Goal: Task Accomplishment & Management: Complete application form

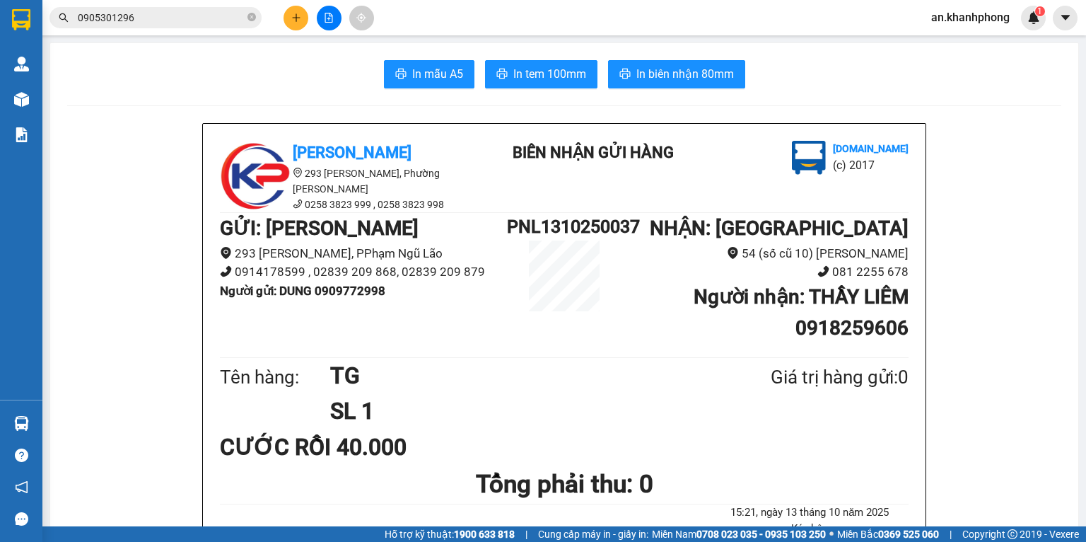
click at [205, 24] on input "0905301296" at bounding box center [161, 18] width 167 height 16
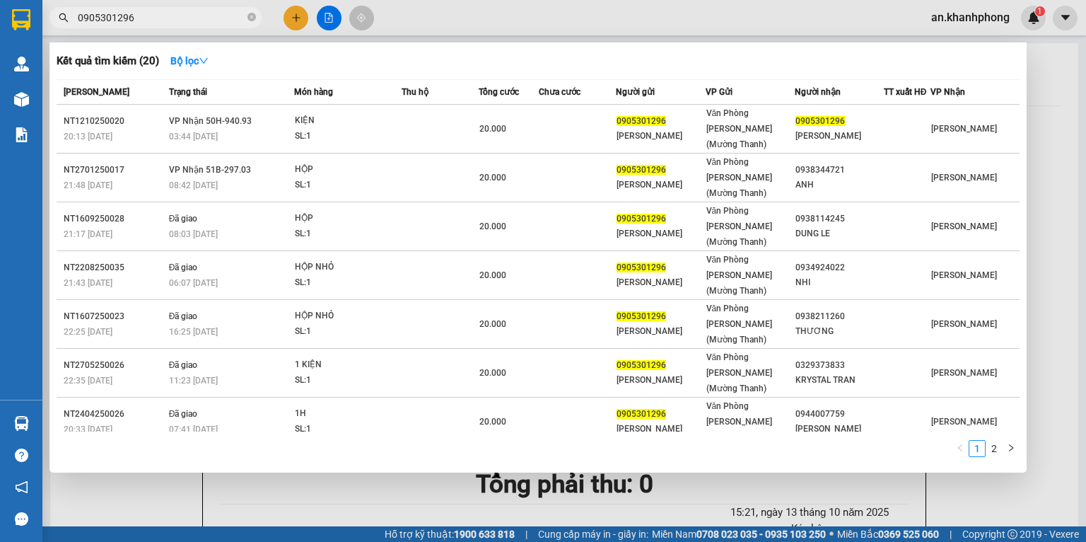
click at [205, 24] on input "0905301296" at bounding box center [161, 18] width 167 height 16
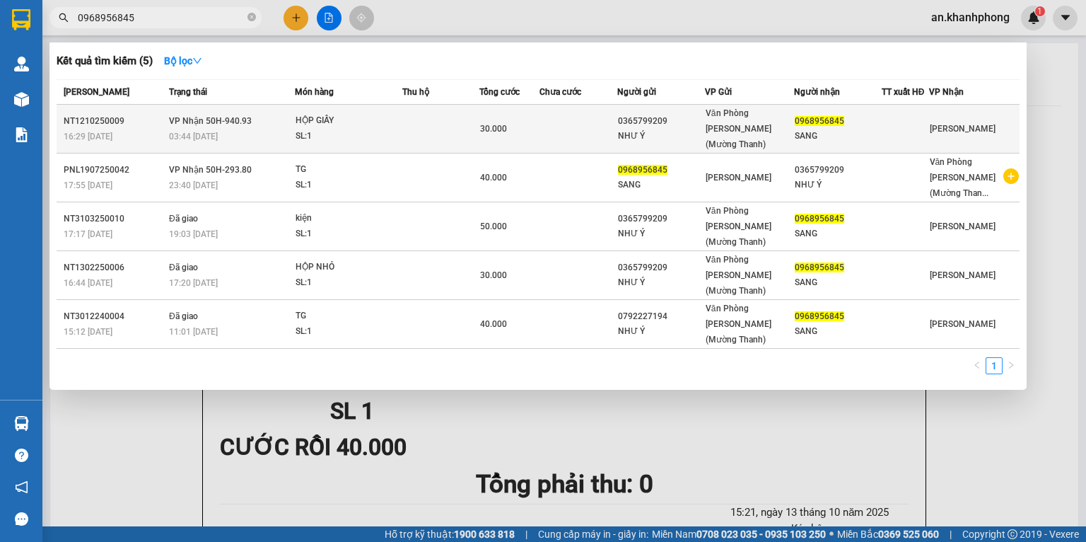
type input "0968956845"
click at [425, 115] on td at bounding box center [440, 129] width 77 height 49
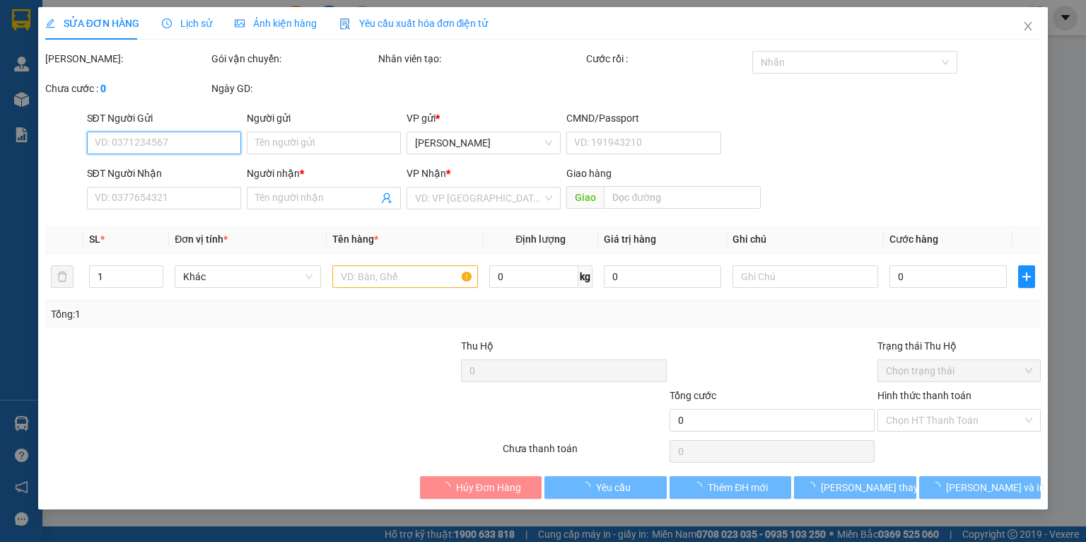
type input "0365799209"
type input "NHƯ Ý"
type input "0968956845"
type input "SANG"
type input "30.000"
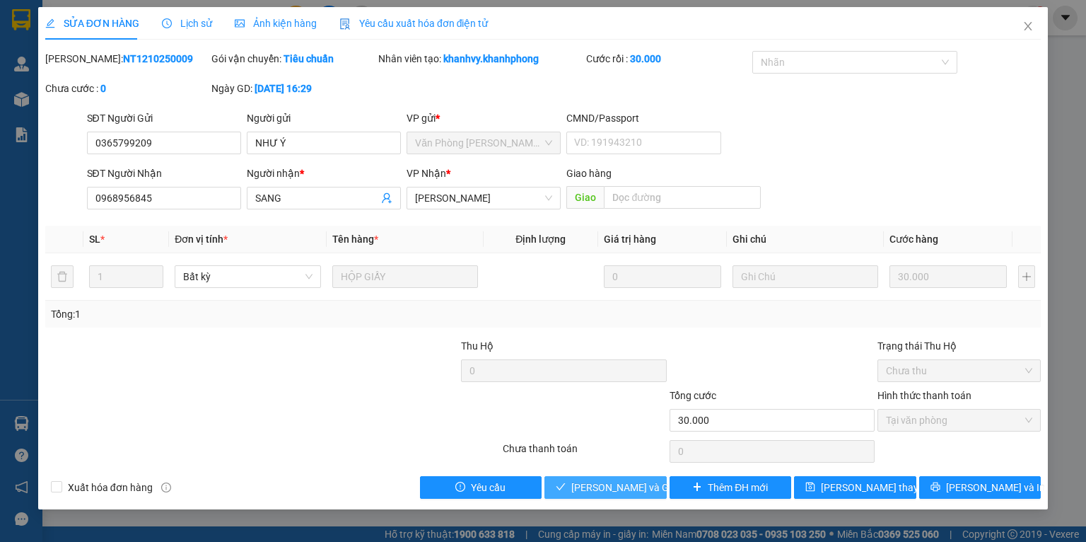
click at [601, 484] on span "[PERSON_NAME] và Giao hàng" at bounding box center [639, 488] width 136 height 16
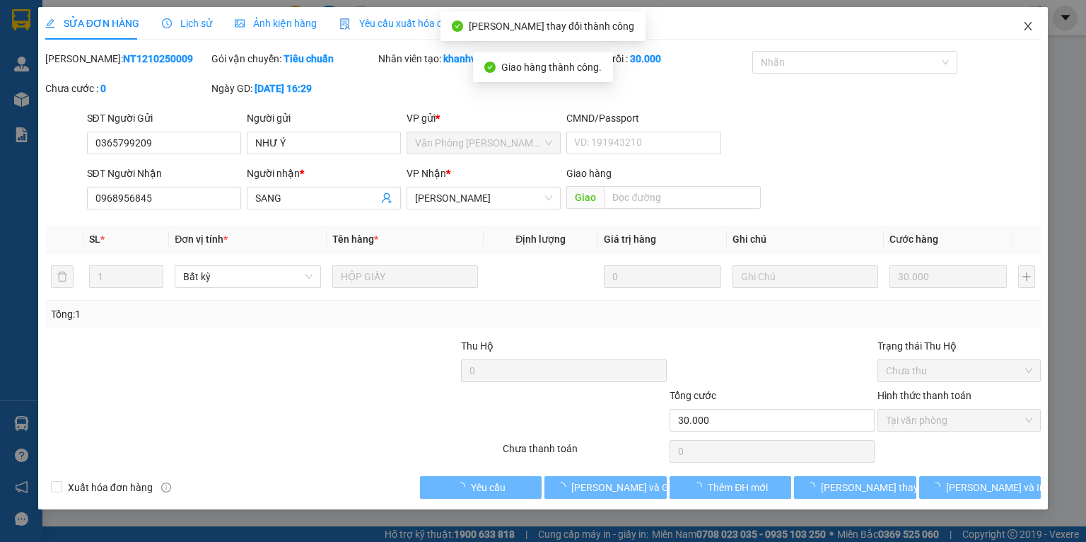
click at [1026, 30] on icon "close" at bounding box center [1028, 26] width 11 height 11
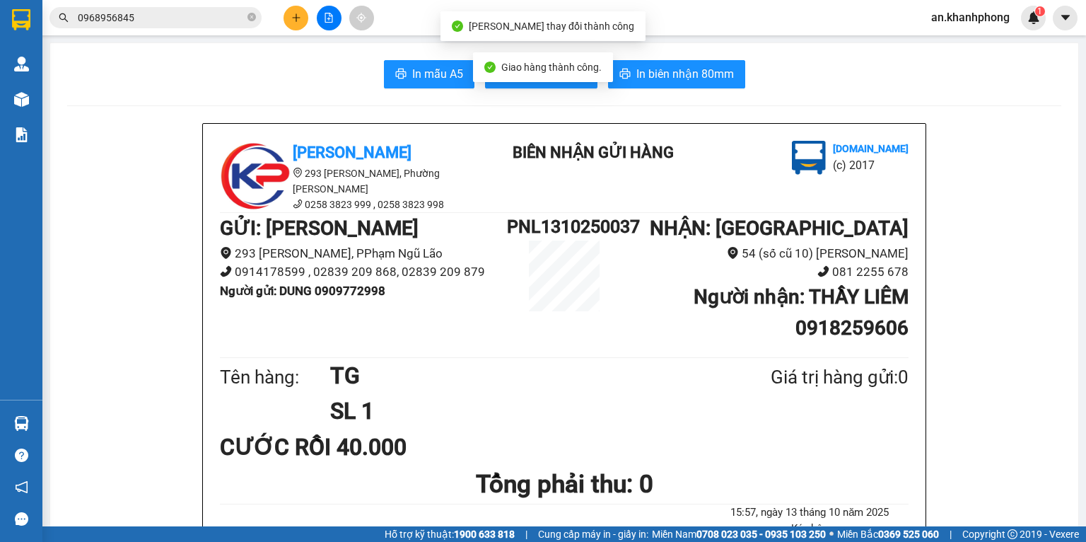
click at [144, 18] on input "0968956845" at bounding box center [161, 18] width 167 height 16
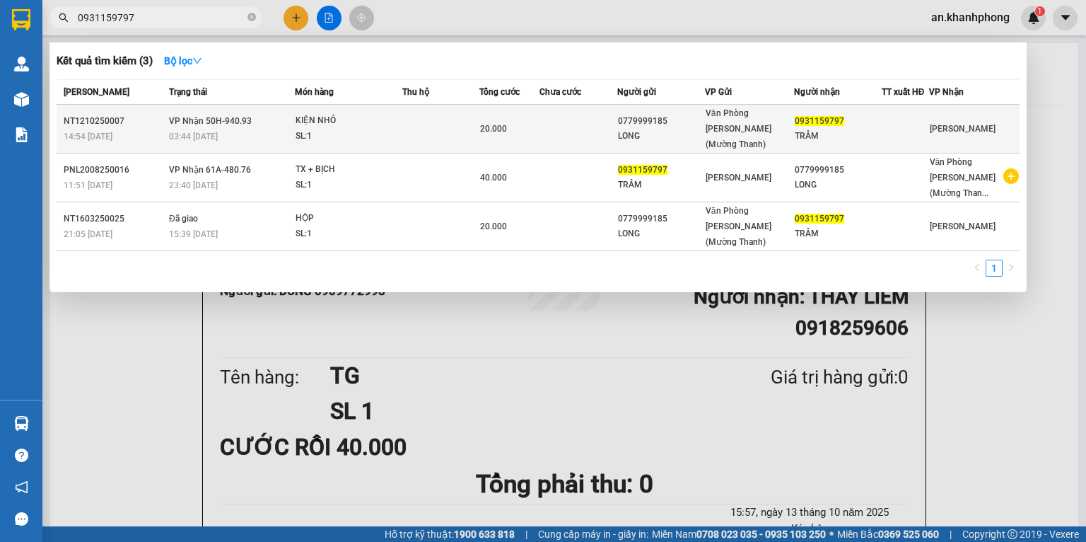
type input "0931159797"
click at [410, 119] on td at bounding box center [440, 129] width 77 height 49
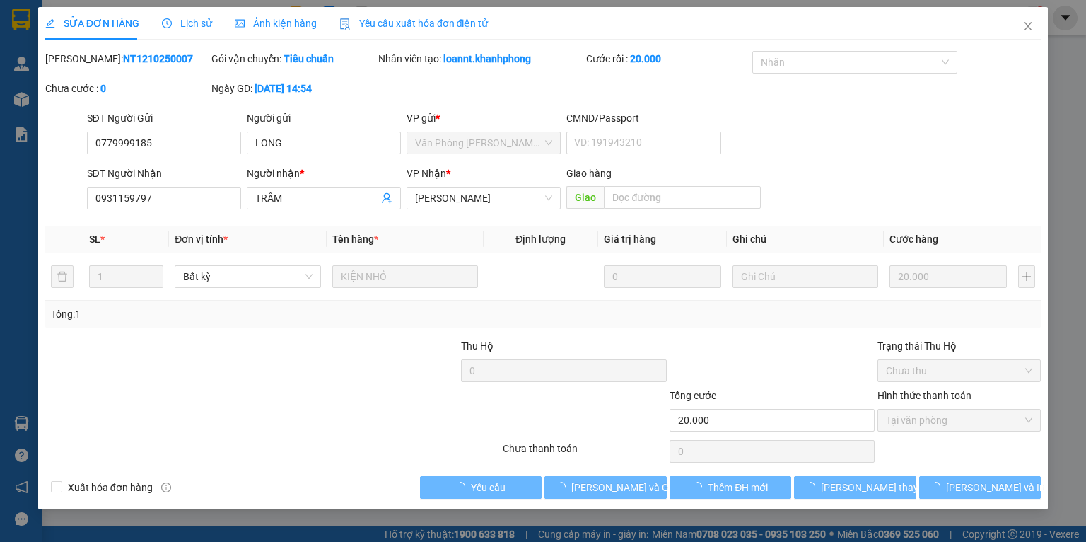
type input "0779999185"
type input "LONG"
type input "0931159797"
type input "TRÂM"
type input "20.000"
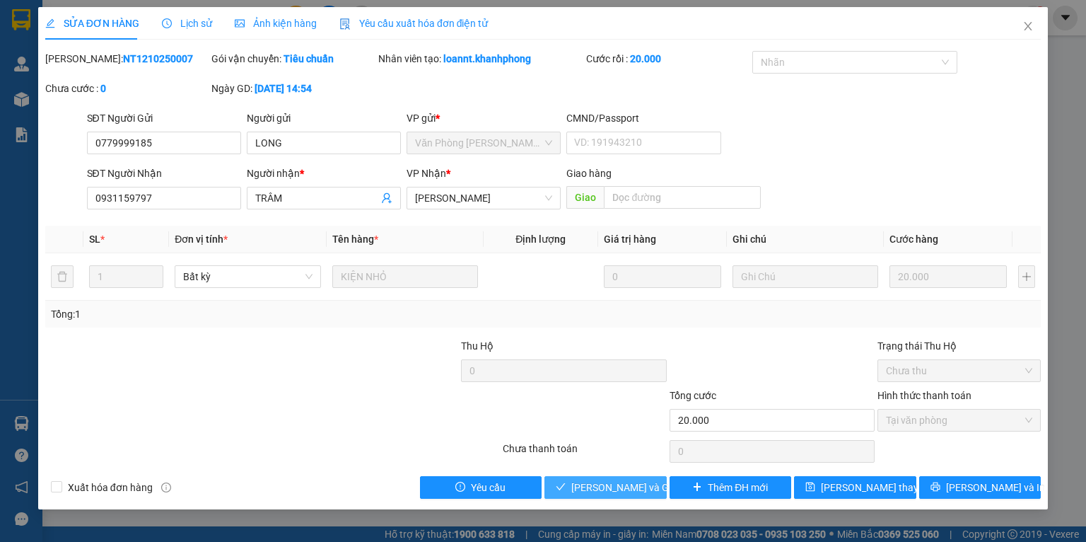
click at [616, 490] on span "[PERSON_NAME] và Giao hàng" at bounding box center [639, 488] width 136 height 16
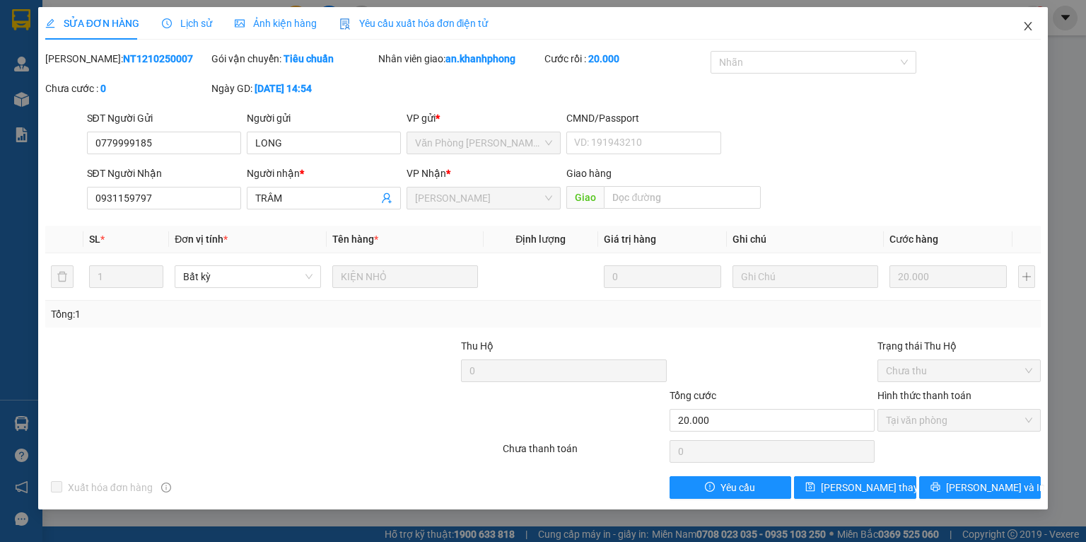
click at [1025, 27] on icon "close" at bounding box center [1028, 26] width 11 height 11
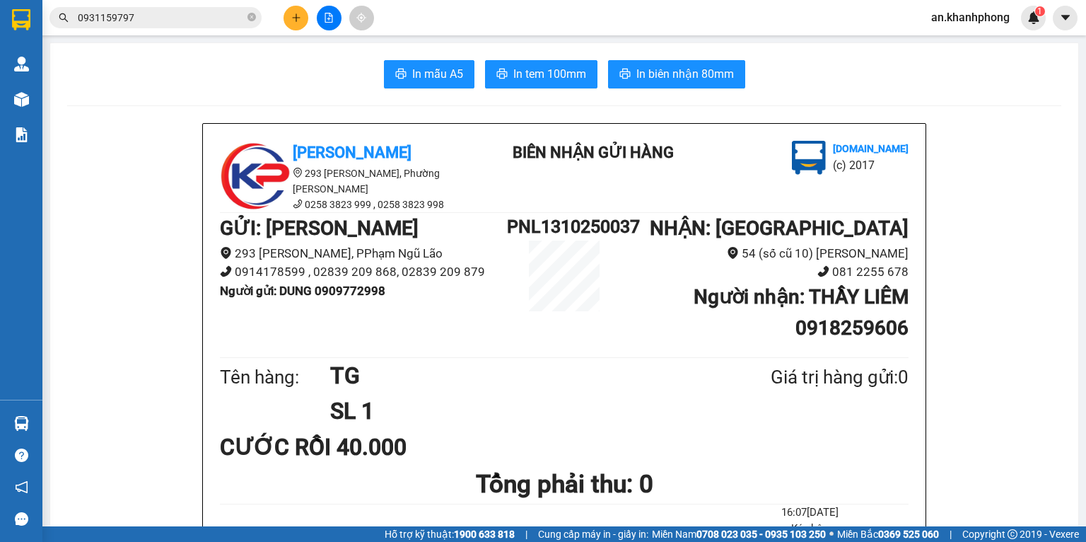
click at [284, 18] on button at bounding box center [296, 18] width 25 height 25
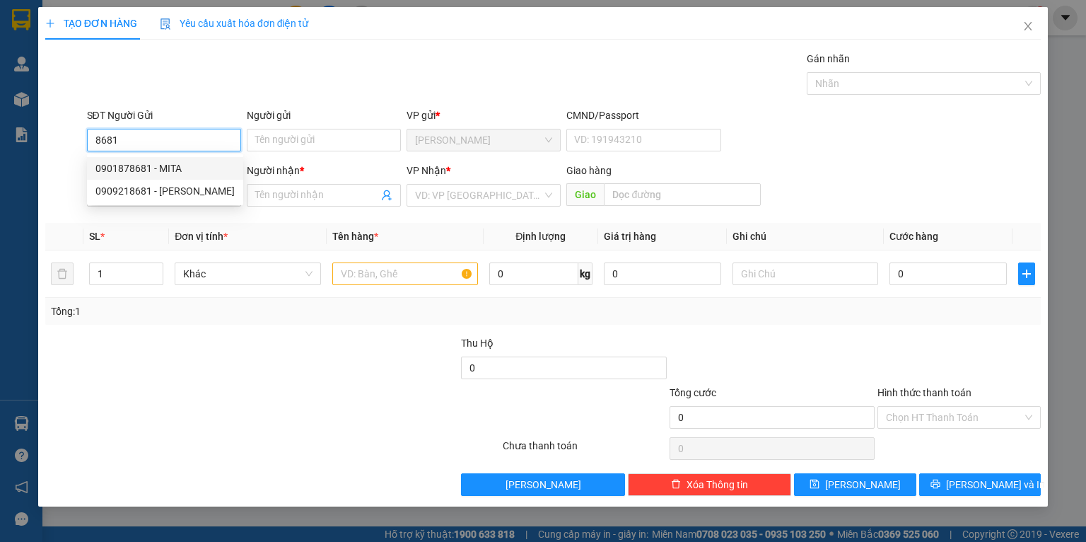
click at [174, 163] on div "0901878681 - MITA" at bounding box center [164, 169] width 139 height 16
type input "0901878681"
type input "MITA"
type input "0901878681"
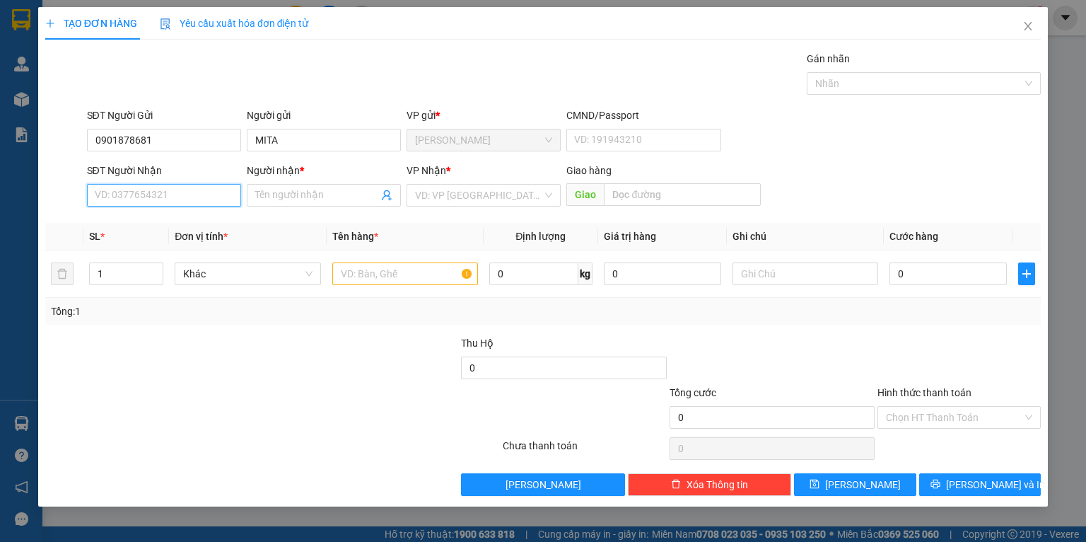
click at [184, 191] on input "SĐT Người Nhận" at bounding box center [164, 195] width 154 height 23
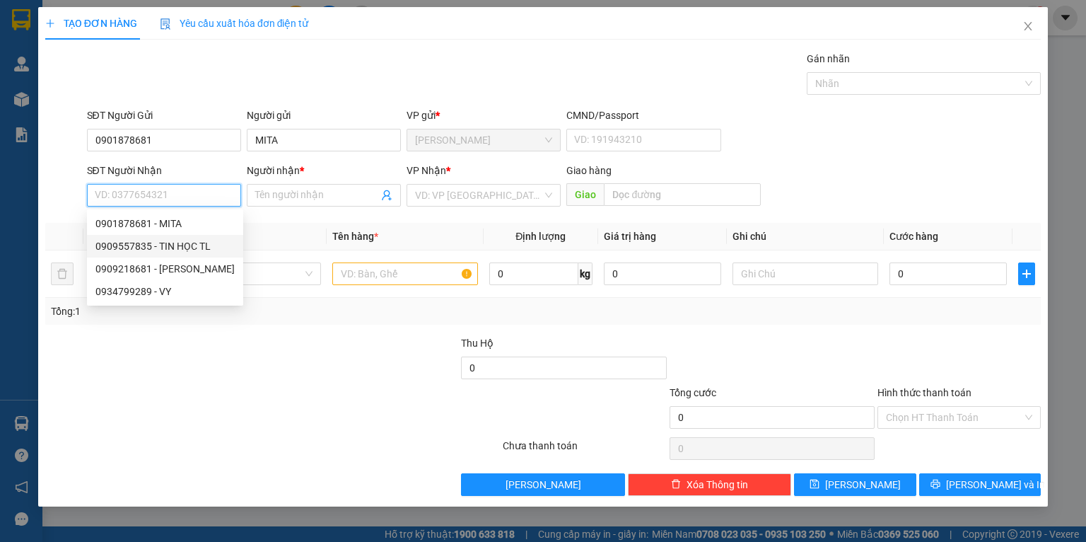
click at [189, 245] on div "0909557835 - TIN HỌC TL" at bounding box center [164, 246] width 139 height 16
type input "0909557835"
type input "TIN HỌC TL"
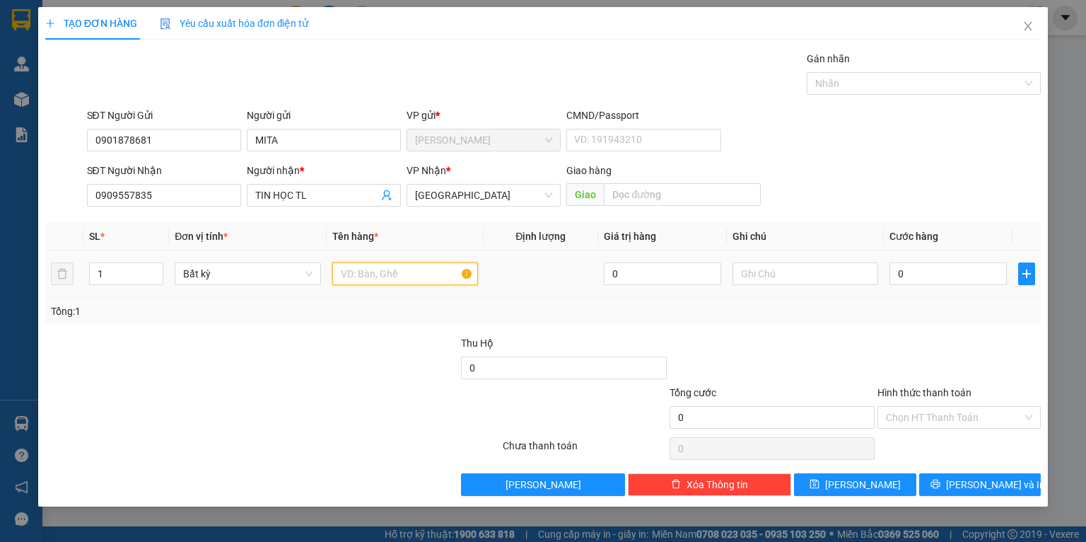
click at [386, 279] on input "text" at bounding box center [405, 273] width 146 height 23
type input "TG"
click at [940, 274] on input "0" at bounding box center [948, 273] width 117 height 23
type input "2"
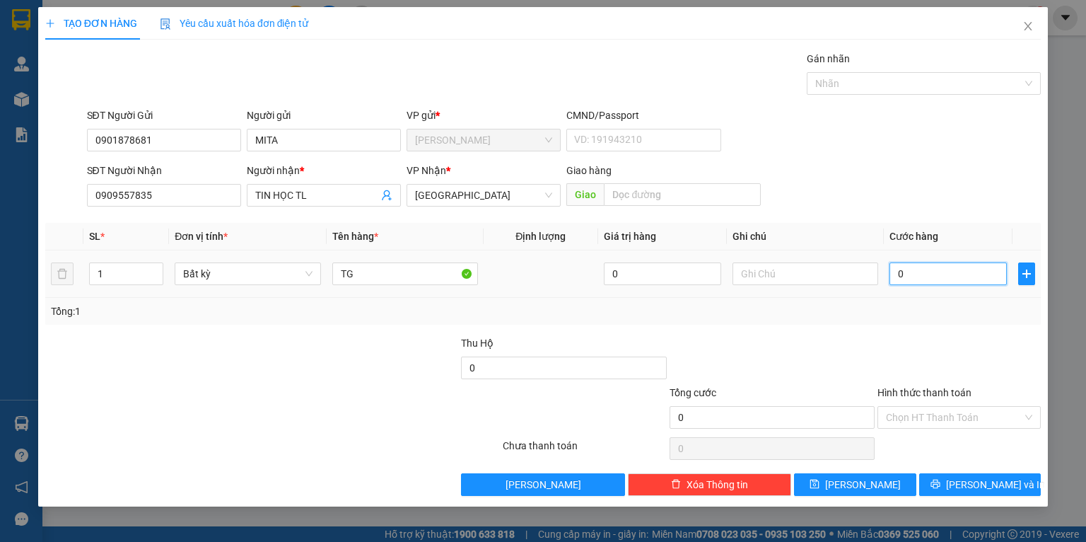
type input "2"
type input "20"
type input "20.000"
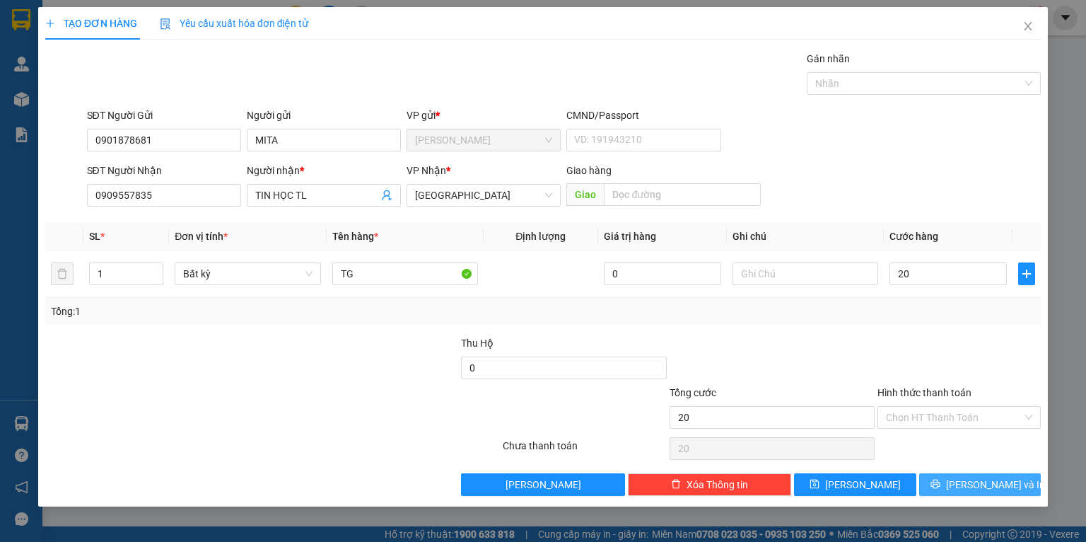
type input "20.000"
click at [975, 486] on span "[PERSON_NAME] và In" at bounding box center [995, 485] width 99 height 16
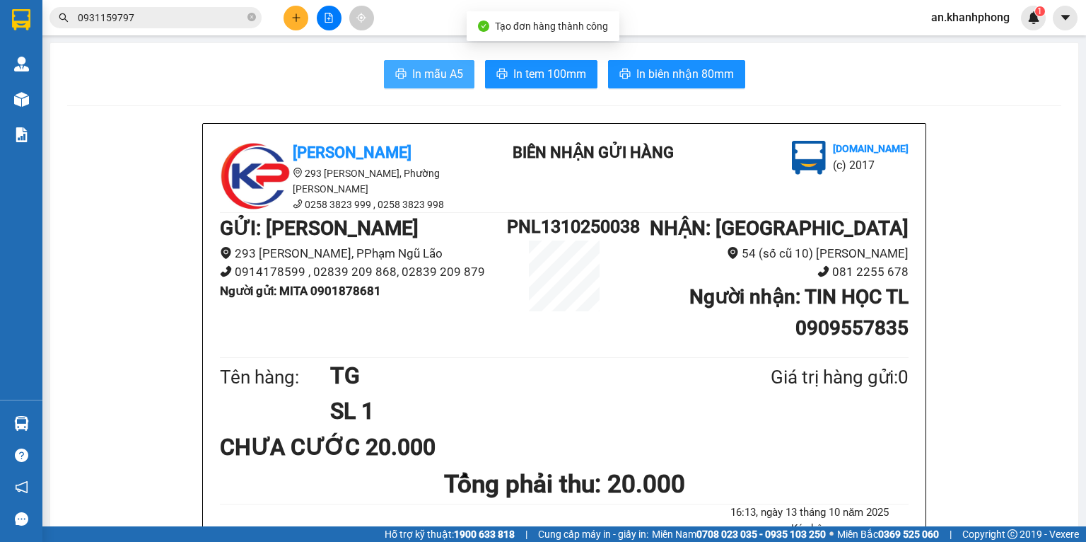
click at [429, 77] on span "In mẫu A5" at bounding box center [437, 74] width 51 height 18
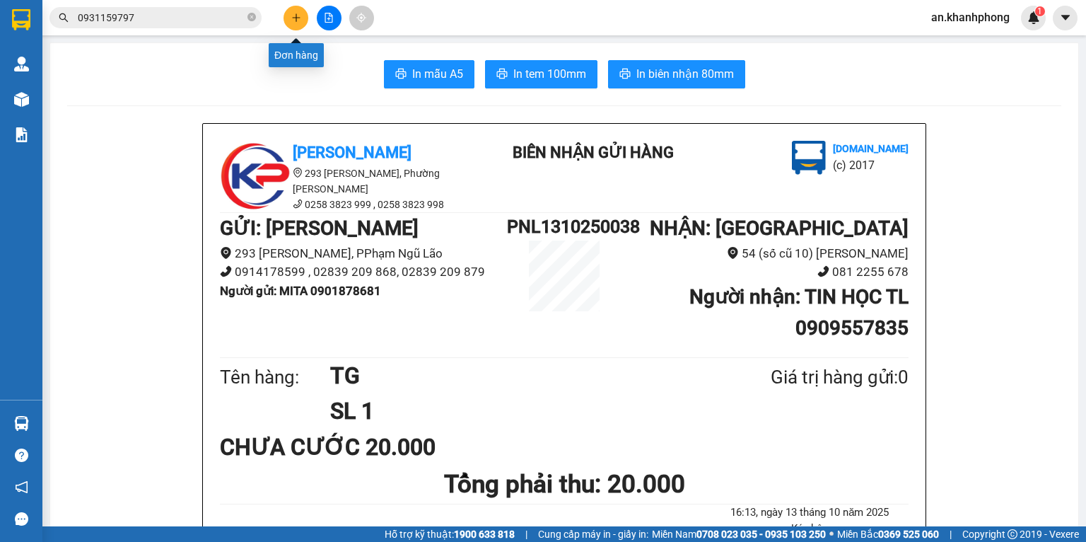
click at [301, 11] on button at bounding box center [296, 18] width 25 height 25
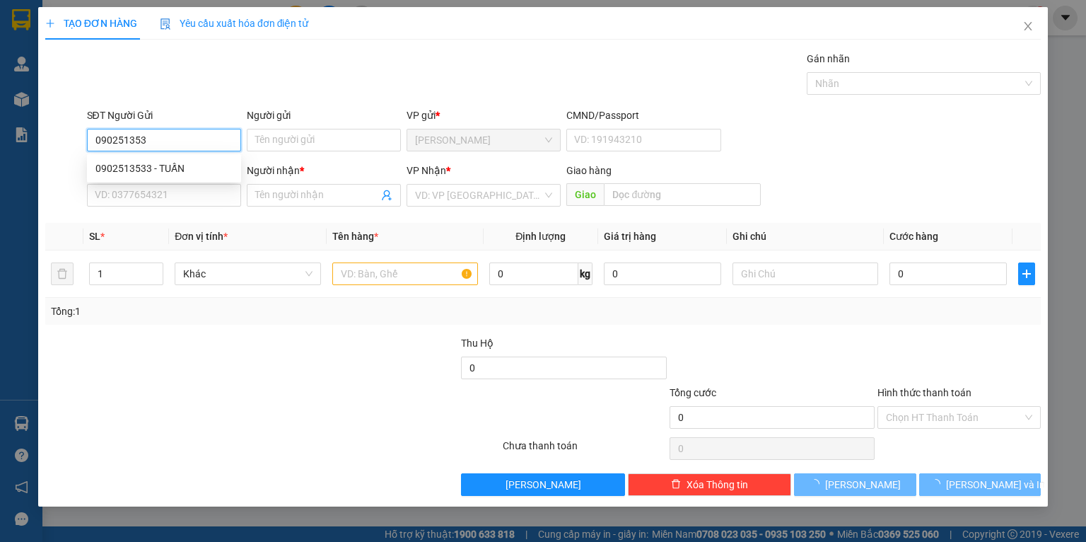
type input "0902513533"
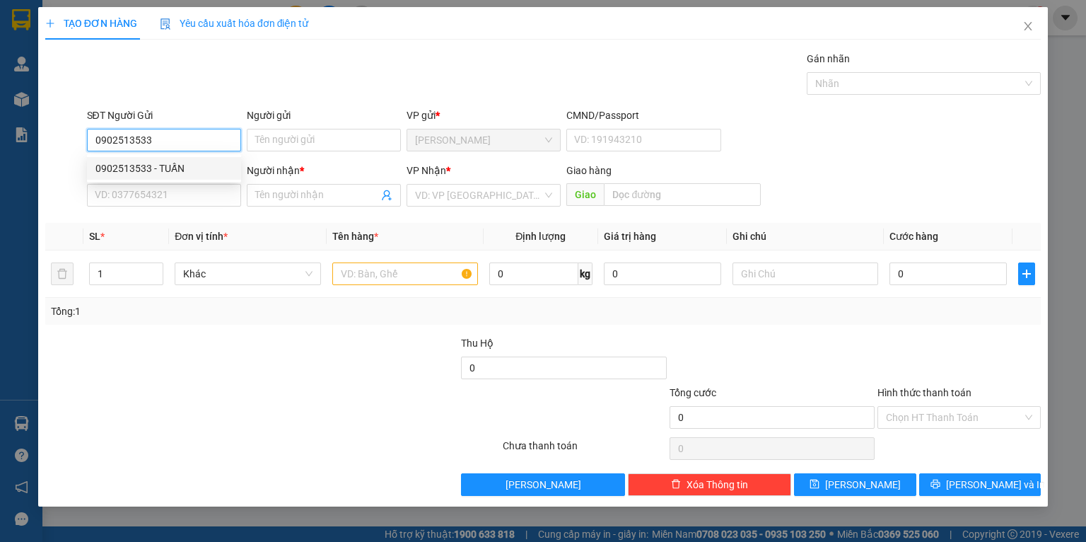
click at [137, 173] on div "0902513533 - TUẤN" at bounding box center [163, 169] width 137 height 16
type input "TUẤN"
type input "0902513533"
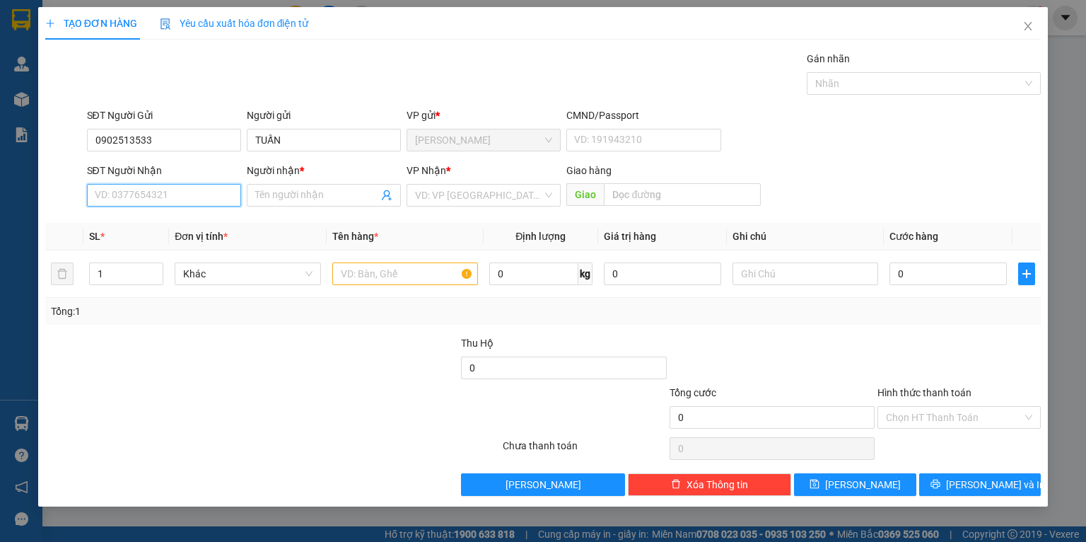
click at [147, 190] on input "SĐT Người Nhận" at bounding box center [164, 195] width 154 height 23
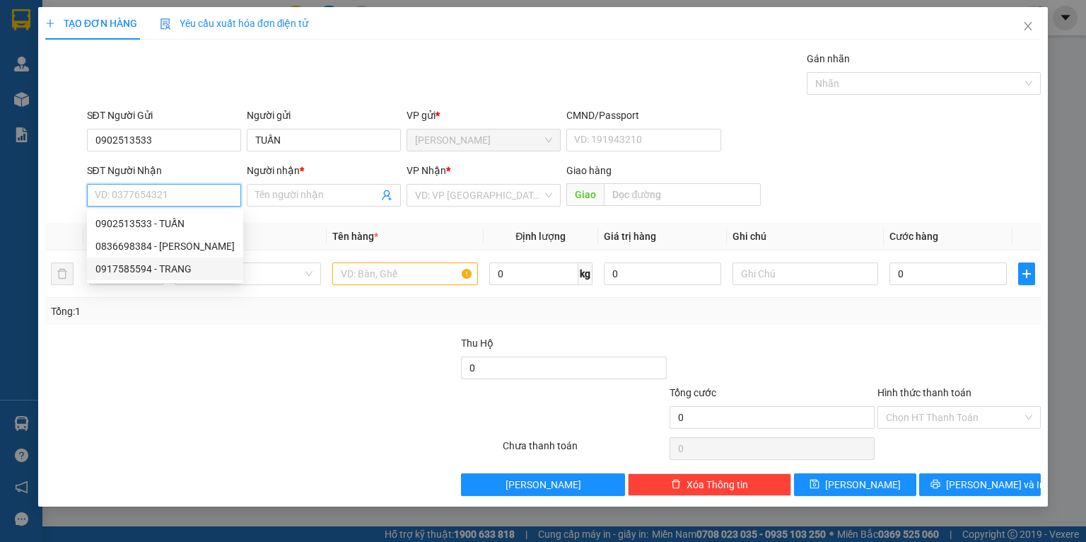
click at [147, 272] on div "0917585594 - TRANG" at bounding box center [164, 269] width 139 height 16
type input "0917585594"
type input "TRANG"
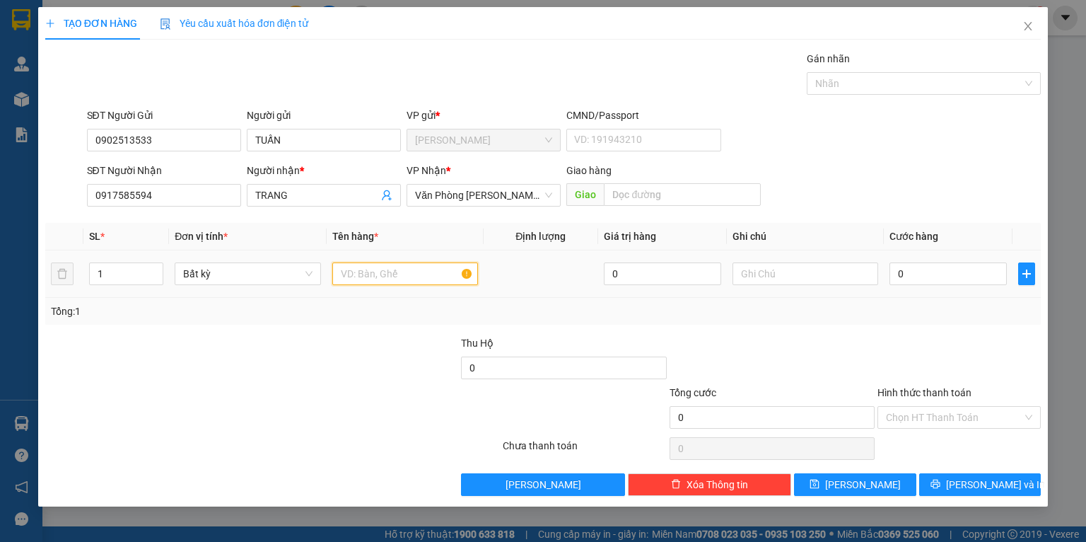
click at [390, 272] on input "text" at bounding box center [405, 273] width 146 height 23
type input "1"
click at [324, 348] on div at bounding box center [356, 360] width 208 height 50
click at [932, 285] on div "0" at bounding box center [948, 274] width 117 height 28
click at [932, 285] on input "0" at bounding box center [948, 273] width 117 height 23
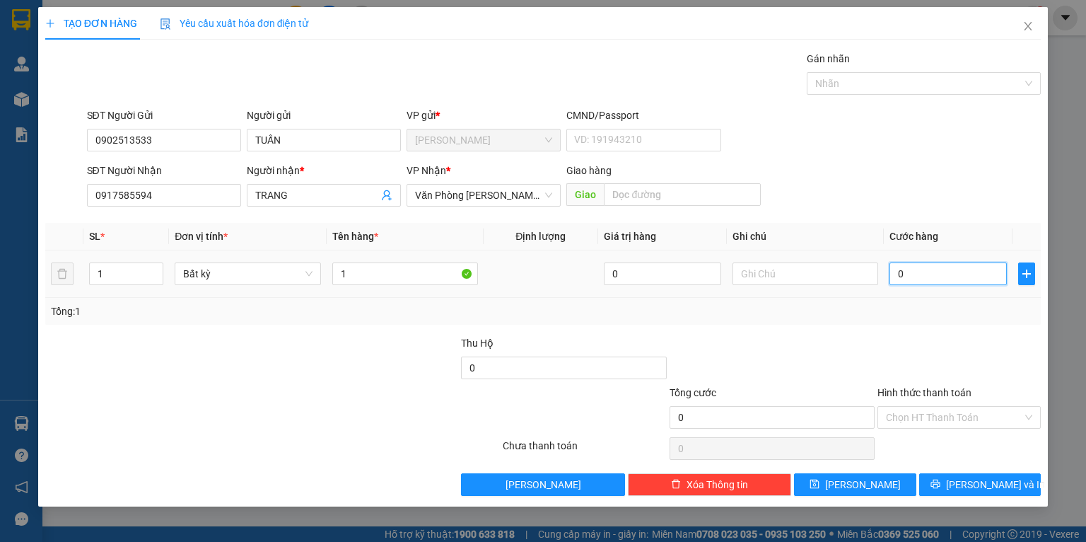
type input "6"
type input "60"
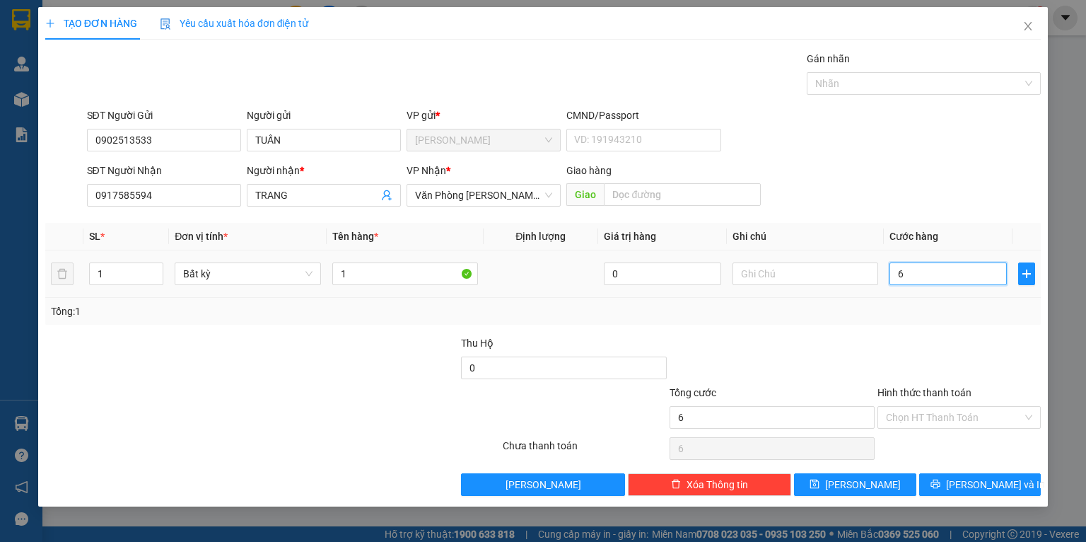
type input "60"
type input "60.000"
click at [912, 316] on div "Tổng: 1" at bounding box center [543, 311] width 985 height 16
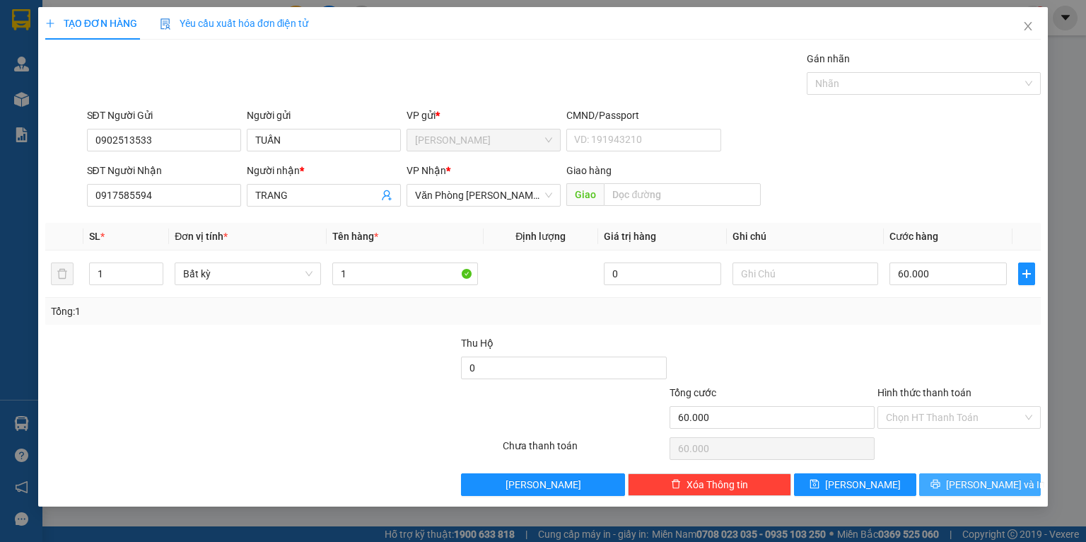
click at [941, 481] on button "[PERSON_NAME] và In" at bounding box center [980, 484] width 122 height 23
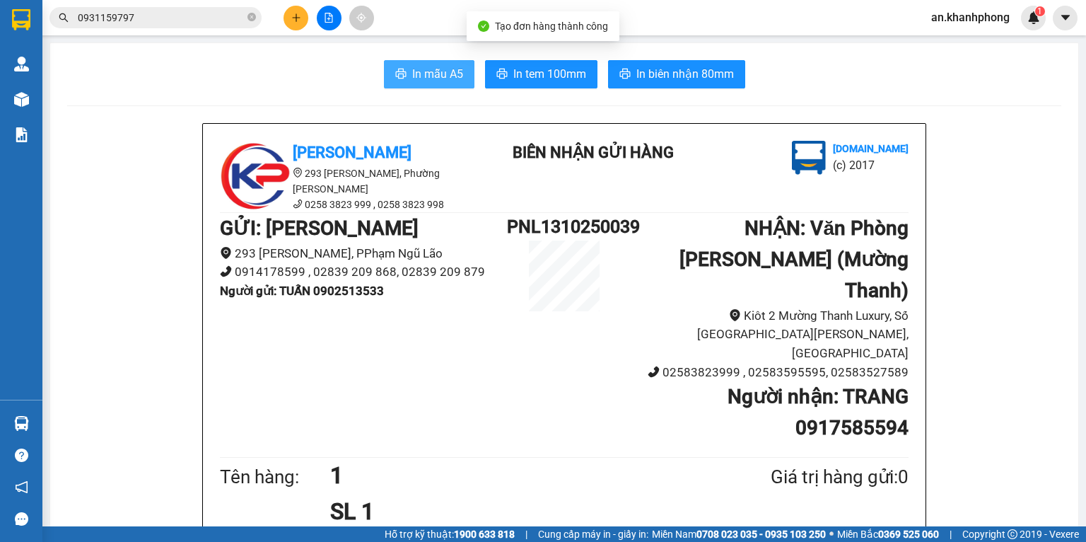
click at [386, 66] on button "In mẫu A5" at bounding box center [429, 74] width 91 height 28
click at [292, 3] on div "Kết quả tìm kiếm ( 3 ) Bộ lọc Mã ĐH Trạng thái Món hàng Thu hộ Tổng cước Chưa c…" at bounding box center [543, 17] width 1086 height 35
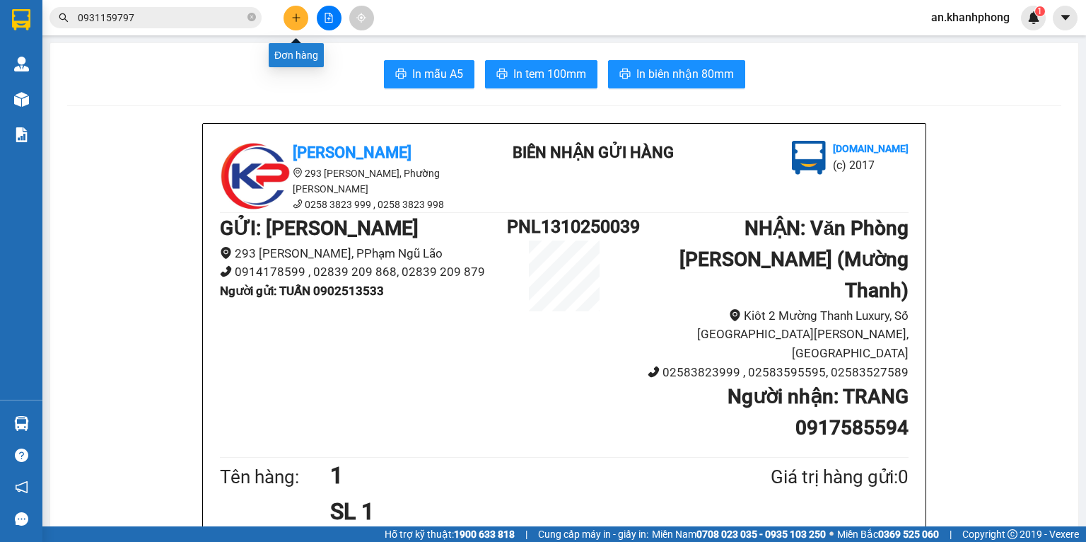
click at [291, 22] on icon "plus" at bounding box center [296, 18] width 10 height 10
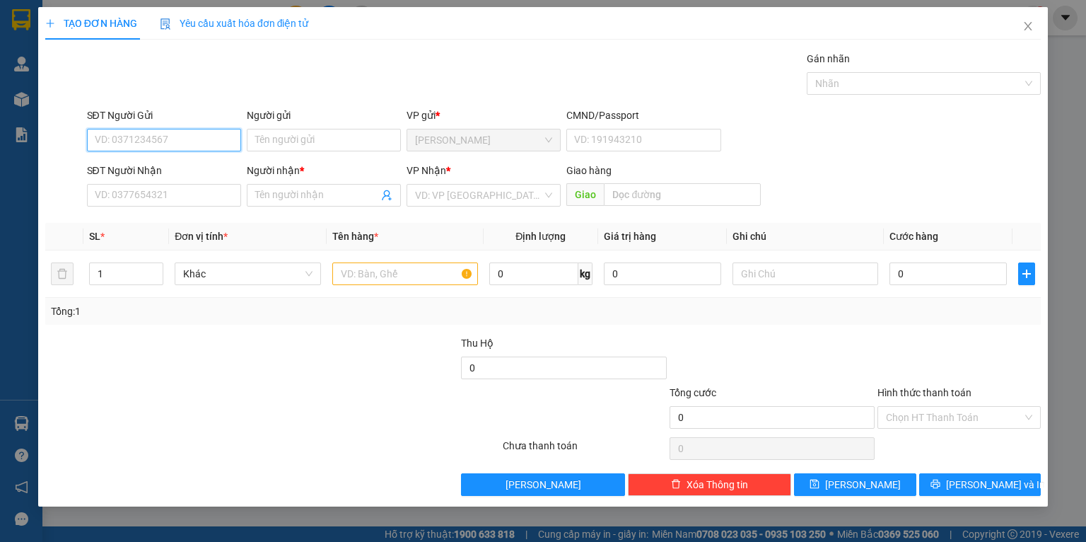
click at [185, 146] on input "SĐT Người Gửi" at bounding box center [164, 140] width 154 height 23
click at [170, 165] on div "0902513533 - TUẤN" at bounding box center [163, 169] width 137 height 16
type input "0902513533"
type input "TUẤN"
type input "0902513533"
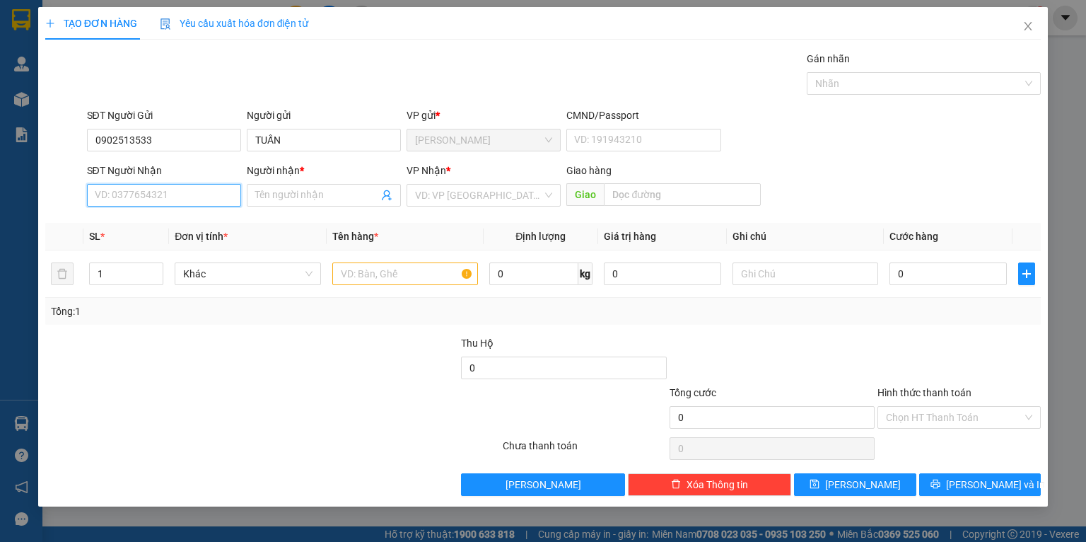
click at [175, 206] on input "SĐT Người Nhận" at bounding box center [164, 195] width 154 height 23
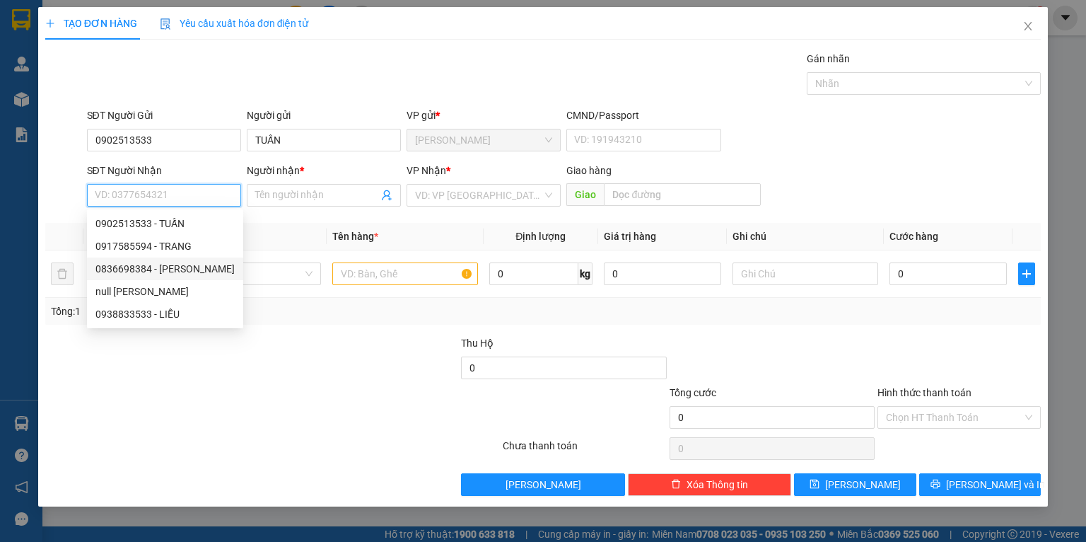
click at [161, 267] on div "0836698384 - [PERSON_NAME]" at bounding box center [164, 269] width 139 height 16
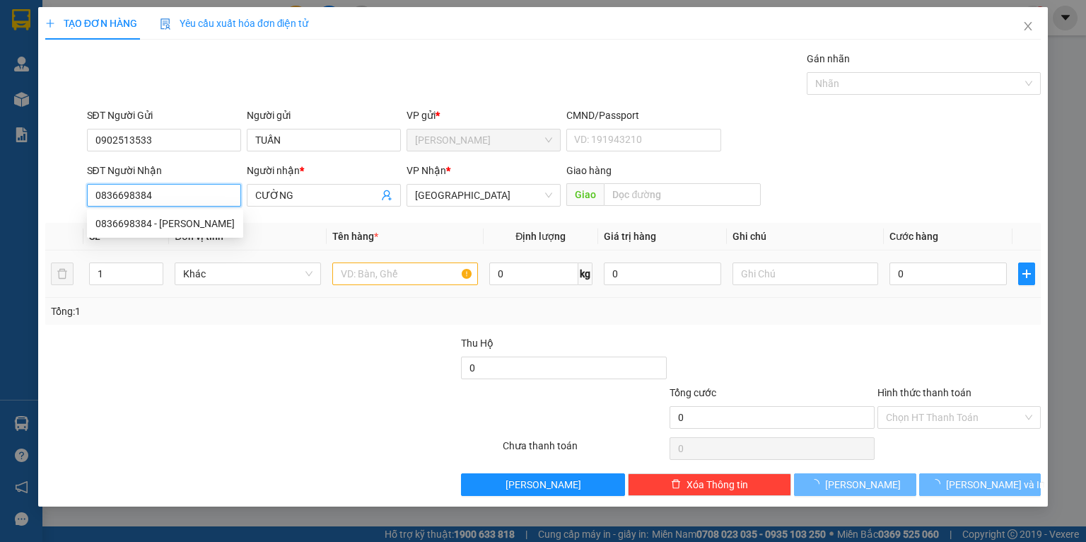
type input "0836698384"
type input "CƯỜNG"
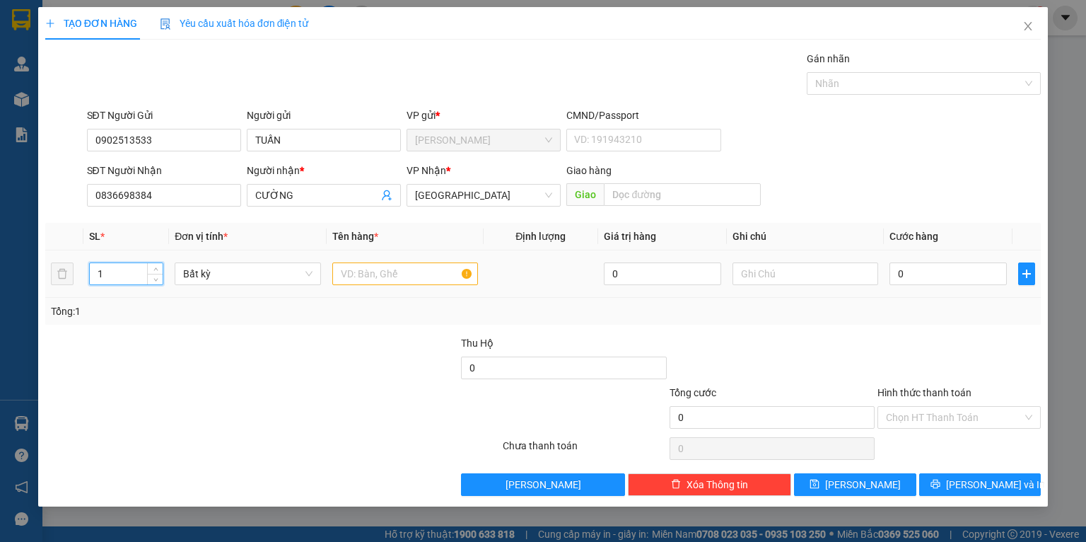
click at [141, 273] on input "1" at bounding box center [126, 273] width 73 height 21
type input "2"
click at [953, 282] on input "0" at bounding box center [948, 273] width 117 height 23
type input "1"
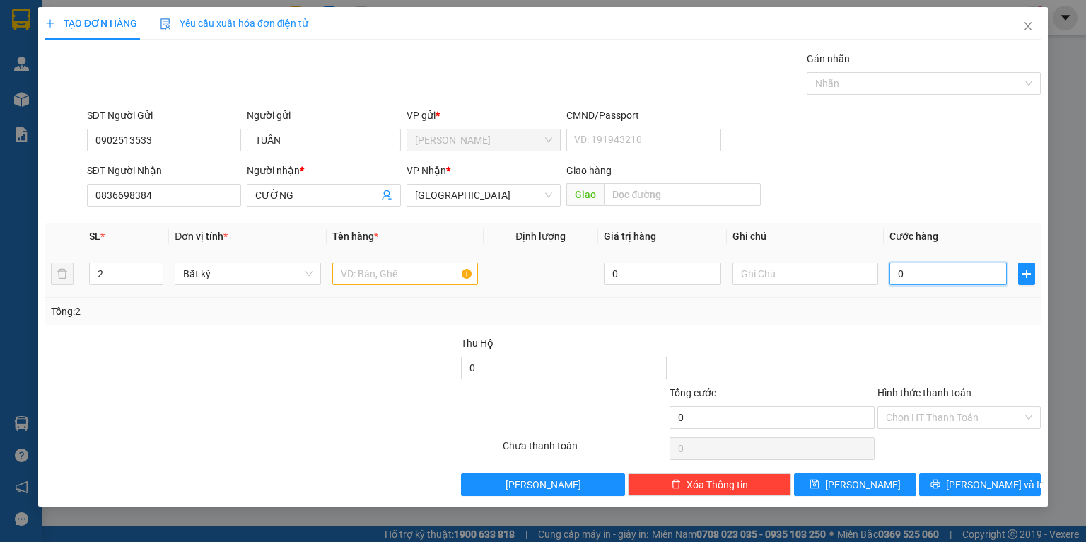
type input "1"
type input "18"
type input "180"
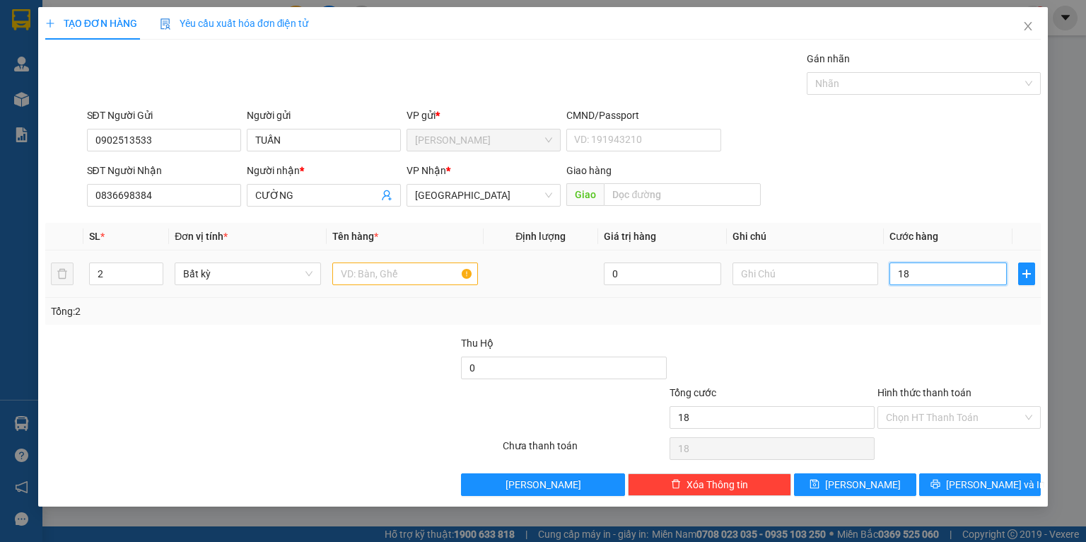
type input "180"
type input "180.000"
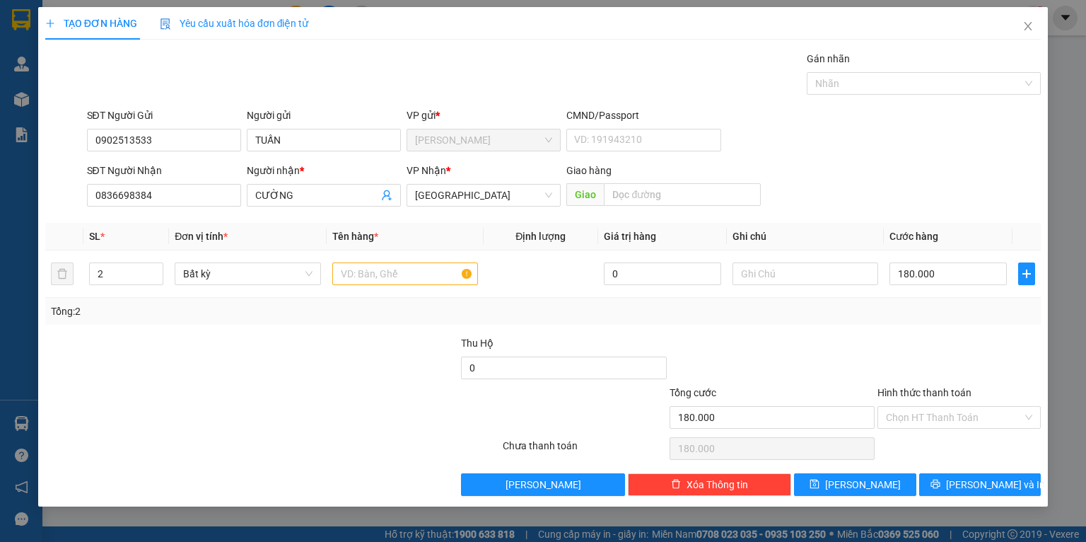
click at [929, 320] on div "Tổng: 2" at bounding box center [543, 311] width 996 height 27
click at [963, 482] on button "[PERSON_NAME] và In" at bounding box center [980, 484] width 122 height 23
click at [402, 266] on input "text" at bounding box center [405, 273] width 146 height 23
type input "TG"
click at [361, 310] on div "Tổng: 2" at bounding box center [235, 311] width 369 height 16
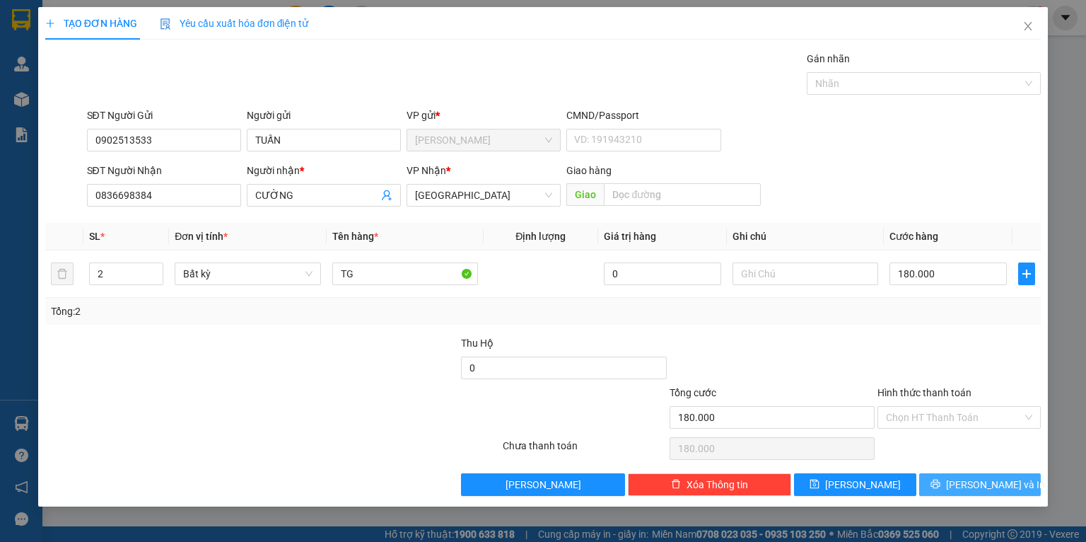
click at [993, 489] on span "[PERSON_NAME] và In" at bounding box center [995, 485] width 99 height 16
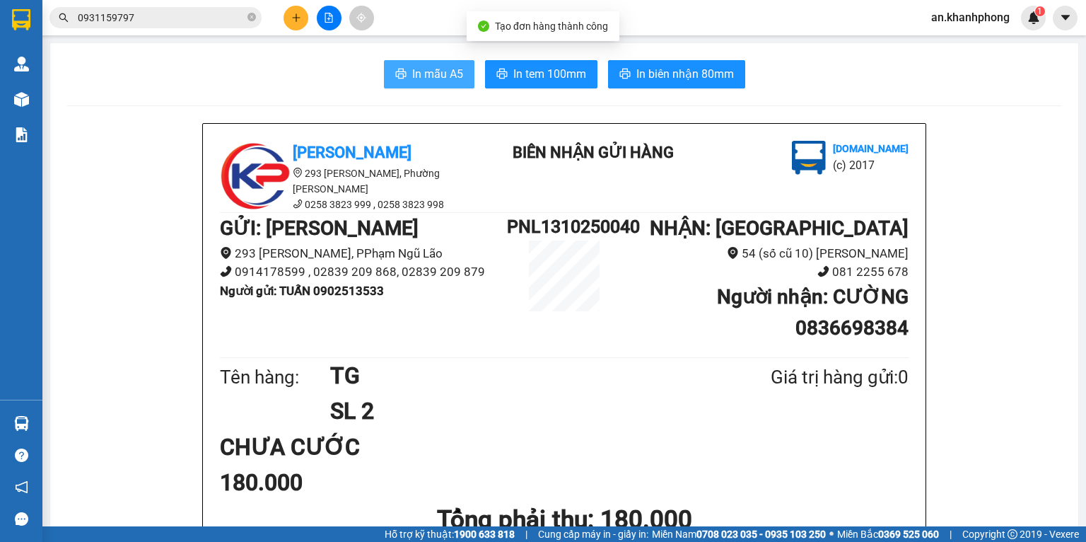
click at [412, 80] on span "In mẫu A5" at bounding box center [437, 74] width 51 height 18
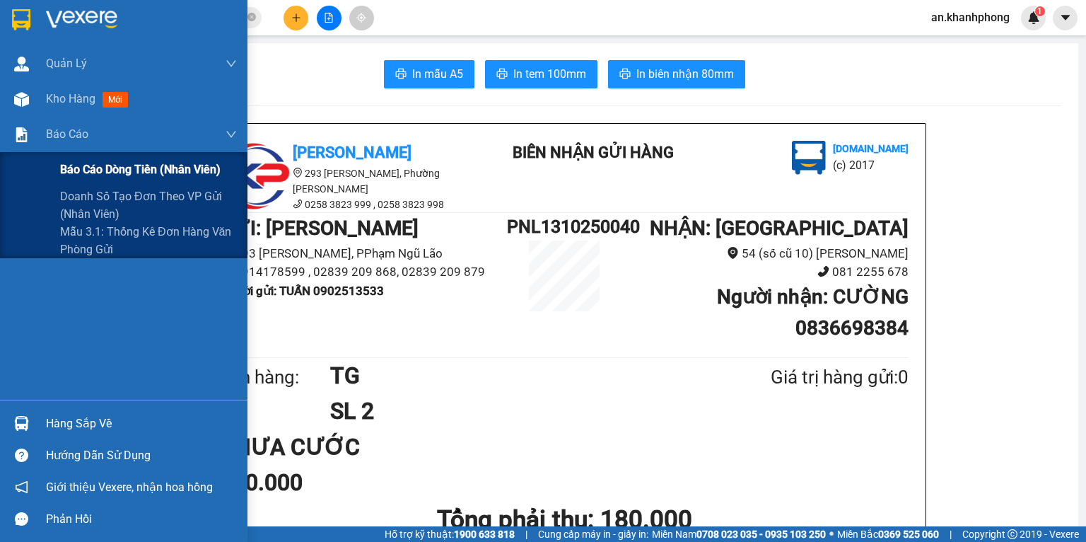
click at [65, 162] on span "Báo cáo dòng tiền (nhân viên)" at bounding box center [140, 170] width 161 height 18
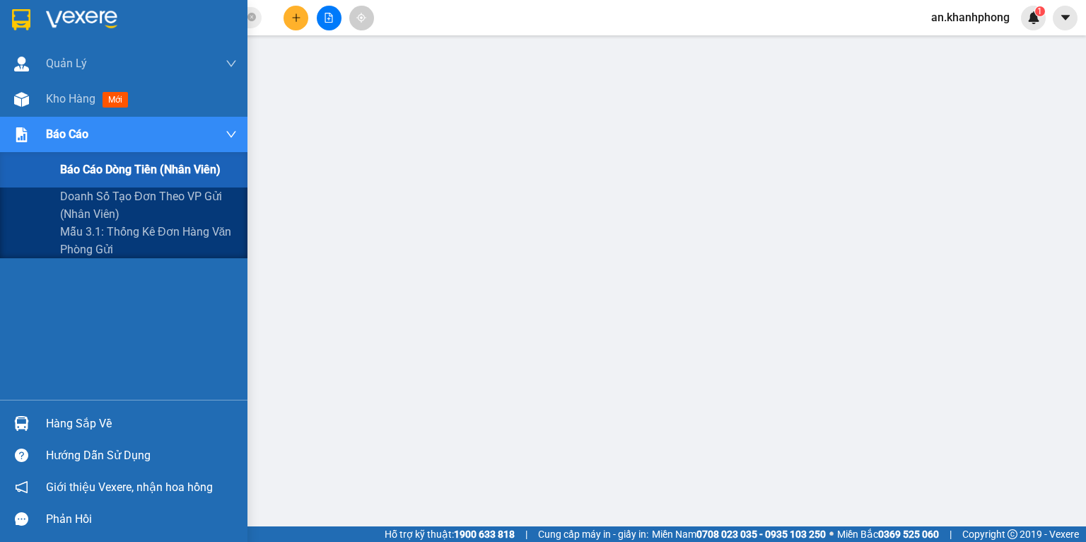
click at [89, 167] on span "Báo cáo dòng tiền (nhân viên)" at bounding box center [140, 170] width 161 height 18
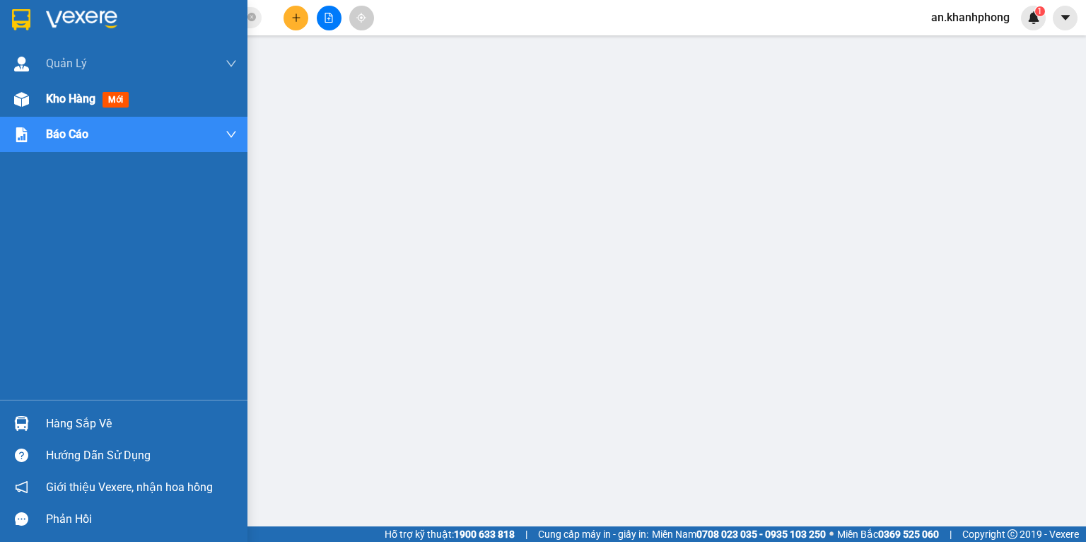
drag, startPoint x: 69, startPoint y: 96, endPoint x: 69, endPoint y: 106, distance: 9.9
click at [69, 95] on span "Kho hàng" at bounding box center [71, 98] width 50 height 13
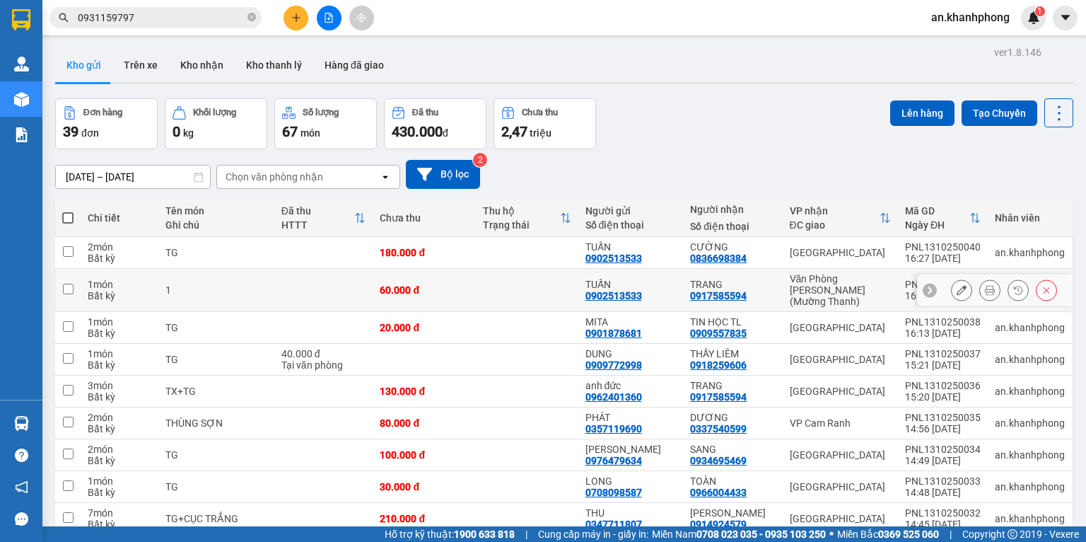
click at [874, 284] on div "Văn Phòng [PERSON_NAME] (Mường Thanh)" at bounding box center [840, 290] width 101 height 34
checkbox input "true"
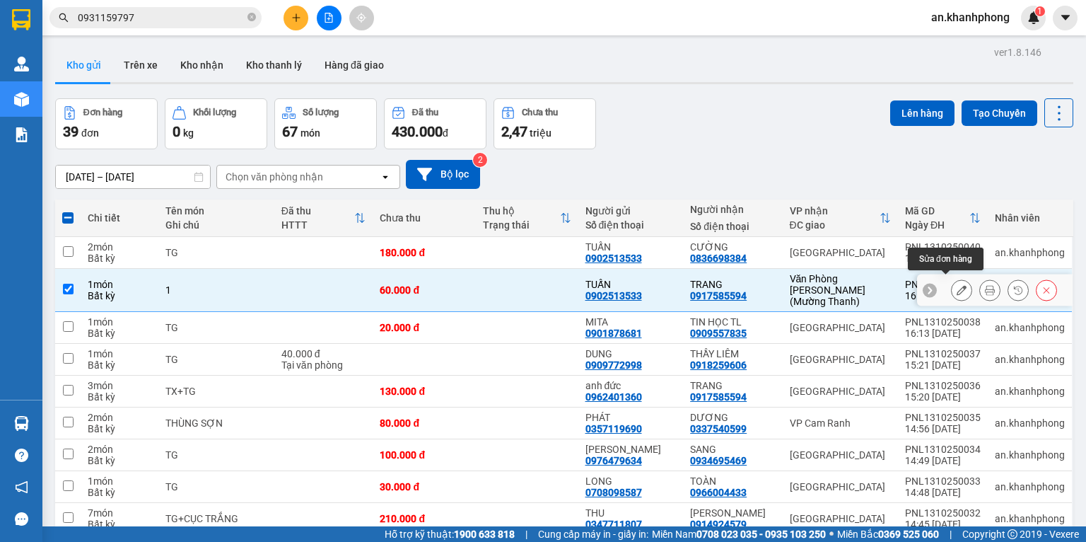
click at [957, 285] on icon at bounding box center [962, 290] width 10 height 10
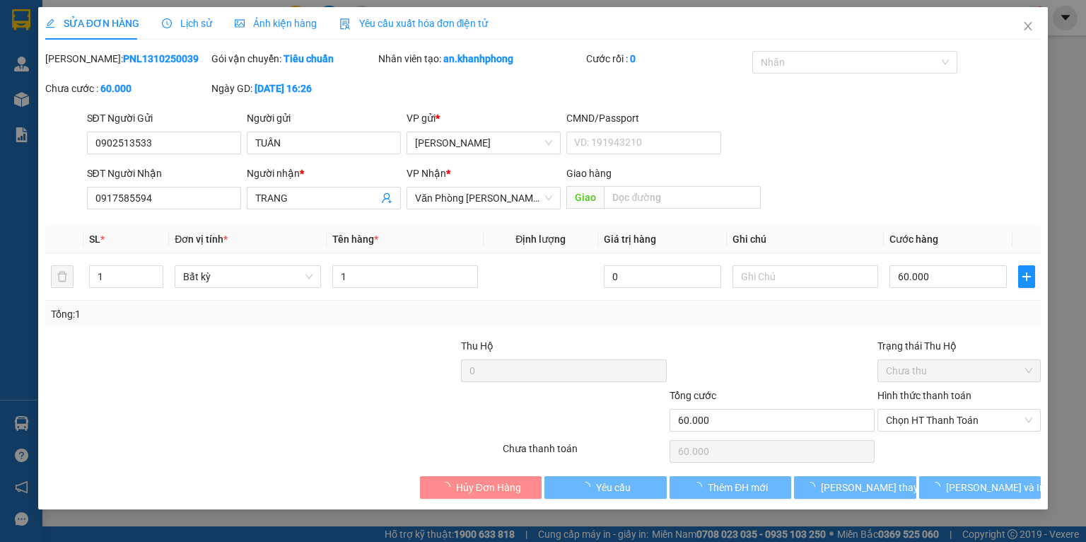
type input "0902513533"
type input "TUẤN"
type input "0917585594"
type input "TRANG"
type input "60.000"
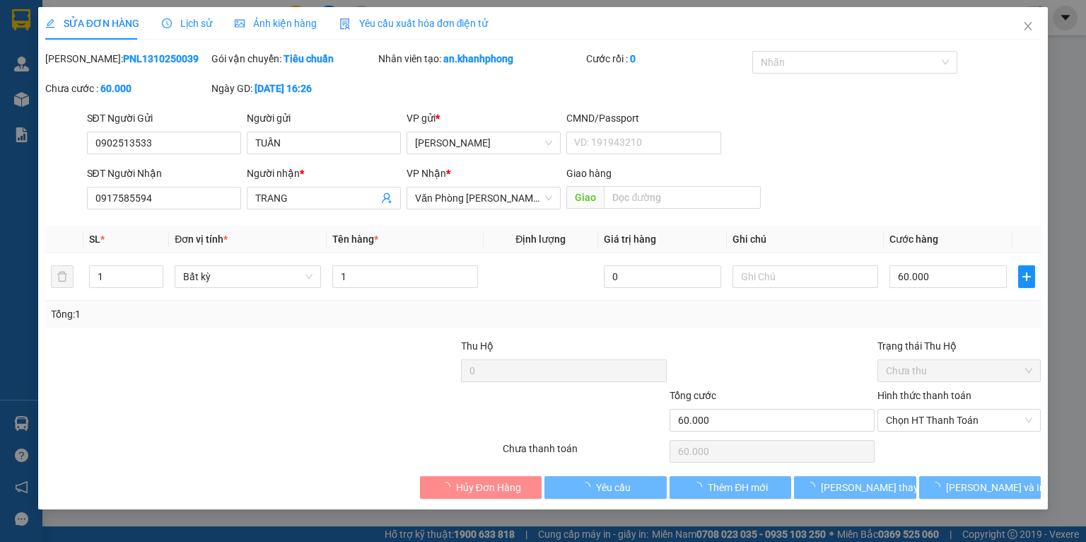
type input "60.000"
click at [437, 270] on input "1" at bounding box center [405, 276] width 146 height 23
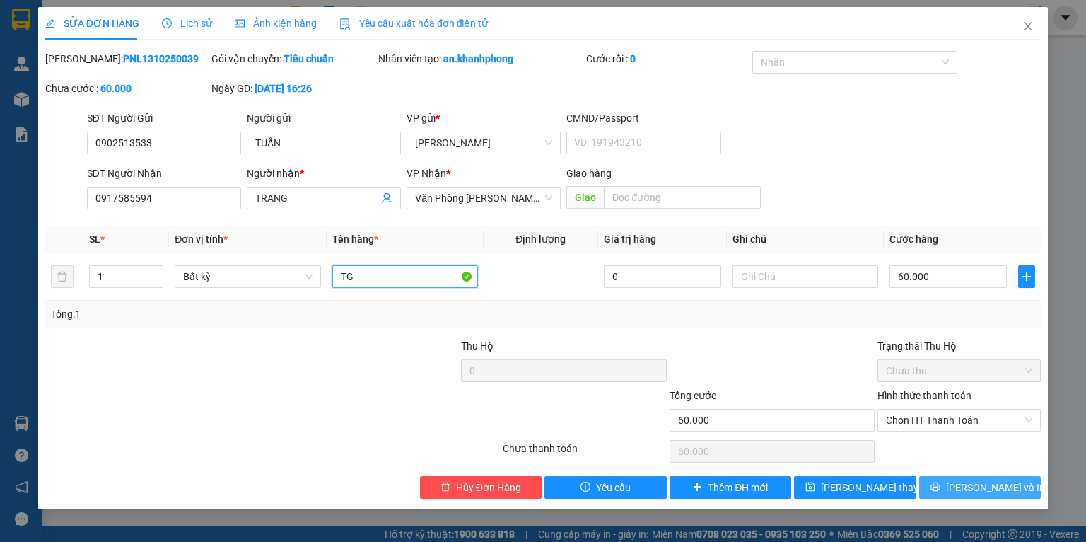
type input "TG"
click at [966, 485] on button "[PERSON_NAME] và In" at bounding box center [980, 487] width 122 height 23
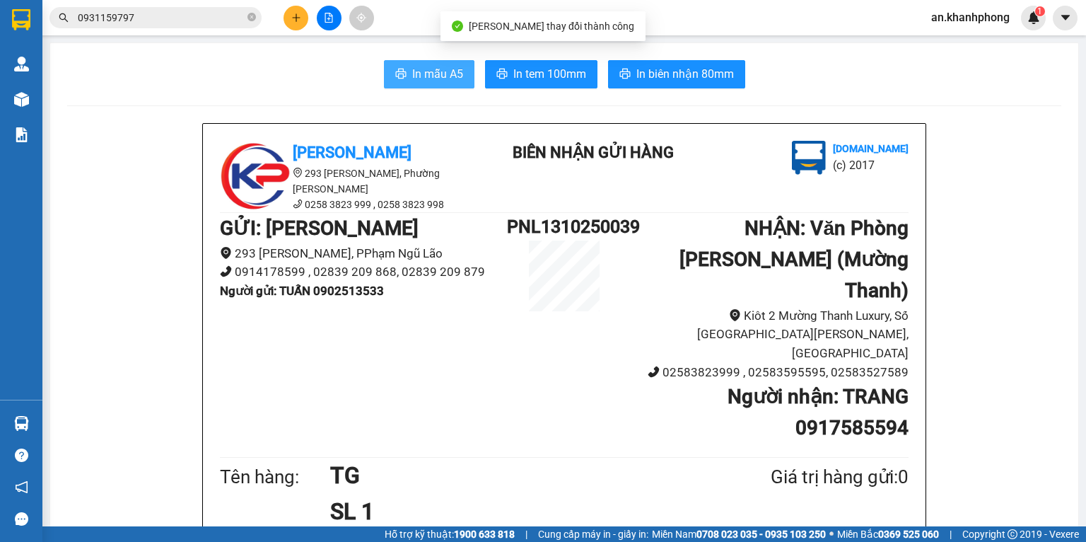
click at [419, 71] on span "In mẫu A5" at bounding box center [437, 74] width 51 height 18
click at [283, 14] on div at bounding box center [329, 18] width 106 height 25
click at [298, 19] on icon "plus" at bounding box center [296, 18] width 10 height 10
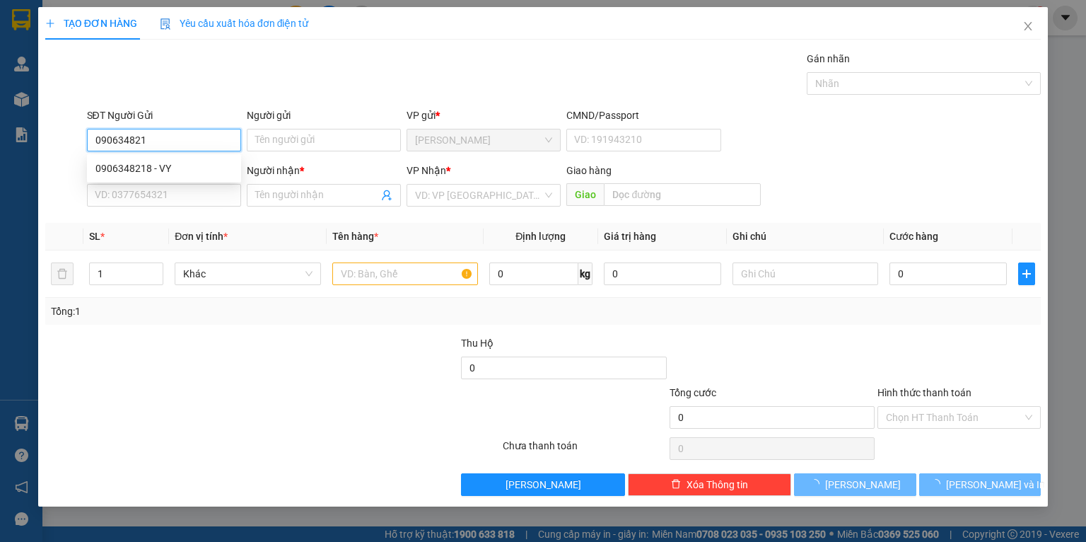
type input "0906348218"
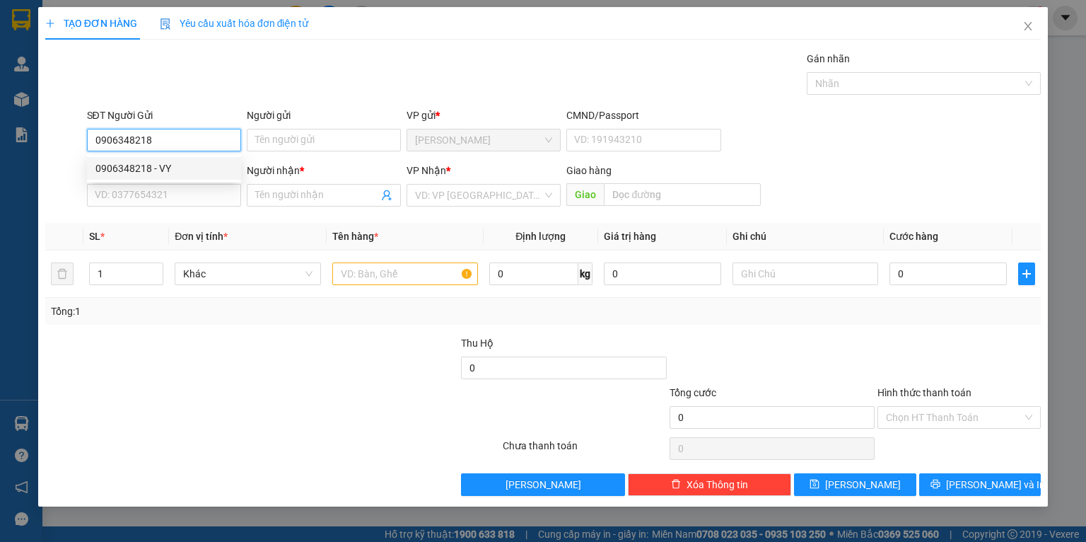
click at [125, 161] on div "0906348218 - VY" at bounding box center [163, 169] width 137 height 16
type input "VY"
type input "0906348218"
click at [127, 181] on div "SĐT Người Nhận" at bounding box center [164, 173] width 154 height 21
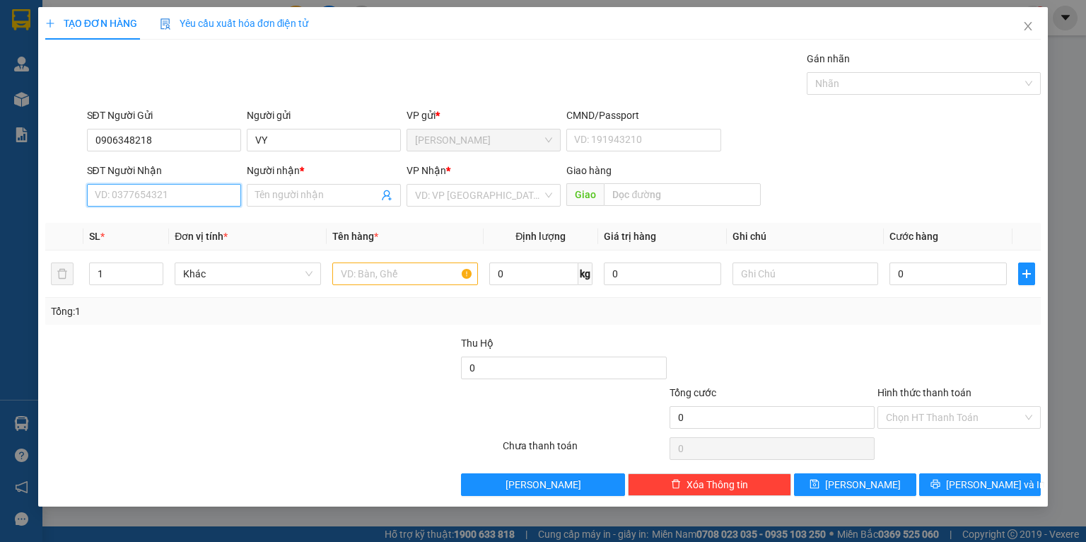
click at [130, 185] on input "SĐT Người Nhận" at bounding box center [164, 195] width 154 height 23
type input "0"
type input "0329396504"
click at [284, 199] on input "Người nhận *" at bounding box center [316, 195] width 123 height 16
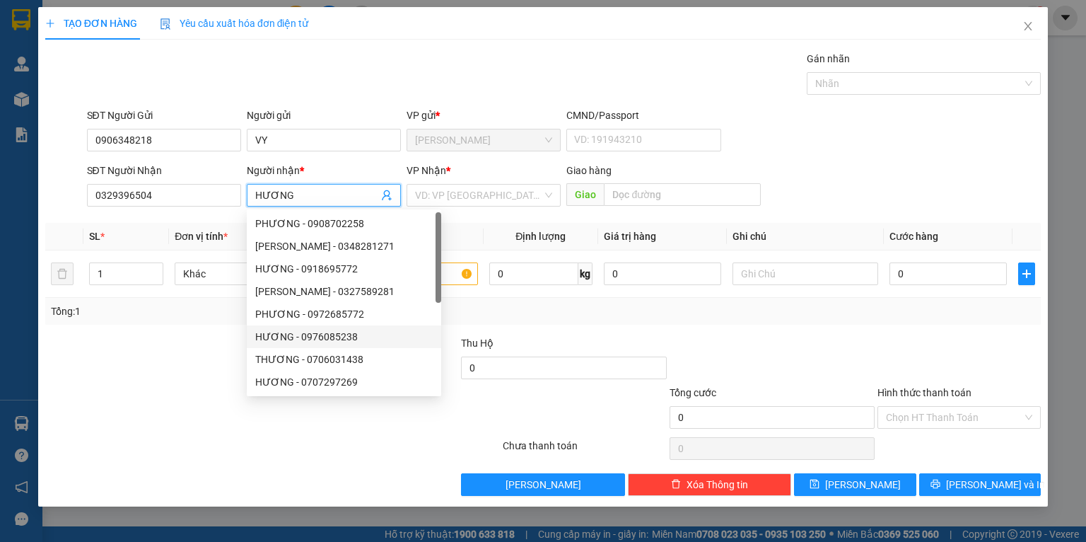
type input "HƯƠNG"
click at [175, 379] on div at bounding box center [148, 360] width 208 height 50
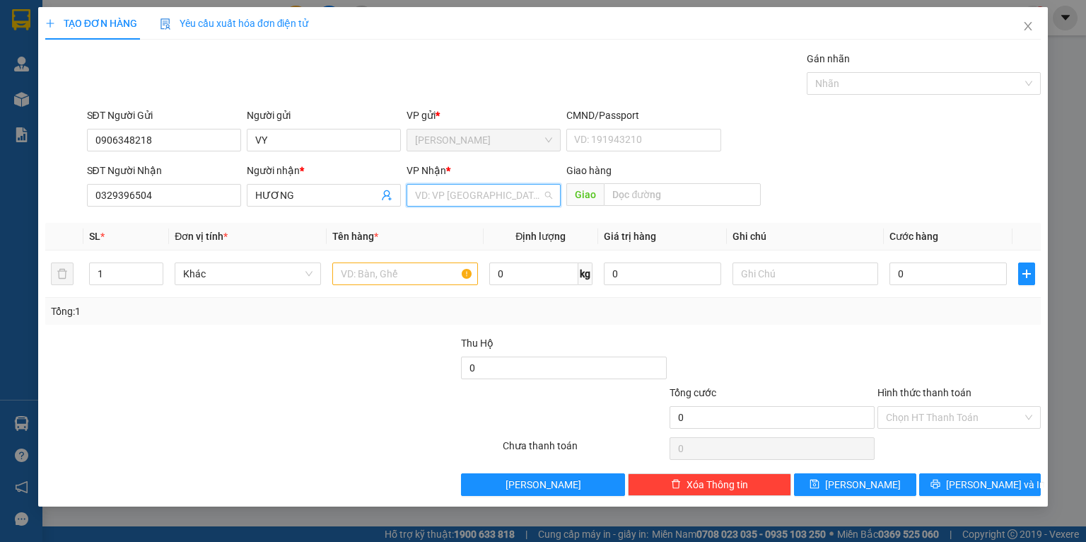
click at [423, 202] on input "search" at bounding box center [478, 195] width 127 height 21
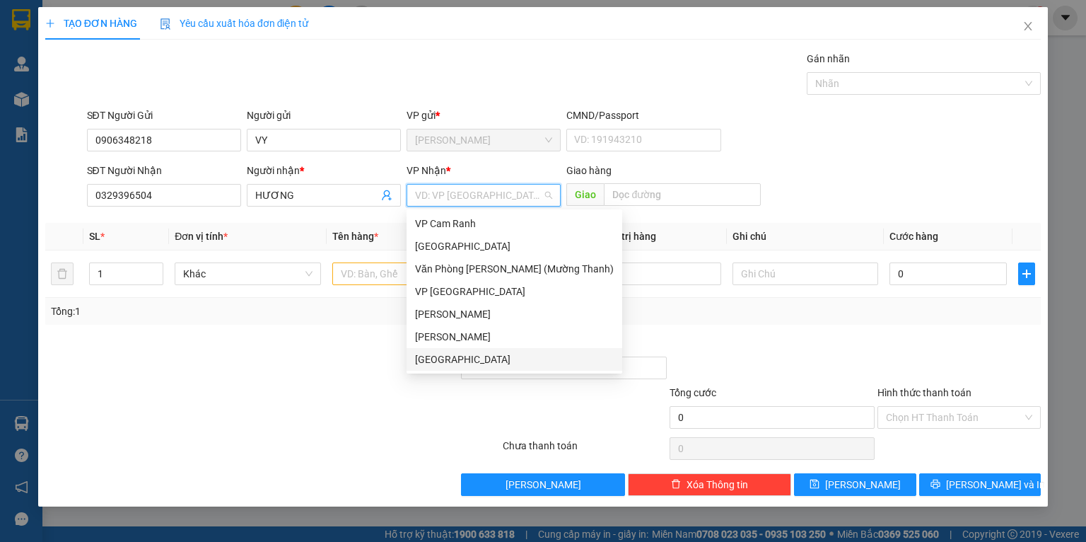
click at [445, 360] on div "[GEOGRAPHIC_DATA]" at bounding box center [514, 360] width 199 height 16
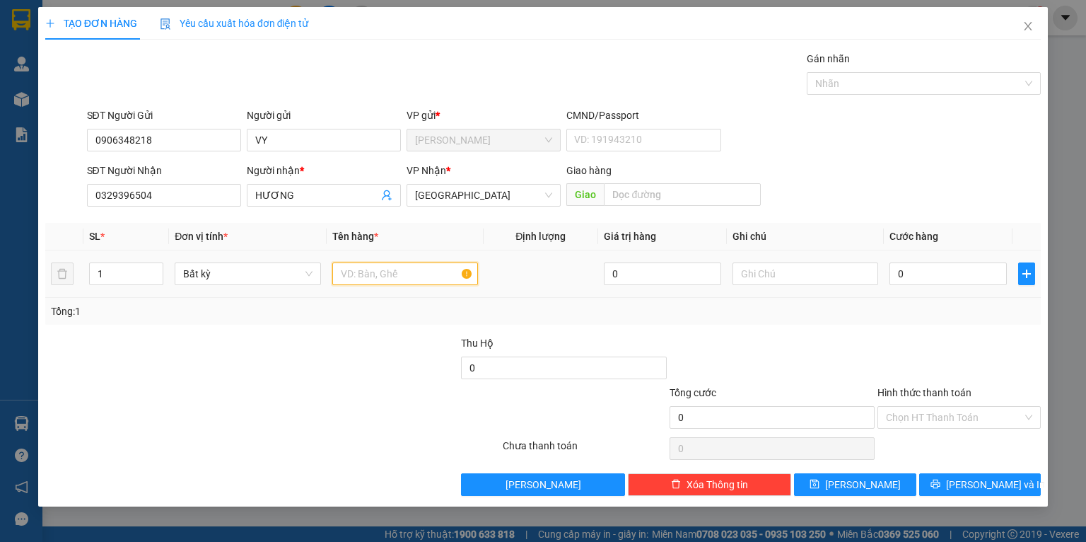
click at [405, 275] on input "text" at bounding box center [405, 273] width 146 height 23
type input "TÚI ĐEN"
click at [388, 388] on div at bounding box center [418, 410] width 166 height 50
click at [924, 417] on input "Hình thức thanh toán" at bounding box center [954, 417] width 137 height 21
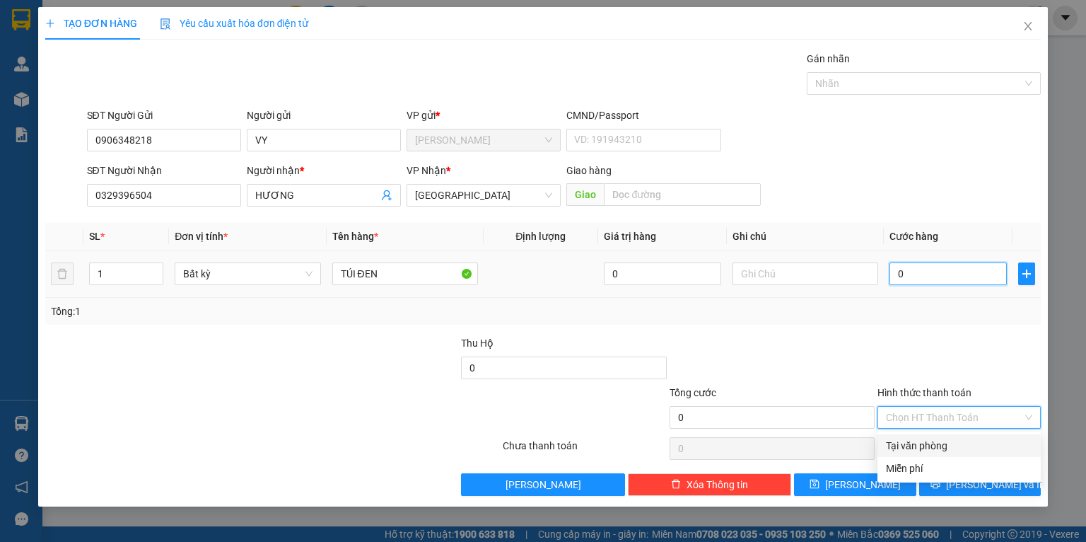
click at [919, 279] on input "0" at bounding box center [948, 273] width 117 height 23
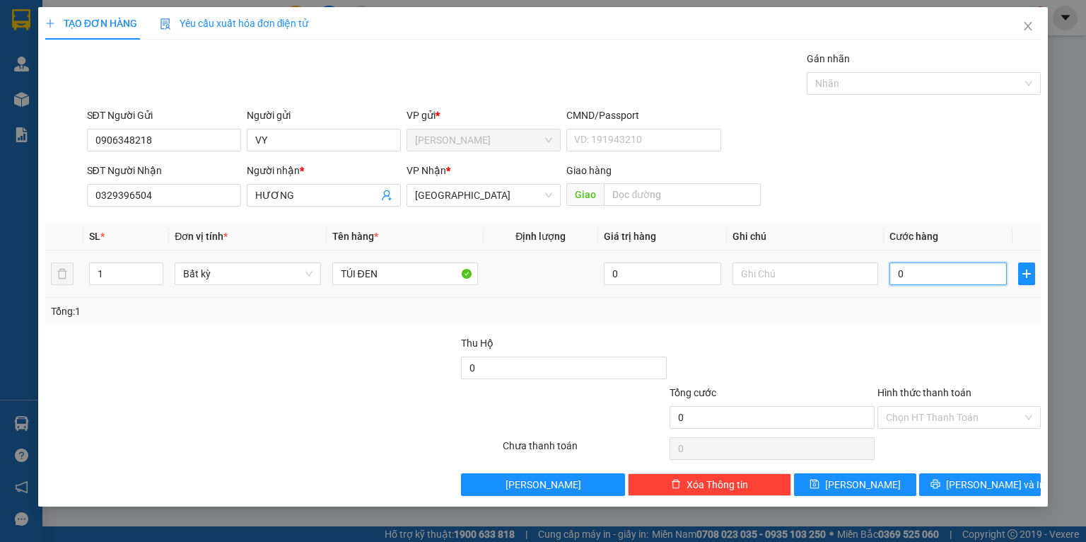
type input "5"
type input "50"
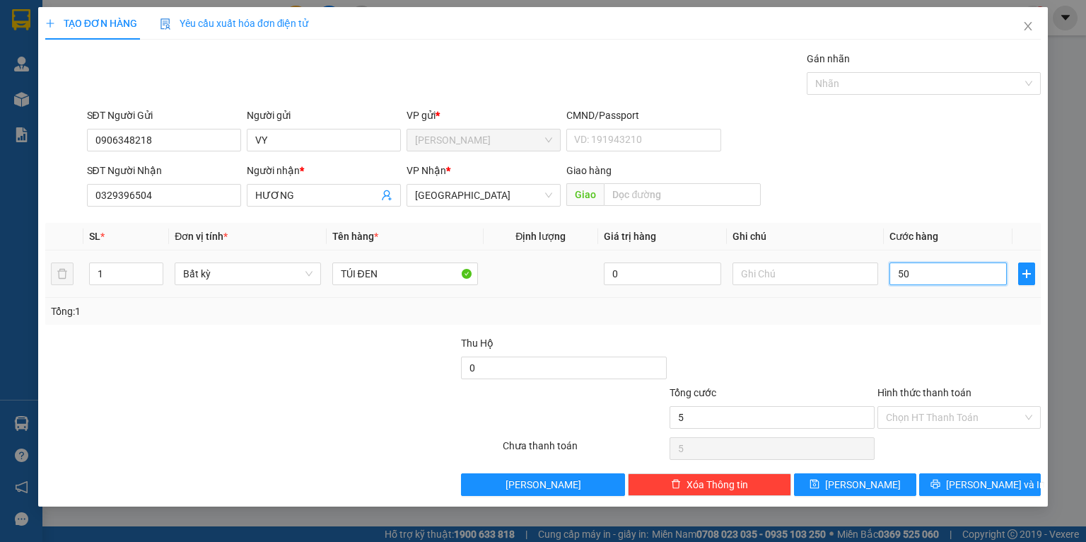
type input "50"
type input "50.000"
click at [915, 323] on div "Tổng: 1" at bounding box center [543, 311] width 996 height 27
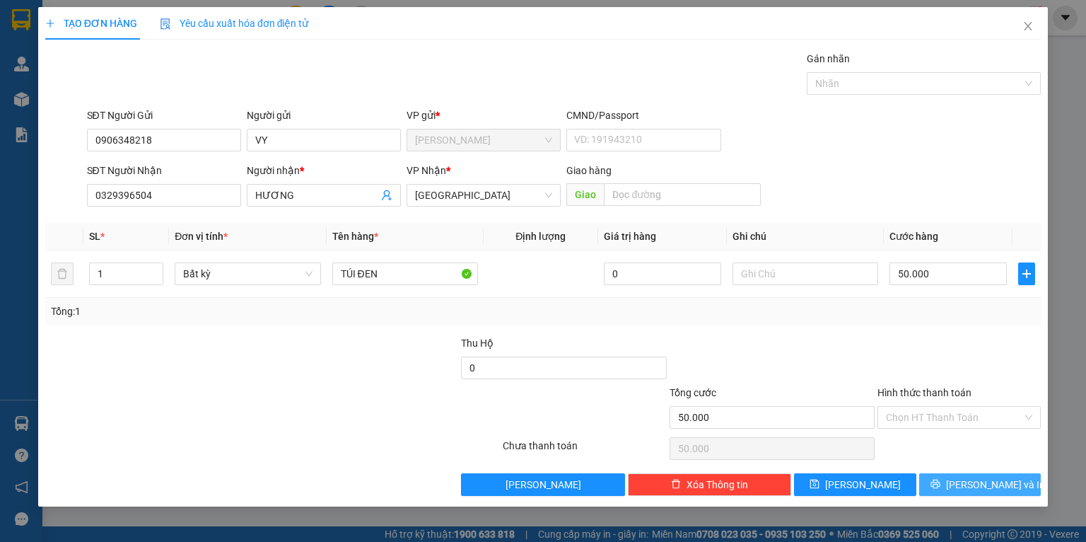
click at [946, 475] on button "[PERSON_NAME] và In" at bounding box center [980, 484] width 122 height 23
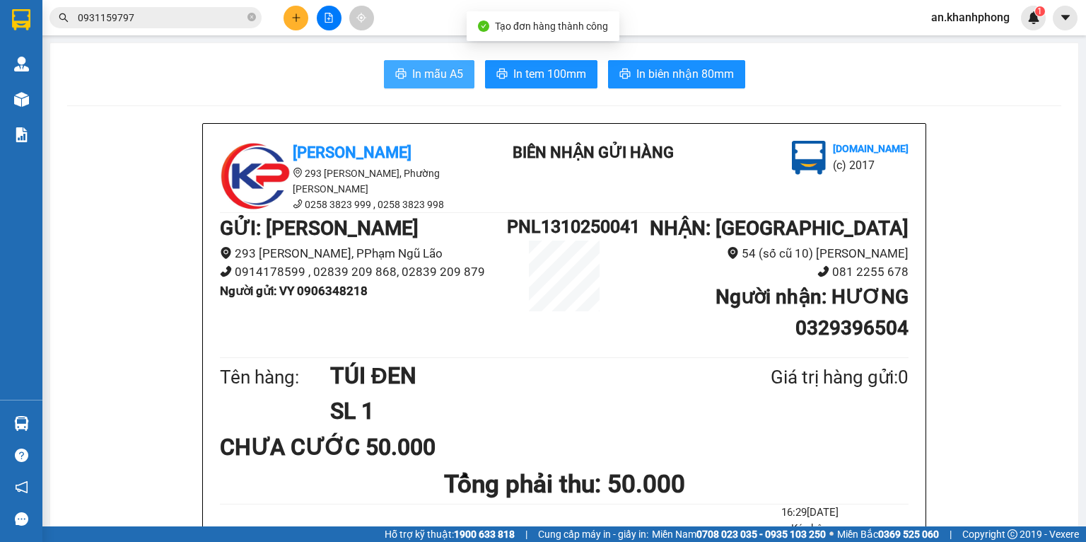
click at [431, 74] on span "In mẫu A5" at bounding box center [437, 74] width 51 height 18
click at [288, 14] on button at bounding box center [296, 18] width 25 height 25
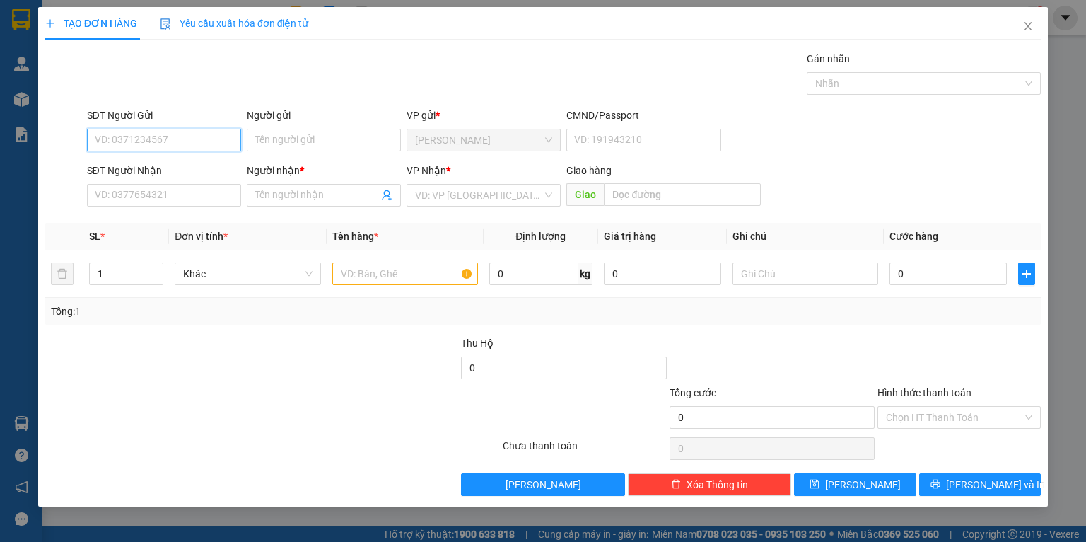
click at [227, 141] on input "SĐT Người Gửi" at bounding box center [164, 140] width 154 height 23
click at [186, 161] on div "0903695700 - TUẤN" at bounding box center [163, 169] width 137 height 16
type input "0903695700"
type input "TUẤN"
type input "0903695700"
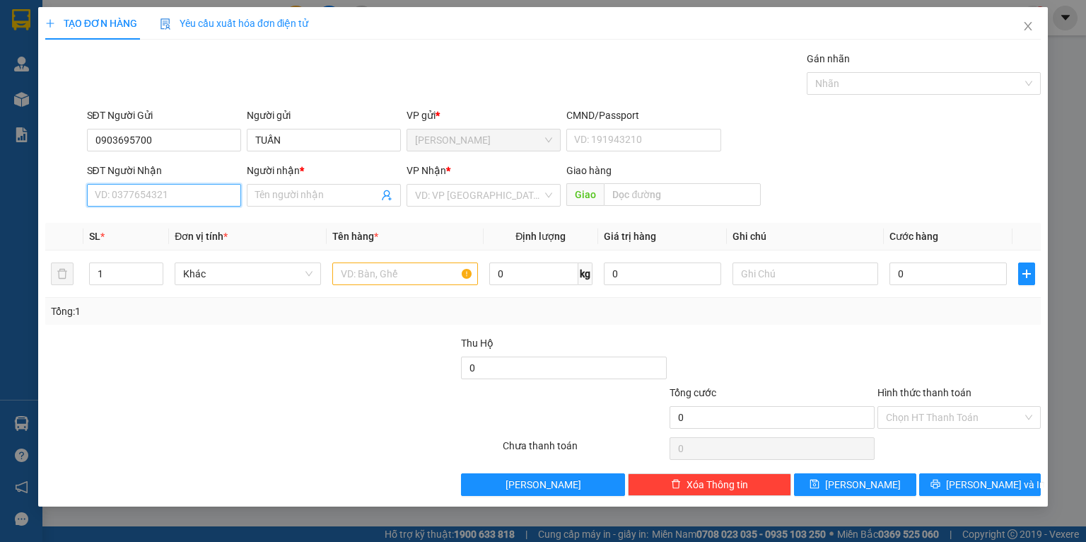
click at [181, 189] on input "SĐT Người Nhận" at bounding box center [164, 195] width 154 height 23
click at [182, 241] on div "0934777996 - NHUNG SPORT" at bounding box center [163, 246] width 137 height 16
type input "0934777996"
type input "NHUNG SPORT"
click at [430, 281] on input "text" at bounding box center [405, 273] width 146 height 23
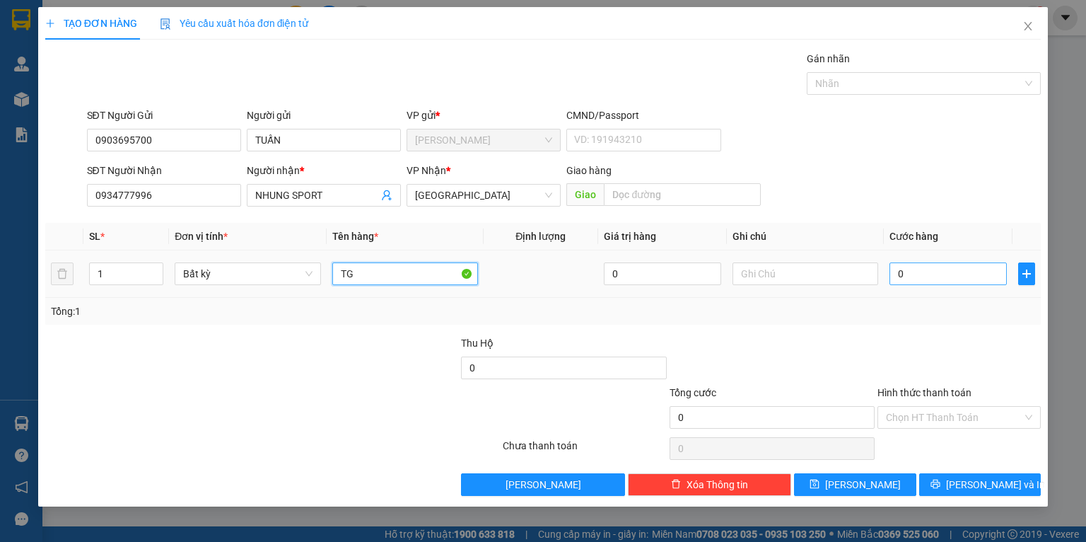
type input "TG"
click at [910, 268] on input "0" at bounding box center [948, 273] width 117 height 23
type input "3"
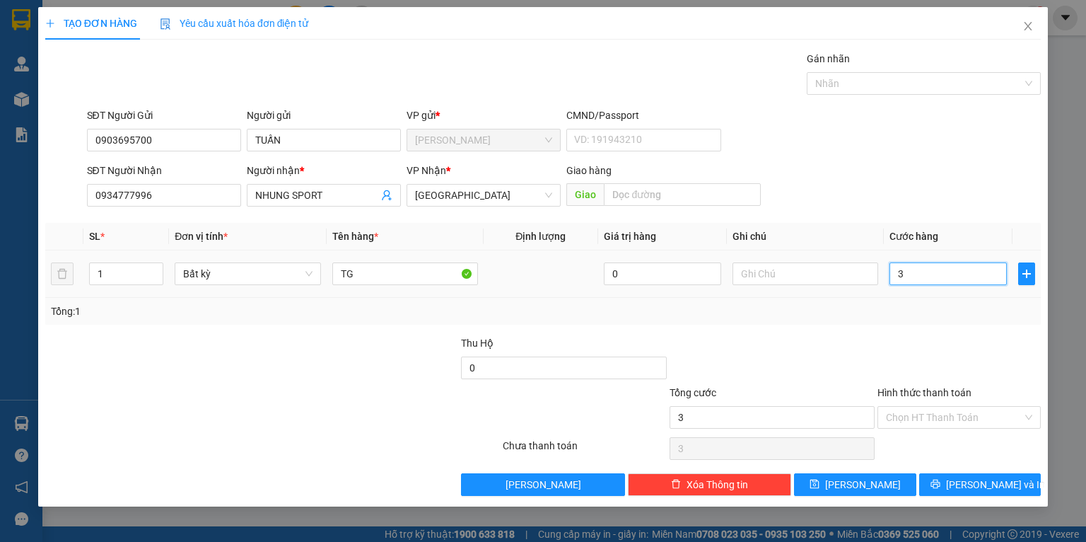
type input "30"
type input "30.000"
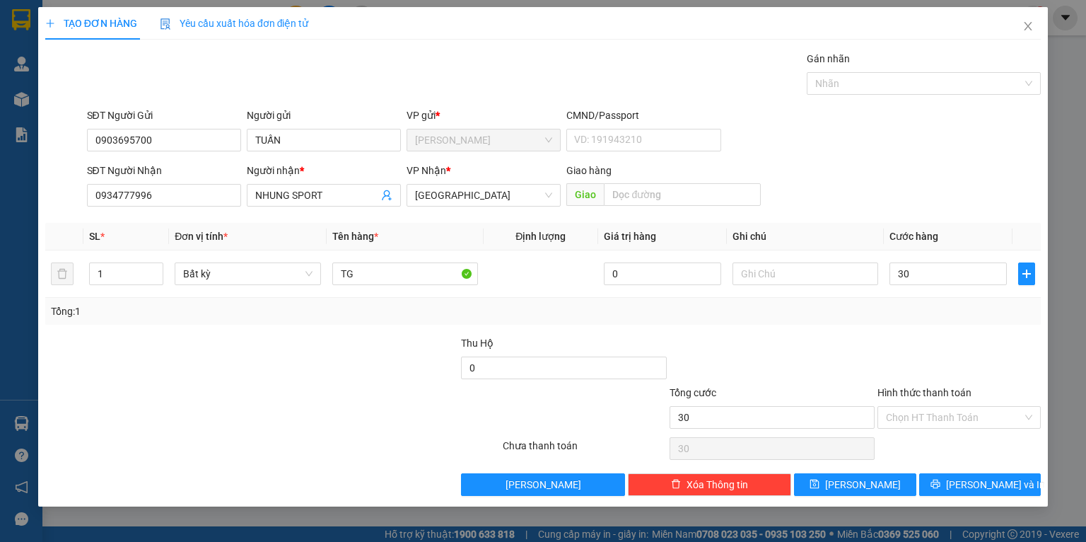
type input "30.000"
click at [929, 316] on div "Tổng: 1" at bounding box center [543, 311] width 985 height 16
click at [948, 494] on button "[PERSON_NAME] và In" at bounding box center [980, 484] width 122 height 23
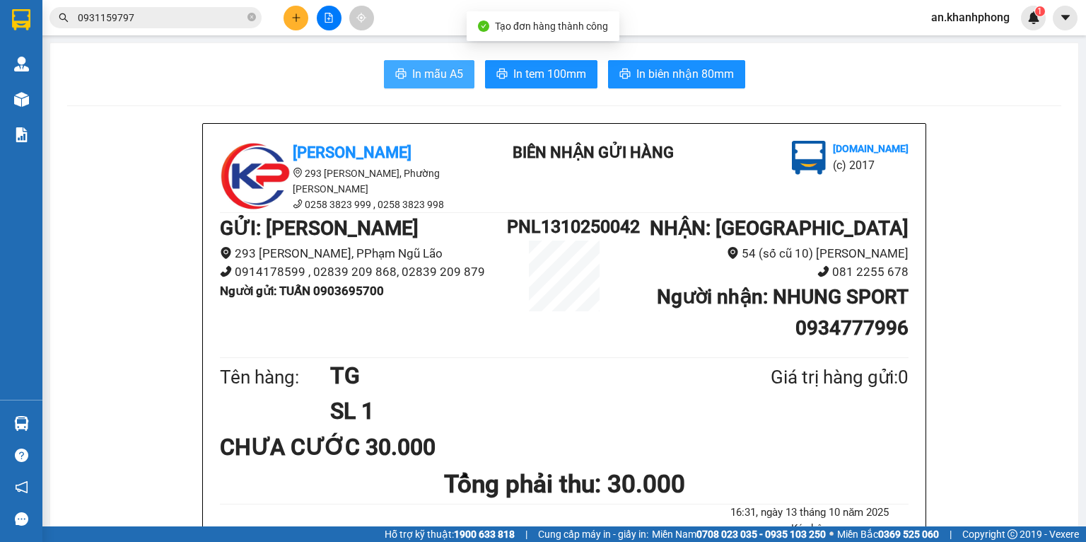
click at [432, 76] on span "In mẫu A5" at bounding box center [437, 74] width 51 height 18
drag, startPoint x: 833, startPoint y: 136, endPoint x: 292, endPoint y: 11, distance: 555.4
click at [292, 11] on button at bounding box center [296, 18] width 25 height 25
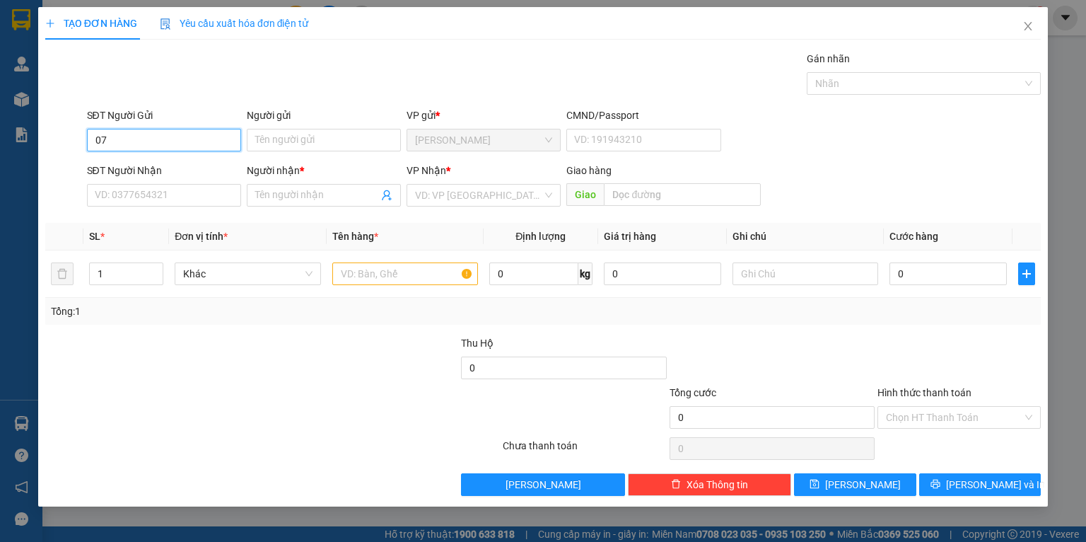
type input "0"
click at [116, 169] on div "0785395559 - HUY" at bounding box center [163, 169] width 137 height 16
type input "0785395559"
type input "HUY"
type input "0785395559"
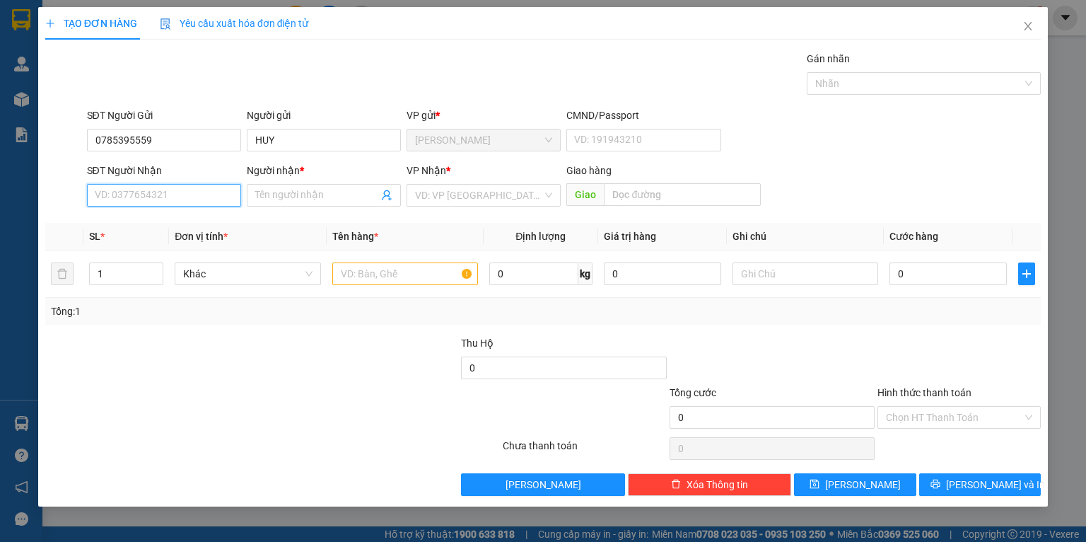
click at [132, 195] on input "SĐT Người Nhận" at bounding box center [164, 195] width 154 height 23
click at [134, 219] on div "0785556666 - TÍN" at bounding box center [163, 224] width 137 height 16
type input "0785556666"
type input "TÍN"
type input "0785556666"
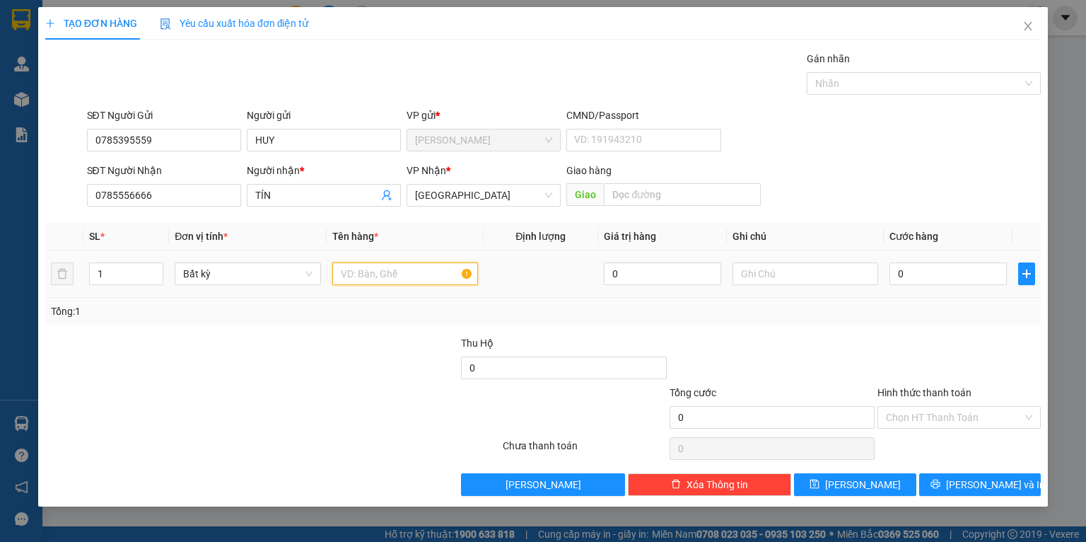
click at [378, 274] on input "text" at bounding box center [405, 273] width 146 height 23
type input "KIỆN VÀNG"
click at [346, 335] on div at bounding box center [356, 360] width 208 height 50
click at [342, 202] on input "TÍN" at bounding box center [316, 195] width 123 height 16
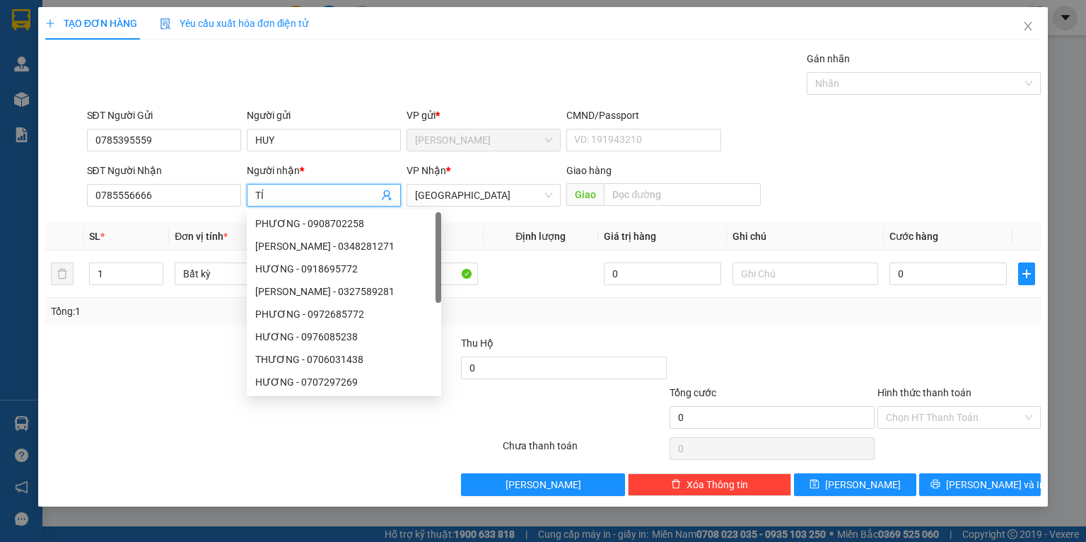
type input "T"
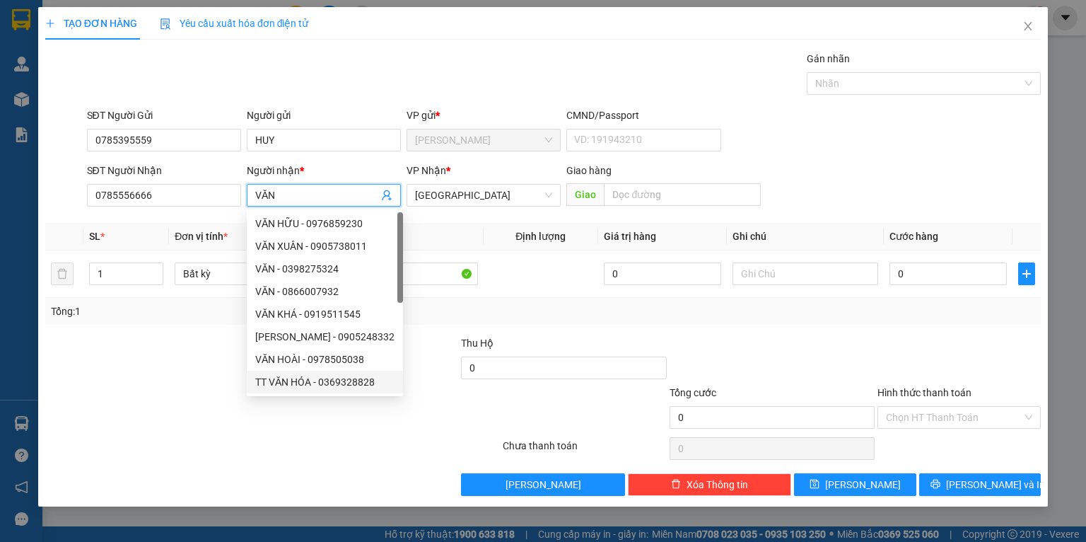
type input "VĂN"
click at [250, 395] on div "8530659 8520724 8497272 VĂN HỮU - 0976859230 VĂN XUÂN - 0905738011 VĂN - 039827…" at bounding box center [325, 302] width 156 height 187
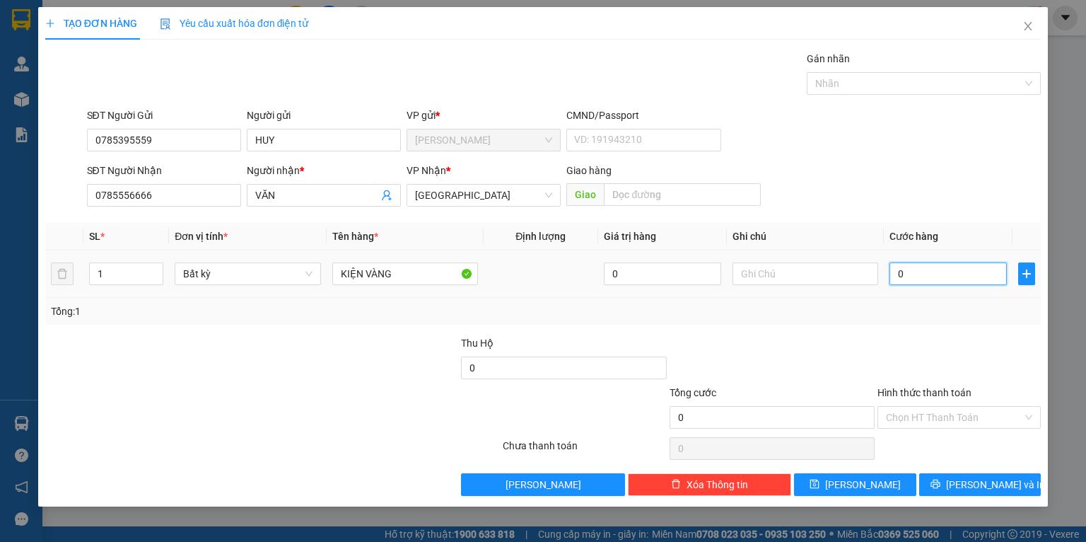
click at [935, 270] on input "0" at bounding box center [948, 273] width 117 height 23
type input "2"
type input "20"
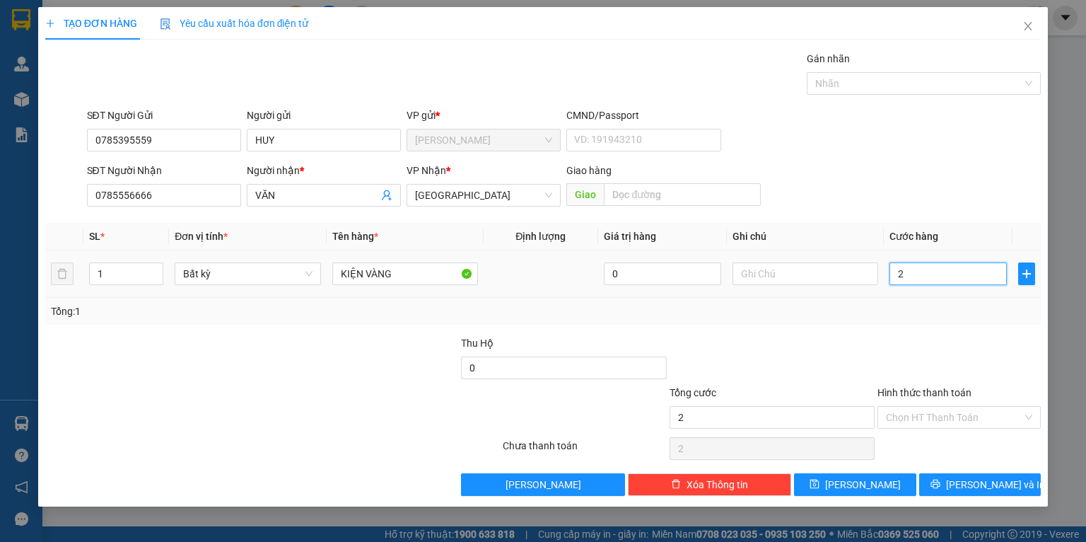
type input "20"
type input "20.000"
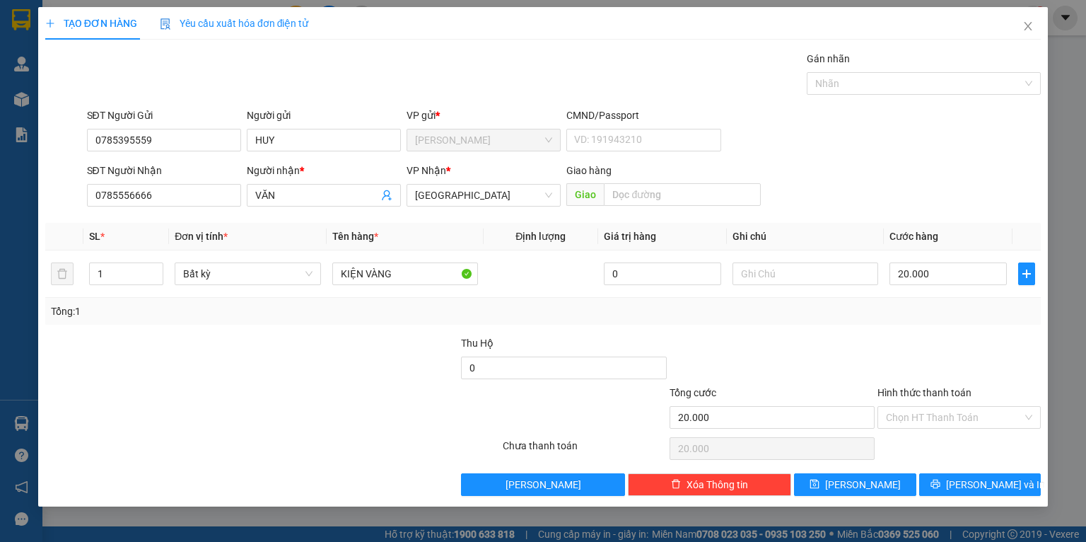
click at [883, 370] on div at bounding box center [959, 360] width 166 height 50
click at [944, 477] on button "[PERSON_NAME] và In" at bounding box center [980, 484] width 122 height 23
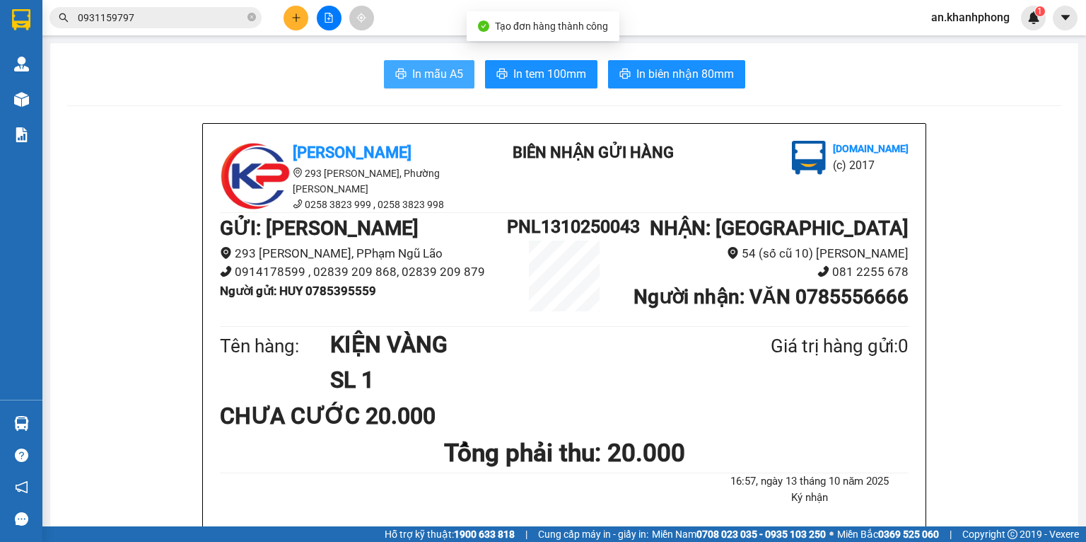
click at [412, 74] on span "In mẫu A5" at bounding box center [437, 74] width 51 height 18
click at [294, 14] on icon "plus" at bounding box center [296, 18] width 10 height 10
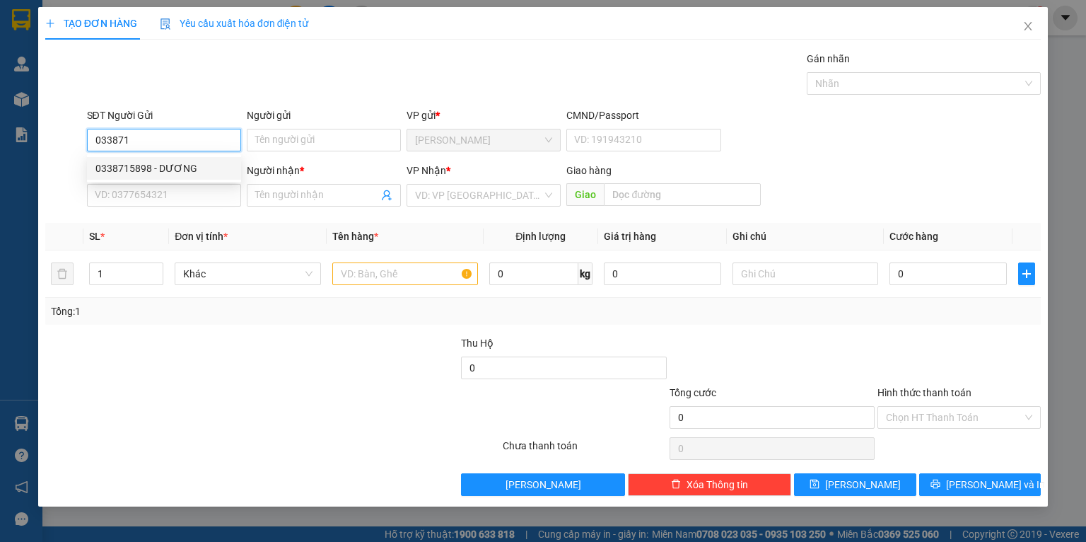
click at [161, 166] on div "0338715898 - DƯƠNG" at bounding box center [163, 169] width 137 height 16
type input "0338715898"
type input "DƯƠNG"
type input "0338715898"
click at [166, 206] on div "SĐT Người Nhận VD: 0377654321" at bounding box center [164, 188] width 154 height 50
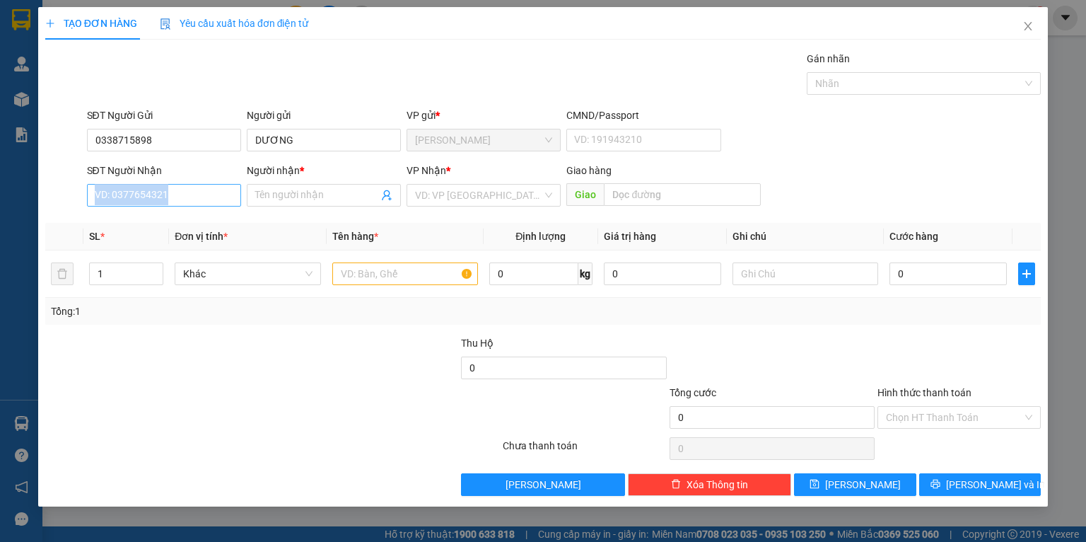
click at [173, 202] on input "SĐT Người Nhận" at bounding box center [164, 195] width 154 height 23
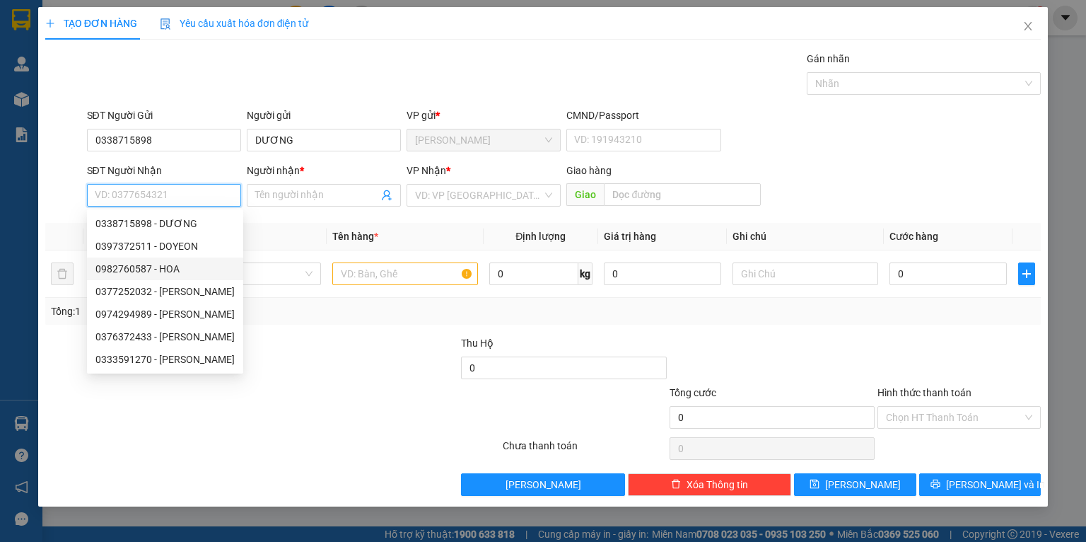
click at [166, 266] on div "0982760587 - HOA" at bounding box center [164, 269] width 139 height 16
type input "0982760587"
type input "HOA"
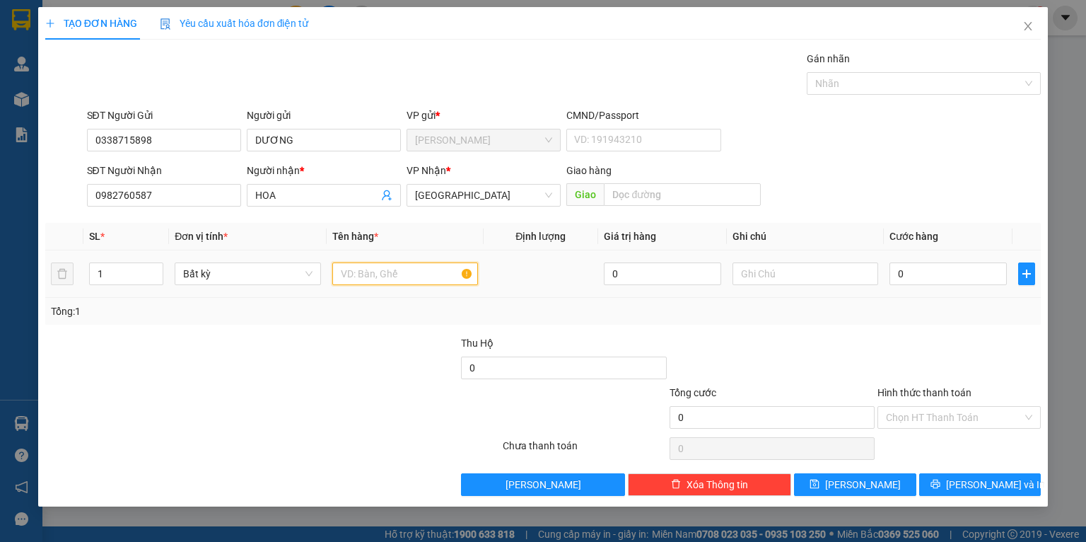
click at [382, 280] on input "text" at bounding box center [405, 273] width 146 height 23
type input "[GEOGRAPHIC_DATA]"
click at [376, 338] on div at bounding box center [356, 360] width 208 height 50
click at [936, 267] on input "0" at bounding box center [948, 273] width 117 height 23
type input "6"
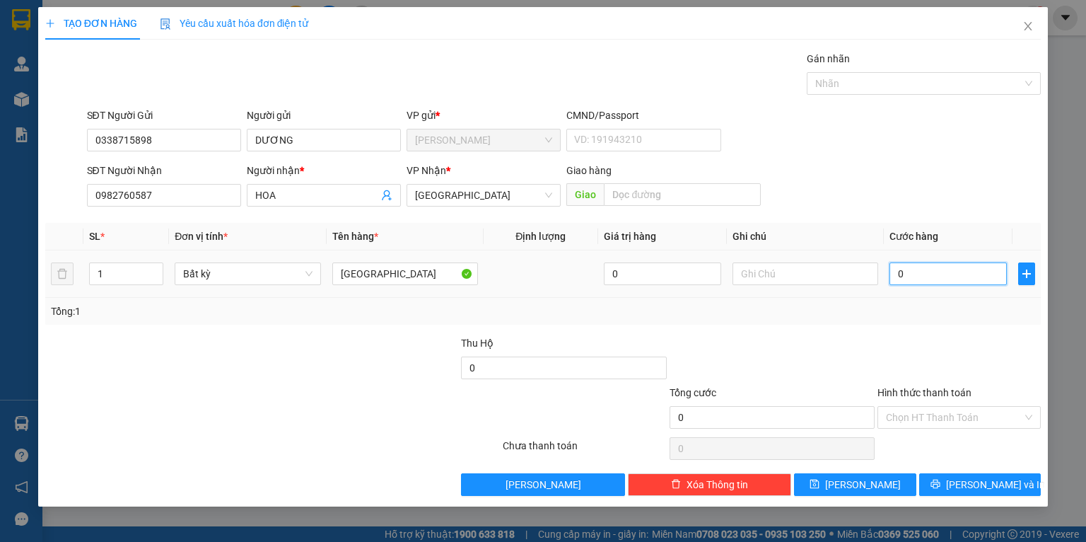
type input "6"
type input "60"
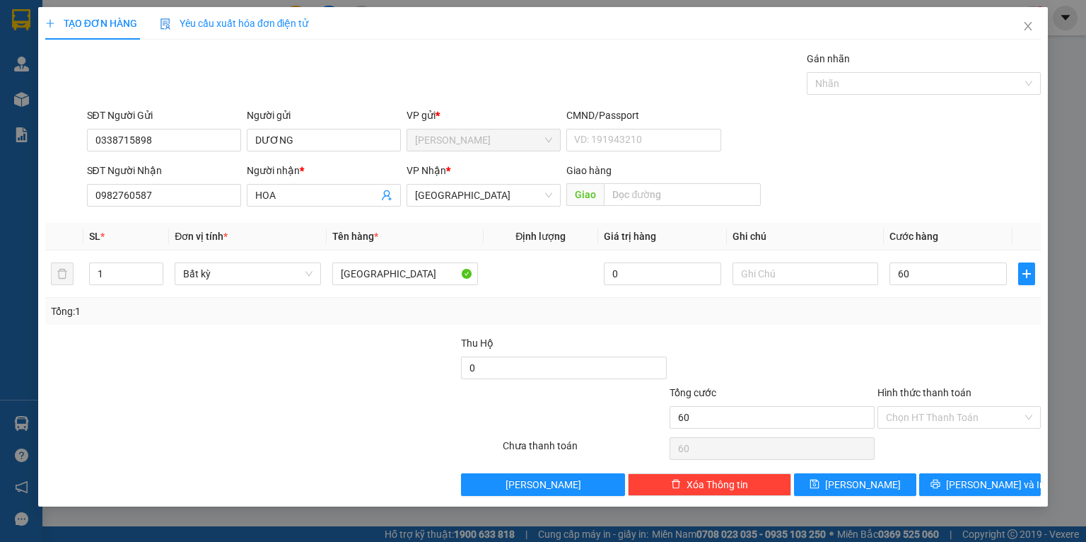
type input "60.000"
click at [841, 316] on div "Tổng: 1" at bounding box center [543, 311] width 985 height 16
click at [955, 493] on button "[PERSON_NAME] và In" at bounding box center [980, 484] width 122 height 23
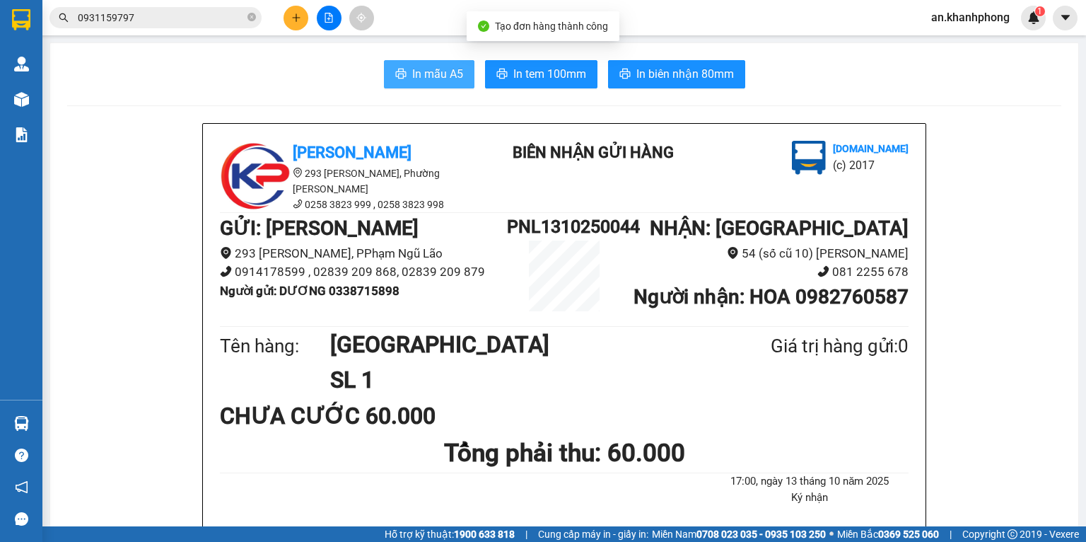
click at [419, 62] on button "In mẫu A5" at bounding box center [429, 74] width 91 height 28
click at [250, 21] on icon "close-circle" at bounding box center [252, 17] width 8 height 8
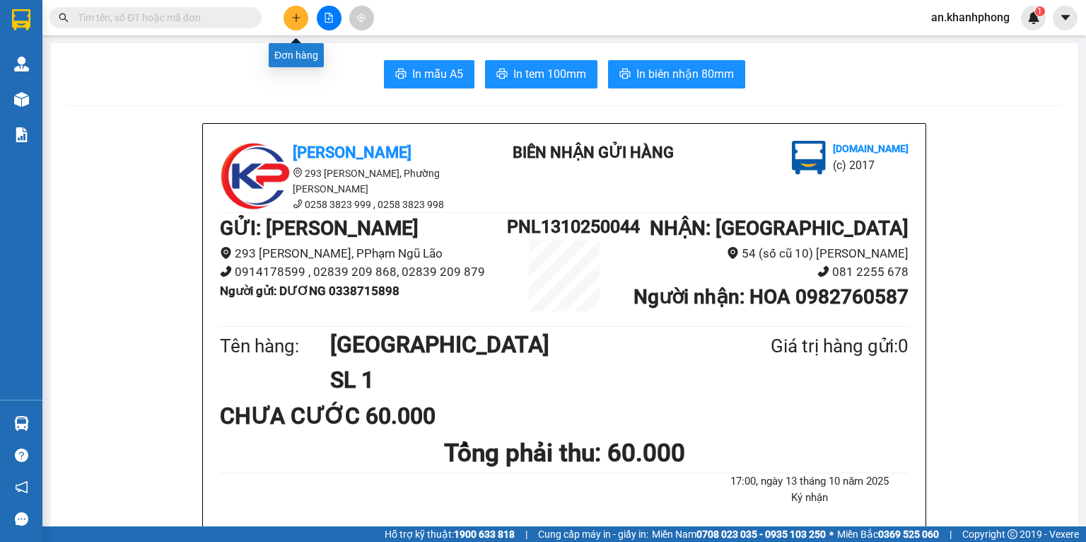
click at [294, 13] on icon "plus" at bounding box center [296, 18] width 10 height 10
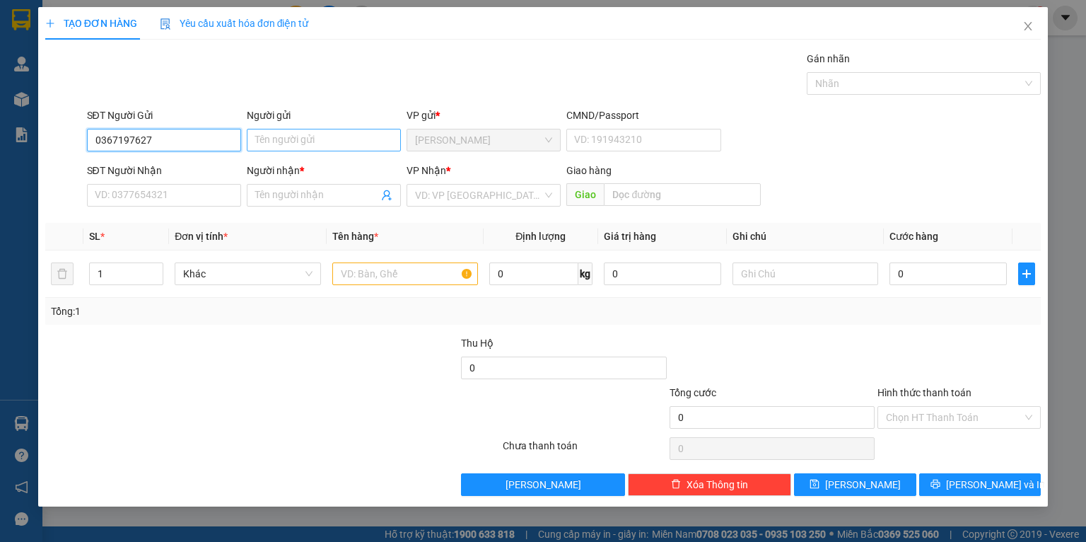
type input "0367197627"
click at [355, 149] on input "Người gửi" at bounding box center [324, 140] width 154 height 23
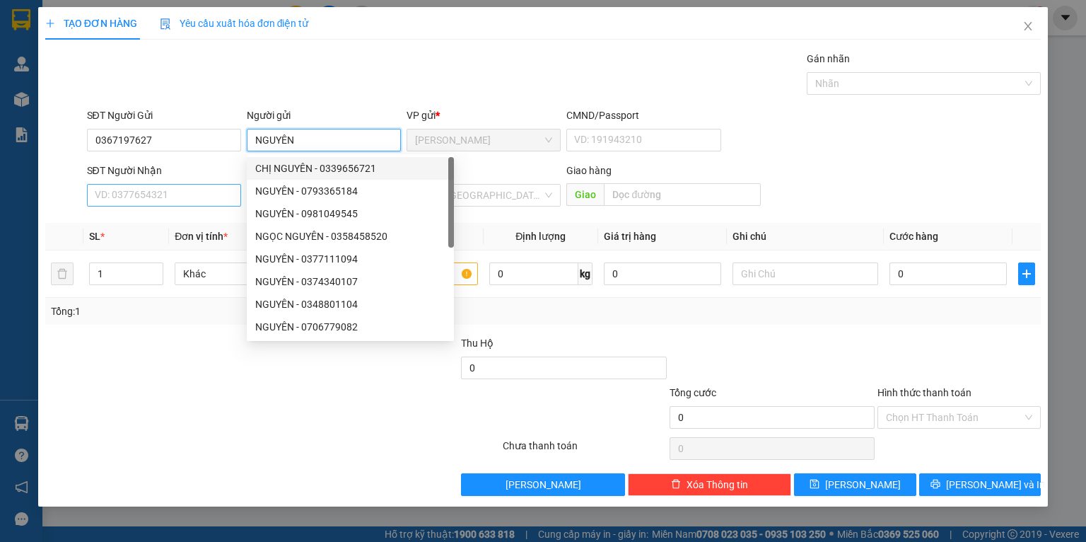
type input "NGUYÊN"
click at [185, 194] on input "SĐT Người Nhận" at bounding box center [164, 195] width 154 height 23
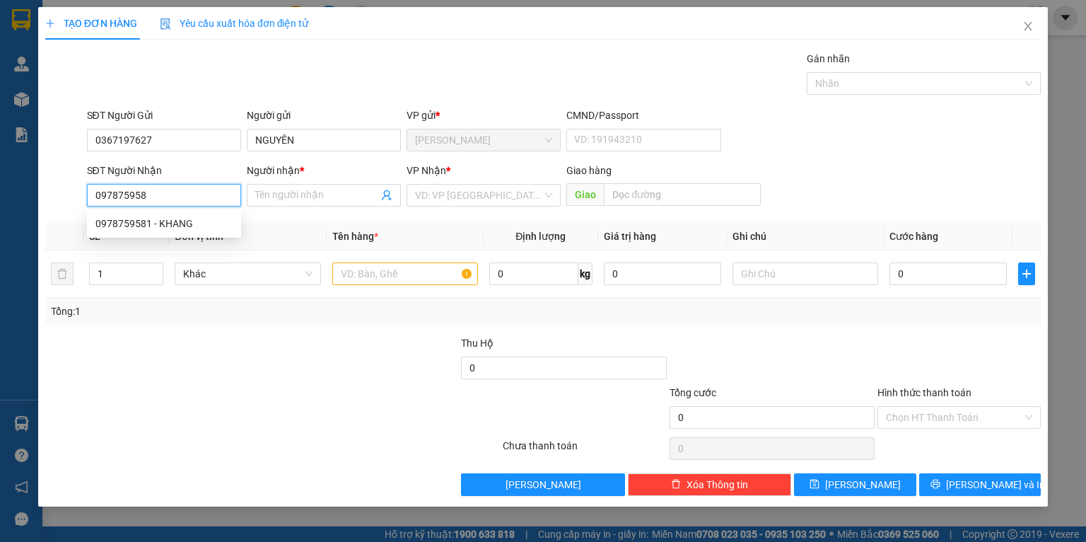
type input "0978759581"
click at [152, 223] on div "0978759581 - KHANG" at bounding box center [163, 224] width 137 height 16
type input "KHANG"
type input "0978759581"
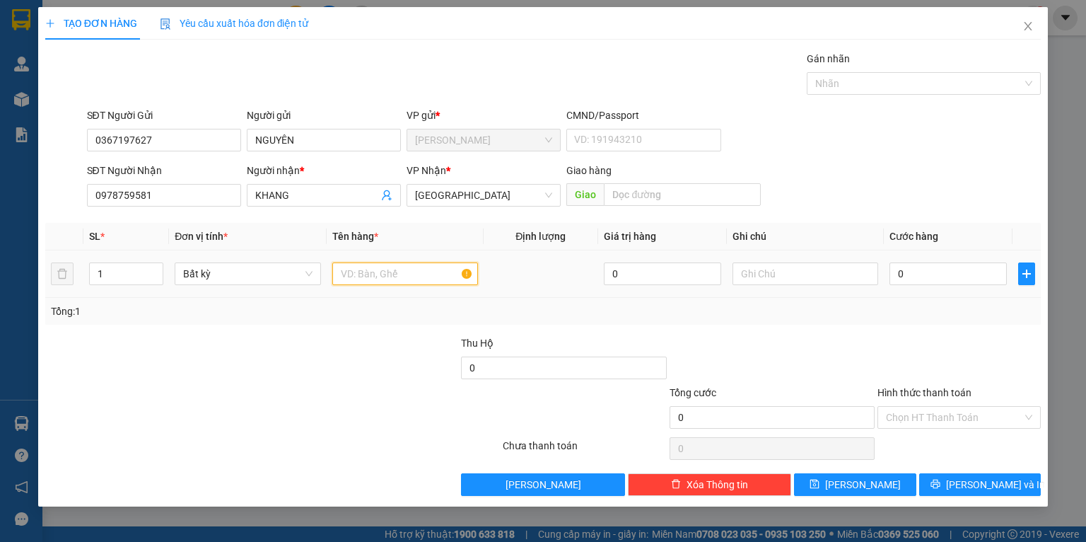
click at [352, 274] on input "text" at bounding box center [405, 273] width 146 height 23
type input "TG"
drag, startPoint x: 335, startPoint y: 317, endPoint x: 342, endPoint y: 318, distance: 7.1
click at [335, 318] on div "Tổng: 1" at bounding box center [235, 311] width 369 height 16
click at [942, 281] on input "0" at bounding box center [948, 273] width 117 height 23
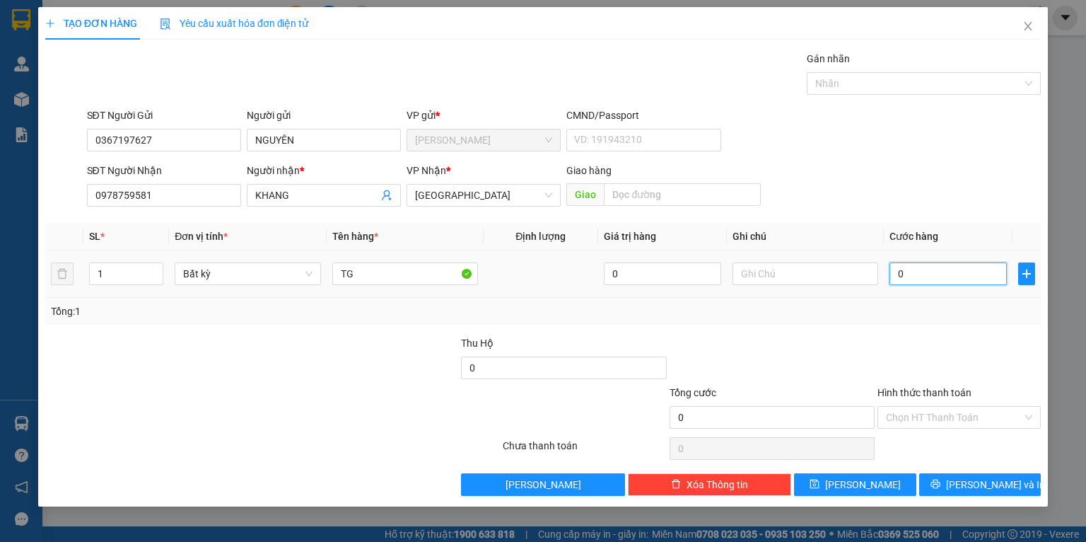
type input "3"
type input "30"
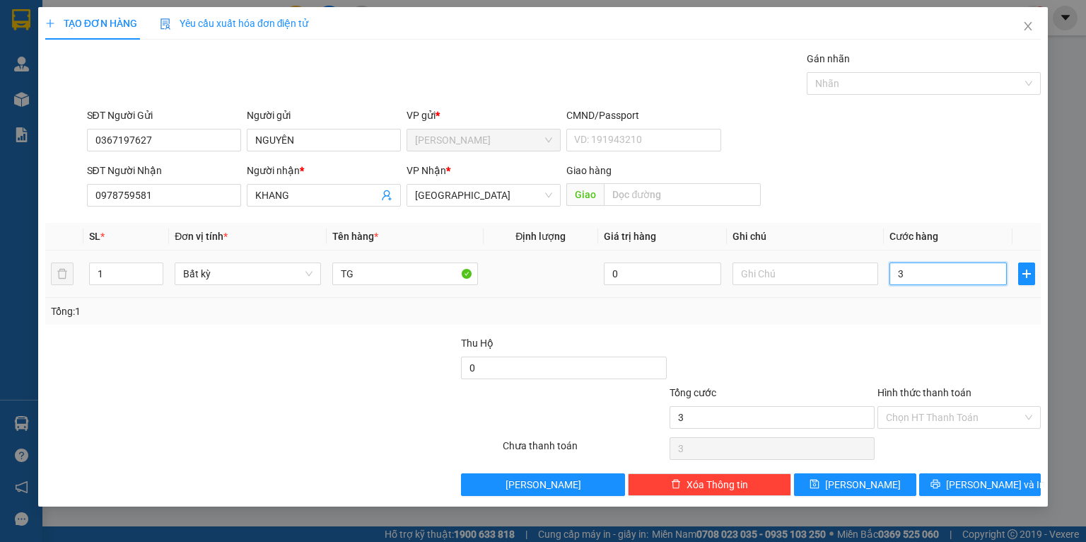
type input "30"
type input "30.000"
click at [919, 296] on td "30.000" at bounding box center [948, 273] width 129 height 47
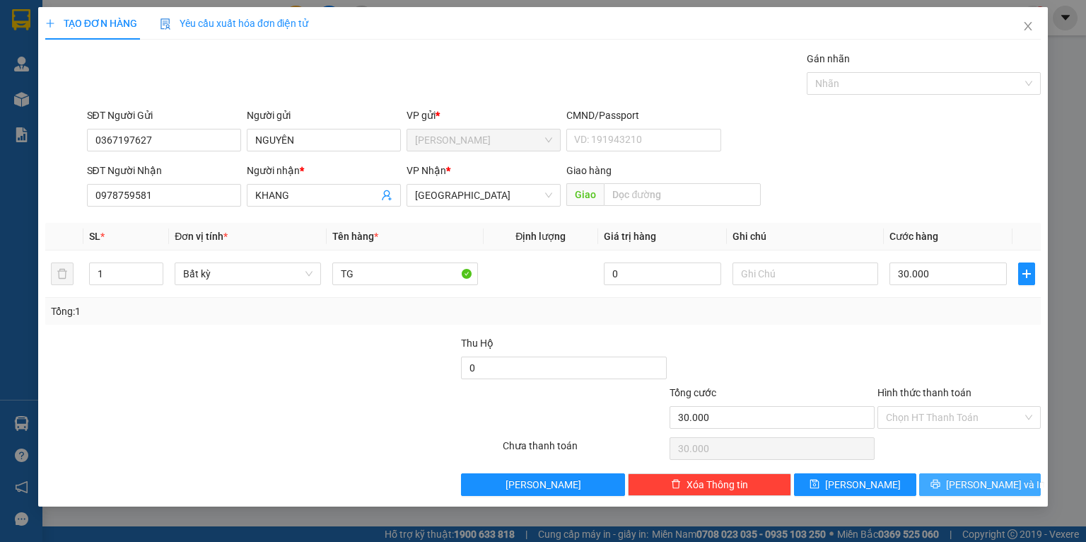
click at [944, 489] on button "[PERSON_NAME] và In" at bounding box center [980, 484] width 122 height 23
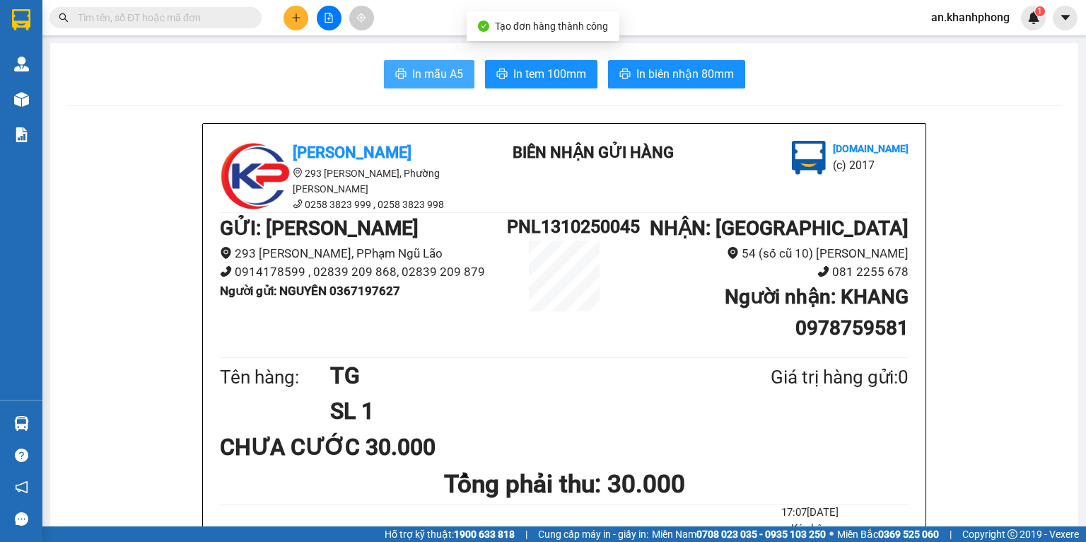
click at [395, 79] on icon "printer" at bounding box center [400, 73] width 11 height 11
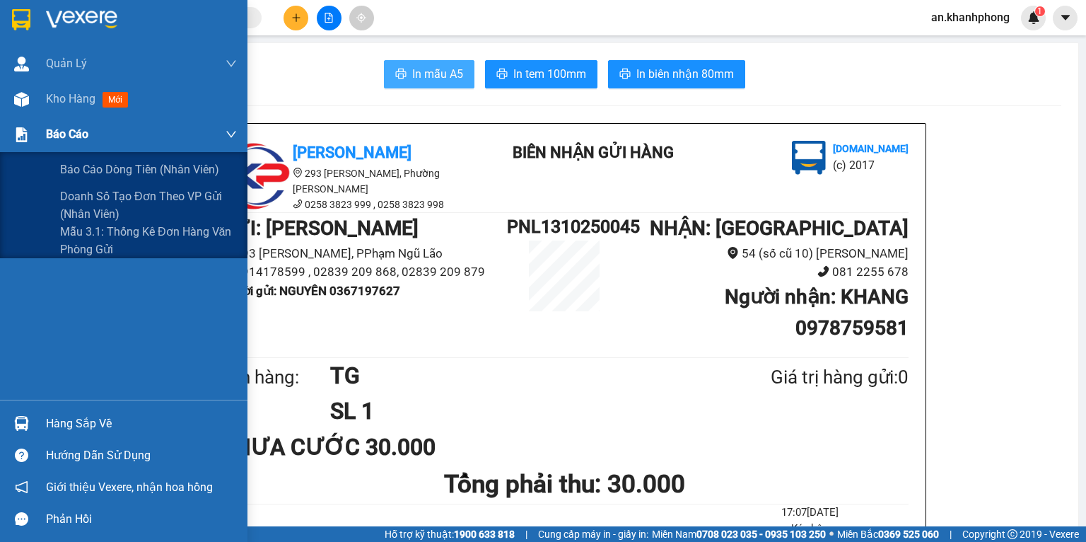
click at [76, 144] on div "Báo cáo" at bounding box center [141, 134] width 191 height 35
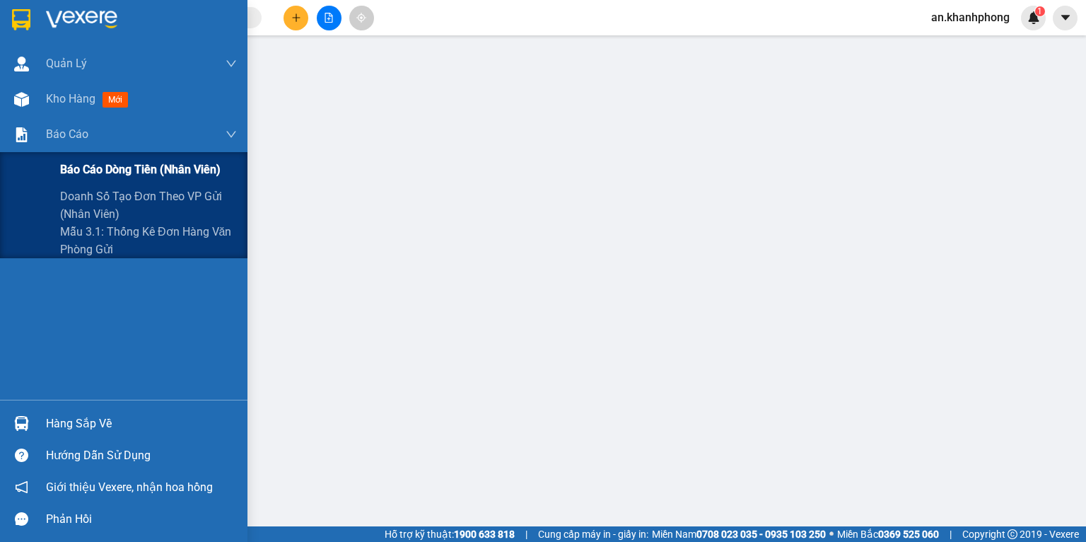
click at [80, 156] on div "Báo cáo dòng tiền (nhân viên)" at bounding box center [148, 169] width 177 height 35
click at [80, 158] on div "Báo cáo dòng tiền (nhân viên)" at bounding box center [148, 169] width 177 height 35
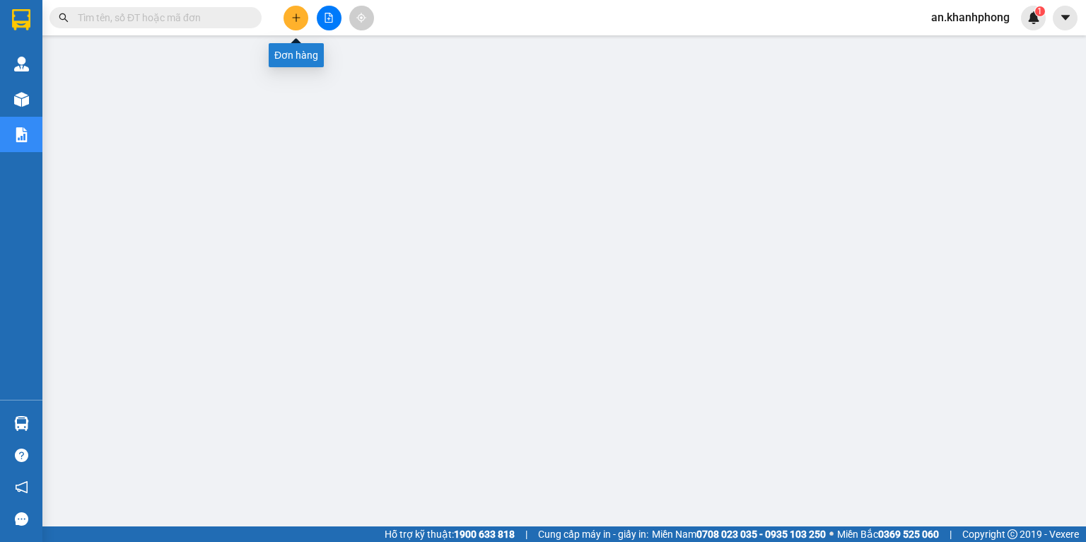
click at [294, 27] on button at bounding box center [296, 18] width 25 height 25
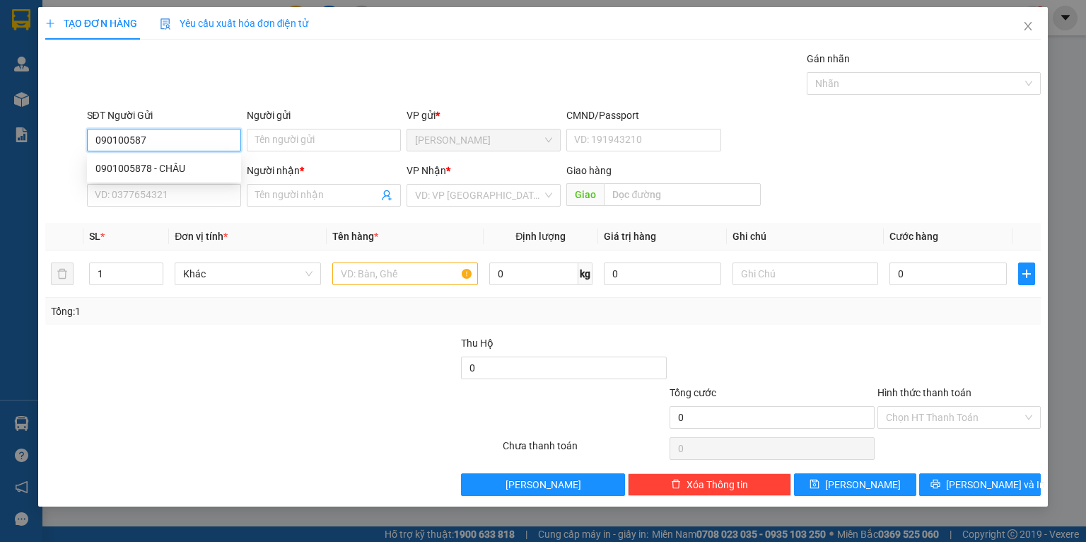
type input "0901005878"
click at [115, 162] on div "0901005878 - CHÂU" at bounding box center [163, 169] width 137 height 16
type input "CHÂU"
type input "0901005878"
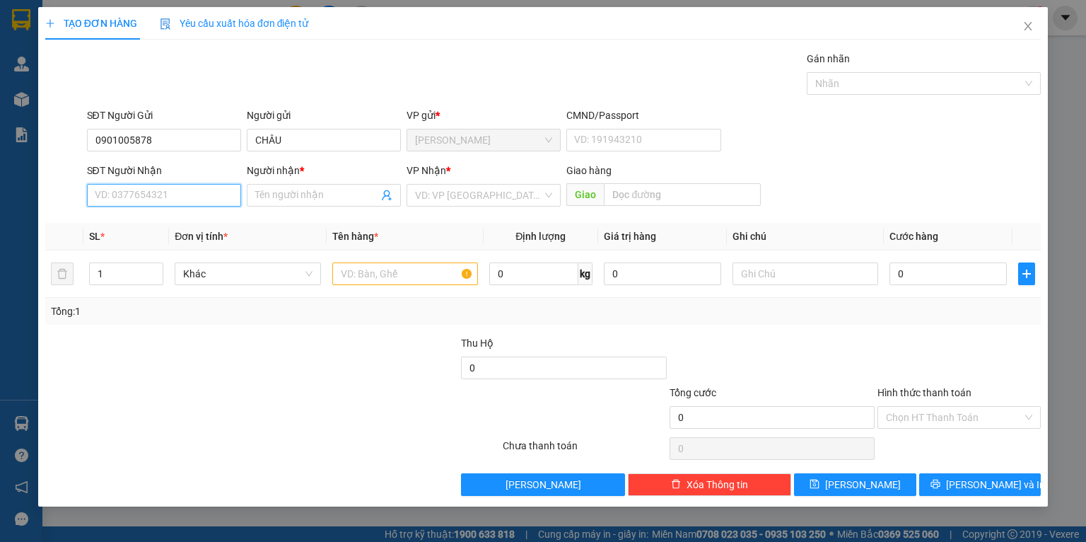
click at [126, 196] on input "SĐT Người Nhận" at bounding box center [164, 195] width 154 height 23
type input "0902820050"
click at [130, 222] on div "0902820050 - NHI" at bounding box center [163, 224] width 137 height 16
type input "NHI"
type input "0902820050"
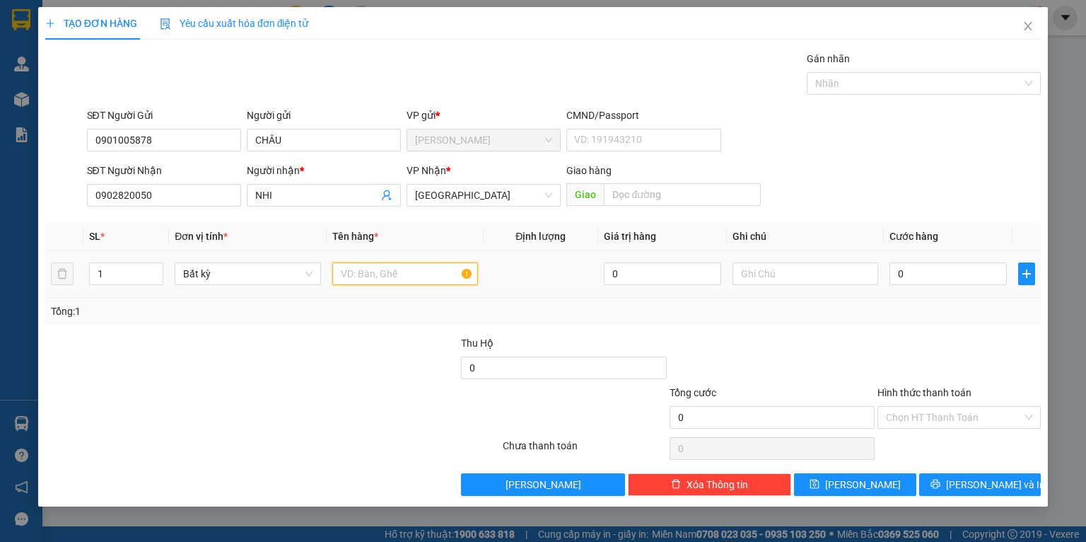
click at [399, 281] on input "text" at bounding box center [405, 273] width 146 height 23
type input "T"
type input "C"
type input "BỌC TRẮNG"
click at [359, 312] on div "Tổng: 1" at bounding box center [235, 311] width 369 height 16
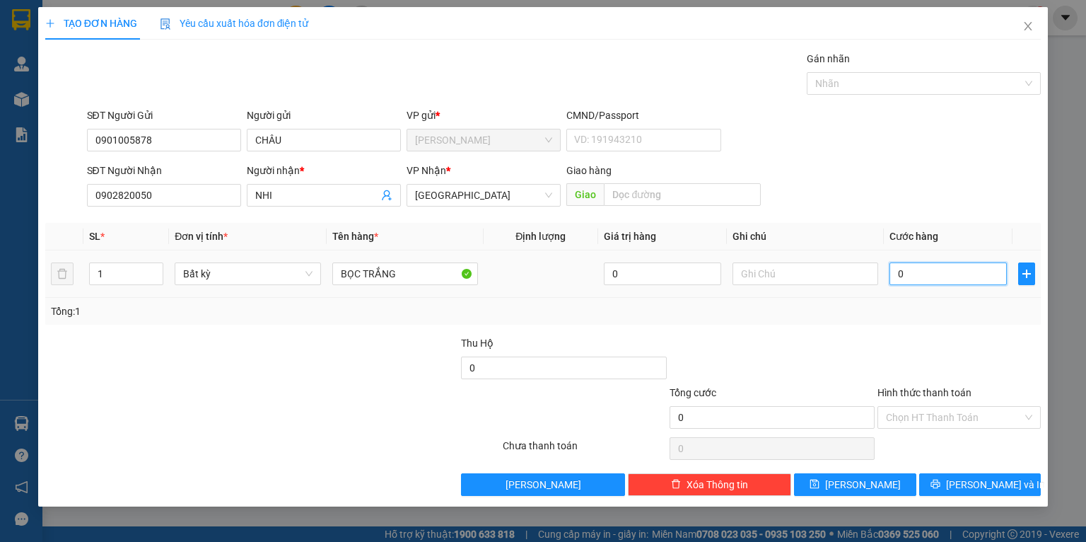
click at [946, 271] on input "0" at bounding box center [948, 273] width 117 height 23
type input "2"
type input "20"
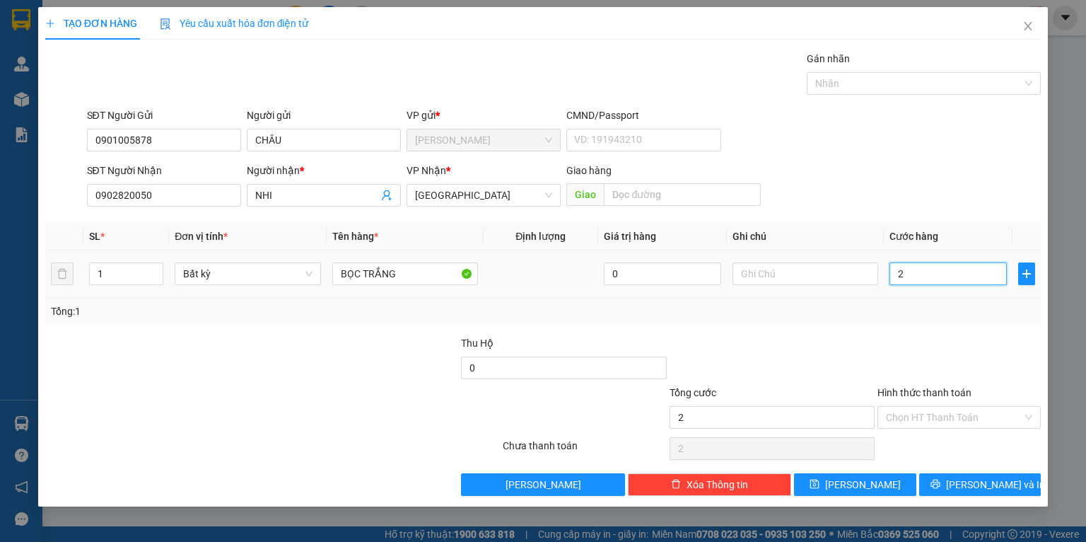
type input "20"
click at [918, 272] on input "20" at bounding box center [948, 273] width 117 height 23
click at [902, 326] on div "Transit Pickup Surcharge Ids Transit Deliver Surcharge Ids Transit Deliver Surc…" at bounding box center [543, 273] width 996 height 445
click at [982, 484] on span "[PERSON_NAME] và In" at bounding box center [995, 485] width 99 height 16
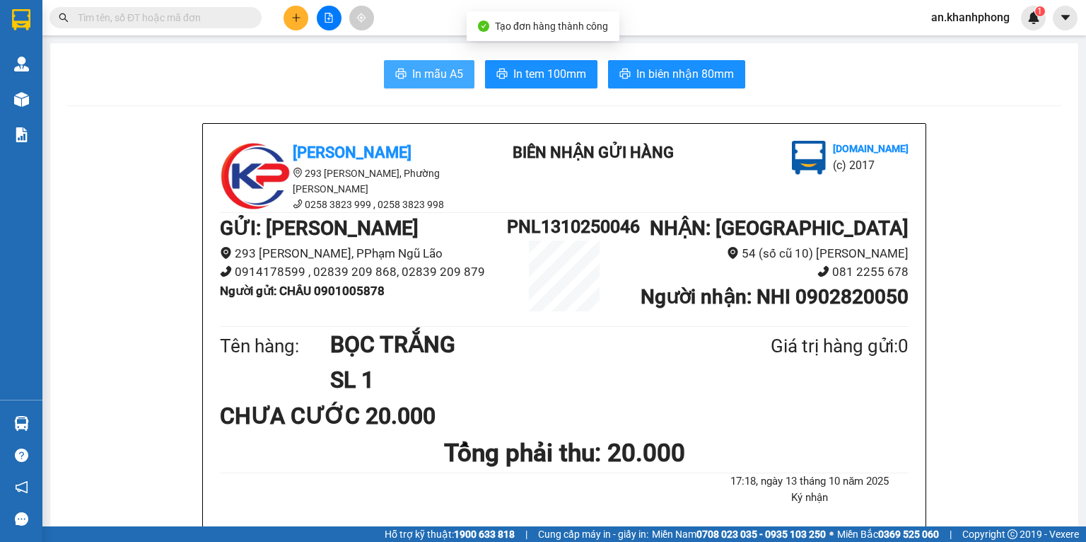
click at [434, 88] on button "In mẫu A5" at bounding box center [429, 74] width 91 height 28
click at [291, 18] on icon "plus" at bounding box center [296, 18] width 10 height 10
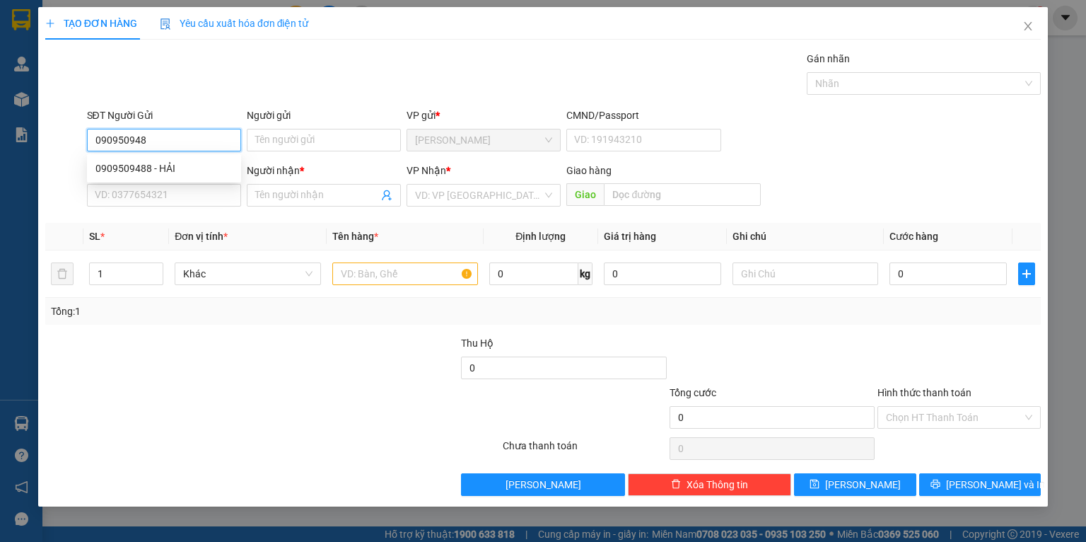
type input "0909509488"
click at [113, 168] on div "0909509488 - HẢI" at bounding box center [163, 169] width 137 height 16
type input "HẢI"
type input "0909509488"
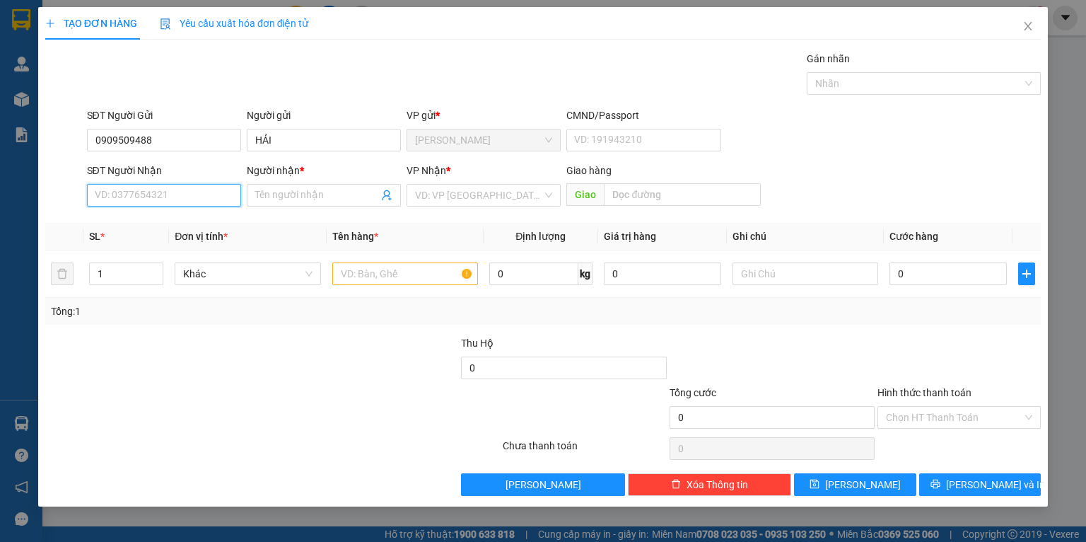
click at [120, 189] on input "SĐT Người Nhận" at bounding box center [164, 195] width 154 height 23
click at [168, 248] on div "0914288477 - ANH BÌNH" at bounding box center [163, 246] width 137 height 16
type input "0914288477"
type input "ANH BÌNH"
click at [382, 278] on input "text" at bounding box center [405, 273] width 146 height 23
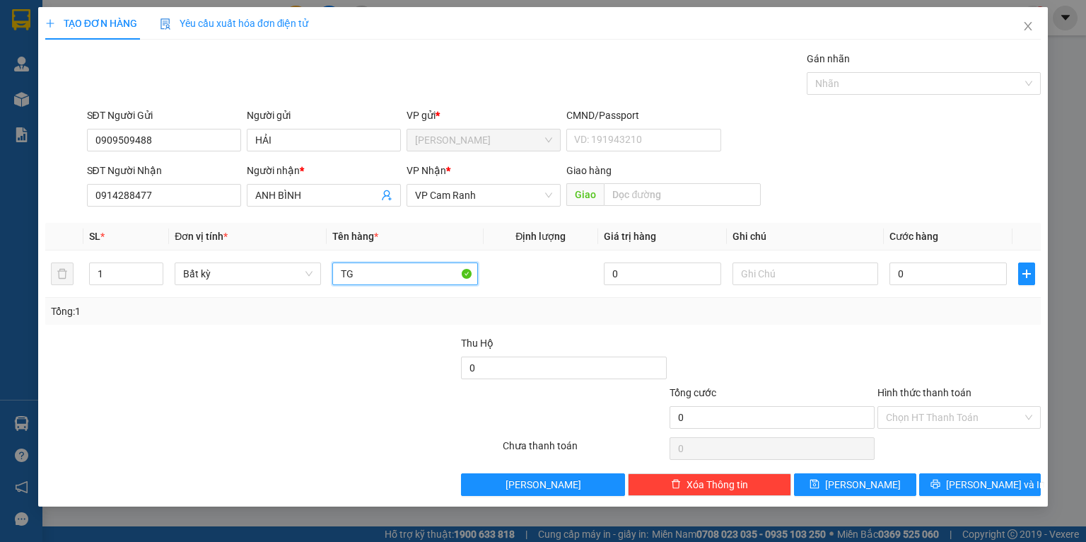
type input "TG"
click at [400, 330] on div "Transit Pickup Surcharge Ids Transit Deliver Surcharge Ids Transit Deliver Surc…" at bounding box center [543, 273] width 996 height 445
click at [937, 276] on input "0" at bounding box center [948, 273] width 117 height 23
click at [981, 317] on div "Tổng: 1" at bounding box center [543, 311] width 985 height 16
click at [977, 475] on button "[PERSON_NAME] và In" at bounding box center [980, 484] width 122 height 23
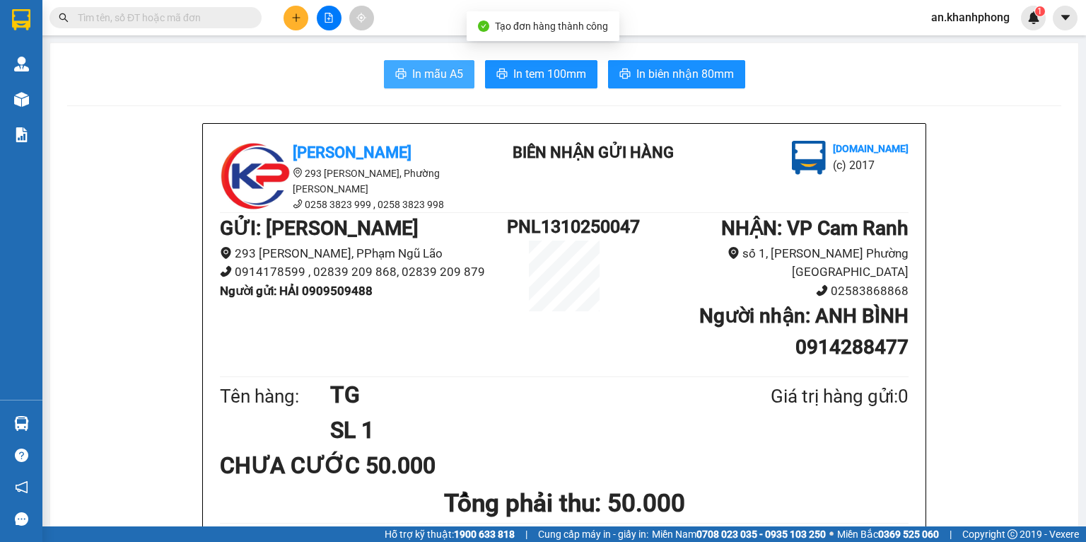
click at [398, 86] on button "In mẫu A5" at bounding box center [429, 74] width 91 height 28
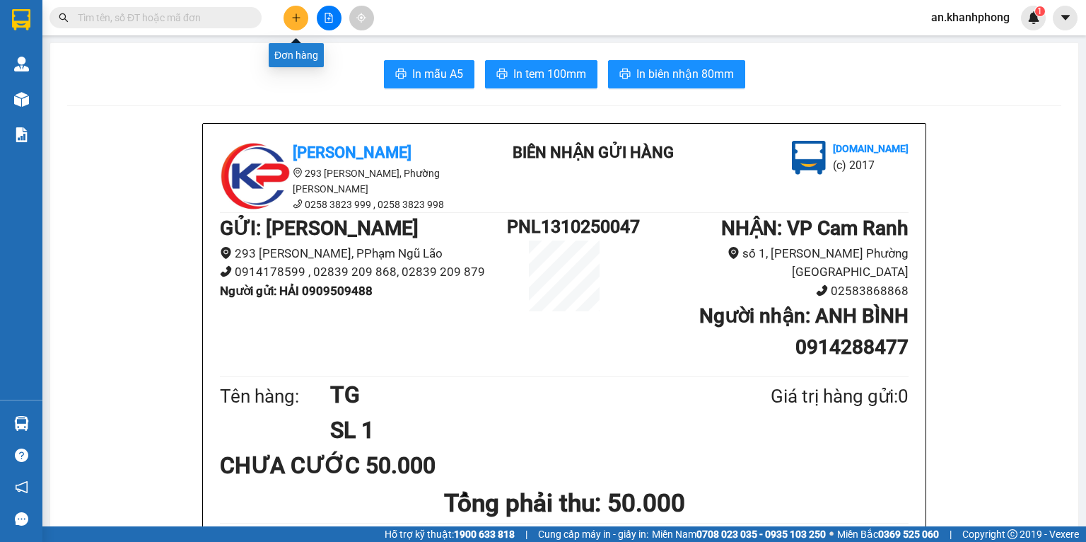
click at [289, 17] on button at bounding box center [296, 18] width 25 height 25
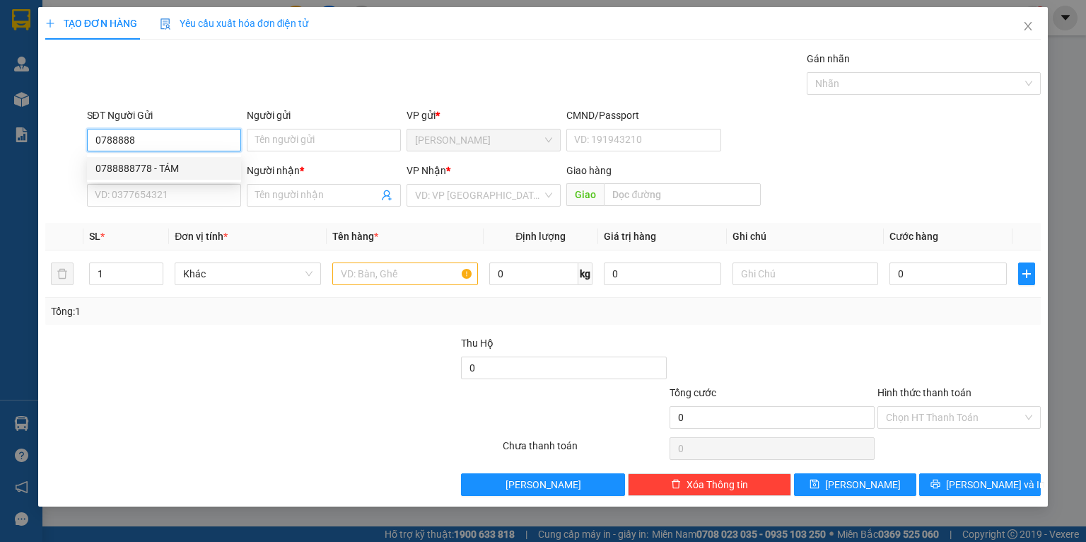
click at [155, 164] on div "0788888778 - TÁM" at bounding box center [163, 169] width 137 height 16
type input "0788888778"
type input "TÁM"
type input "0788888778"
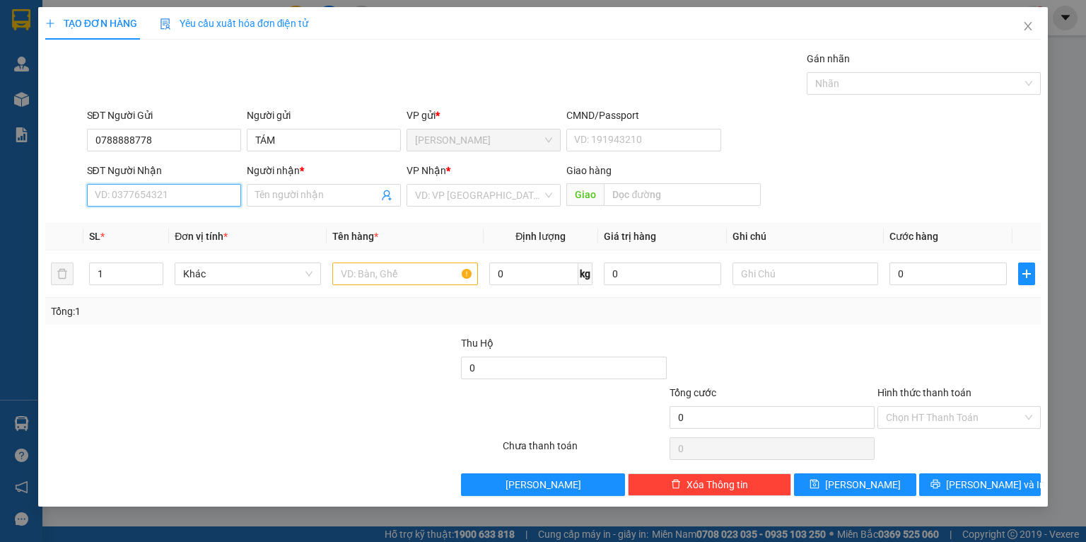
click at [161, 193] on input "SĐT Người Nhận" at bounding box center [164, 195] width 154 height 23
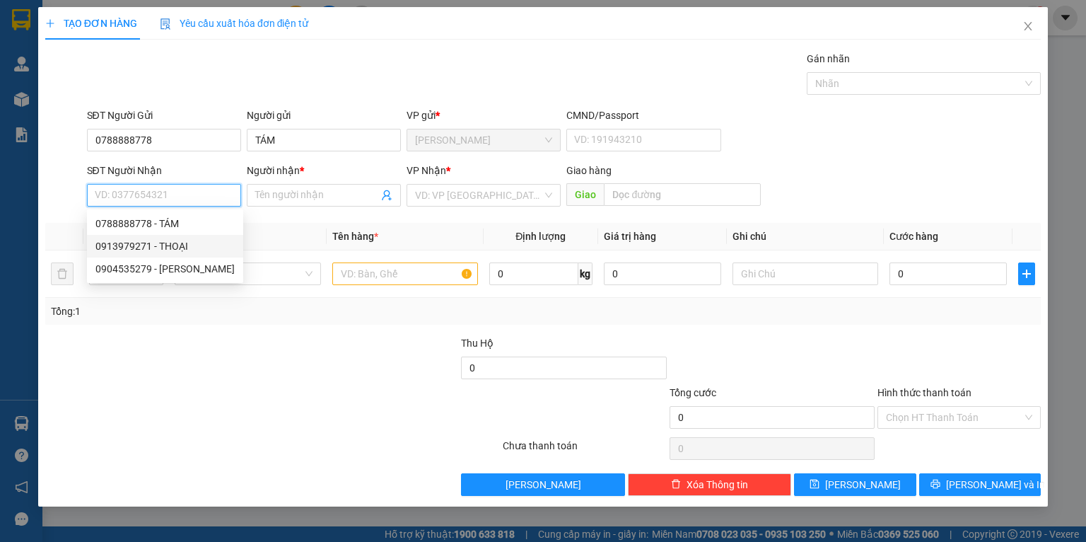
click at [153, 248] on div "0913979271 - THOẠI" at bounding box center [164, 246] width 139 height 16
type input "0913979271"
type input "THOẠI"
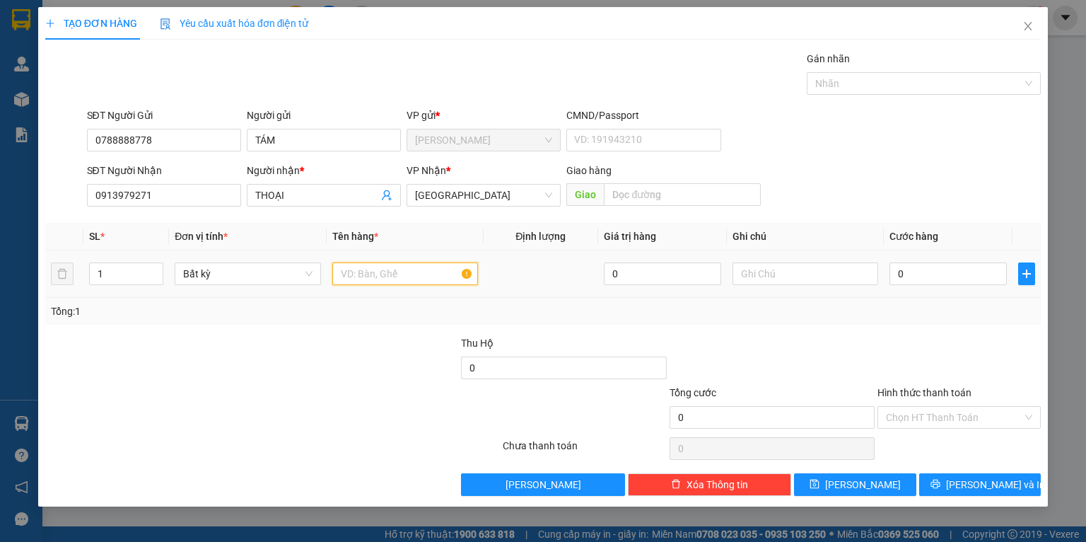
click at [382, 272] on input "text" at bounding box center [405, 273] width 146 height 23
type input "TG"
click at [327, 324] on div "Tổng: 1" at bounding box center [543, 311] width 996 height 27
click at [999, 279] on input "0" at bounding box center [948, 273] width 117 height 23
click at [987, 296] on td "40.000" at bounding box center [948, 273] width 129 height 47
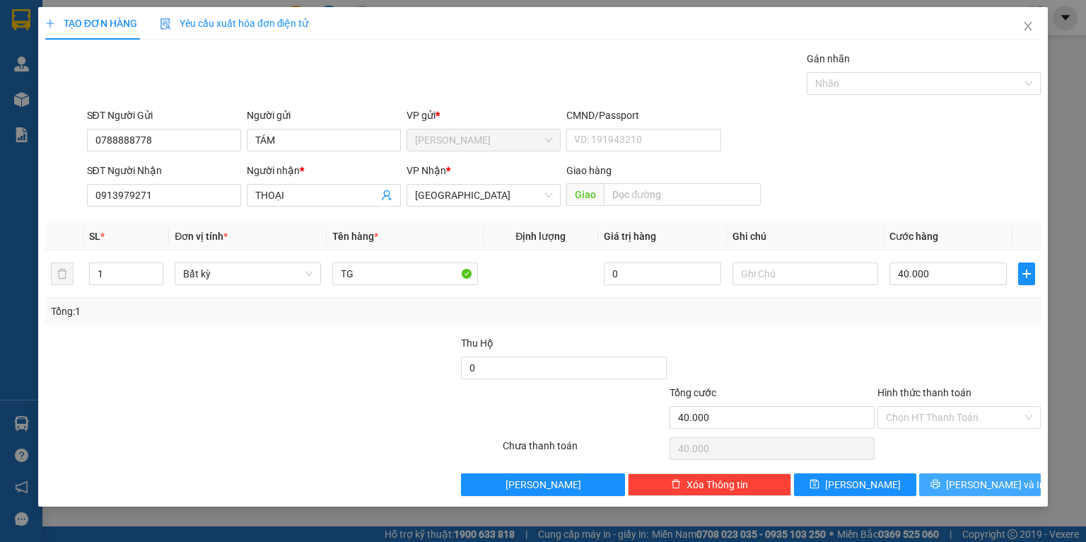
click at [946, 488] on button "[PERSON_NAME] và In" at bounding box center [980, 484] width 122 height 23
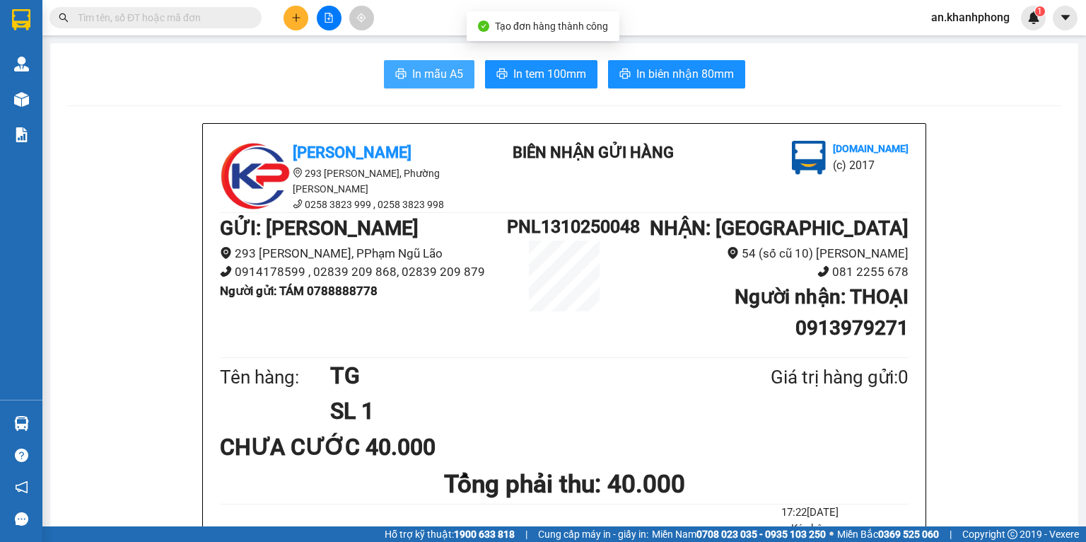
click at [397, 85] on button "In mẫu A5" at bounding box center [429, 74] width 91 height 28
click at [294, 0] on div "Kết quả tìm kiếm ( 3 ) Bộ lọc Mã ĐH Trạng thái Món hàng Thu hộ Tổng cước Chưa c…" at bounding box center [543, 17] width 1086 height 35
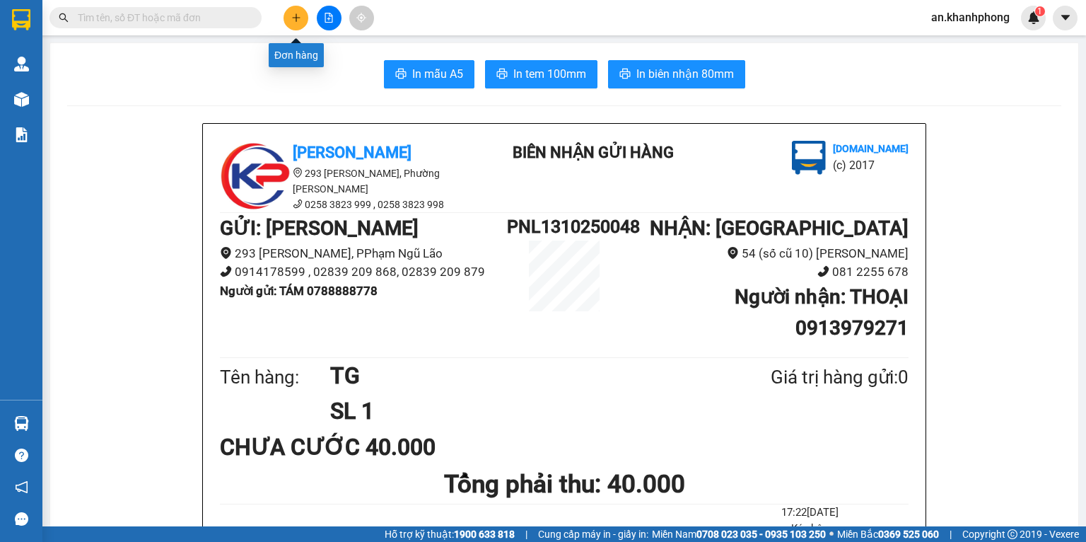
click at [294, 23] on button at bounding box center [296, 18] width 25 height 25
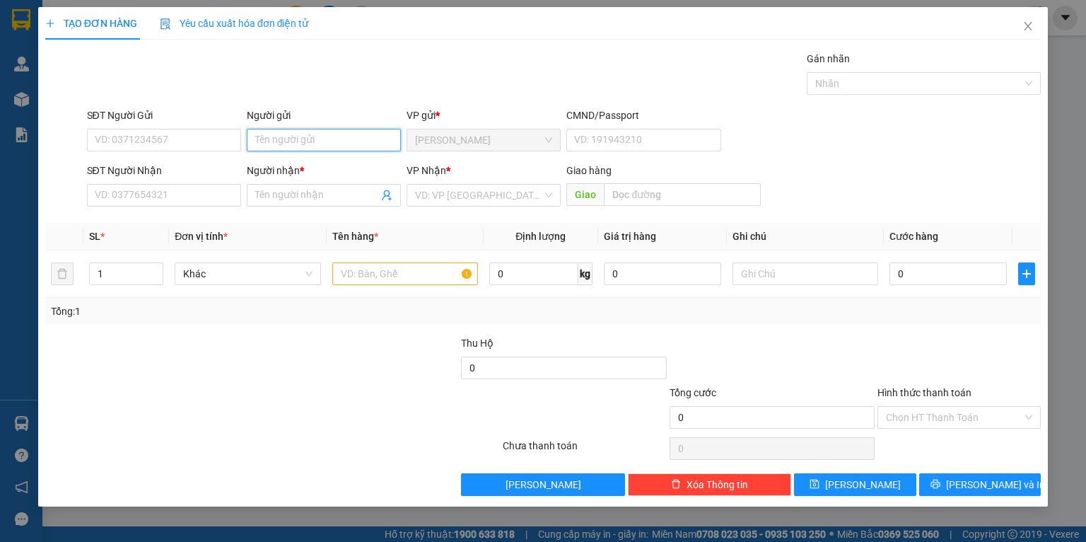
click at [301, 146] on input "Người gửi" at bounding box center [324, 140] width 154 height 23
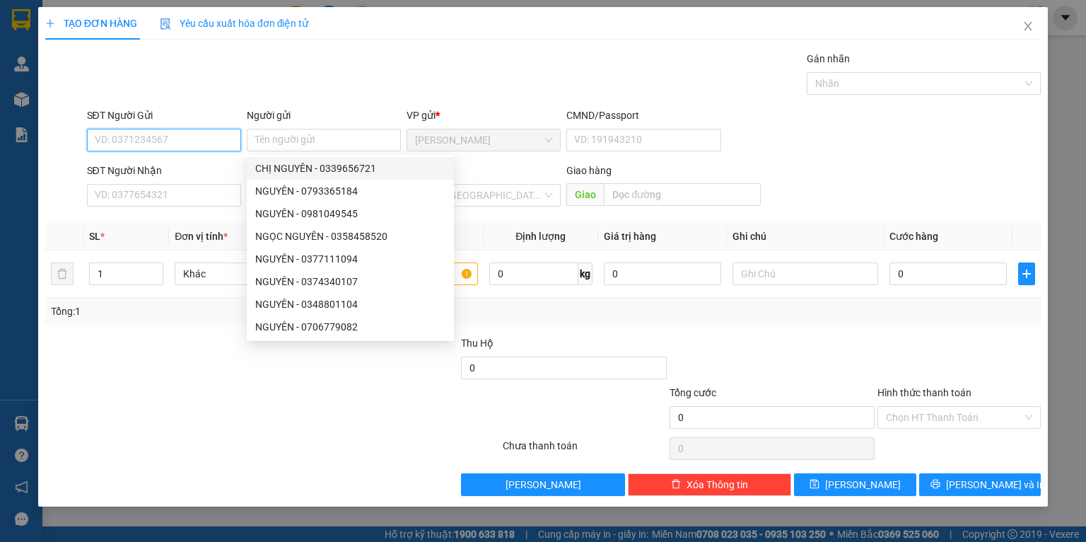
click at [190, 144] on input "SĐT Người Gửi" at bounding box center [164, 140] width 154 height 23
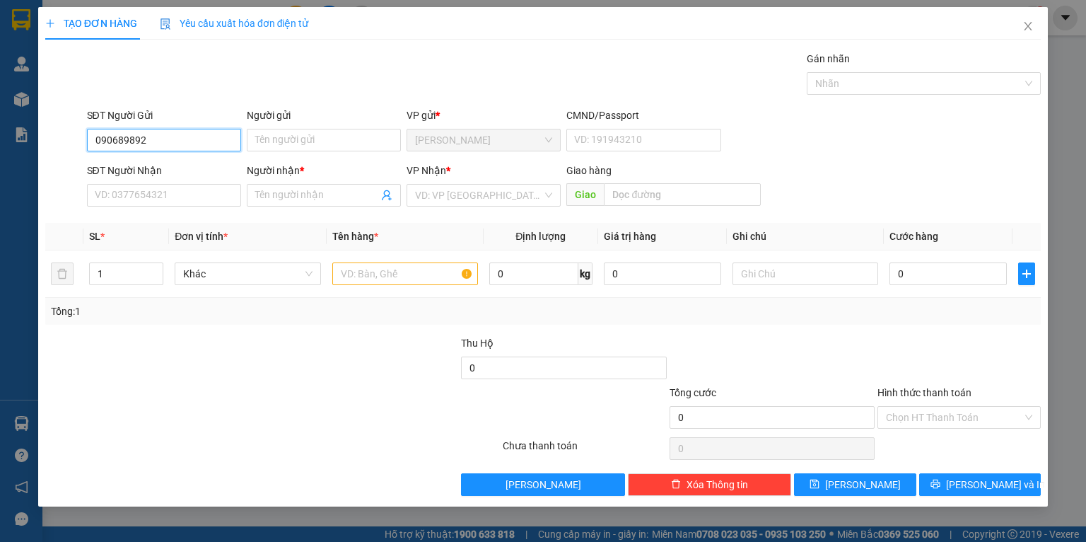
type input "0906898926"
click at [168, 168] on div "0906898926 - TÂM" at bounding box center [163, 169] width 137 height 16
type input "TÂM"
type input "0906898926"
click at [161, 192] on input "SĐT Người Nhận" at bounding box center [164, 195] width 154 height 23
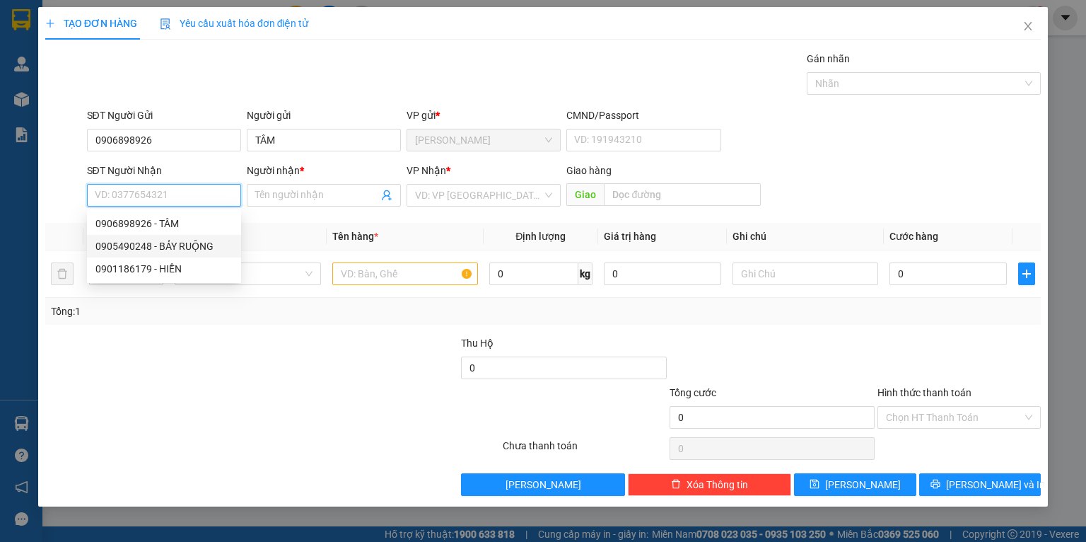
click at [185, 250] on div "0905490248 - BẢY RUỘNG" at bounding box center [163, 246] width 137 height 16
type input "0905490248"
type input "BẢY RUỘNG"
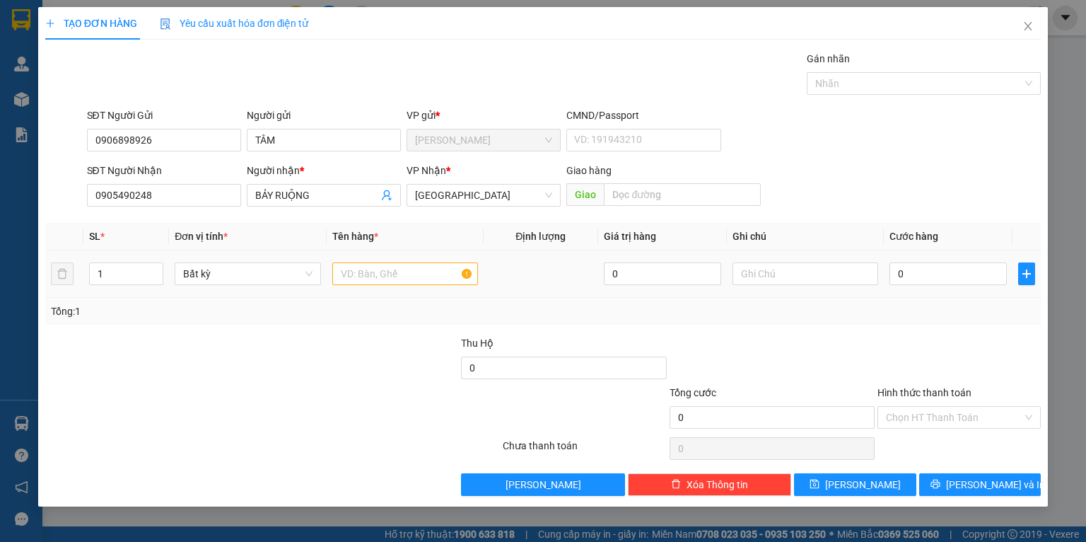
click at [383, 289] on td at bounding box center [405, 273] width 157 height 47
click at [385, 281] on input "text" at bounding box center [405, 273] width 146 height 23
type input "V"
click at [352, 268] on input "CỊC ĐEN" at bounding box center [405, 273] width 146 height 23
type input "CỤC ĐEN"
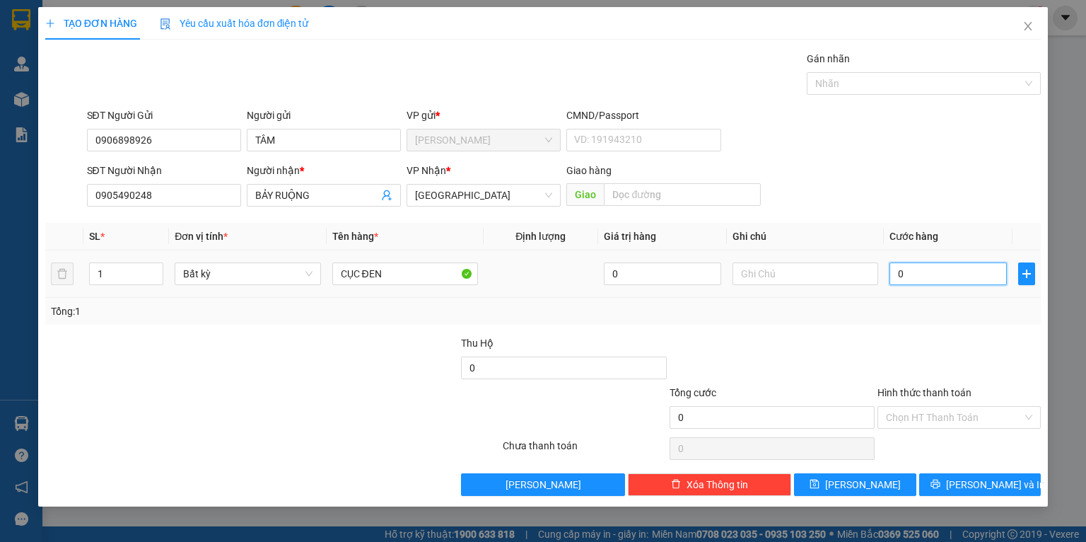
click at [953, 278] on input "0" at bounding box center [948, 273] width 117 height 23
type input "3"
type input "30"
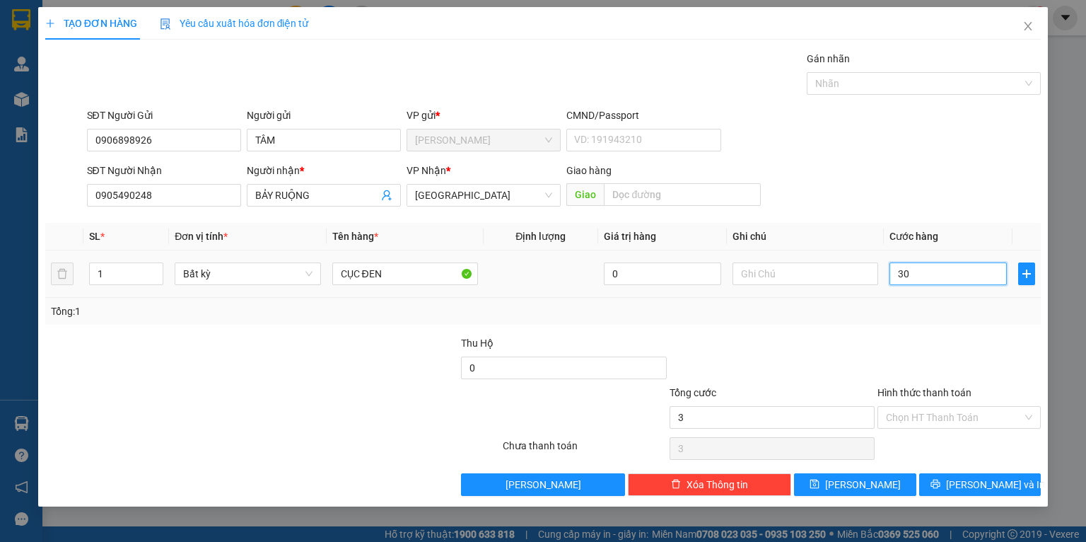
type input "30"
type input "30.000"
click at [890, 341] on div at bounding box center [959, 360] width 166 height 50
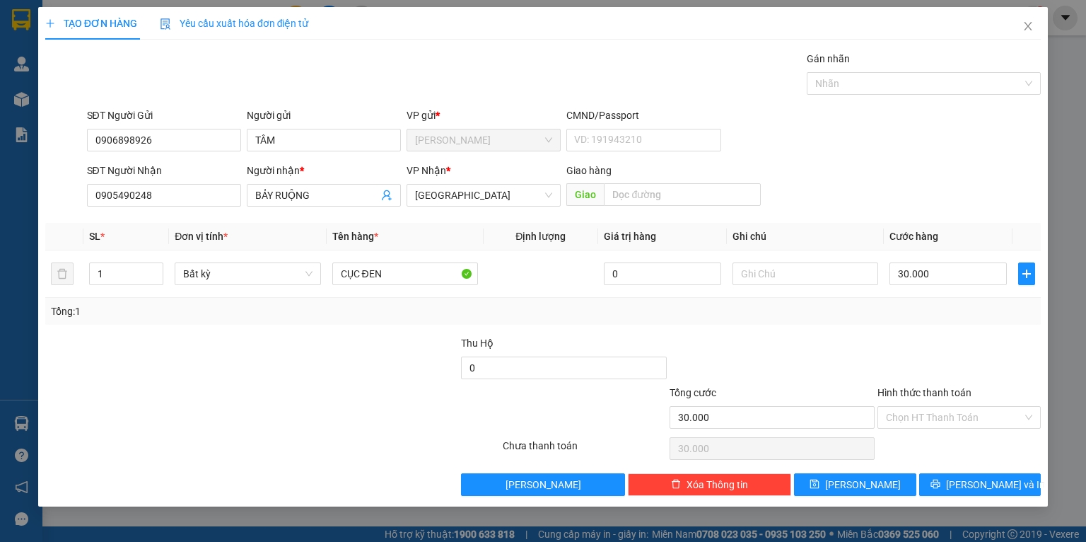
click at [934, 431] on div "Hình thức thanh toán Chọn HT Thanh Toán" at bounding box center [959, 410] width 163 height 50
click at [936, 414] on input "Hình thức thanh toán" at bounding box center [954, 417] width 137 height 21
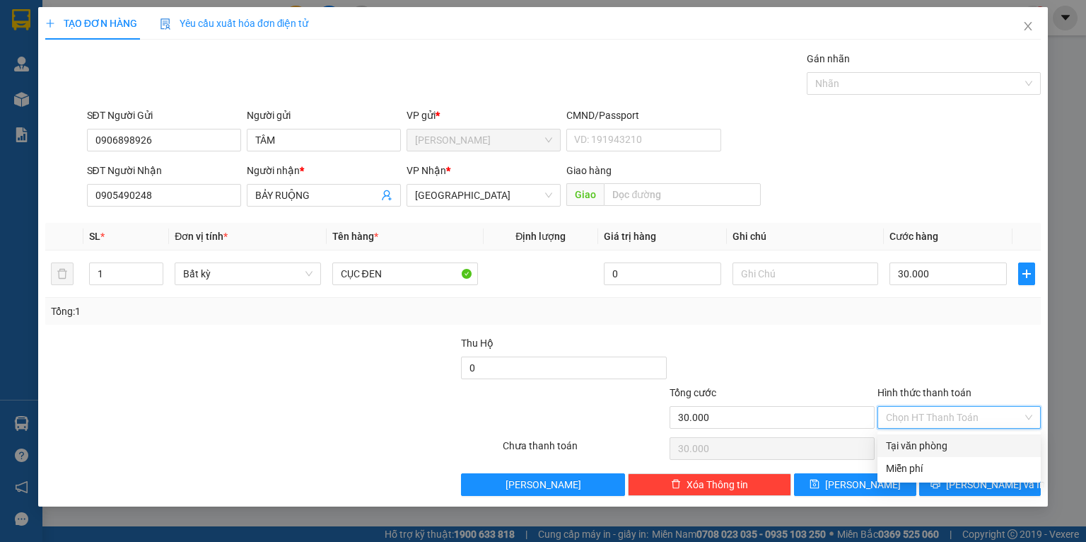
click at [926, 450] on div "Tại văn phòng" at bounding box center [959, 446] width 146 height 16
type input "0"
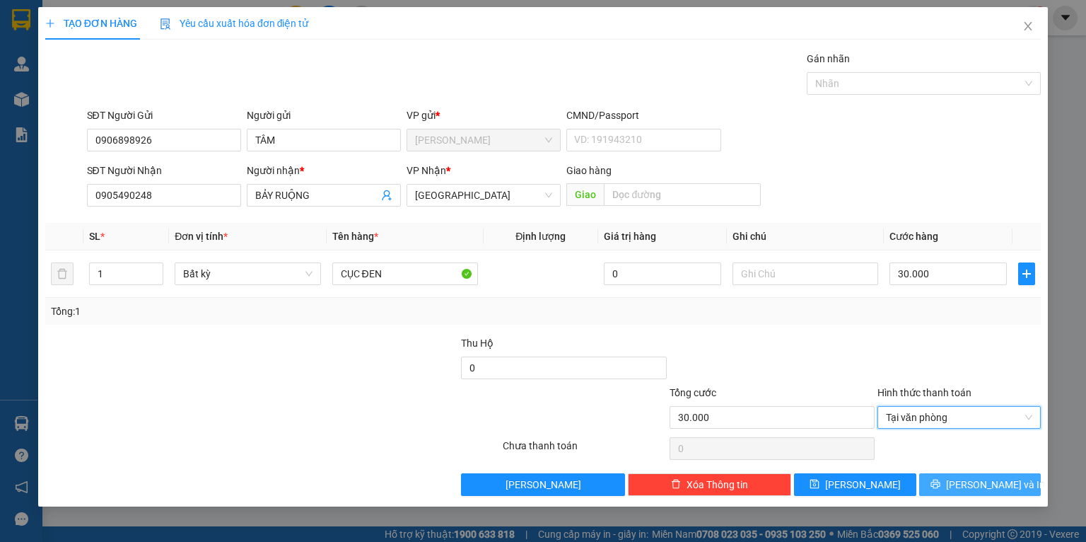
click at [971, 479] on span "[PERSON_NAME] và In" at bounding box center [995, 485] width 99 height 16
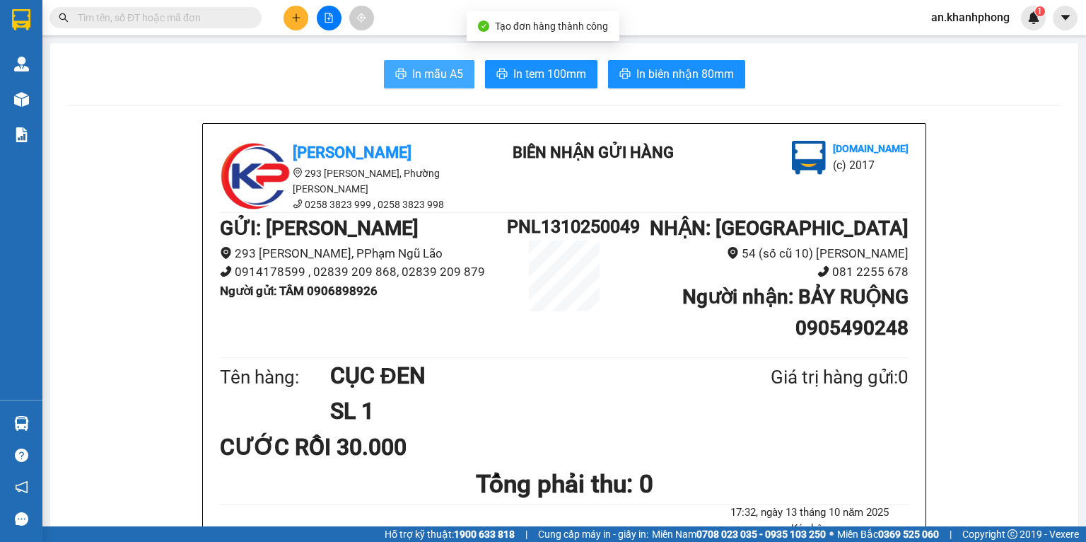
drag, startPoint x: 426, startPoint y: 66, endPoint x: 426, endPoint y: 78, distance: 12.0
click at [426, 66] on span "In mẫu A5" at bounding box center [437, 74] width 51 height 18
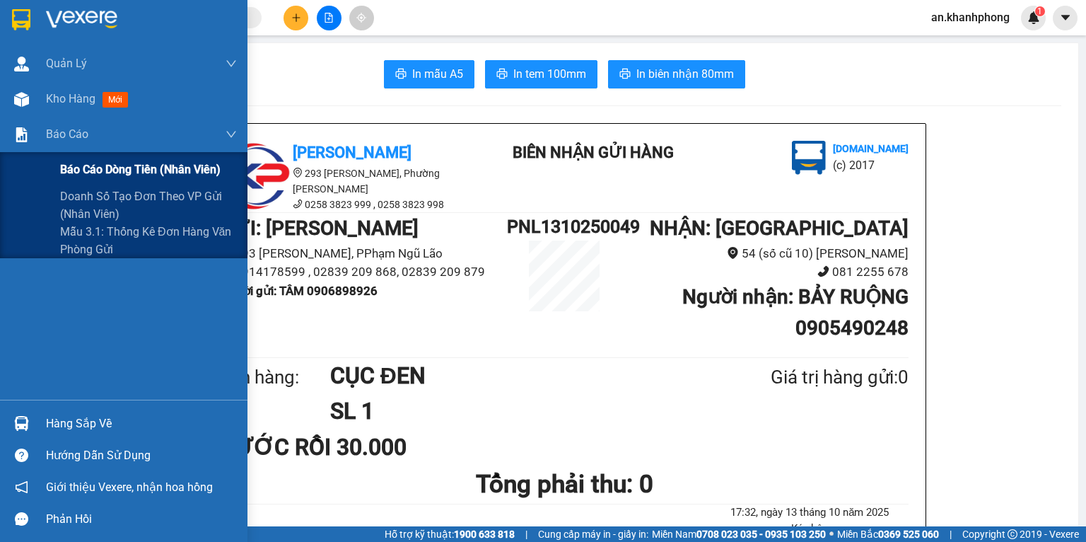
click at [60, 166] on span "Báo cáo dòng tiền (nhân viên)" at bounding box center [140, 170] width 161 height 18
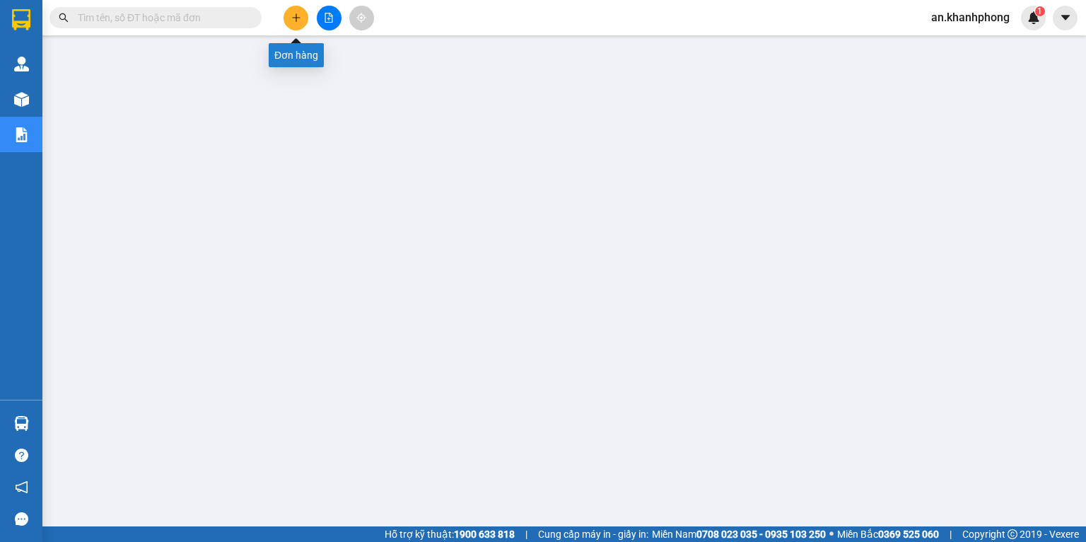
click at [295, 21] on icon "plus" at bounding box center [296, 18] width 10 height 10
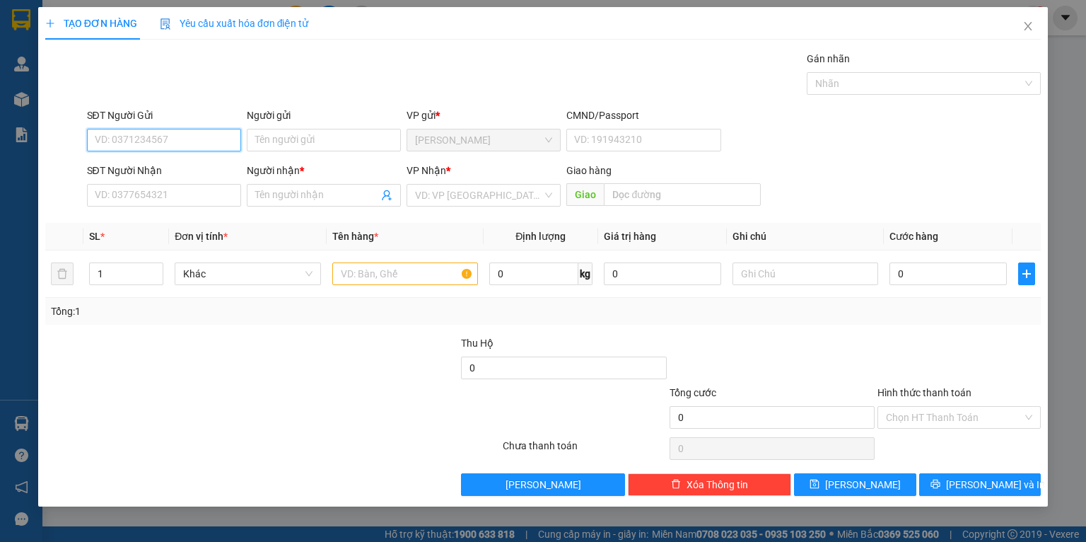
click at [154, 146] on input "SĐT Người Gửi" at bounding box center [164, 140] width 154 height 23
click at [178, 170] on div "0908317723 - [GEOGRAPHIC_DATA]" at bounding box center [174, 169] width 159 height 16
type input "0908317723"
type input "ĐỨC ANH"
type input "0908317723"
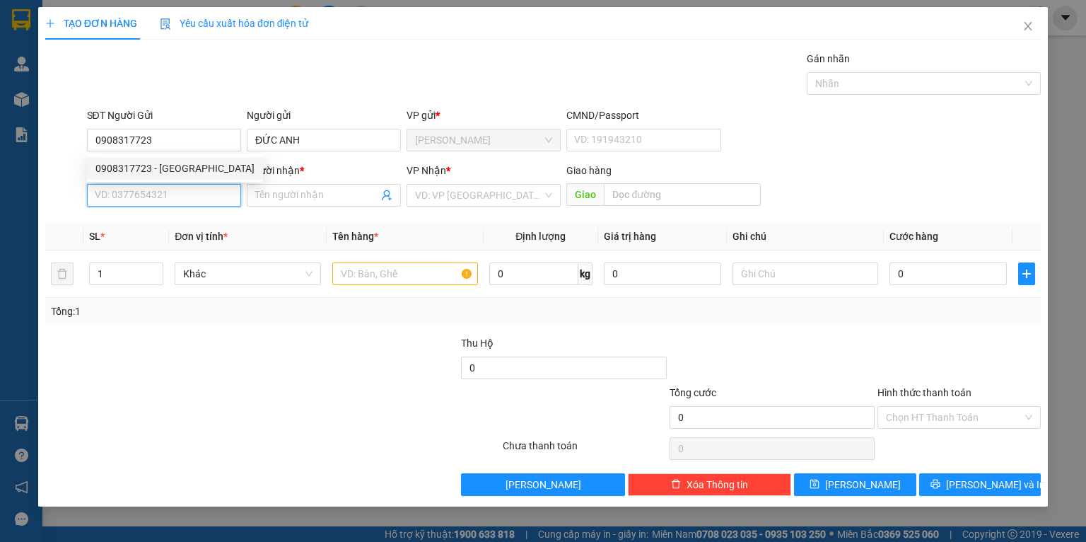
click at [164, 191] on input "SĐT Người Nhận" at bounding box center [164, 195] width 154 height 23
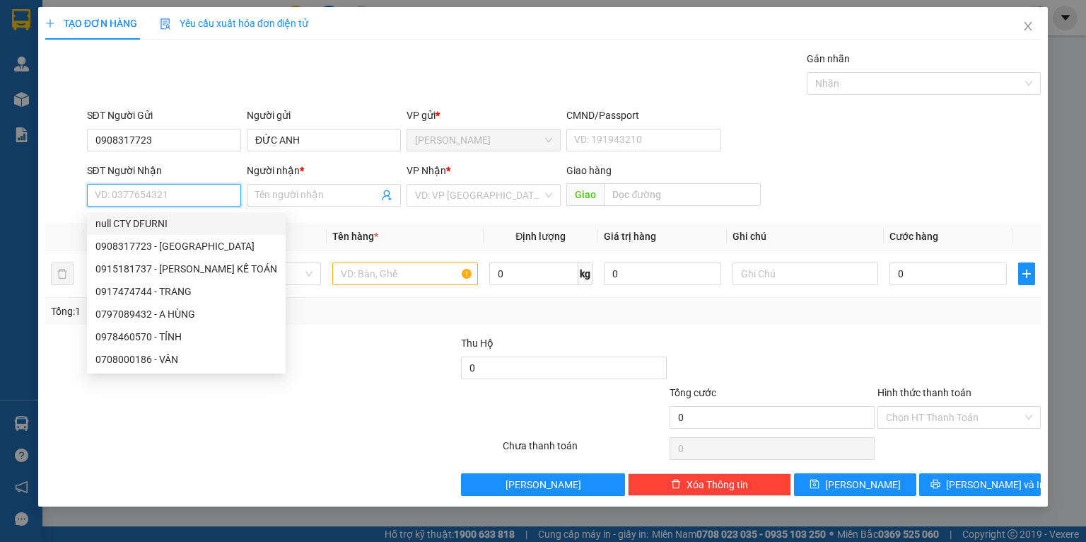
click at [168, 196] on input "SĐT Người Nhận" at bounding box center [164, 195] width 154 height 23
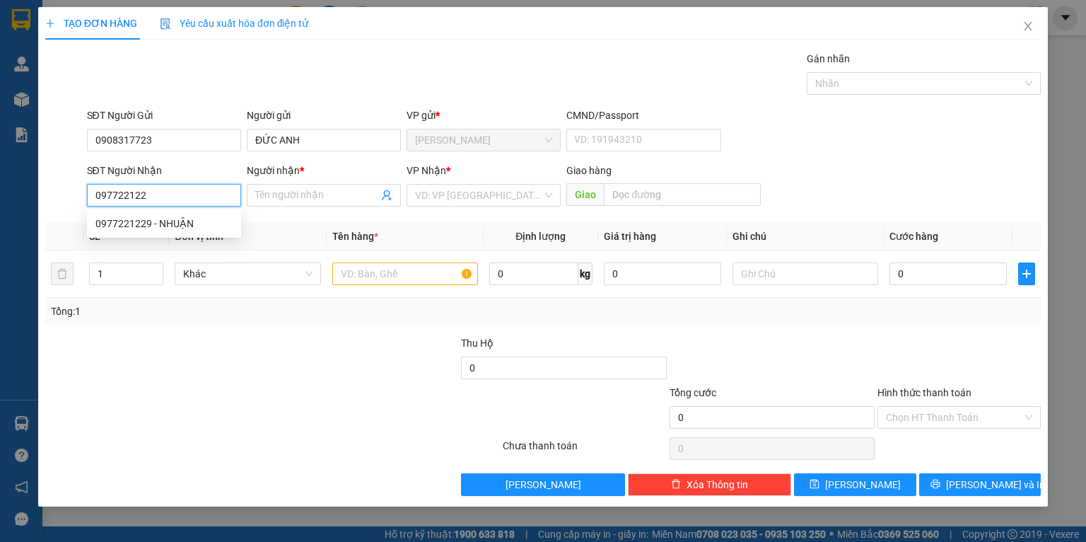
type input "0977221229"
click at [176, 224] on div "0977221229 - NHUẬN" at bounding box center [163, 224] width 137 height 16
type input "NHUẬN"
type input "0977221229"
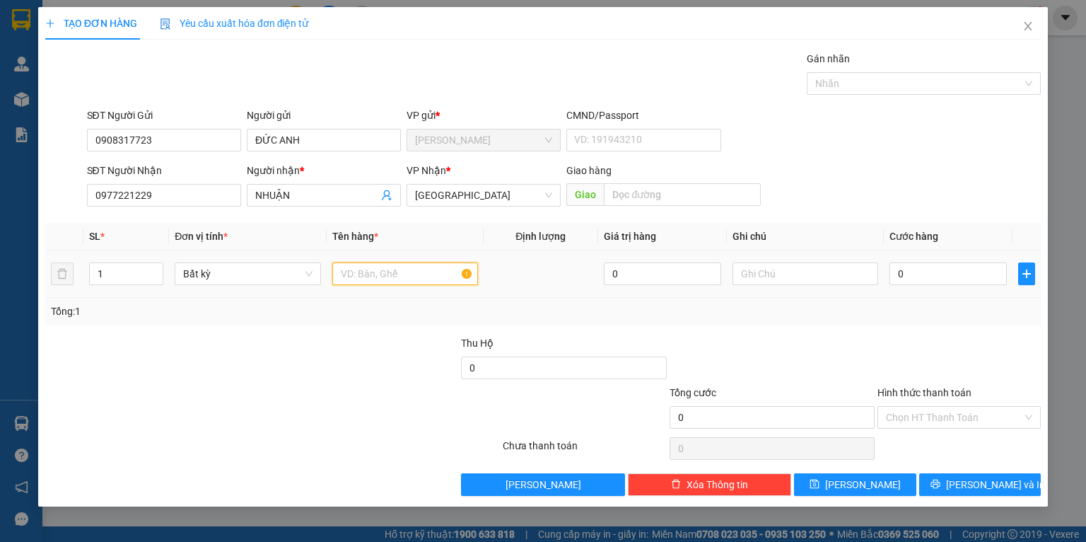
click at [388, 272] on input "text" at bounding box center [405, 273] width 146 height 23
type input "HS"
click at [945, 416] on input "Hình thức thanh toán" at bounding box center [954, 417] width 137 height 21
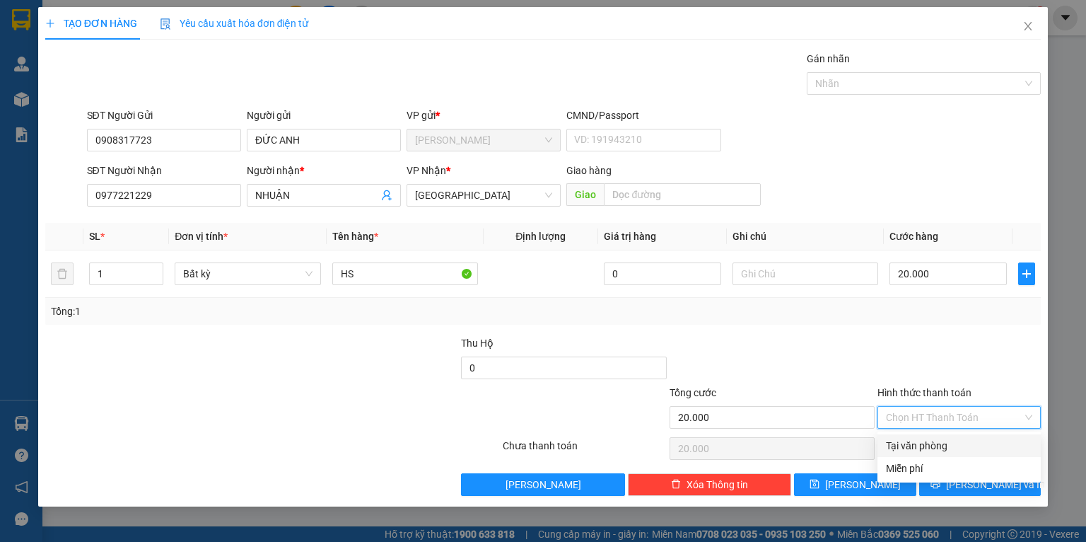
click at [943, 438] on div "Tại văn phòng" at bounding box center [959, 446] width 146 height 16
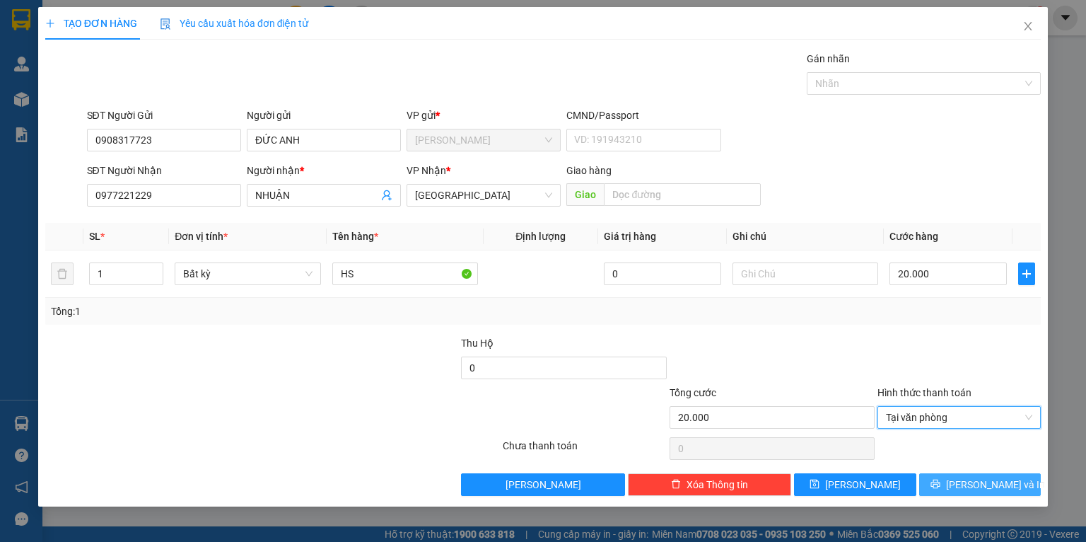
drag, startPoint x: 960, startPoint y: 480, endPoint x: 962, endPoint y: 504, distance: 24.8
click at [941, 483] on icon "printer" at bounding box center [936, 484] width 10 height 10
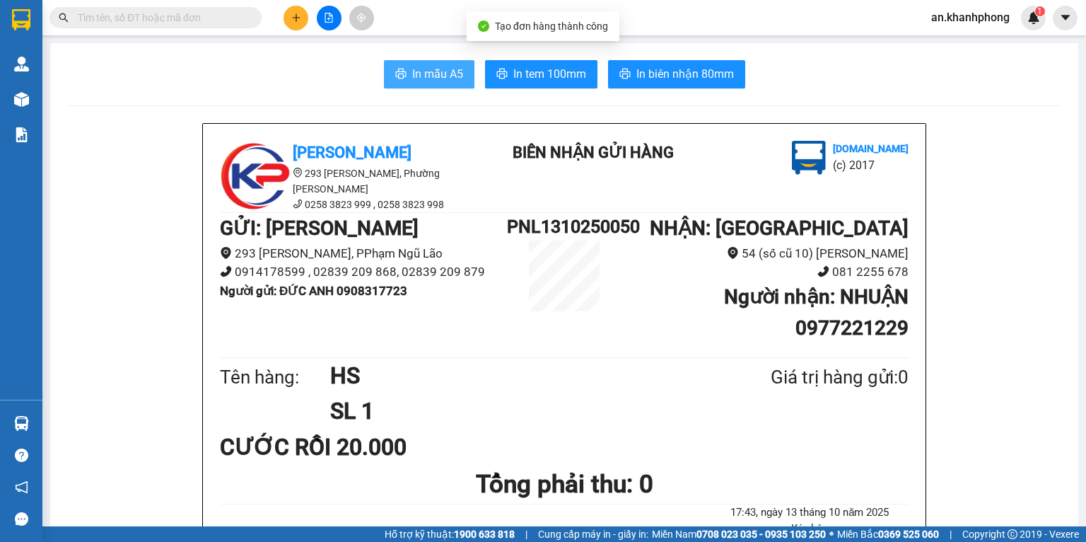
click at [412, 76] on span "In mẫu A5" at bounding box center [437, 74] width 51 height 18
drag, startPoint x: 81, startPoint y: 4, endPoint x: 291, endPoint y: 12, distance: 210.2
click at [291, 12] on button at bounding box center [296, 18] width 25 height 25
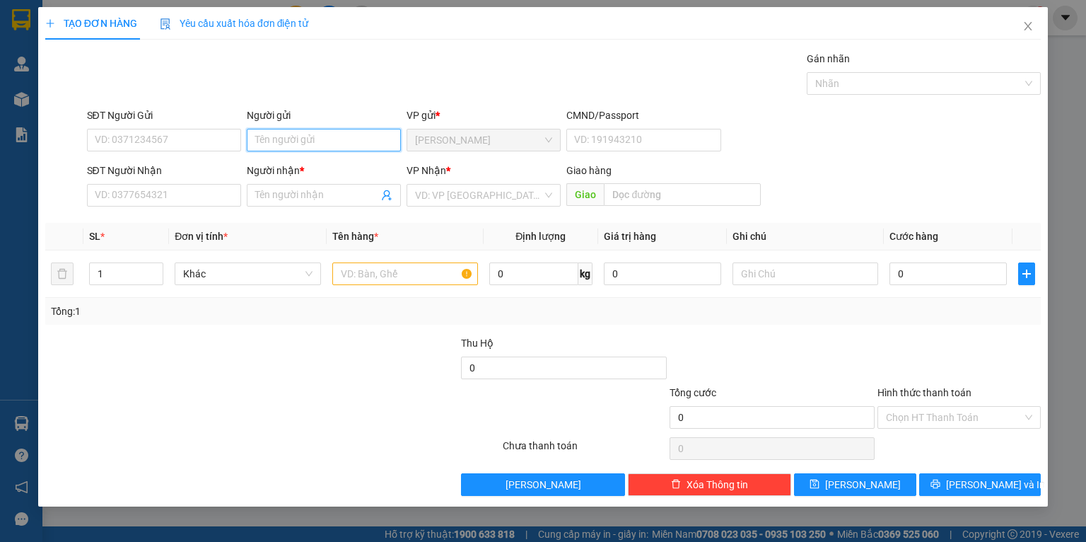
click at [347, 131] on input "Người gửi" at bounding box center [324, 140] width 154 height 23
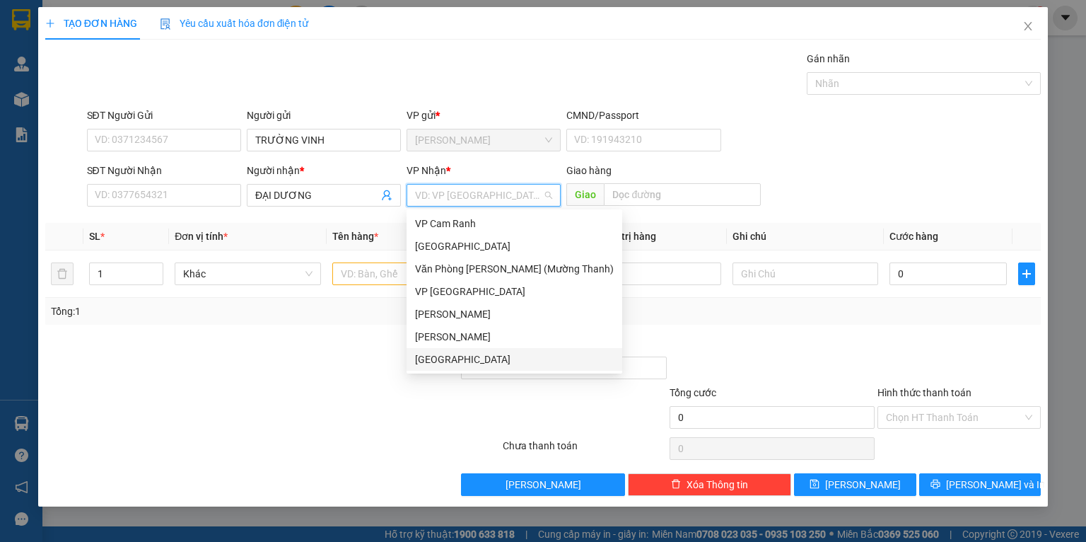
click at [437, 368] on div "[GEOGRAPHIC_DATA]" at bounding box center [515, 359] width 216 height 23
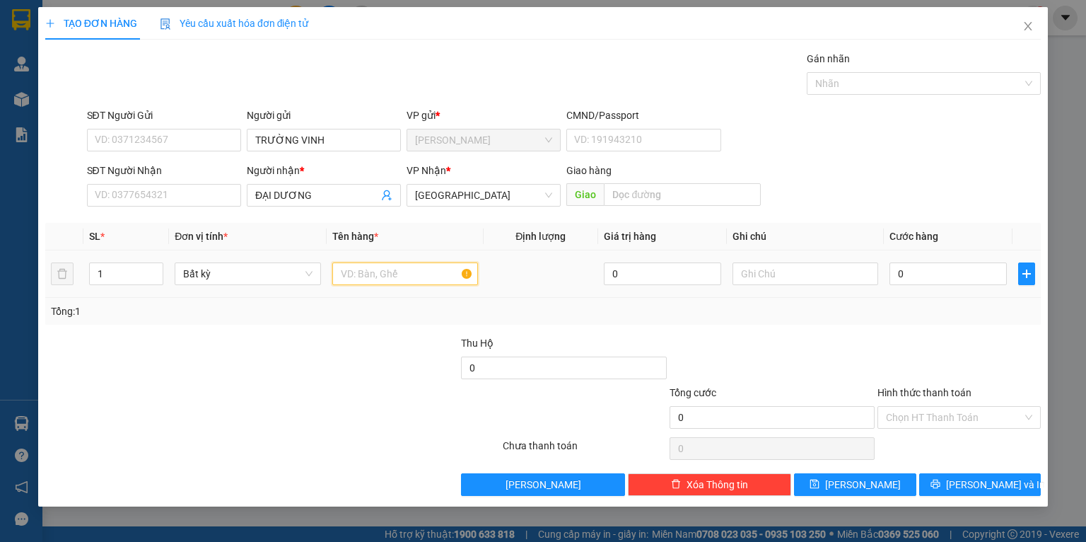
drag, startPoint x: 397, startPoint y: 281, endPoint x: 470, endPoint y: 257, distance: 76.7
click at [400, 281] on input "text" at bounding box center [405, 273] width 146 height 23
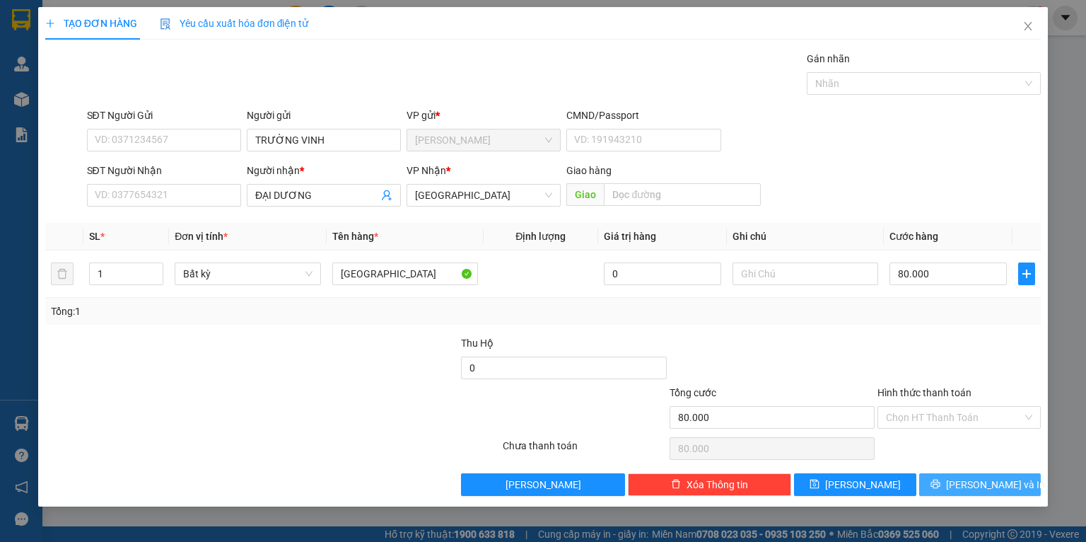
drag, startPoint x: 918, startPoint y: 340, endPoint x: 966, endPoint y: 486, distance: 153.4
click at [919, 341] on div at bounding box center [959, 360] width 166 height 50
click at [963, 485] on button "[PERSON_NAME] và In" at bounding box center [980, 484] width 122 height 23
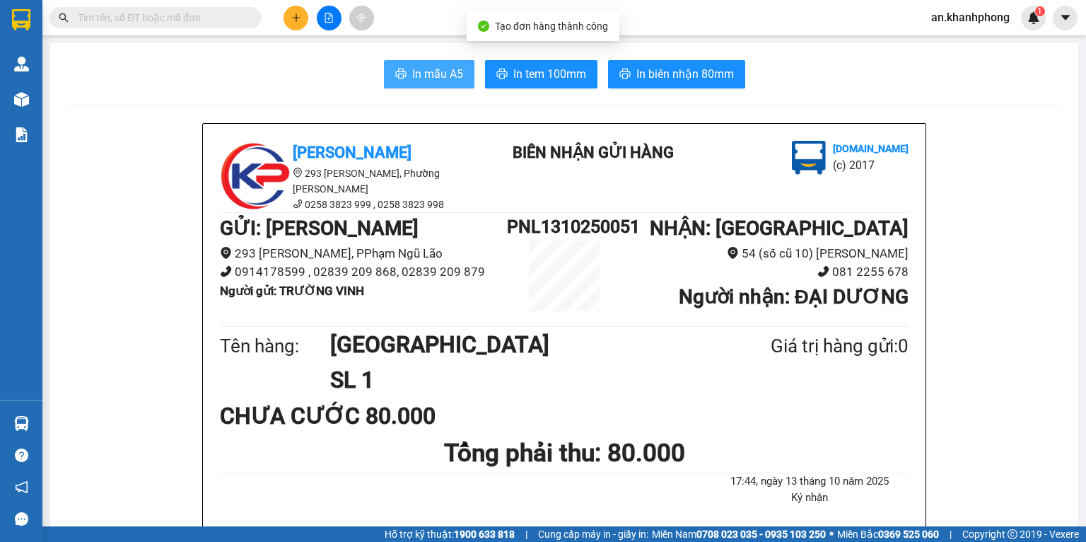
click at [434, 68] on span "In mẫu A5" at bounding box center [437, 74] width 51 height 18
click at [221, 18] on input "text" at bounding box center [161, 18] width 167 height 16
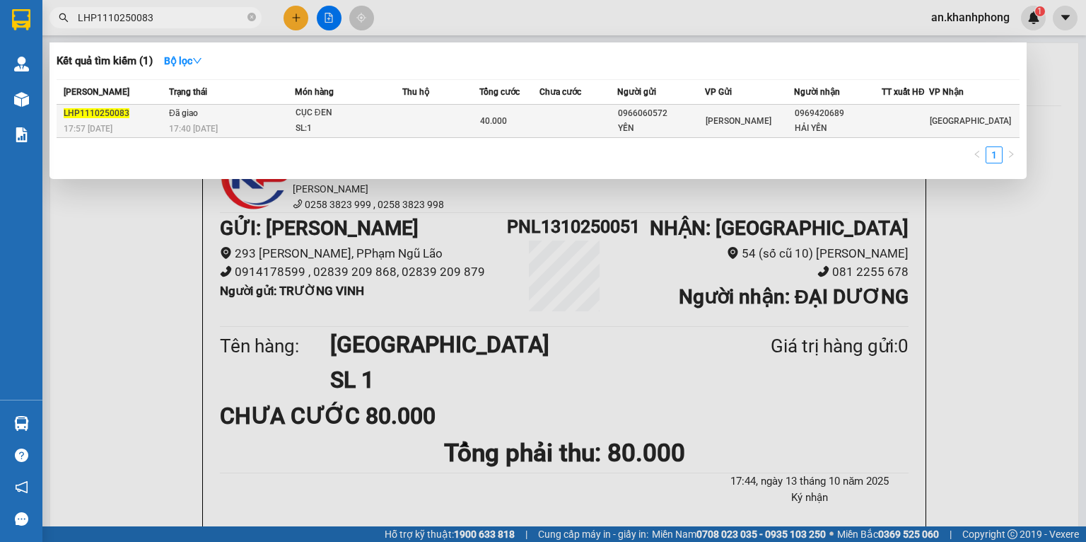
click at [714, 123] on span "[PERSON_NAME]" at bounding box center [739, 121] width 66 height 10
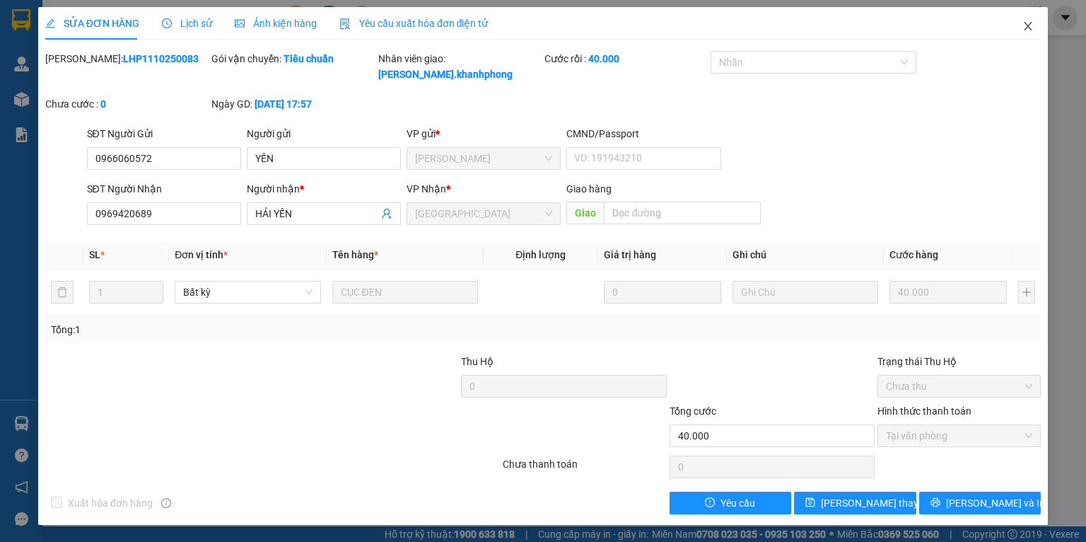
click at [1028, 24] on icon "close" at bounding box center [1028, 26] width 11 height 11
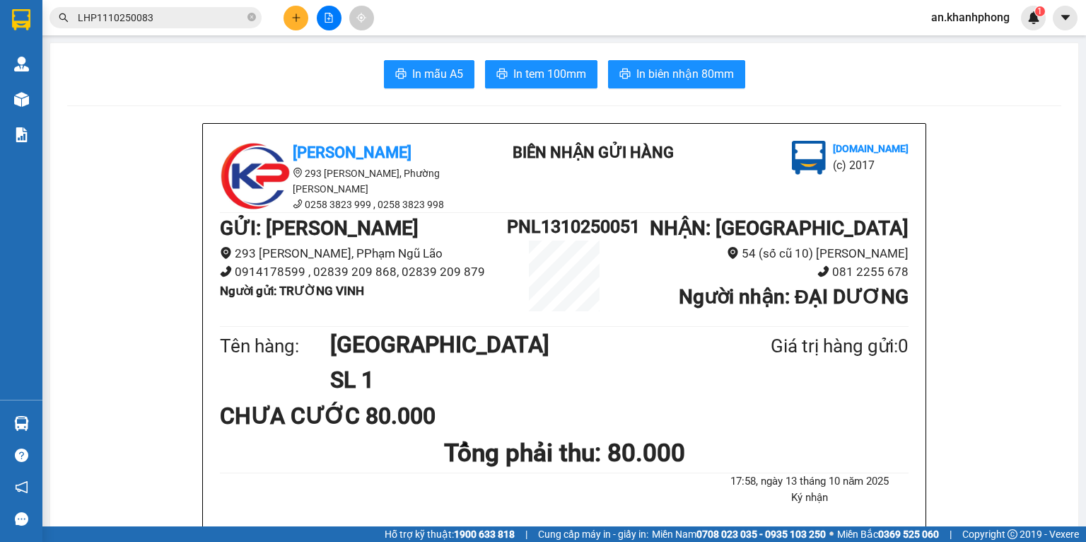
click at [284, 18] on div at bounding box center [329, 18] width 106 height 25
click at [289, 16] on button at bounding box center [296, 18] width 25 height 25
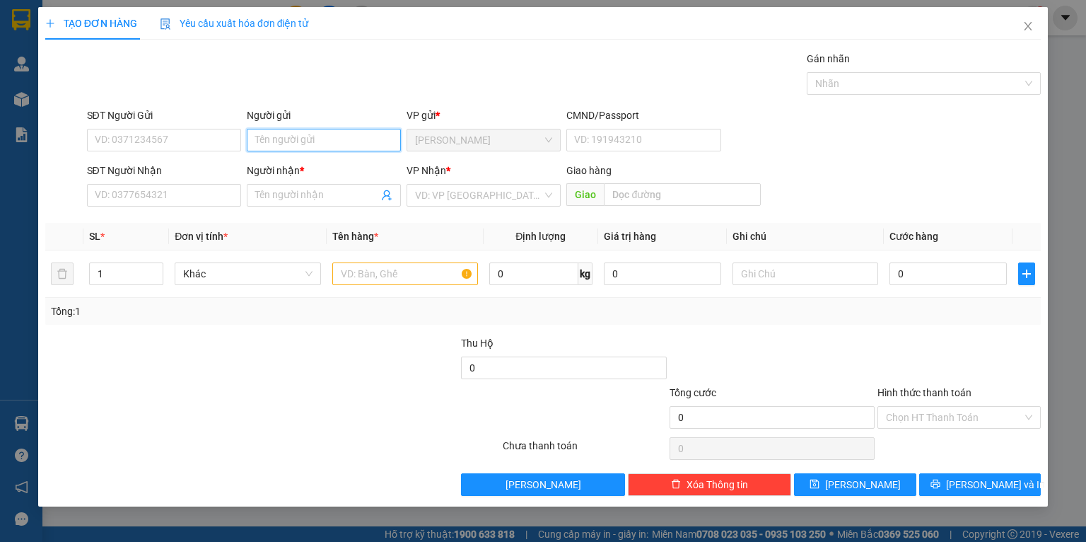
click at [300, 133] on input "Người gửi" at bounding box center [324, 140] width 154 height 23
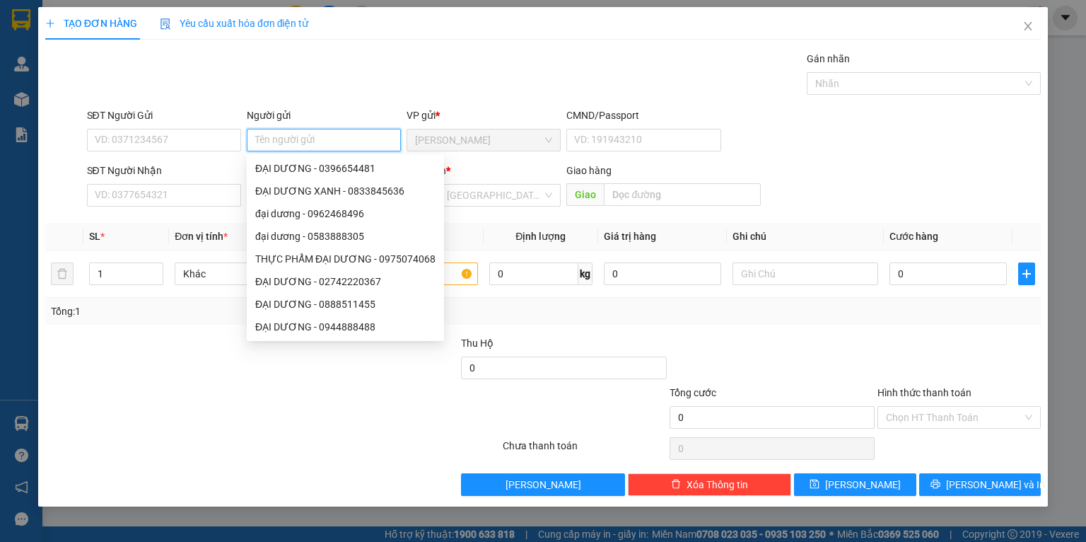
click at [289, 136] on input "Người gửi" at bounding box center [324, 140] width 154 height 23
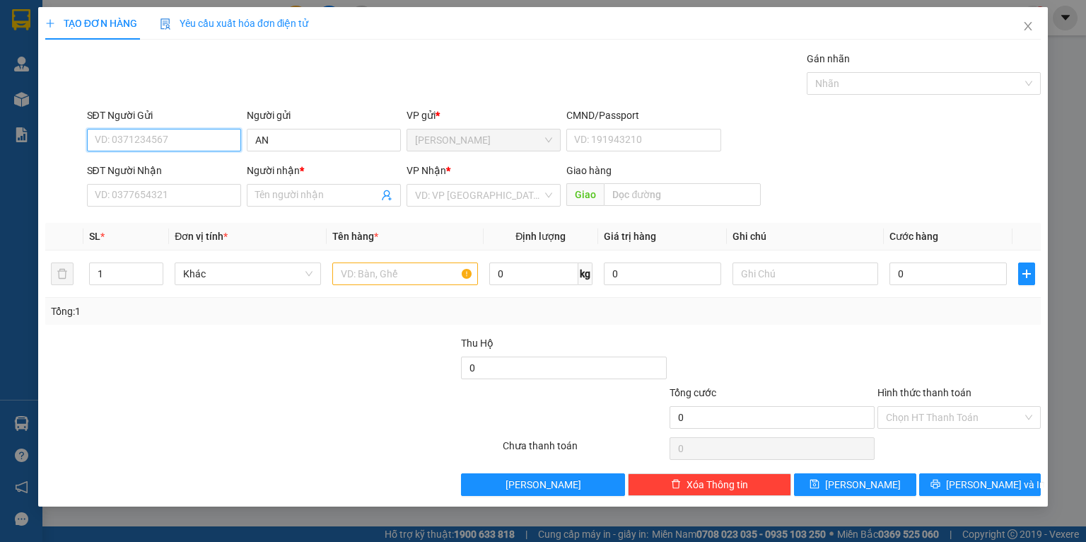
click at [219, 142] on input "SĐT Người Gửi" at bounding box center [164, 140] width 154 height 23
click at [126, 179] on div "0362963102 0362963102 - AN" at bounding box center [164, 168] width 154 height 28
click at [174, 121] on div "SĐT Người Gửi" at bounding box center [164, 116] width 154 height 16
click at [174, 129] on input "0362963102" at bounding box center [164, 140] width 154 height 23
click at [174, 137] on input "0362963102" at bounding box center [164, 140] width 154 height 23
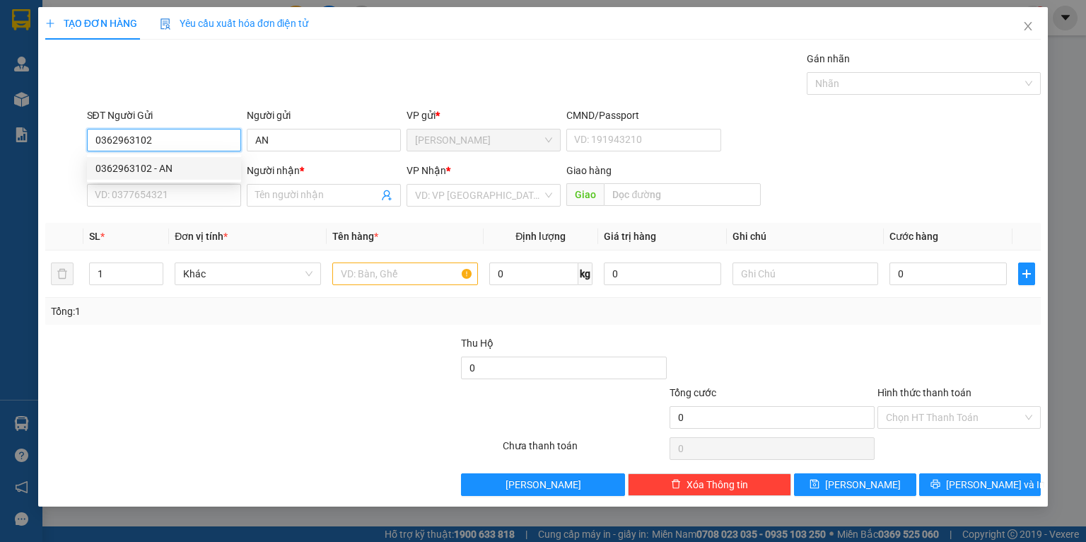
click at [160, 171] on div "0362963102 - AN" at bounding box center [163, 169] width 137 height 16
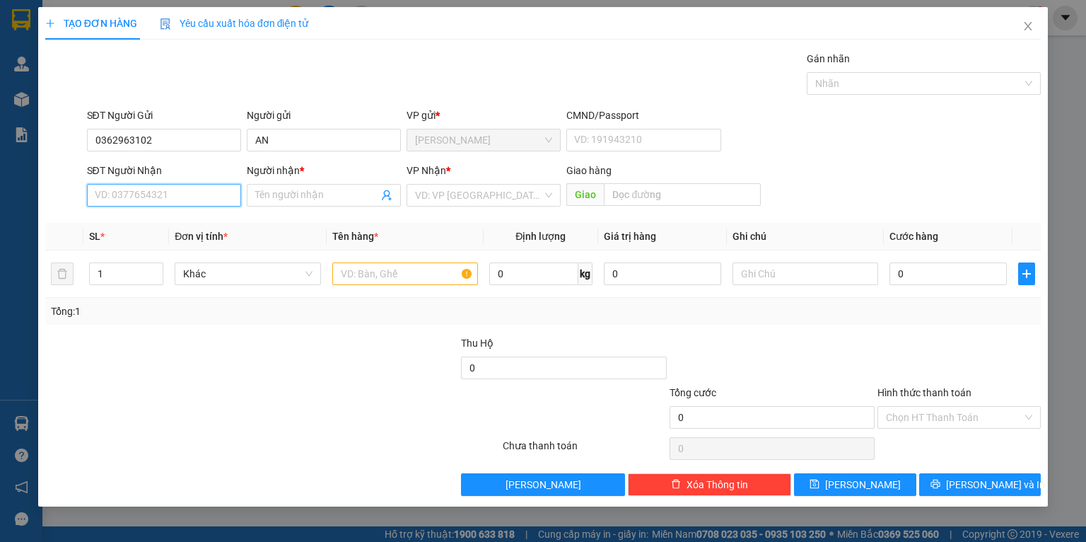
click at [147, 195] on input "SĐT Người Nhận" at bounding box center [164, 195] width 154 height 23
click at [202, 228] on div "0908395823 - HIẾU" at bounding box center [163, 224] width 137 height 16
drag, startPoint x: 354, startPoint y: 269, endPoint x: 362, endPoint y: 269, distance: 8.5
click at [354, 269] on input "text" at bounding box center [405, 273] width 146 height 23
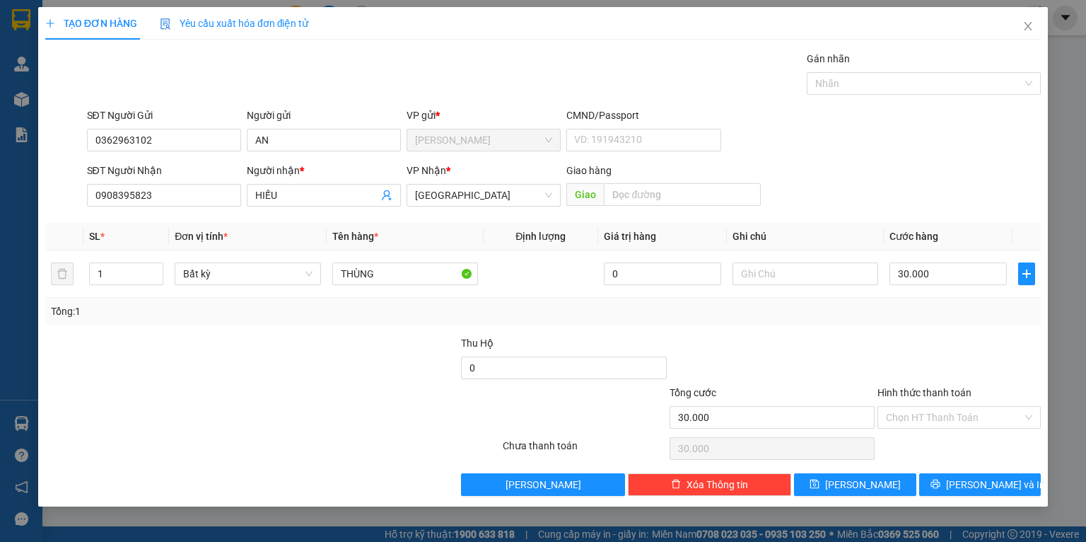
click at [861, 332] on div "Transit Pickup Surcharge Ids Transit Deliver Surcharge Ids Transit Deliver Surc…" at bounding box center [543, 273] width 996 height 445
click at [981, 489] on span "[PERSON_NAME] và In" at bounding box center [995, 485] width 99 height 16
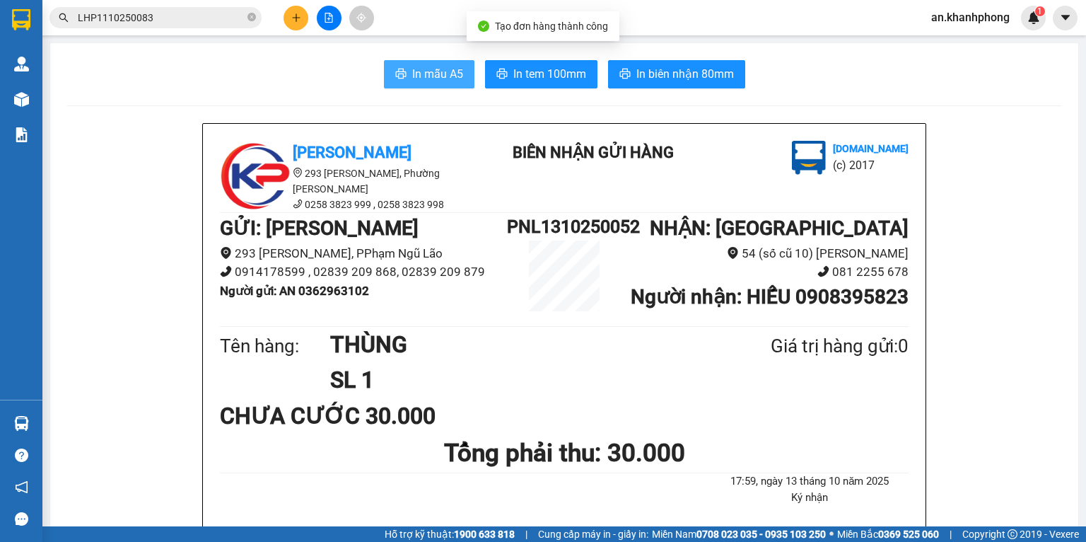
click at [438, 88] on button "In mẫu A5" at bounding box center [429, 74] width 91 height 28
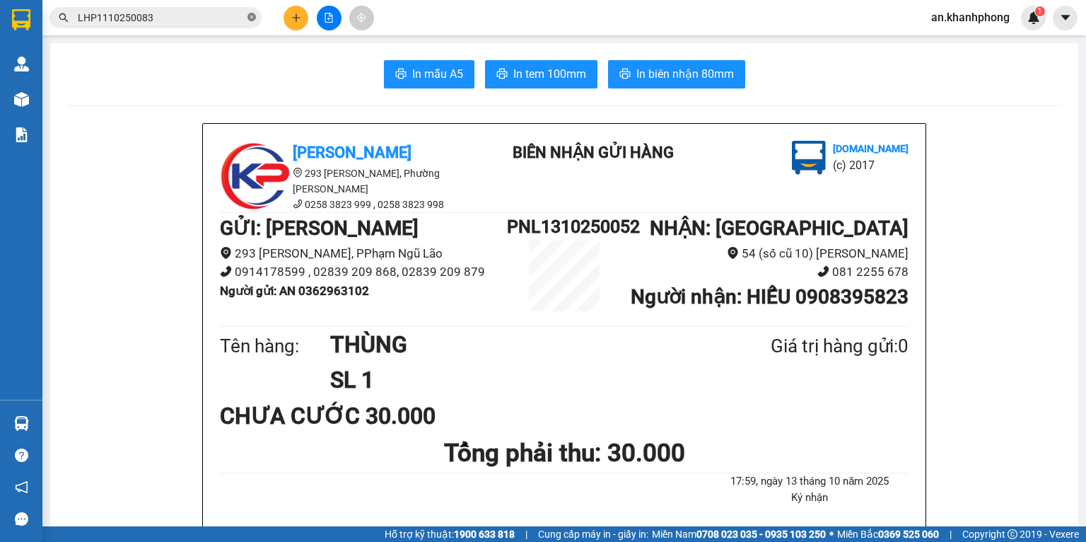
click at [248, 19] on icon "close-circle" at bounding box center [252, 17] width 8 height 8
click at [487, 14] on div "Kết quả tìm kiếm ( 1 ) Bộ lọc Mã ĐH Trạng thái Món hàng Thu hộ Tổng cước Chưa c…" at bounding box center [543, 17] width 1086 height 35
click at [299, 15] on icon "plus" at bounding box center [296, 18] width 10 height 10
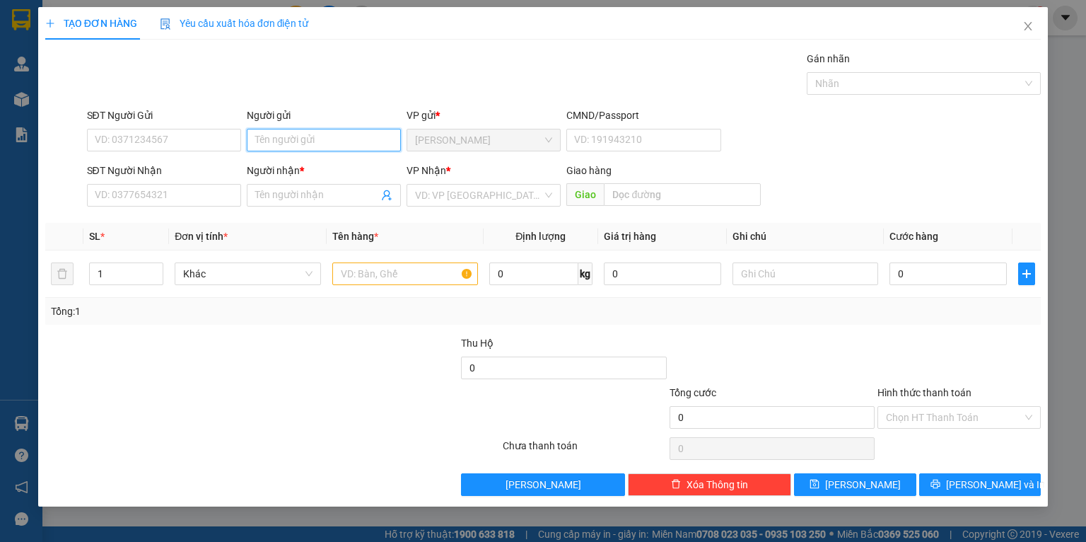
click at [320, 132] on input "Người gửi" at bounding box center [324, 140] width 154 height 23
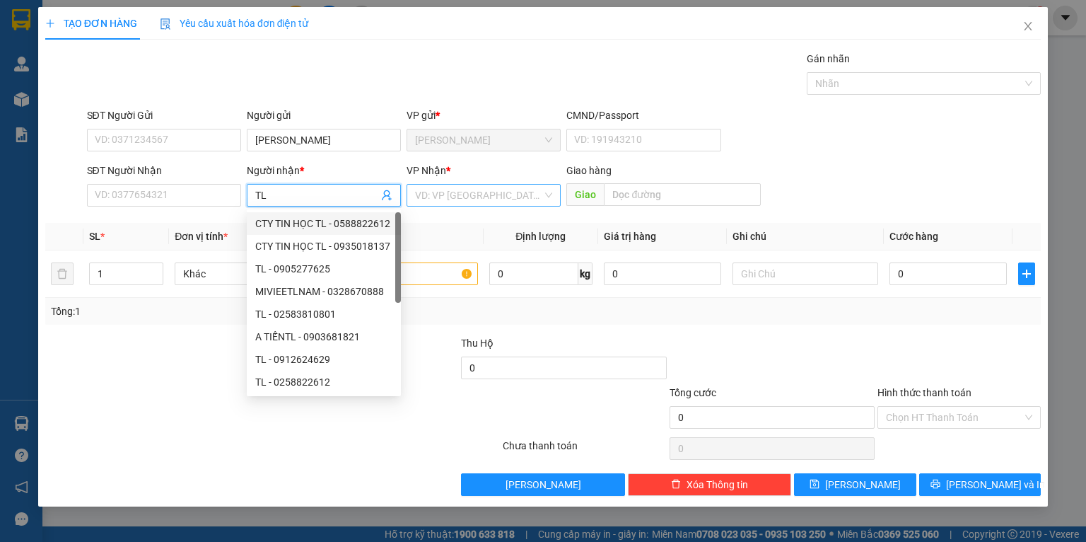
click at [442, 190] on input "search" at bounding box center [478, 195] width 127 height 21
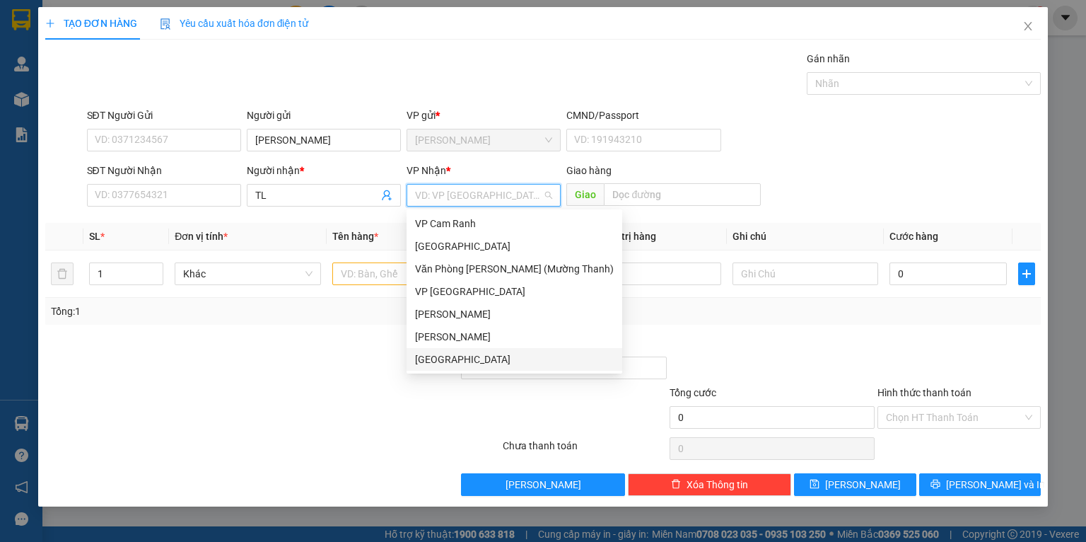
click at [440, 365] on div "[GEOGRAPHIC_DATA]" at bounding box center [514, 360] width 199 height 16
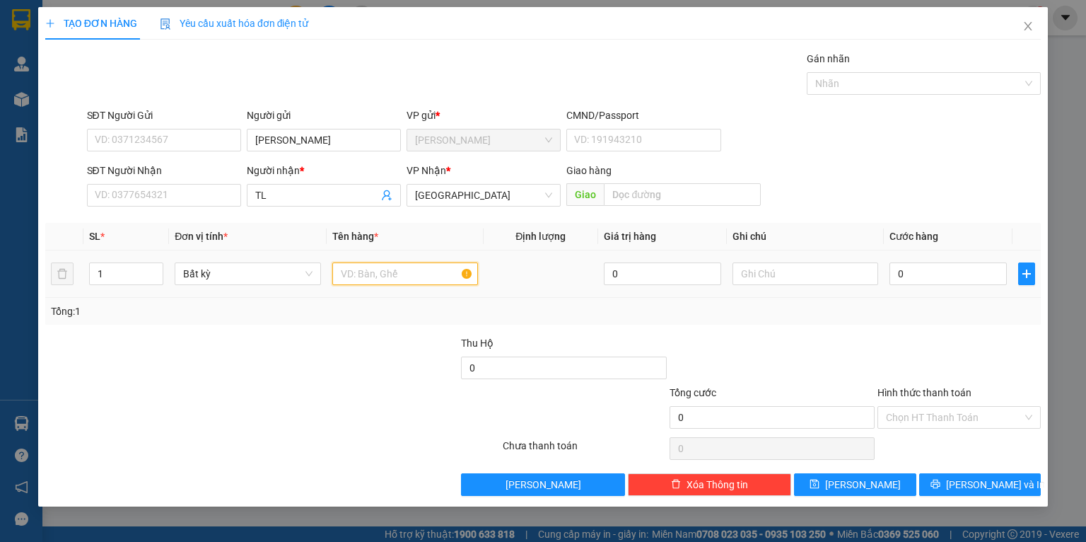
click at [372, 263] on input "text" at bounding box center [405, 273] width 146 height 23
click at [914, 341] on div at bounding box center [959, 360] width 166 height 50
click at [936, 272] on input "30.000" at bounding box center [948, 273] width 117 height 23
click at [921, 345] on div at bounding box center [959, 360] width 166 height 50
click at [944, 486] on button "[PERSON_NAME] và In" at bounding box center [980, 484] width 122 height 23
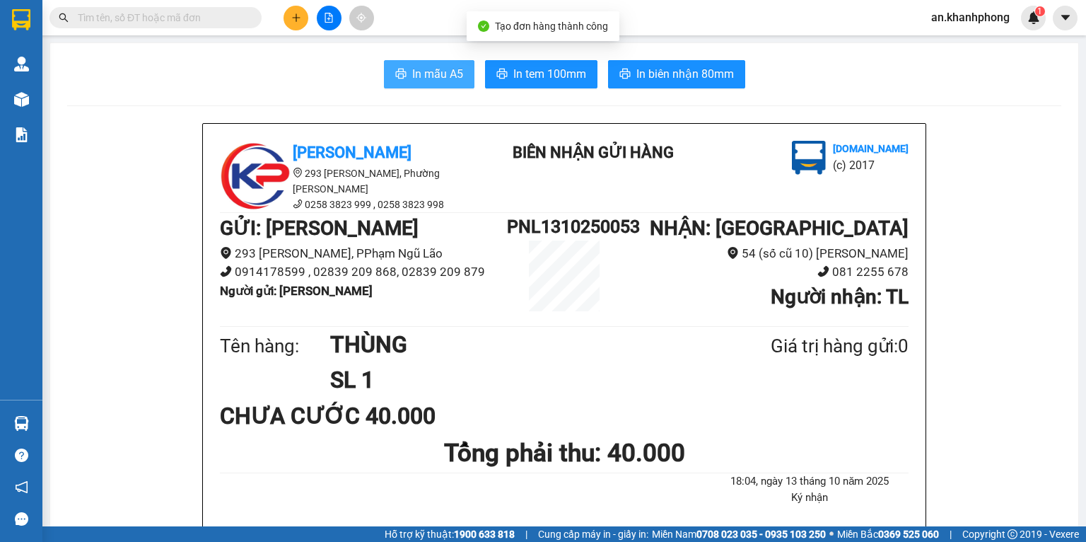
click at [400, 66] on button "In mẫu A5" at bounding box center [429, 74] width 91 height 28
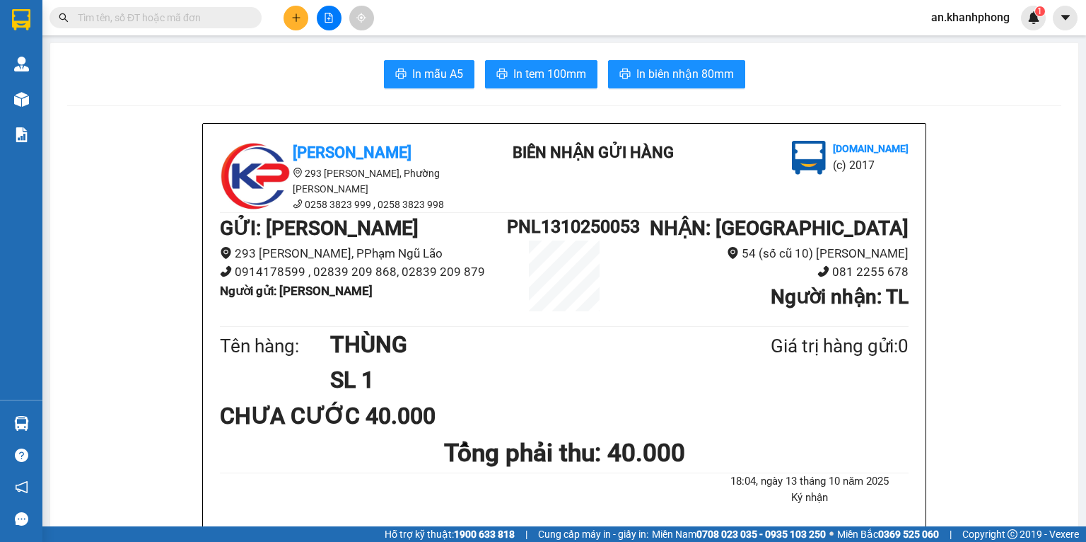
click at [853, 36] on main "In mẫu A5 In tem 100mm In biên nhận 80mm Khanh Phong 293 [PERSON_NAME] Lão, Phư…" at bounding box center [543, 263] width 1086 height 526
click at [818, 68] on div "In mẫu A5 In tem 100mm In biên nhận 80mm" at bounding box center [564, 74] width 994 height 28
click at [303, 10] on button at bounding box center [296, 18] width 25 height 25
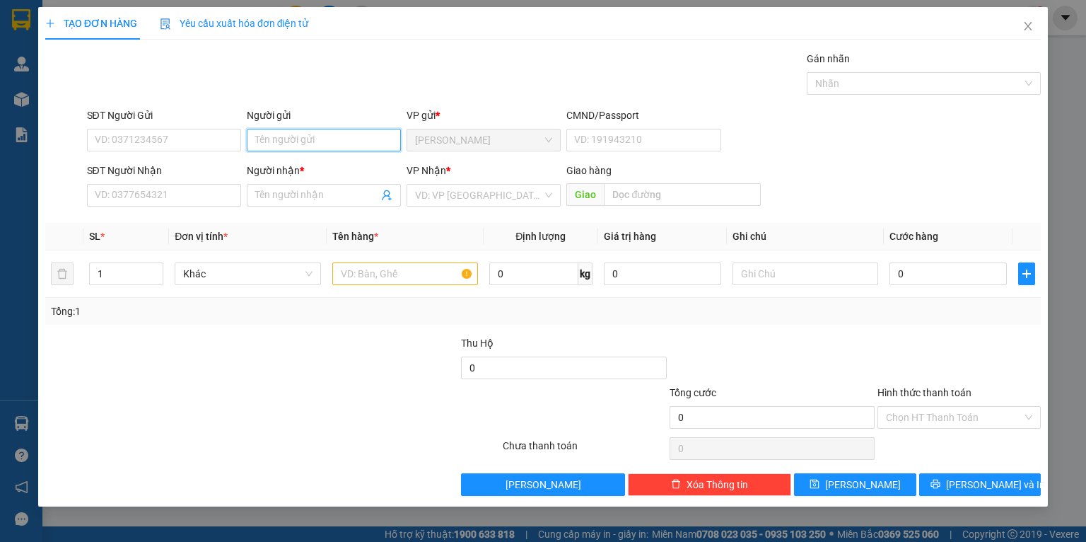
click at [330, 138] on input "Người gửi" at bounding box center [324, 140] width 154 height 23
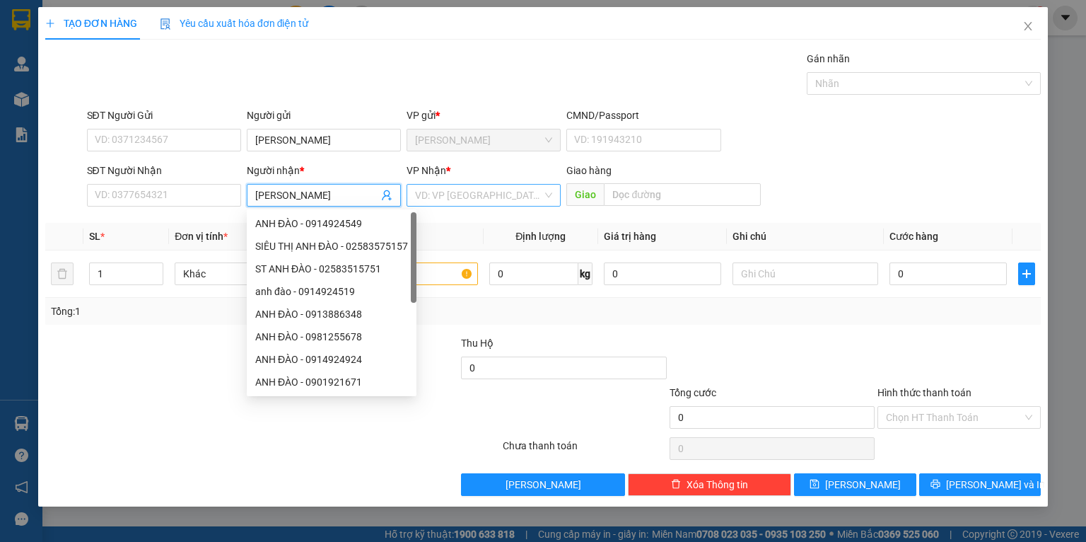
click at [471, 187] on input "search" at bounding box center [478, 195] width 127 height 21
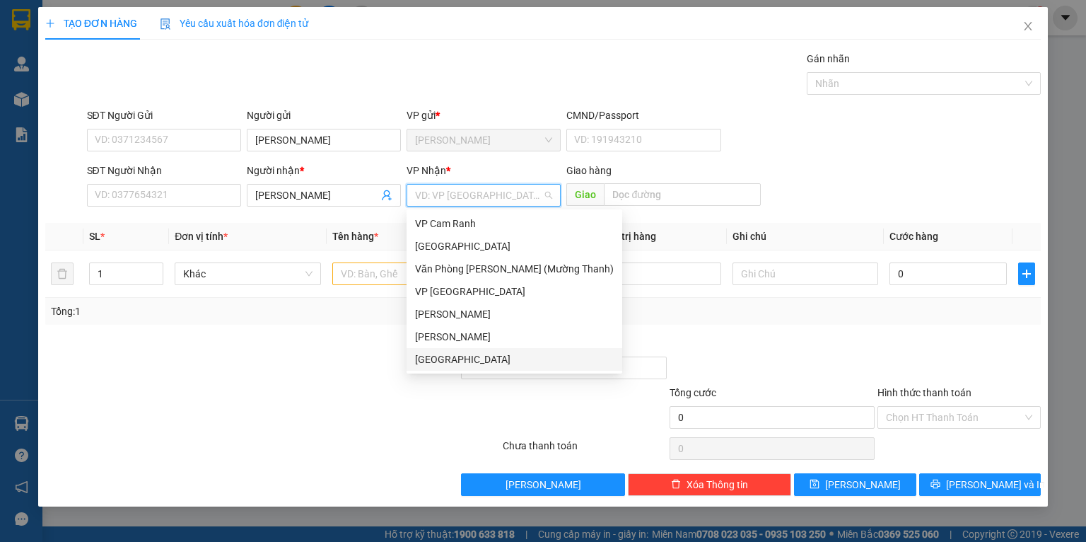
click at [419, 366] on div "[GEOGRAPHIC_DATA]" at bounding box center [514, 360] width 199 height 16
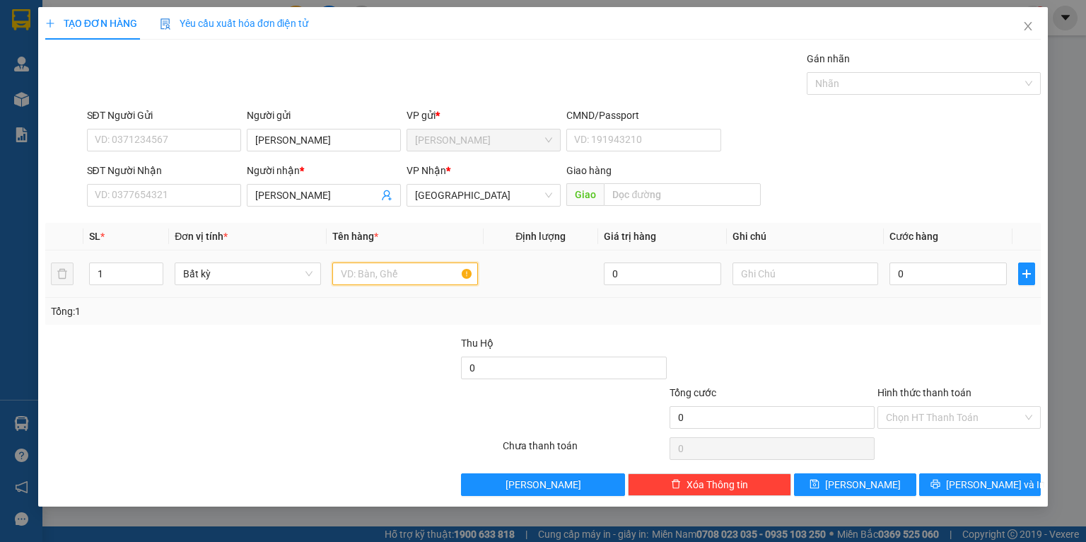
click at [348, 277] on input "text" at bounding box center [405, 273] width 146 height 23
click at [151, 269] on span "up" at bounding box center [155, 270] width 8 height 8
click at [155, 268] on icon "up" at bounding box center [155, 270] width 5 height 5
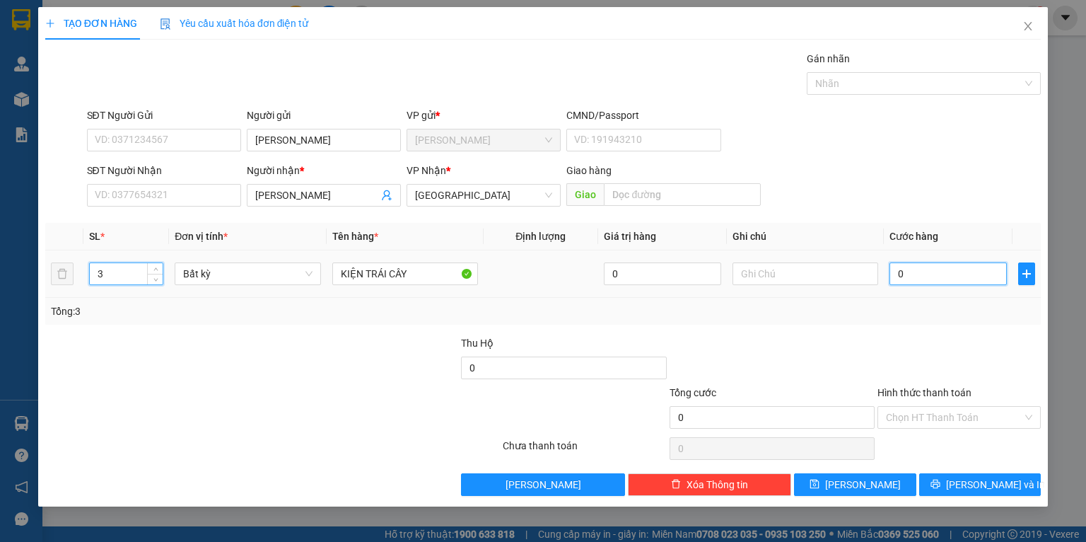
click at [951, 278] on input "0" at bounding box center [948, 273] width 117 height 23
click at [896, 296] on td "120.000" at bounding box center [948, 273] width 129 height 47
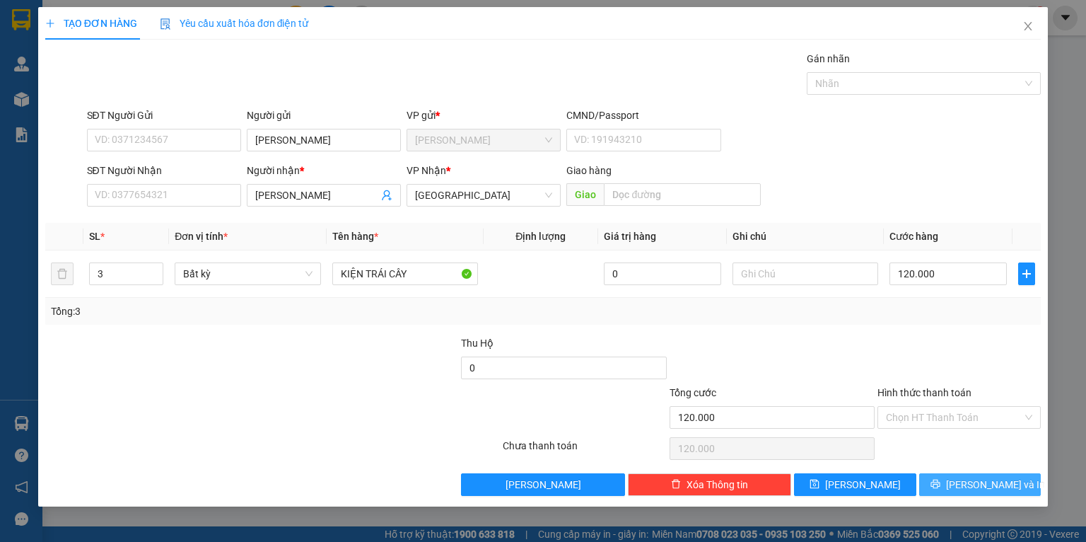
click at [966, 484] on button "[PERSON_NAME] và In" at bounding box center [980, 484] width 122 height 23
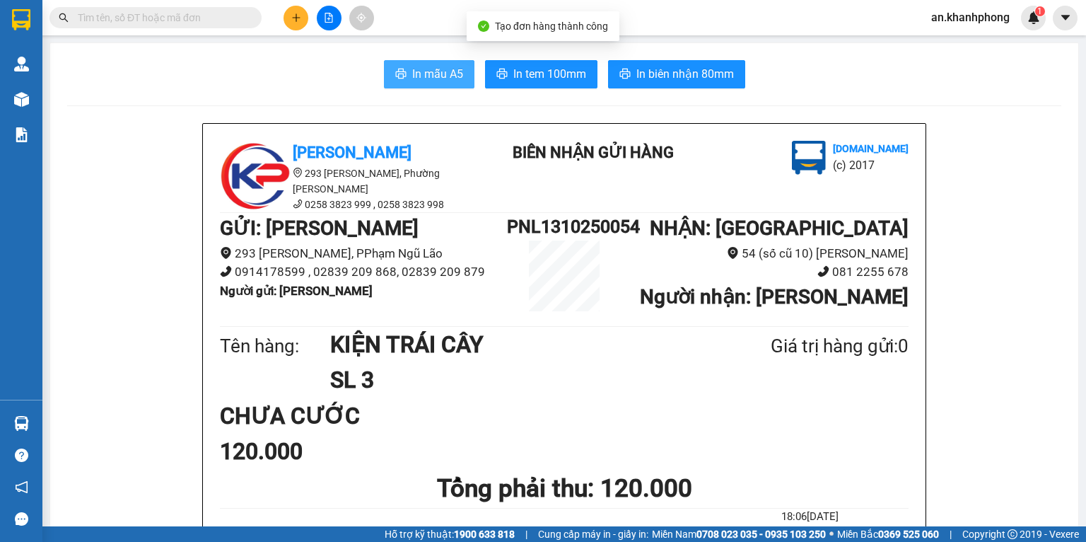
click at [427, 77] on span "In mẫu A5" at bounding box center [437, 74] width 51 height 18
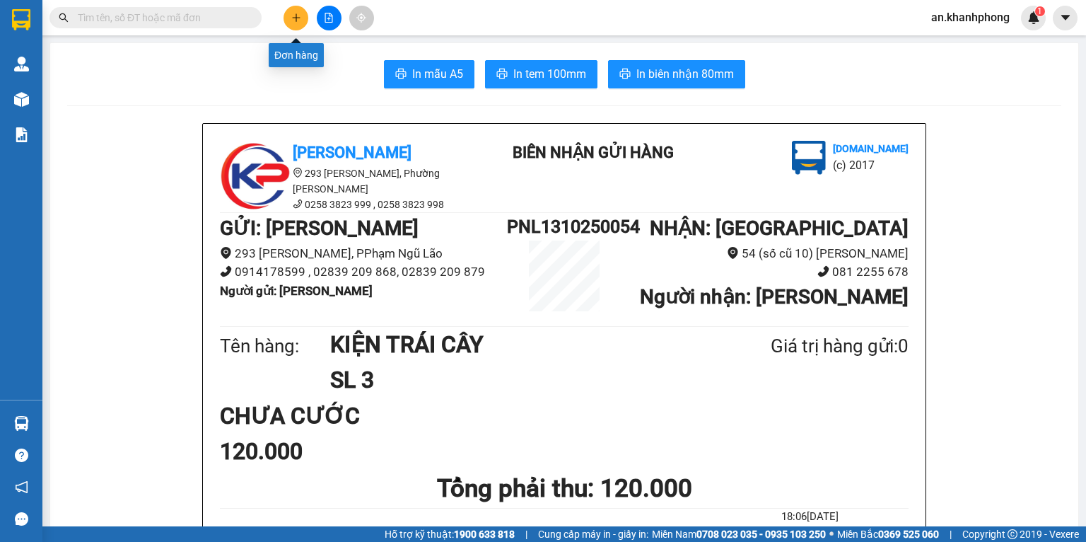
click at [292, 22] on icon "plus" at bounding box center [296, 18] width 10 height 10
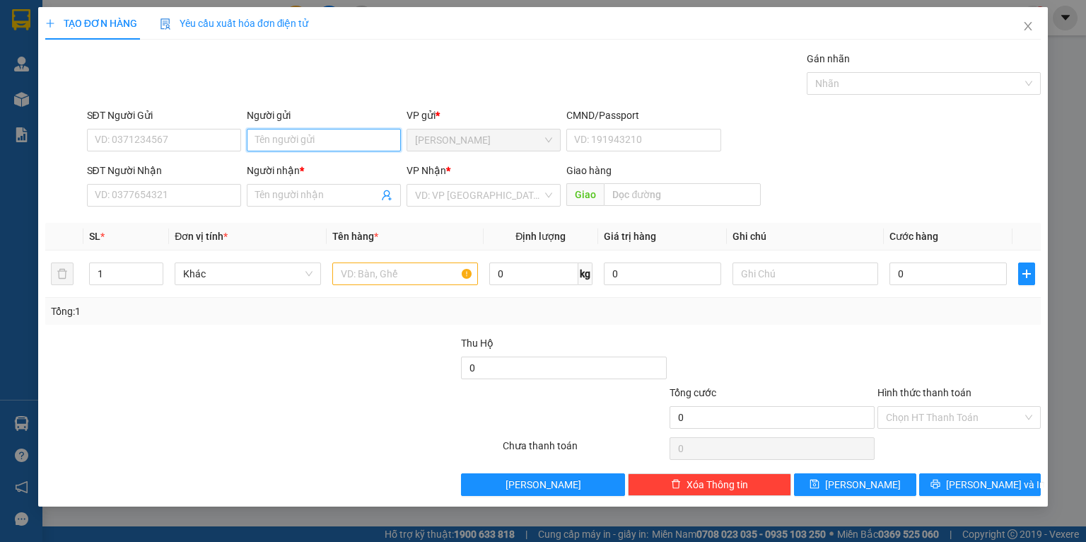
click at [261, 147] on input "Người gửi" at bounding box center [324, 140] width 154 height 23
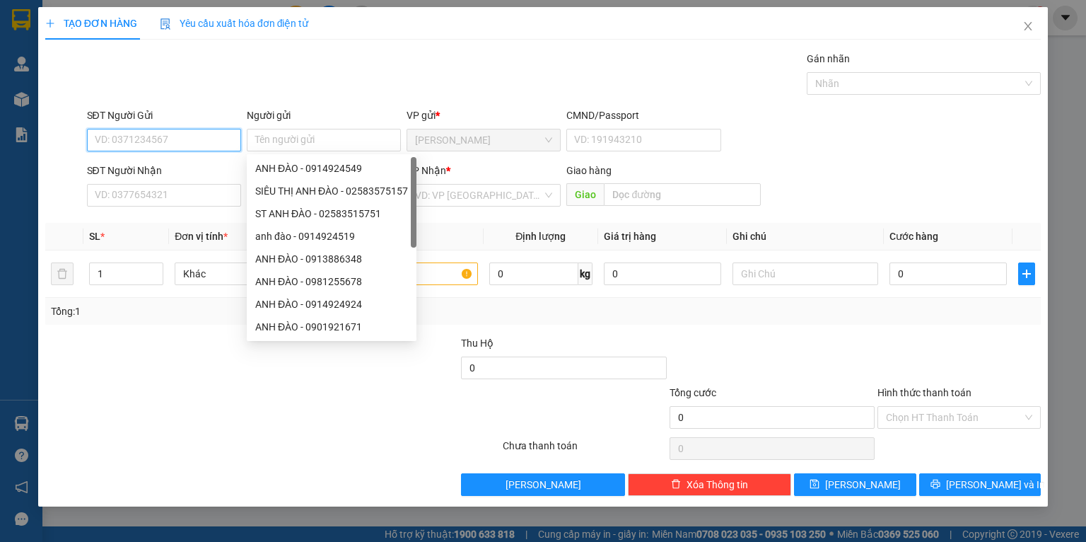
click at [178, 147] on input "SĐT Người Gửi" at bounding box center [164, 140] width 154 height 23
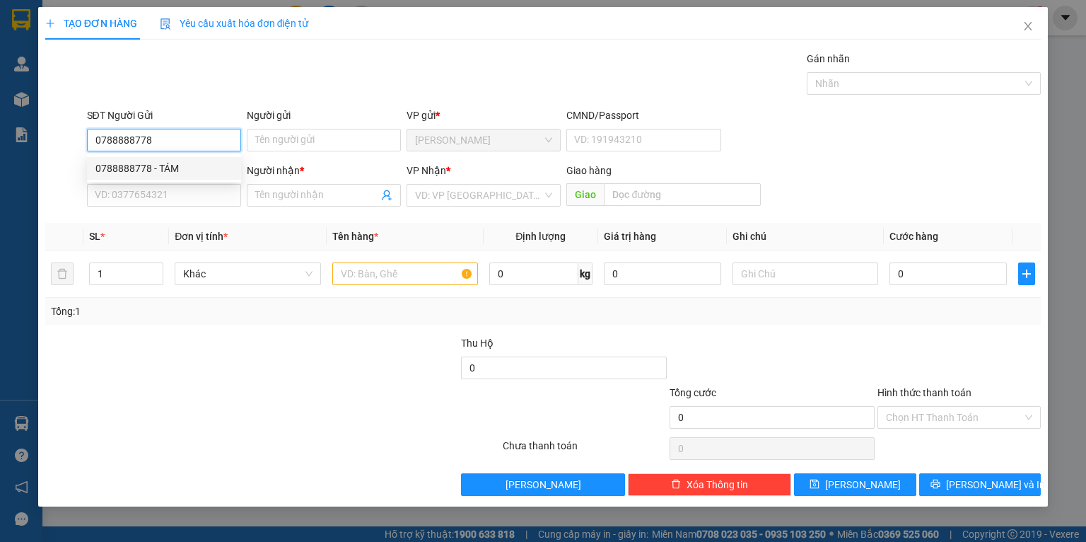
drag, startPoint x: 173, startPoint y: 169, endPoint x: 168, endPoint y: 178, distance: 10.8
click at [172, 169] on div "0788888778 - TÁM" at bounding box center [163, 169] width 137 height 16
click at [146, 190] on input "SĐT Người Nhận" at bounding box center [164, 195] width 154 height 23
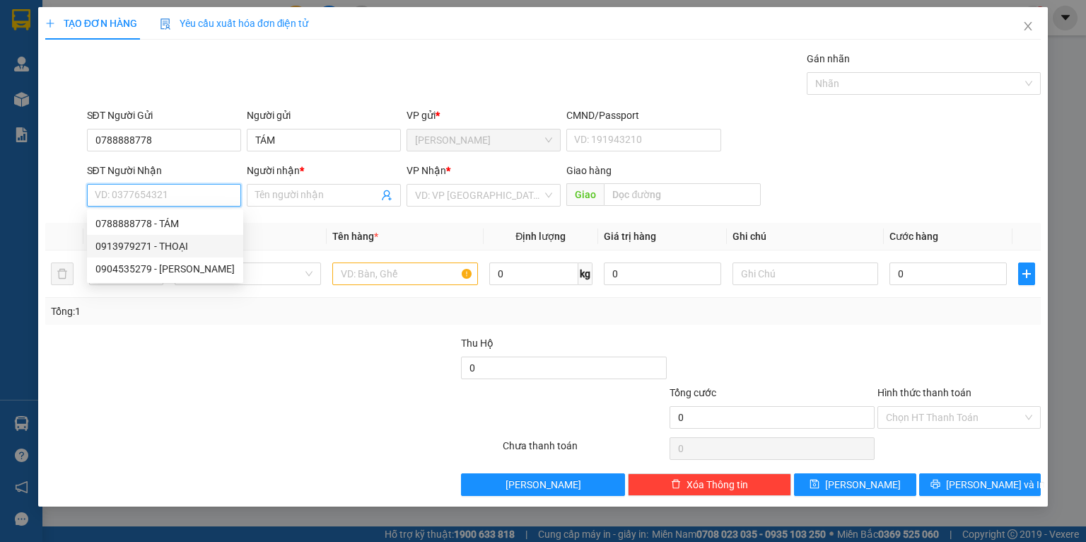
click at [130, 247] on div "0913979271 - THOẠI" at bounding box center [164, 246] width 139 height 16
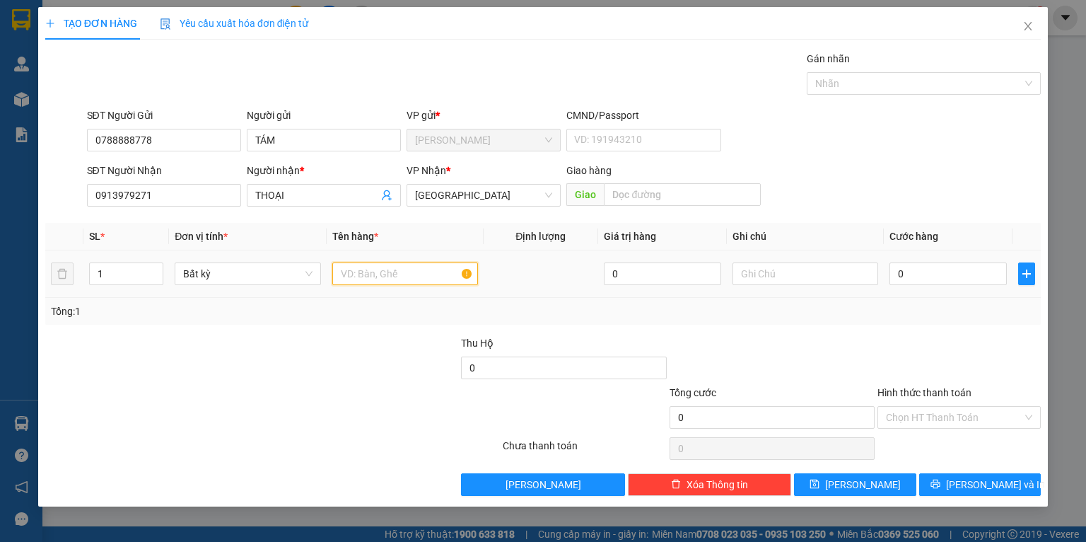
click at [443, 265] on input "text" at bounding box center [405, 273] width 146 height 23
click at [1002, 485] on span "[PERSON_NAME] và In" at bounding box center [995, 485] width 99 height 16
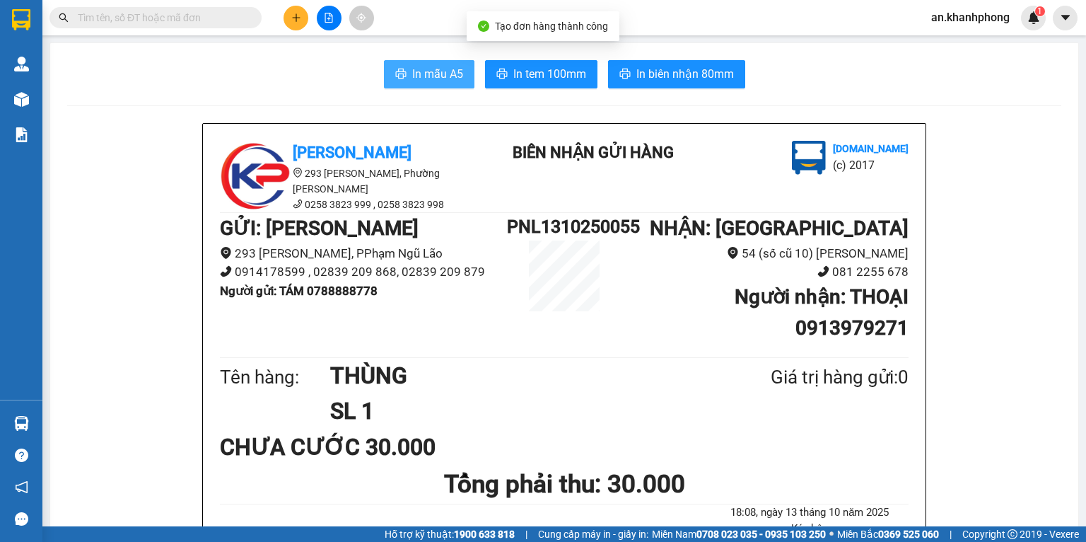
click at [442, 63] on button "In mẫu A5" at bounding box center [429, 74] width 91 height 28
click at [296, 21] on icon "plus" at bounding box center [296, 18] width 10 height 10
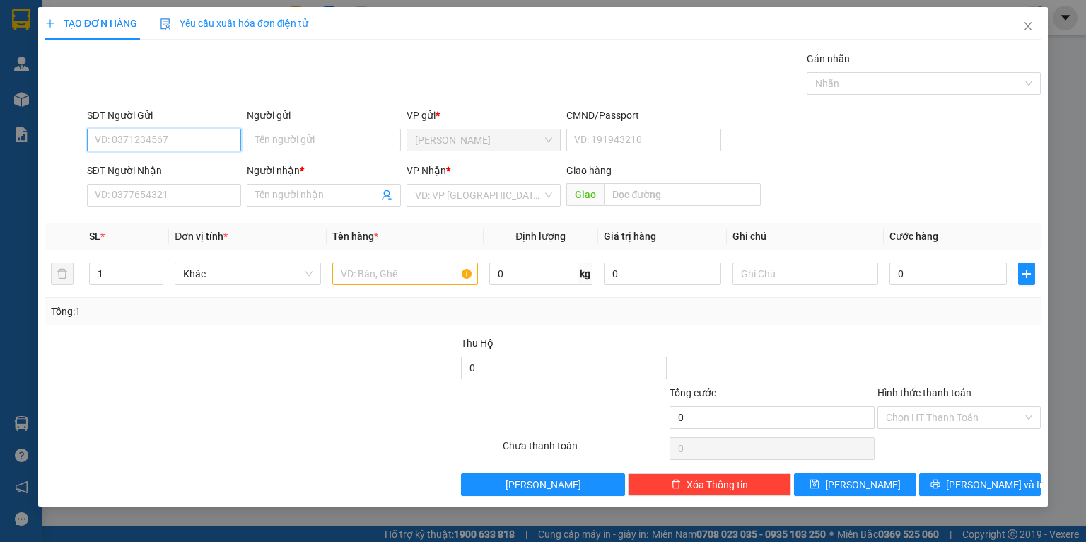
click at [199, 140] on input "SĐT Người Gửi" at bounding box center [164, 140] width 154 height 23
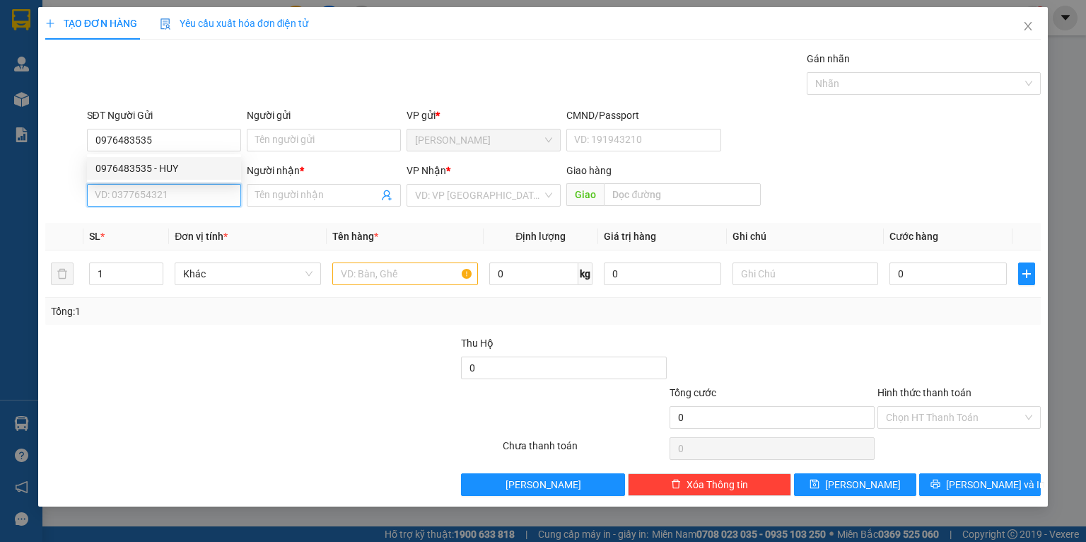
click at [123, 195] on input "SĐT Người Nhận" at bounding box center [164, 195] width 154 height 23
click at [133, 233] on div "0707925999 - THỊNH" at bounding box center [164, 223] width 154 height 23
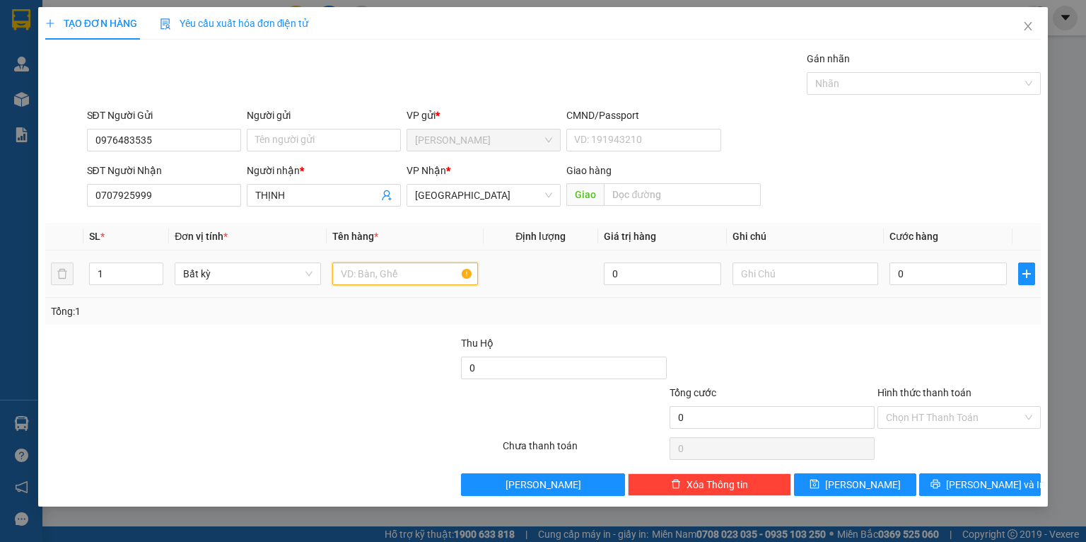
click at [389, 267] on input "text" at bounding box center [405, 273] width 146 height 23
click at [182, 139] on input "0976483535" at bounding box center [164, 140] width 154 height 23
click at [272, 148] on input "Người gửi" at bounding box center [324, 140] width 154 height 23
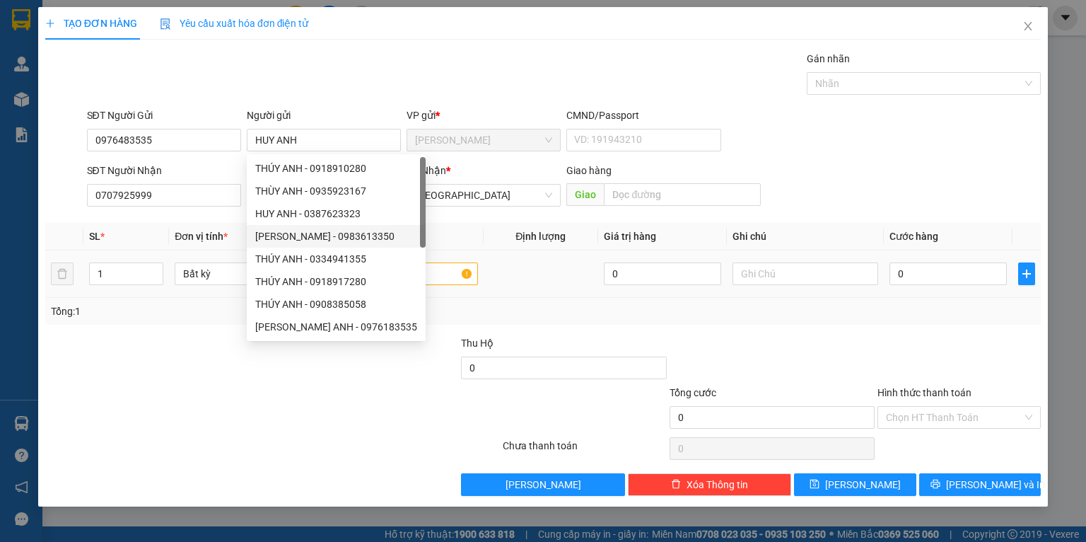
click at [409, 286] on div at bounding box center [405, 274] width 146 height 28
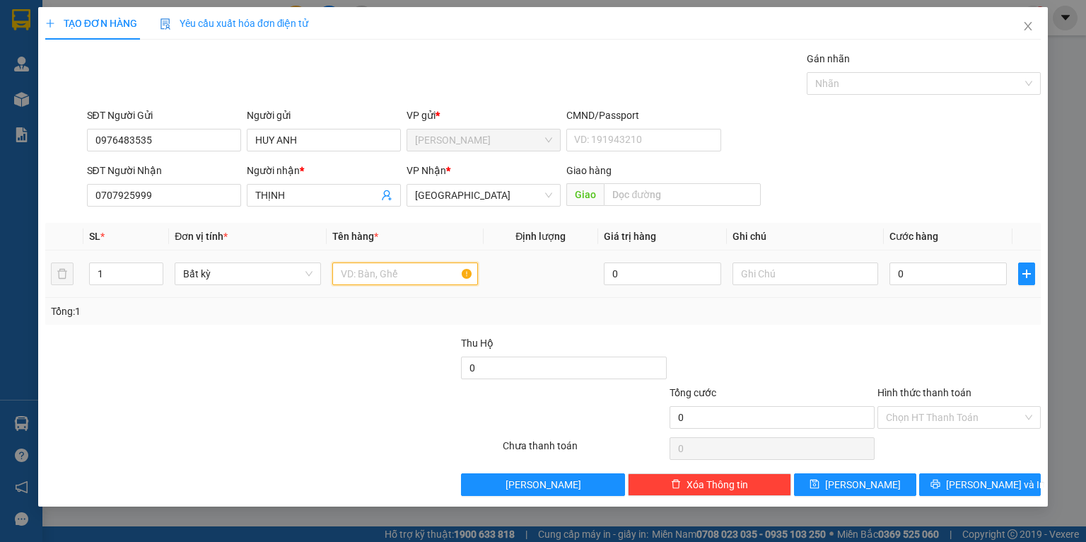
click at [421, 277] on input "text" at bounding box center [405, 273] width 146 height 23
click at [930, 273] on input "0" at bounding box center [948, 273] width 117 height 23
click at [981, 347] on div at bounding box center [959, 360] width 166 height 50
click at [972, 491] on span "[PERSON_NAME] và In" at bounding box center [995, 485] width 99 height 16
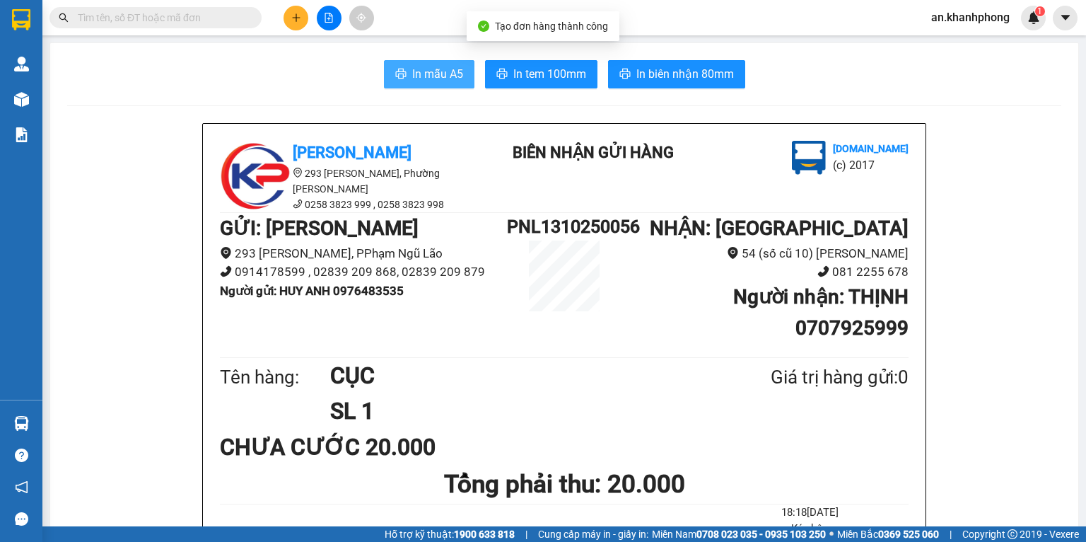
click at [402, 61] on button "In mẫu A5" at bounding box center [429, 74] width 91 height 28
click at [204, 19] on input "text" at bounding box center [161, 18] width 167 height 16
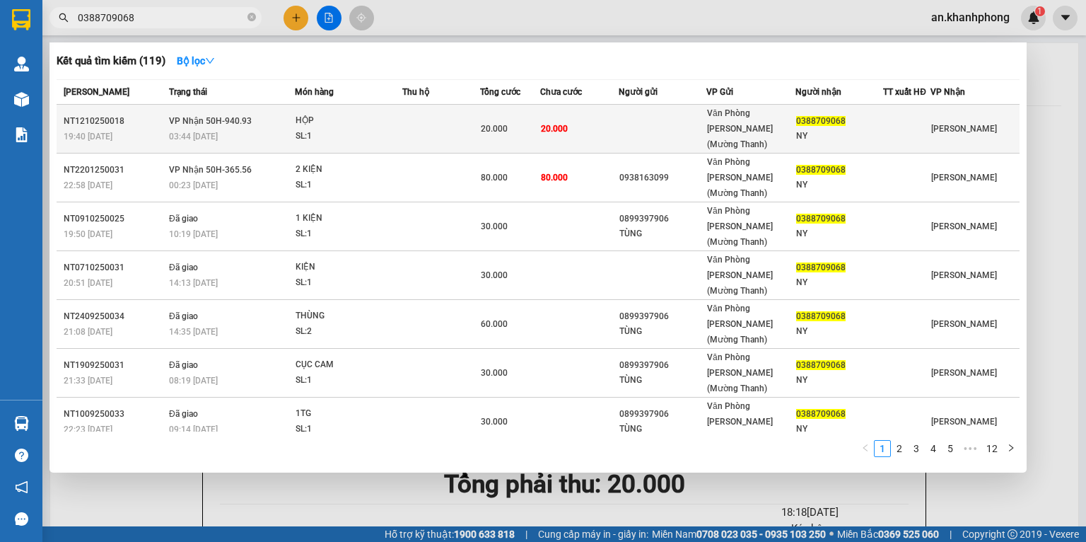
click at [623, 120] on td at bounding box center [663, 129] width 88 height 49
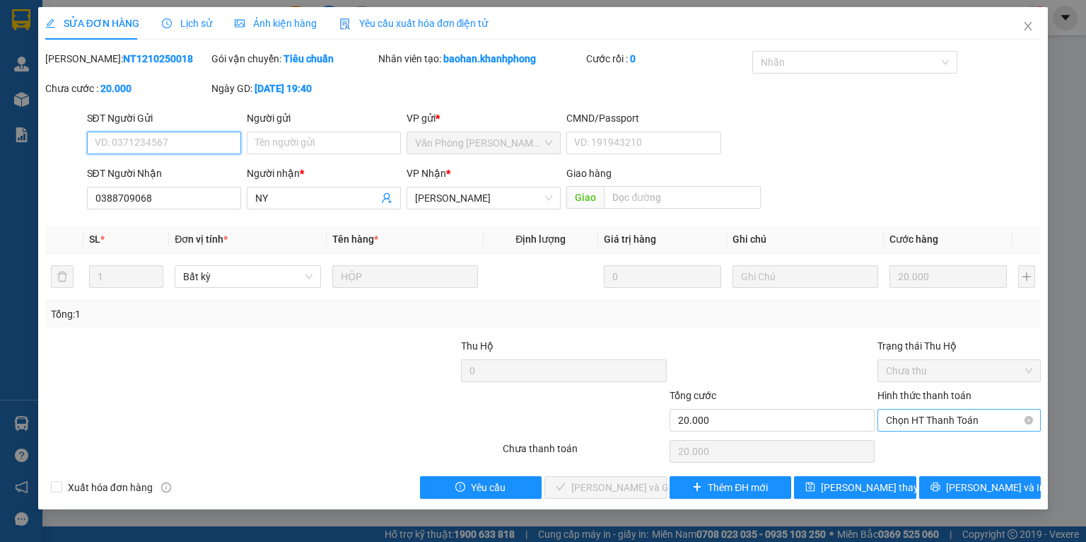
click at [931, 422] on span "Chọn HT Thanh Toán" at bounding box center [959, 420] width 146 height 21
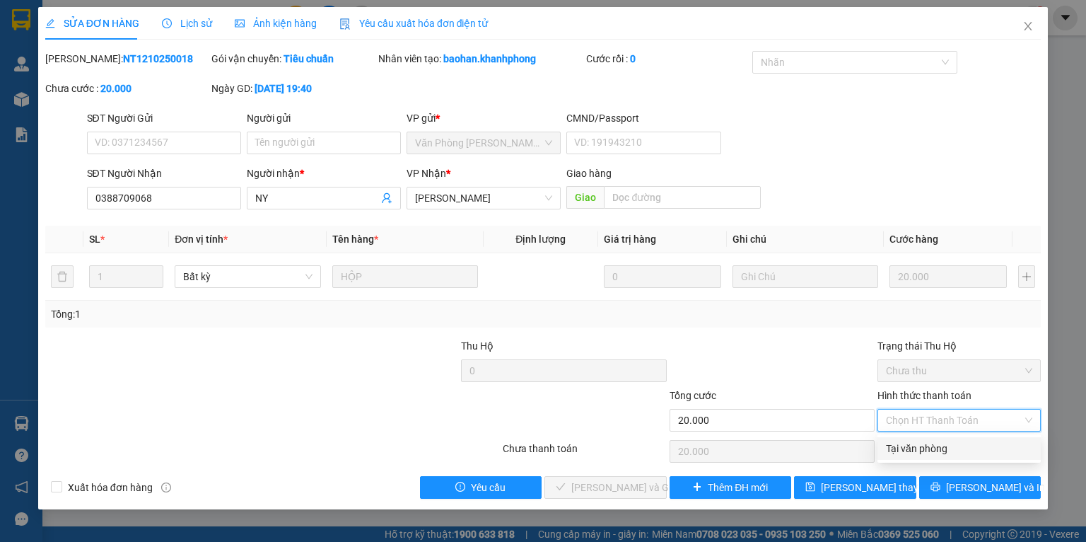
click at [917, 441] on div "Tại văn phòng" at bounding box center [959, 449] width 146 height 16
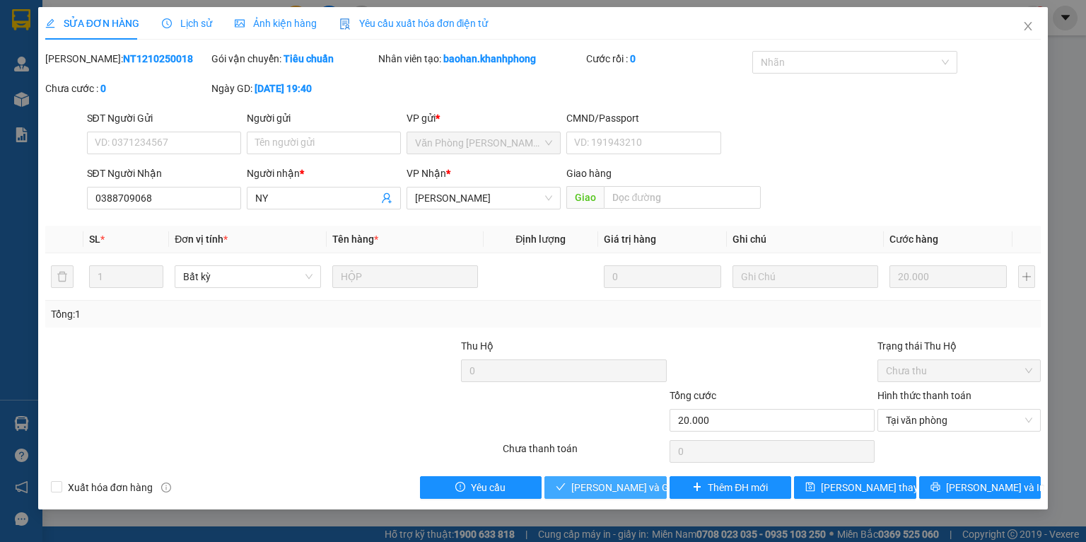
click at [639, 487] on span "[PERSON_NAME] và Giao hàng" at bounding box center [639, 488] width 136 height 16
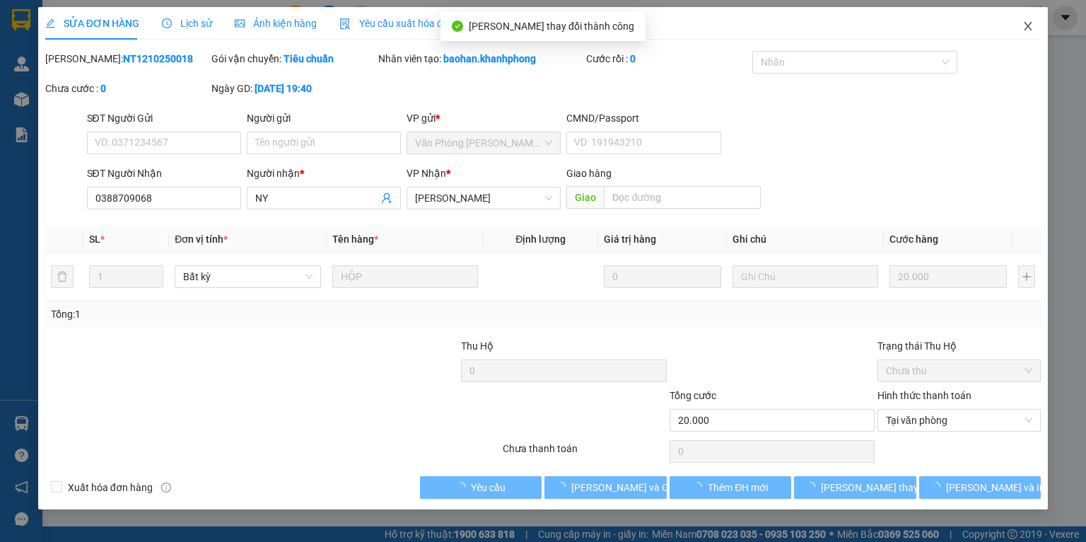
click at [1026, 26] on icon "close" at bounding box center [1028, 26] width 11 height 11
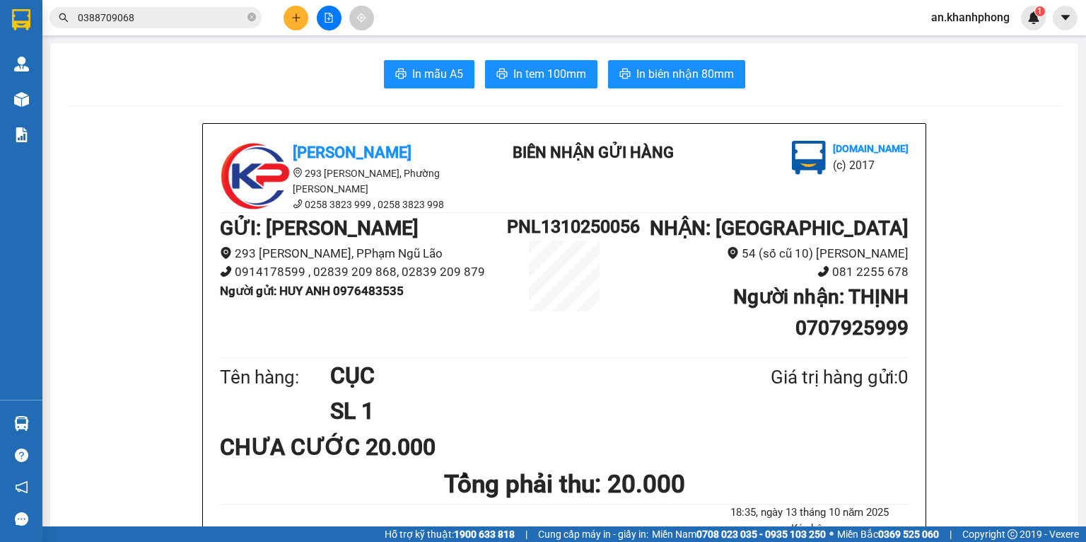
click at [296, 13] on icon "plus" at bounding box center [296, 17] width 1 height 8
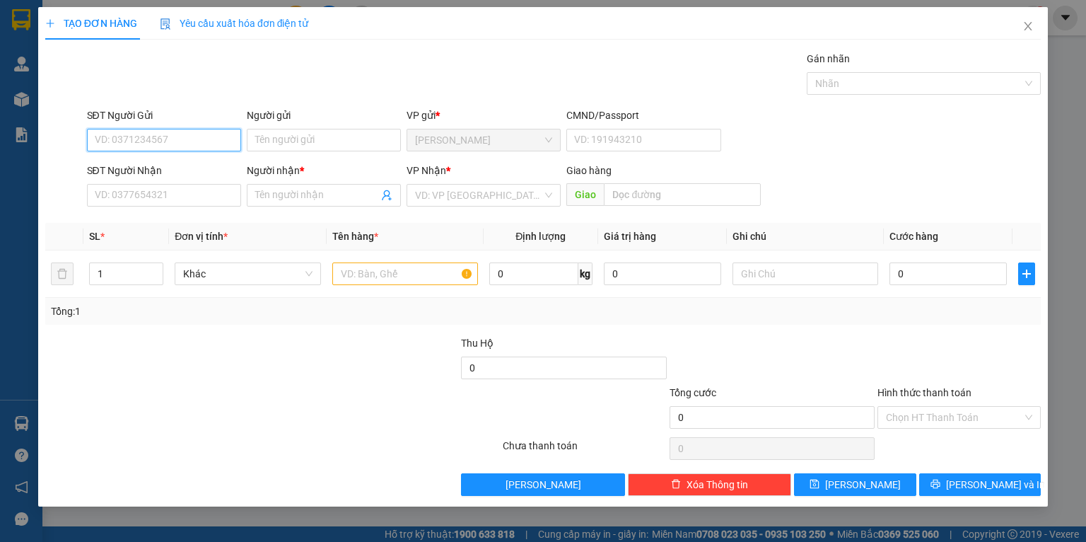
drag, startPoint x: 164, startPoint y: 149, endPoint x: 175, endPoint y: 144, distance: 12.1
click at [162, 149] on input "SĐT Người Gửi" at bounding box center [164, 140] width 154 height 23
click at [207, 193] on input "SĐT Người Nhận" at bounding box center [164, 195] width 154 height 23
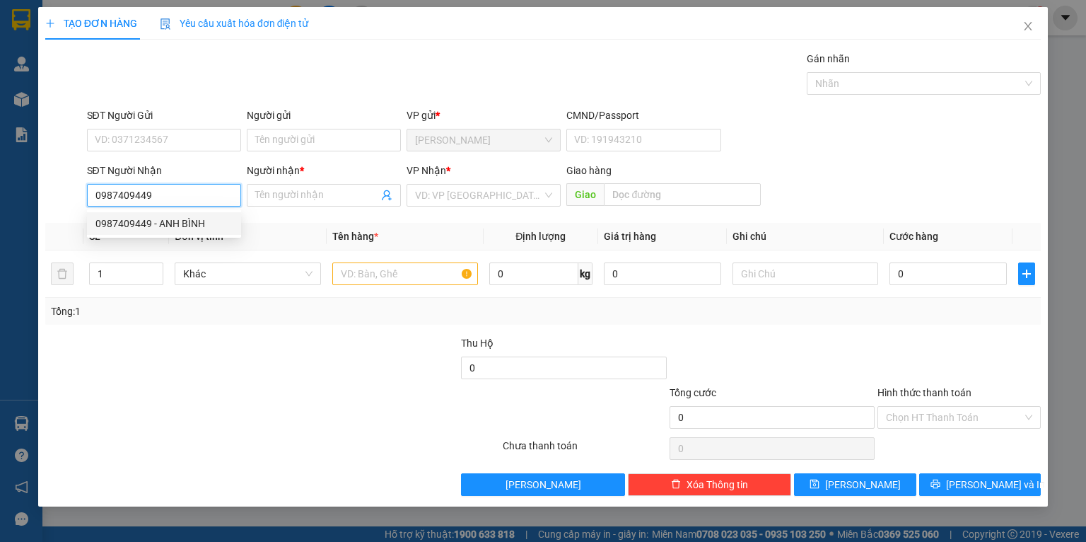
click at [196, 222] on div "0987409449 - ANH BÌNH" at bounding box center [163, 224] width 137 height 16
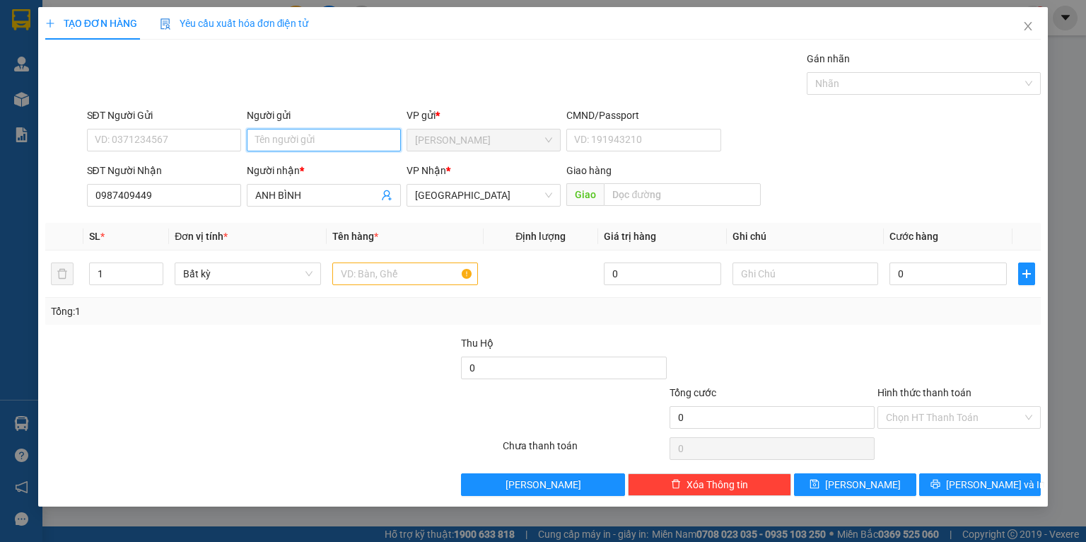
click at [303, 132] on input "Người gửi" at bounding box center [324, 140] width 154 height 23
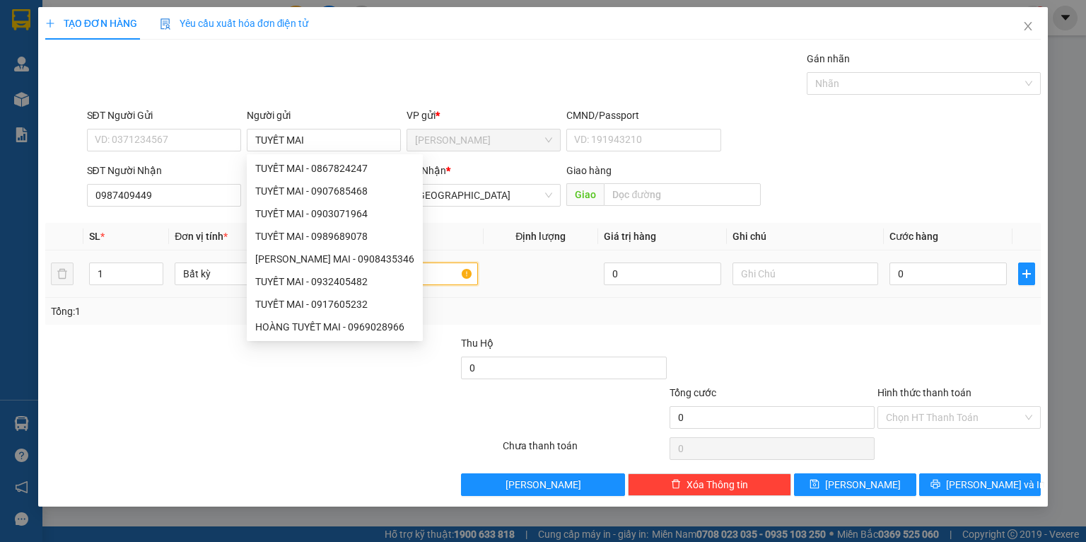
click at [451, 267] on input "text" at bounding box center [405, 273] width 146 height 23
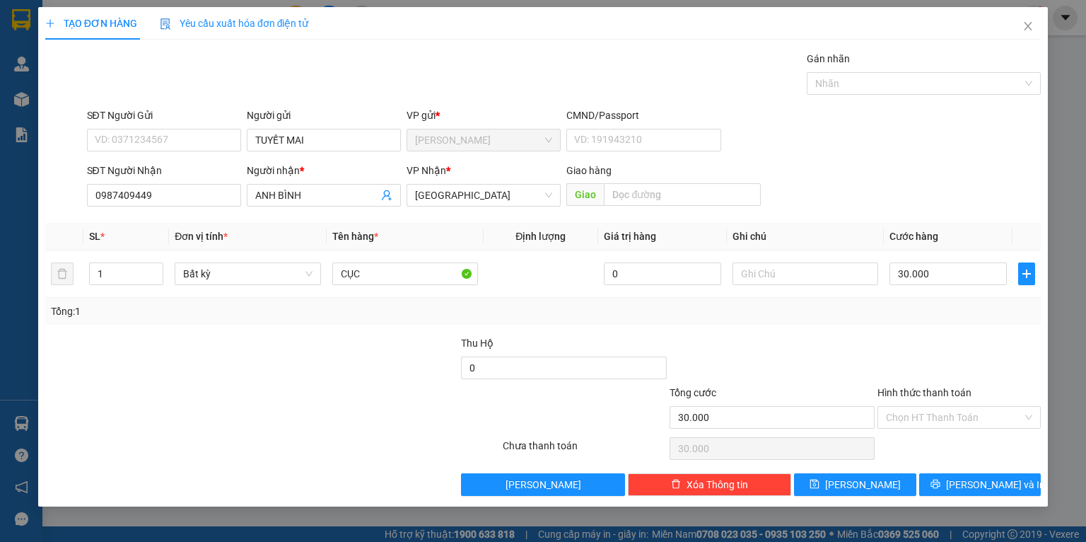
click at [836, 347] on div at bounding box center [772, 360] width 208 height 50
click at [951, 489] on button "[PERSON_NAME] và In" at bounding box center [980, 484] width 122 height 23
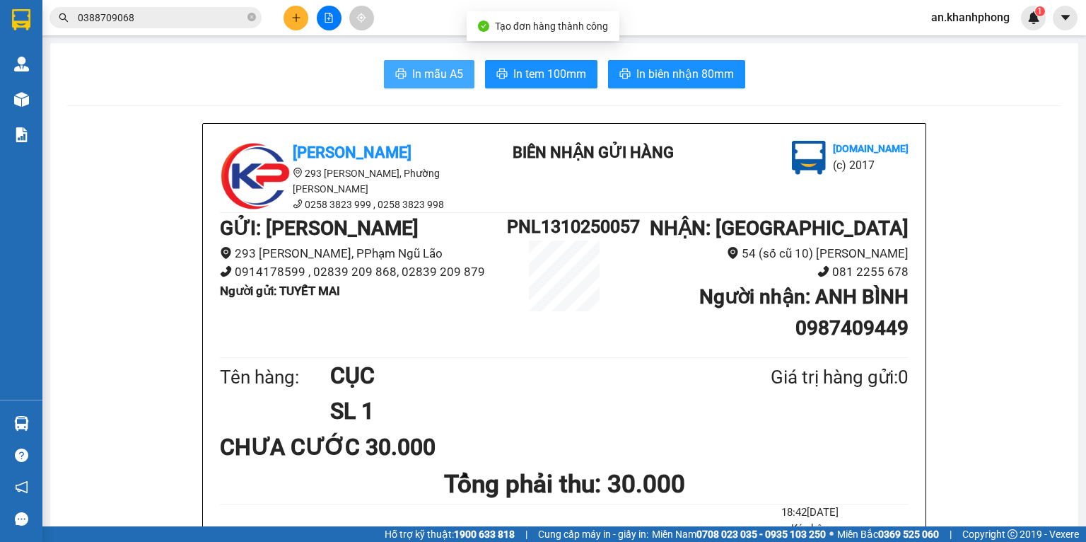
click at [412, 80] on button "In mẫu A5" at bounding box center [429, 74] width 91 height 28
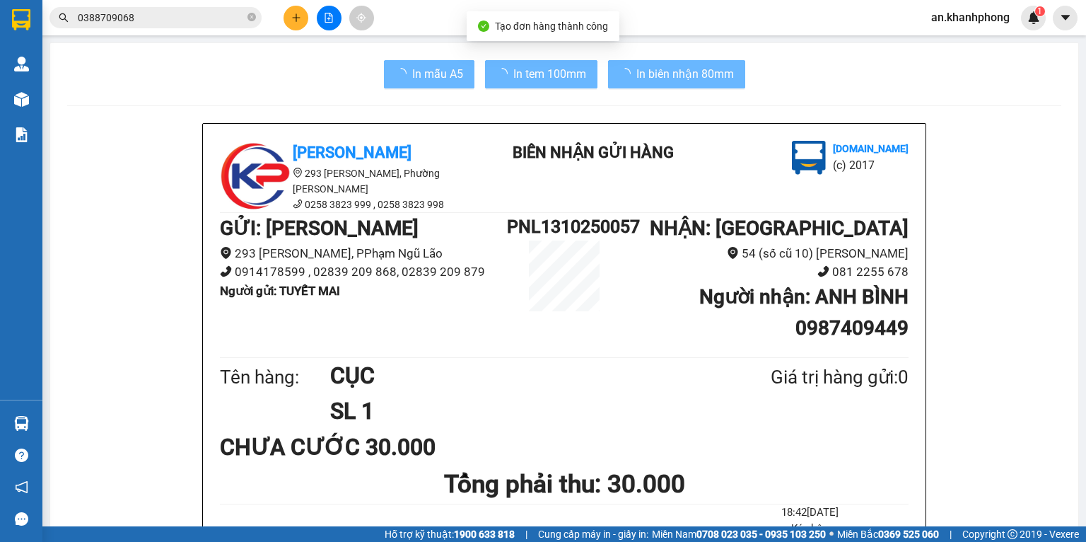
click at [296, 16] on icon "plus" at bounding box center [296, 17] width 1 height 8
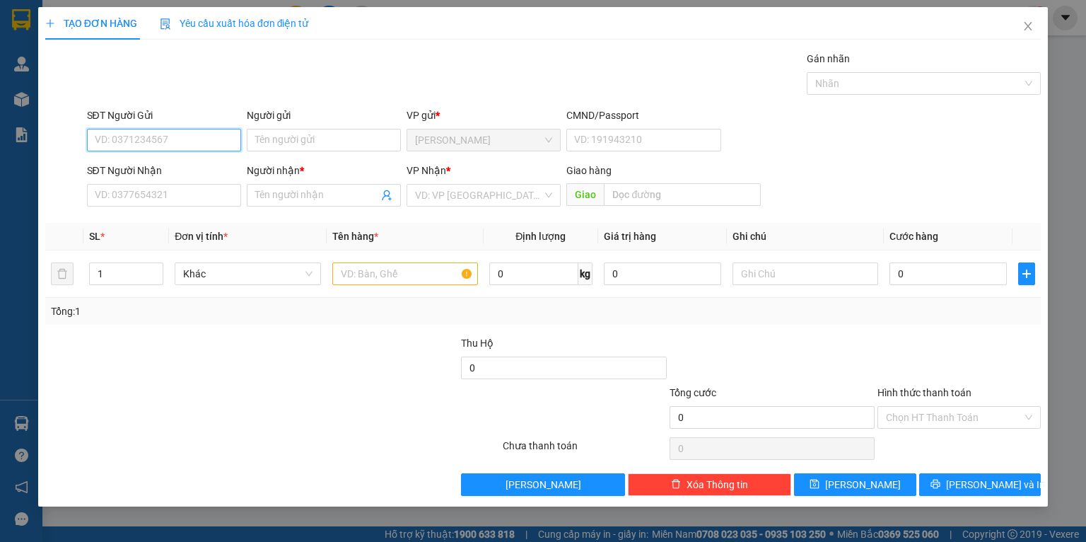
click at [149, 135] on input "SĐT Người Gửi" at bounding box center [164, 140] width 154 height 23
click at [285, 139] on input "Người gửi" at bounding box center [324, 140] width 154 height 23
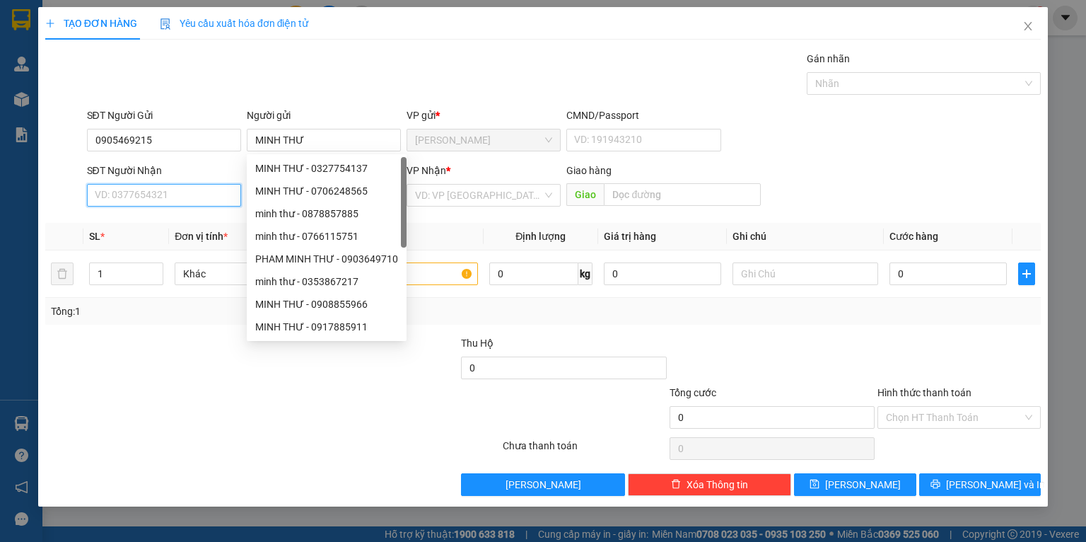
click at [196, 199] on input "SĐT Người Nhận" at bounding box center [164, 195] width 154 height 23
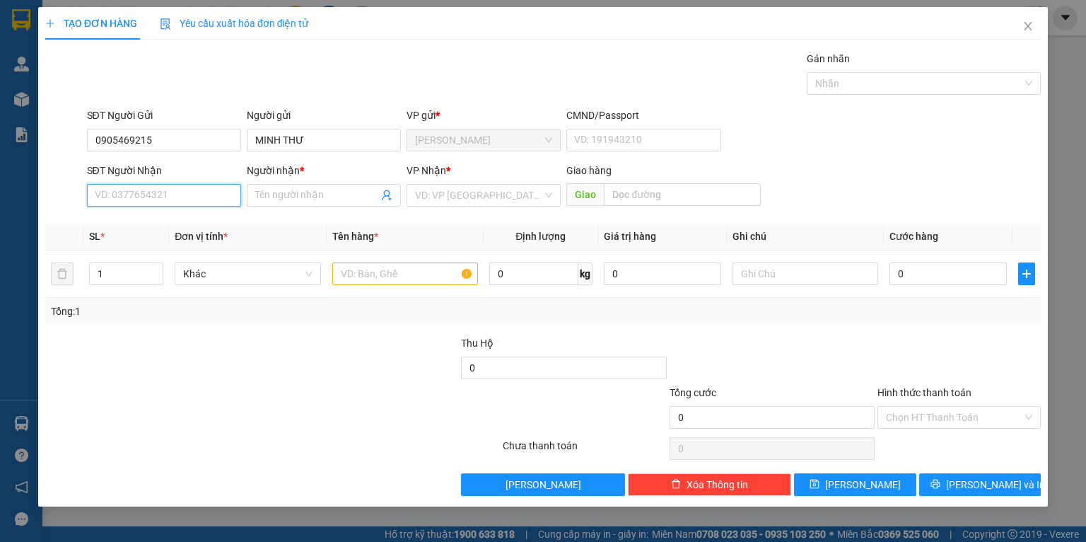
click at [196, 199] on input "SĐT Người Nhận" at bounding box center [164, 195] width 154 height 23
click at [281, 197] on input "Người nhận *" at bounding box center [316, 195] width 123 height 16
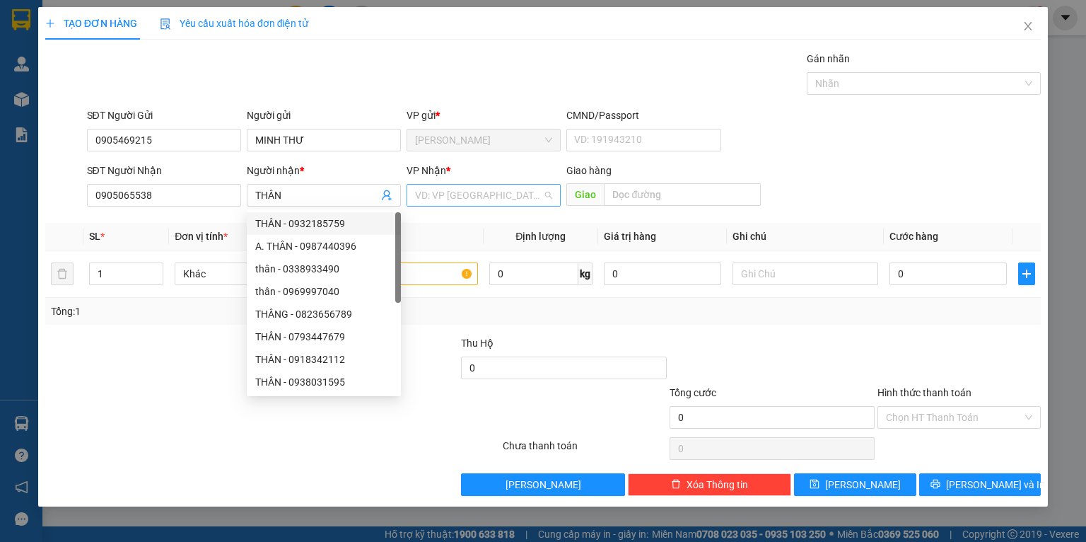
click at [463, 192] on input "search" at bounding box center [478, 195] width 127 height 21
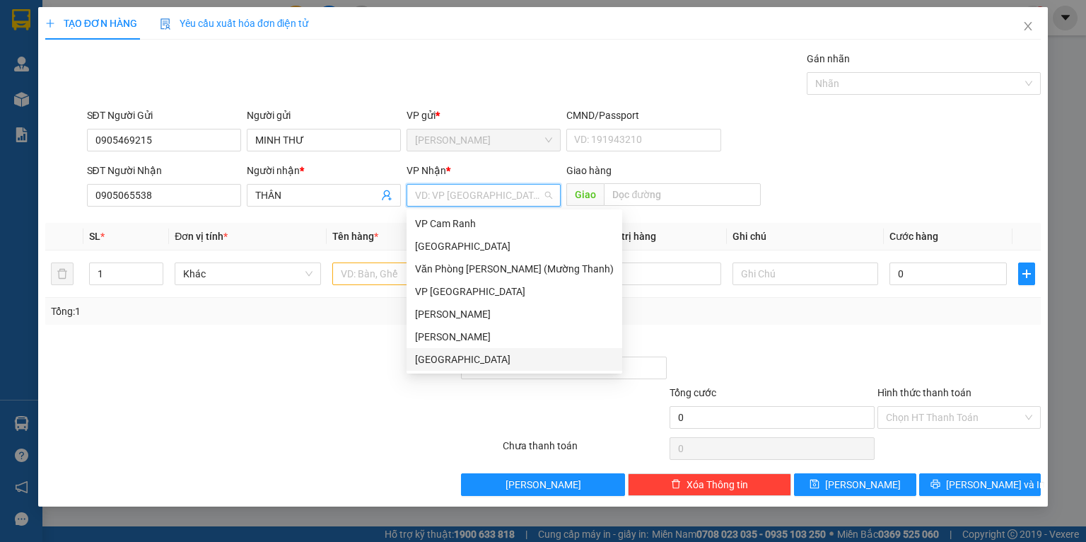
click at [461, 358] on div "[GEOGRAPHIC_DATA]" at bounding box center [514, 360] width 199 height 16
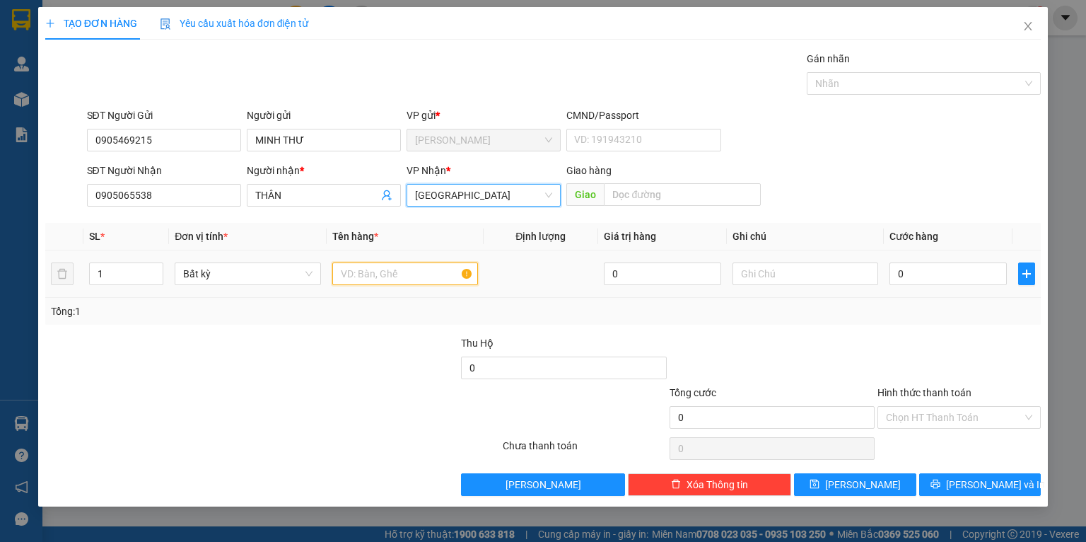
click at [360, 269] on input "text" at bounding box center [405, 273] width 146 height 23
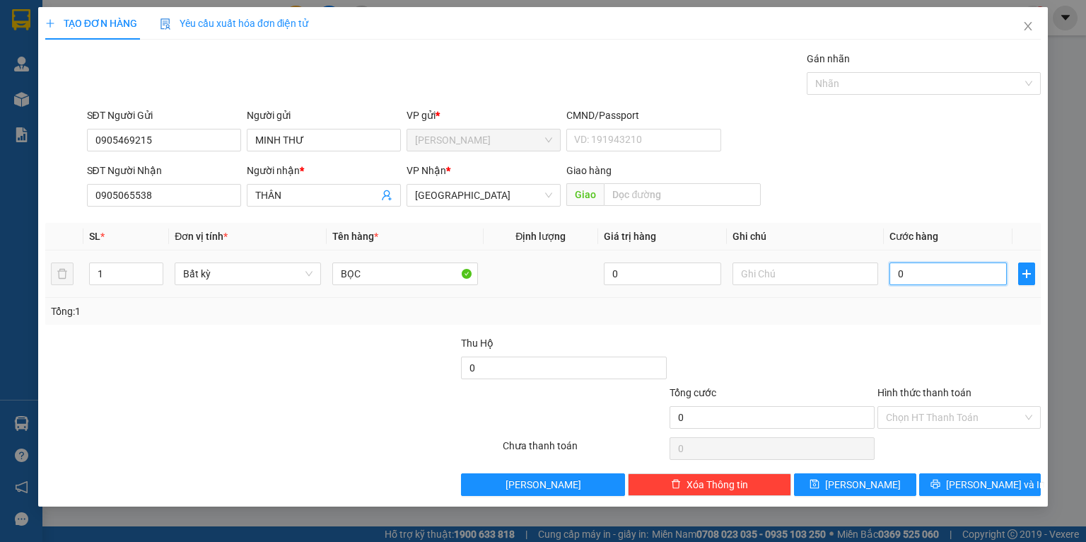
click at [948, 279] on input "0" at bounding box center [948, 273] width 117 height 23
click at [896, 190] on div "SĐT Người Nhận 0905065538 Người nhận * THÂN VP Nhận * [GEOGRAPHIC_DATA] Giao hà…" at bounding box center [564, 188] width 960 height 50
click at [665, 199] on input "text" at bounding box center [682, 194] width 157 height 23
click at [945, 411] on input "Hình thức thanh toán" at bounding box center [954, 417] width 137 height 21
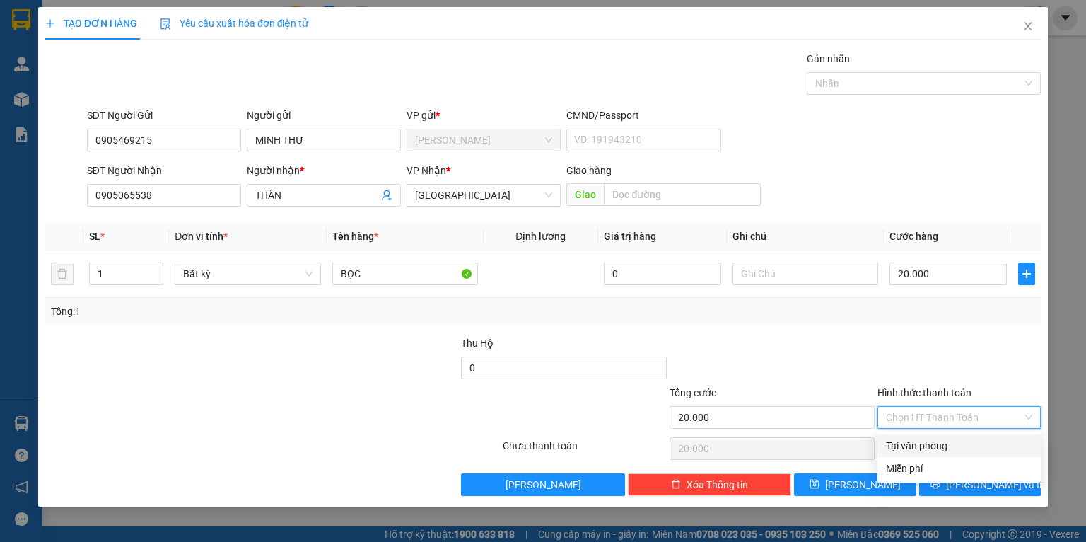
click at [929, 451] on div "Tại văn phòng" at bounding box center [959, 446] width 146 height 16
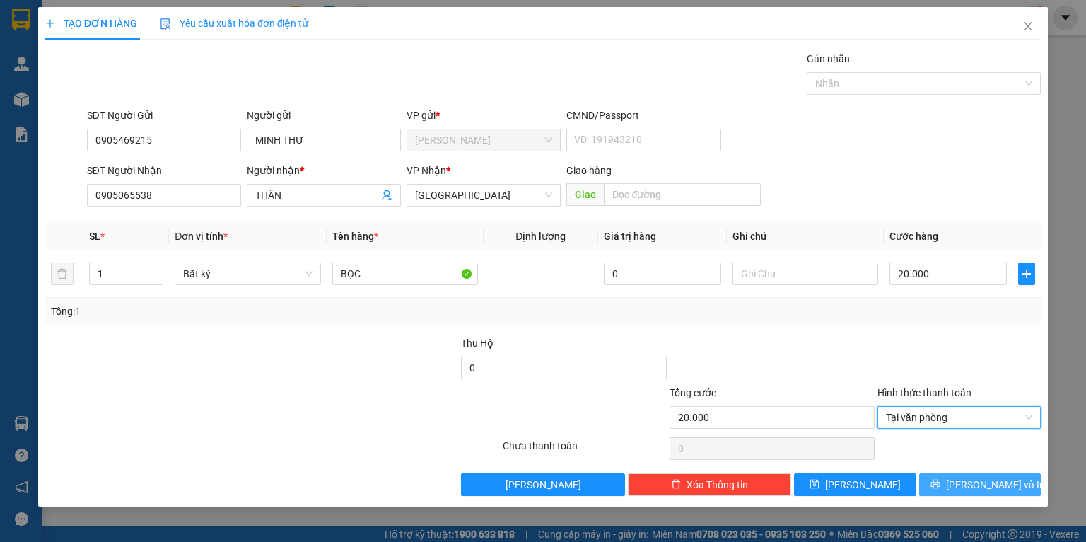
click at [968, 482] on span "[PERSON_NAME] và In" at bounding box center [995, 485] width 99 height 16
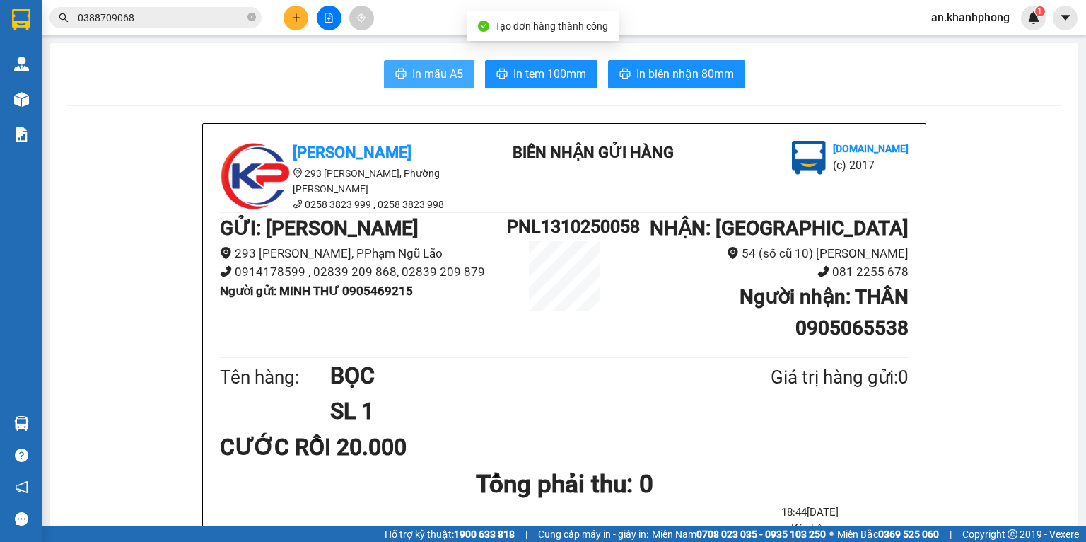
click at [416, 64] on button "In mẫu A5" at bounding box center [429, 74] width 91 height 28
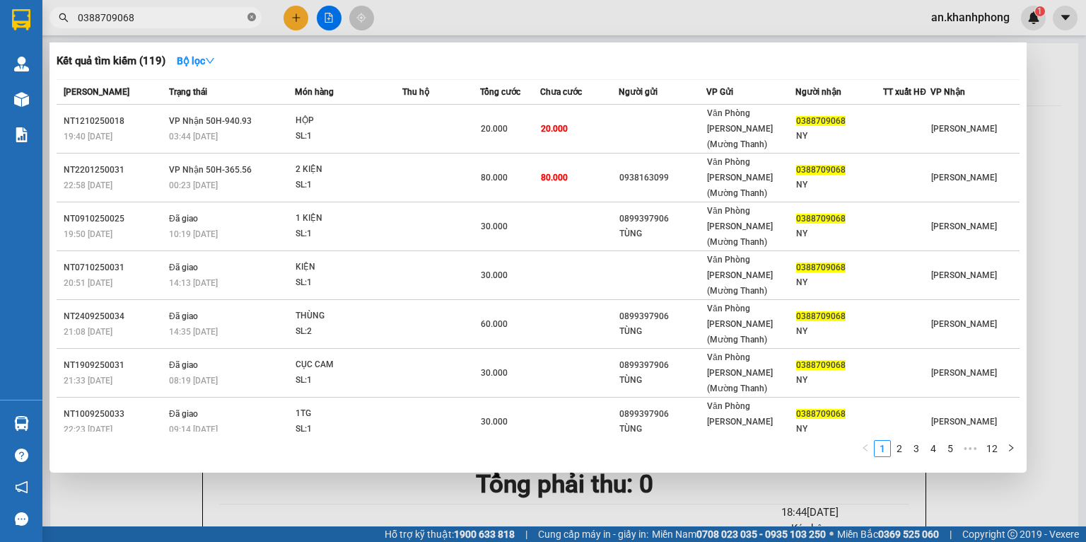
click at [251, 17] on icon "close-circle" at bounding box center [252, 17] width 8 height 8
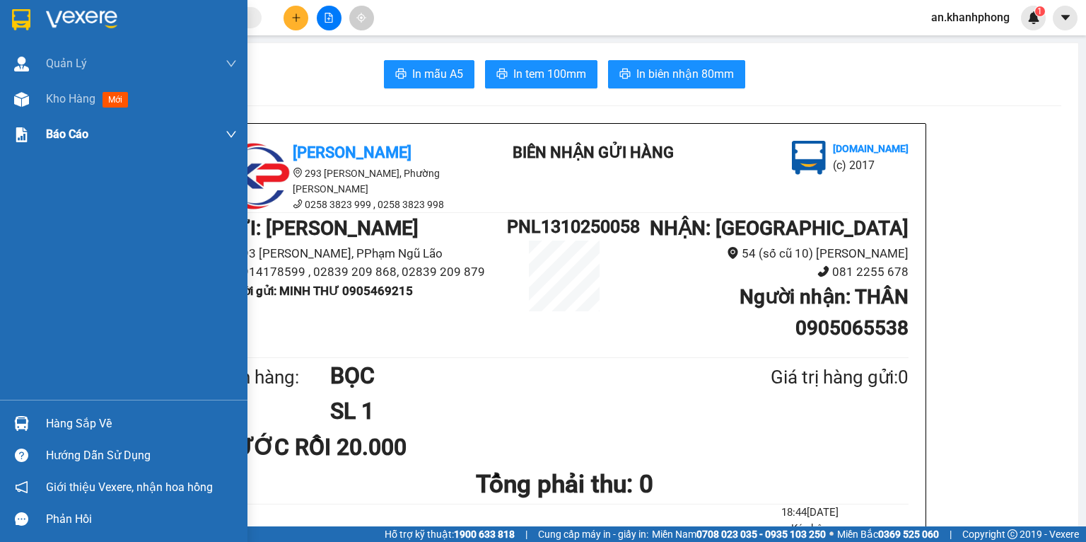
drag, startPoint x: 103, startPoint y: 109, endPoint x: 180, endPoint y: 122, distance: 77.4
click at [104, 108] on div "Kho hàng mới" at bounding box center [141, 98] width 191 height 35
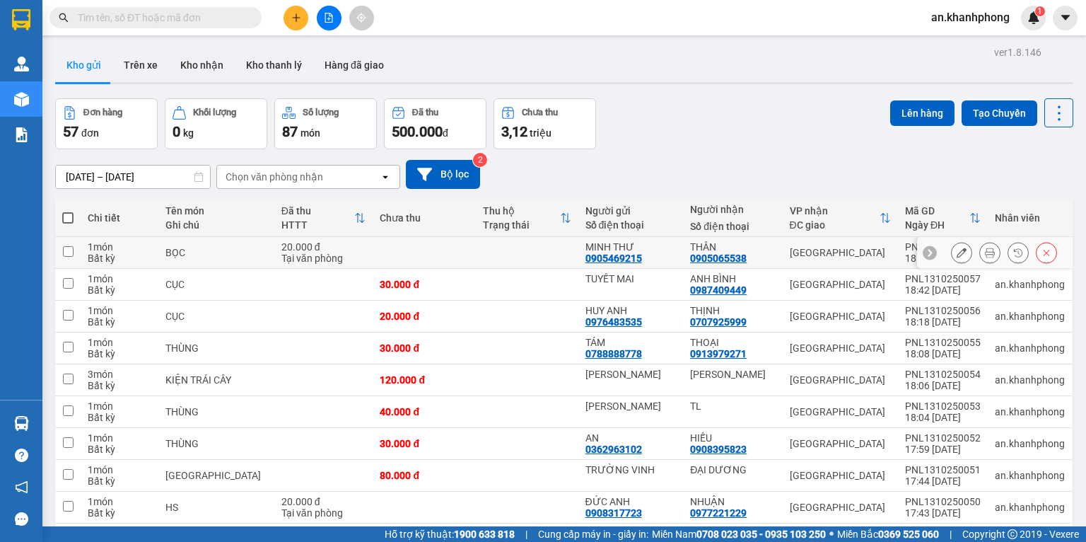
click at [1042, 252] on icon at bounding box center [1047, 253] width 10 height 10
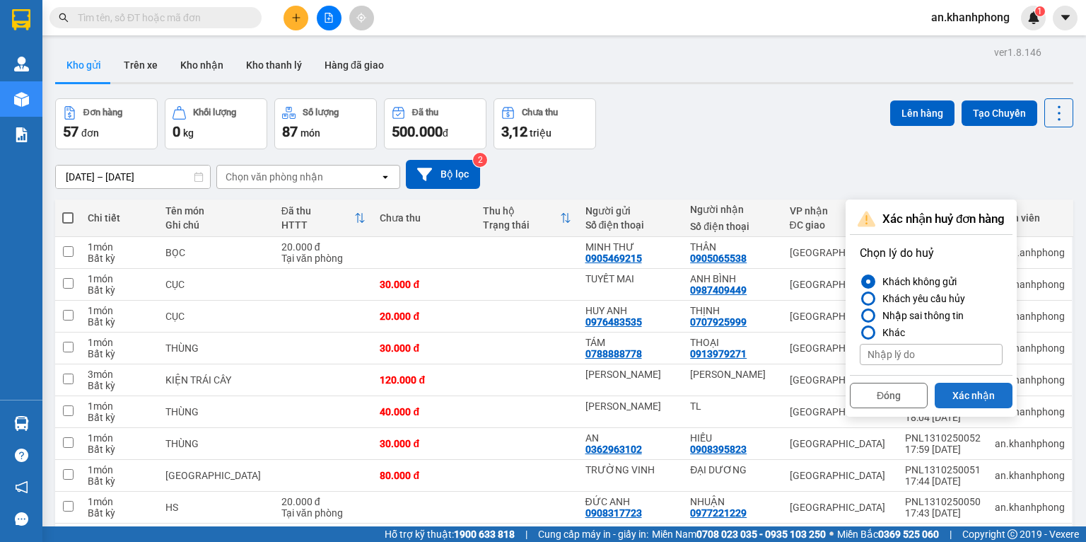
click at [976, 402] on button "Xác nhận" at bounding box center [974, 395] width 78 height 25
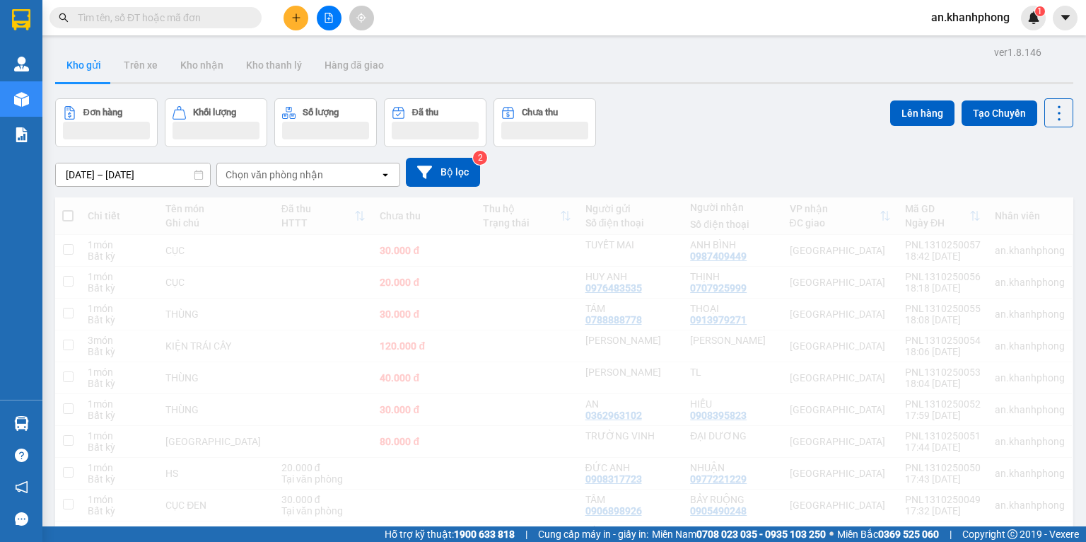
click at [299, 24] on button at bounding box center [296, 18] width 25 height 25
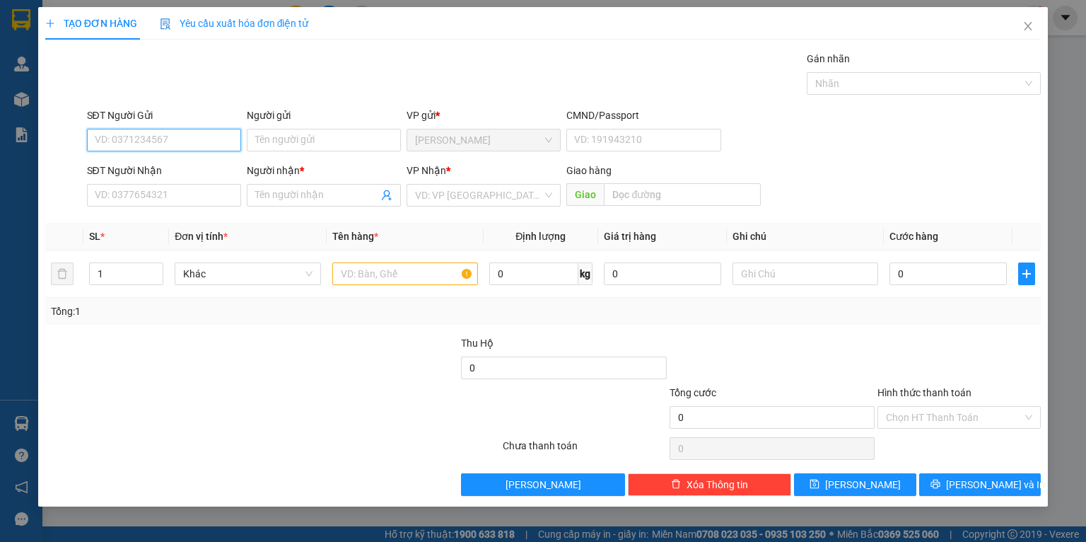
click at [206, 139] on input "SĐT Người Gửi" at bounding box center [164, 140] width 154 height 23
click at [157, 193] on input "SĐT Người Nhận" at bounding box center [164, 195] width 154 height 23
click at [174, 136] on input "0905469215" at bounding box center [164, 140] width 154 height 23
click at [158, 194] on input "SĐT Người Nhận" at bounding box center [164, 195] width 154 height 23
click at [329, 199] on input "Người nhận *" at bounding box center [316, 195] width 123 height 16
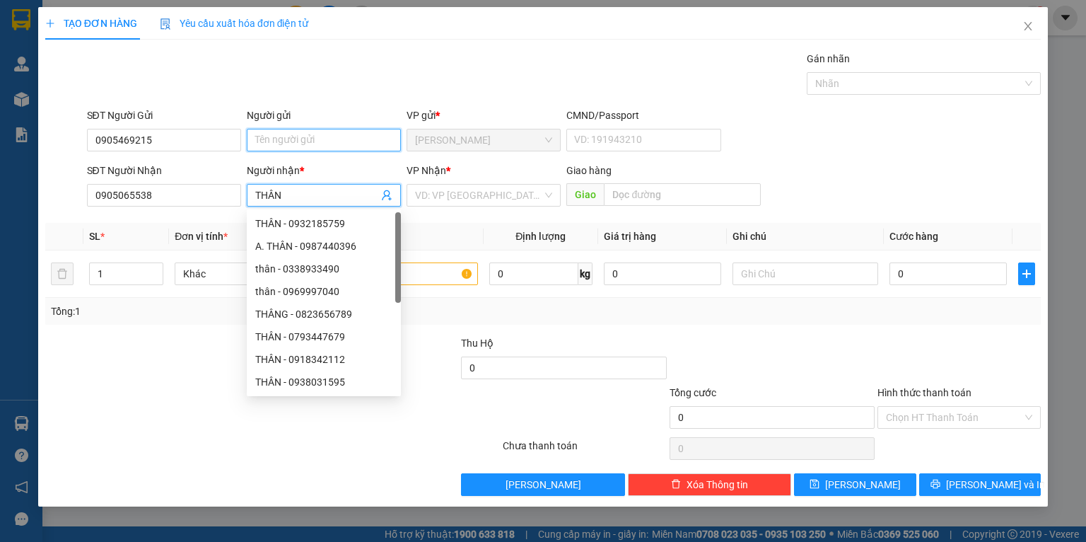
drag, startPoint x: 272, startPoint y: 137, endPoint x: 252, endPoint y: 139, distance: 19.1
click at [275, 138] on input "Người gửi" at bounding box center [324, 140] width 154 height 23
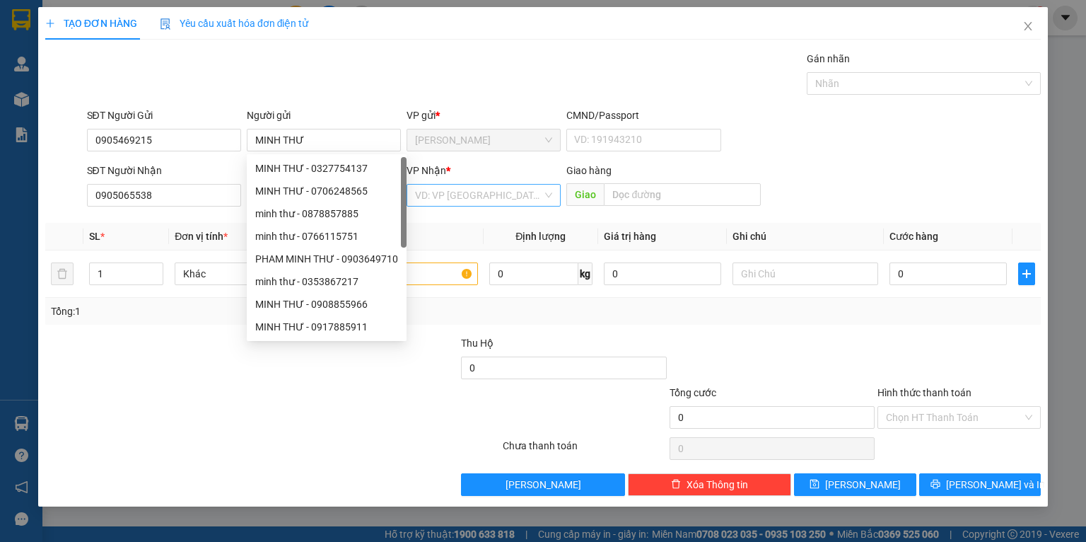
click at [510, 195] on input "search" at bounding box center [478, 195] width 127 height 21
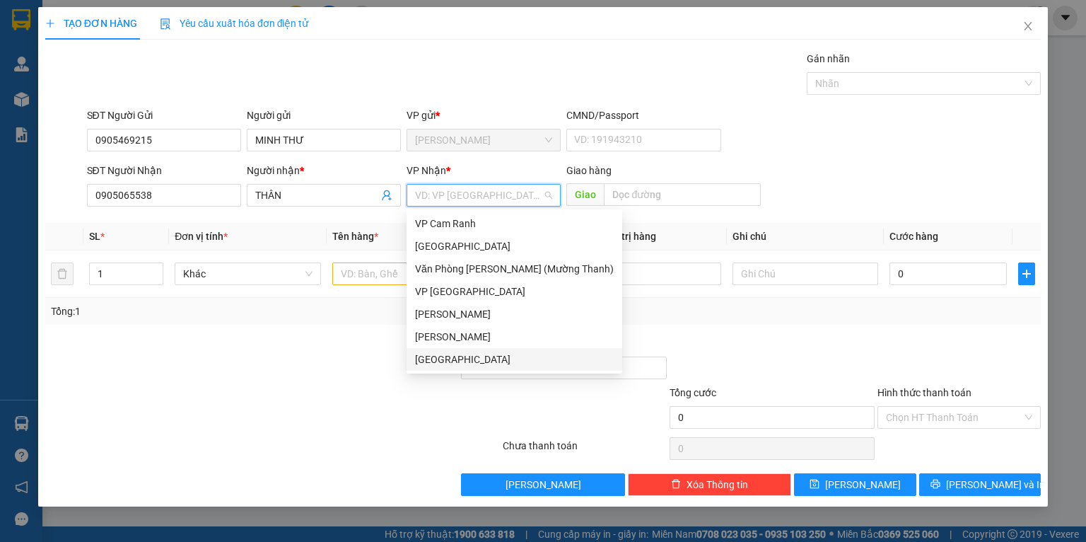
click at [443, 361] on div "[GEOGRAPHIC_DATA]" at bounding box center [514, 360] width 199 height 16
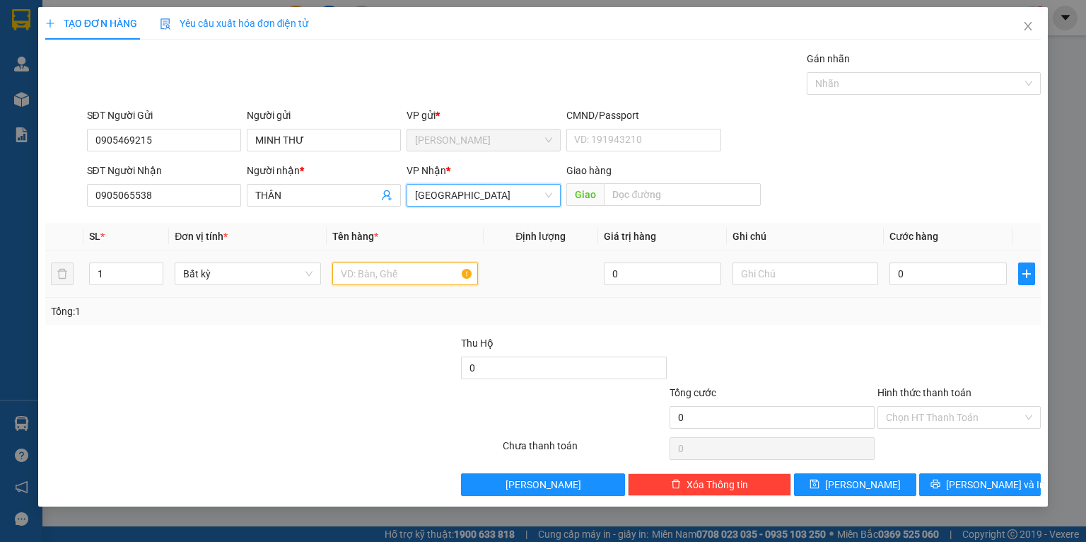
click at [388, 282] on input "text" at bounding box center [405, 273] width 146 height 23
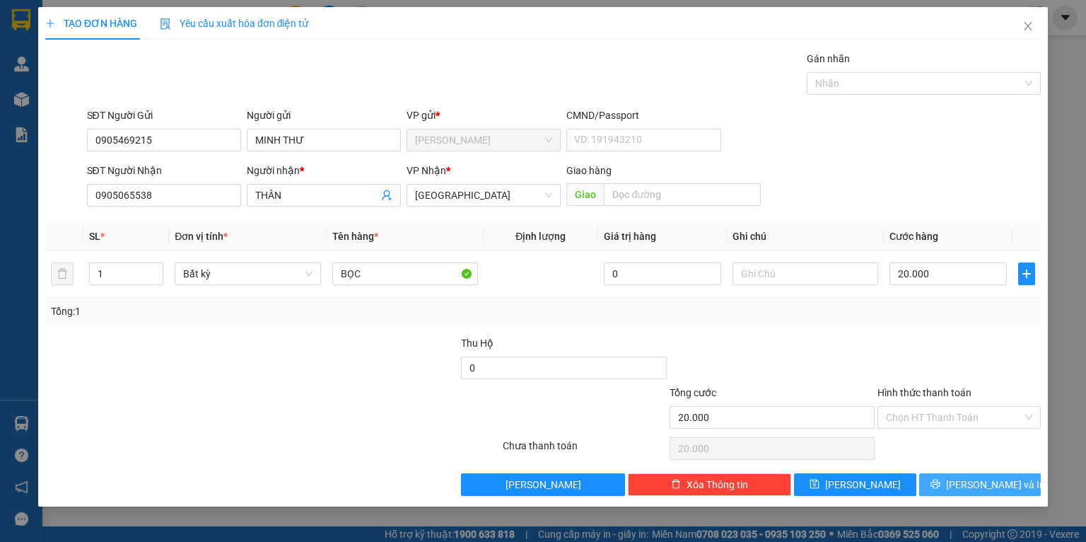
click at [944, 485] on button "[PERSON_NAME] và In" at bounding box center [980, 484] width 122 height 23
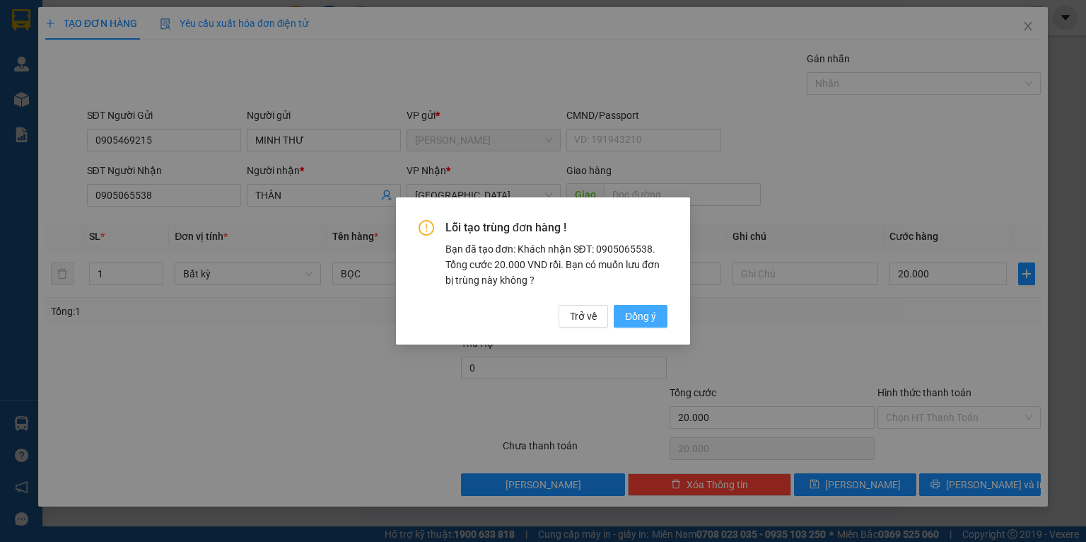
click at [641, 315] on span "Đồng ý" at bounding box center [640, 316] width 31 height 16
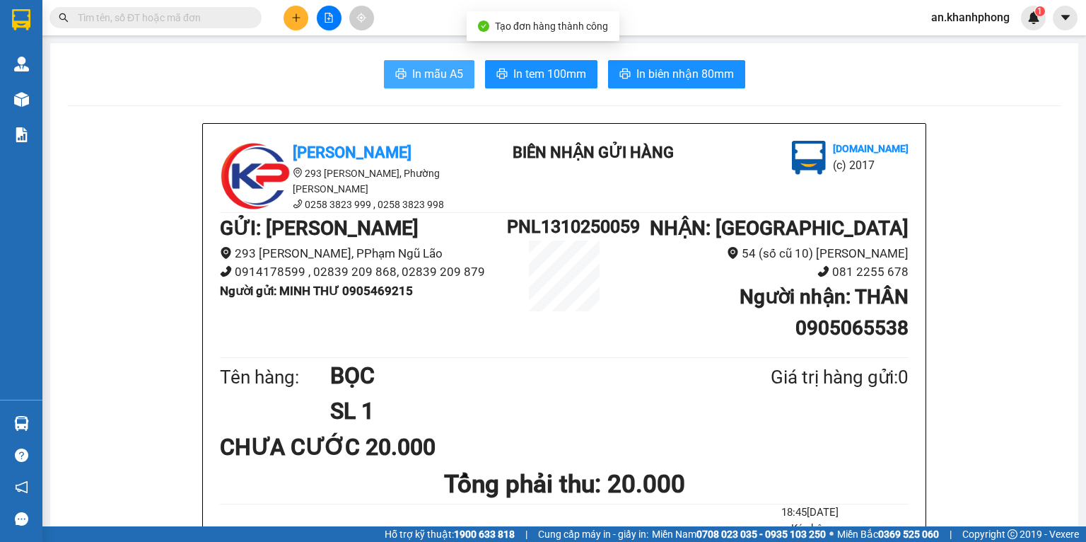
click at [424, 74] on span "In mẫu A5" at bounding box center [437, 74] width 51 height 18
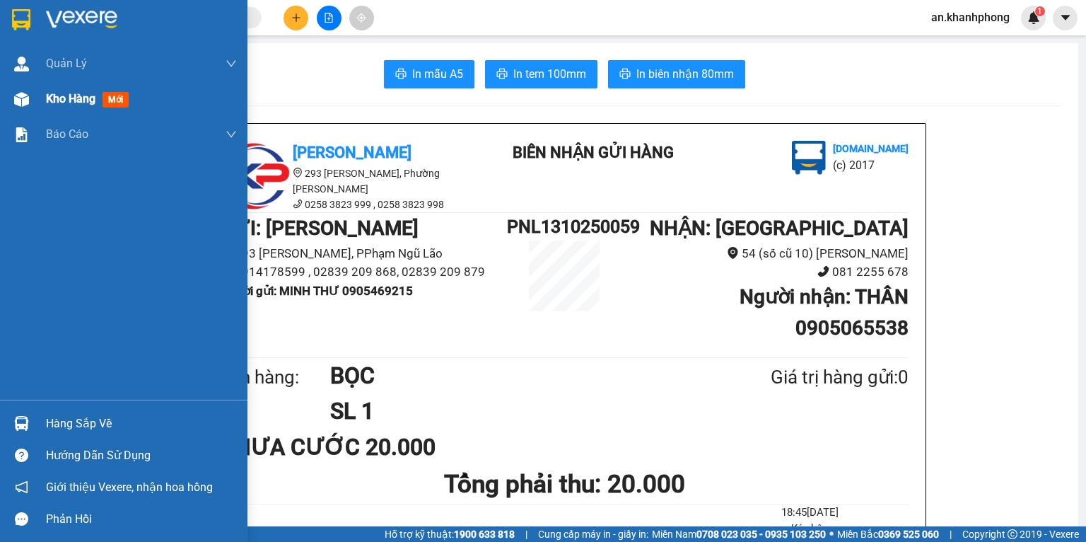
click at [27, 92] on img at bounding box center [21, 99] width 15 height 15
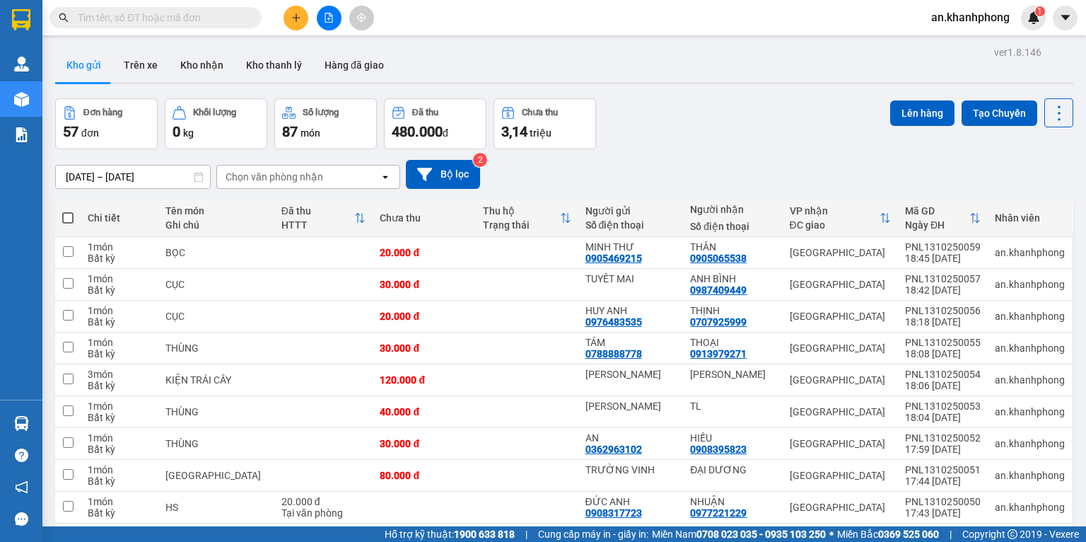
click at [790, 138] on div "Đơn hàng 57 đơn Khối lượng 0 kg Số lượng 87 món Đã thu 480.000 đ Chưa thu 3,14 …" at bounding box center [564, 123] width 1018 height 51
click at [302, 9] on button at bounding box center [296, 18] width 25 height 25
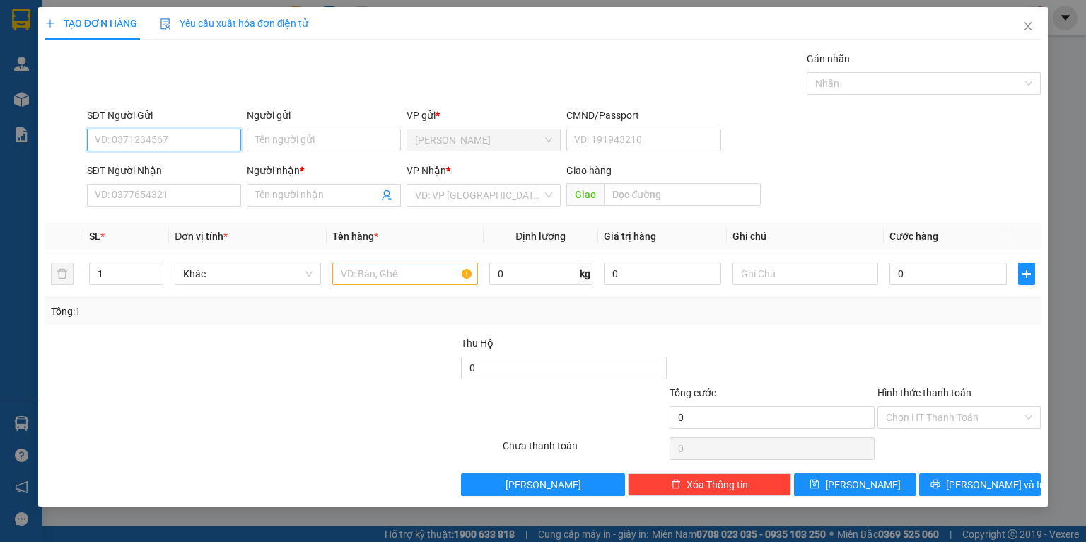
click at [204, 140] on input "SĐT Người Gửi" at bounding box center [164, 140] width 154 height 23
click at [195, 168] on div "0898853168 - DÂN" at bounding box center [163, 169] width 137 height 16
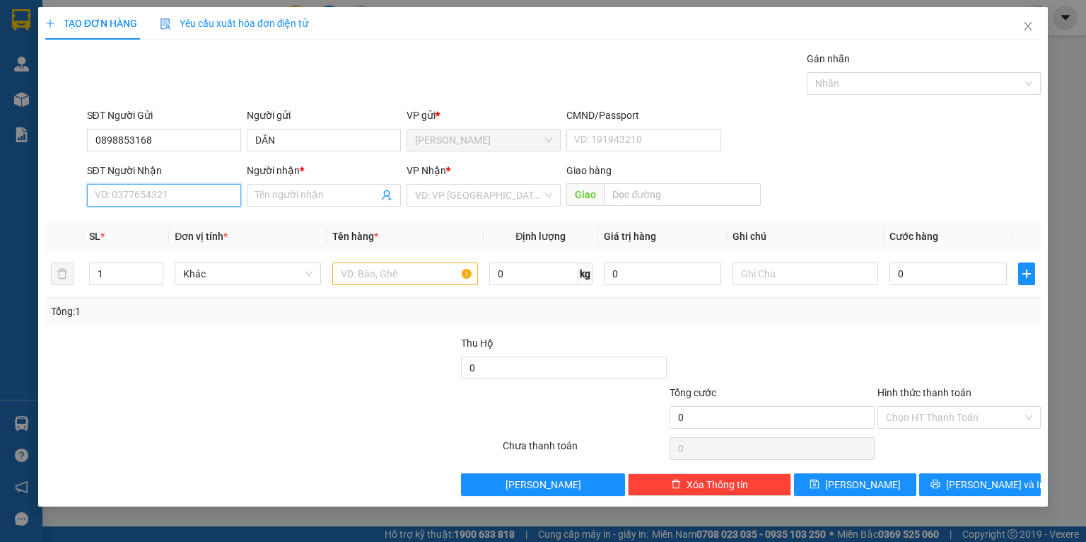
click at [168, 202] on input "SĐT Người Nhận" at bounding box center [164, 195] width 154 height 23
click at [151, 245] on div "0905241116 - THU" at bounding box center [163, 246] width 137 height 16
click at [362, 274] on input "text" at bounding box center [405, 273] width 146 height 23
drag, startPoint x: 208, startPoint y: 199, endPoint x: 0, endPoint y: 261, distance: 217.1
click at [0, 261] on div "TẠO ĐƠN HÀNG Yêu cầu xuất hóa đơn điện tử Transit Pickup Surcharge Ids Transit …" at bounding box center [543, 271] width 1086 height 542
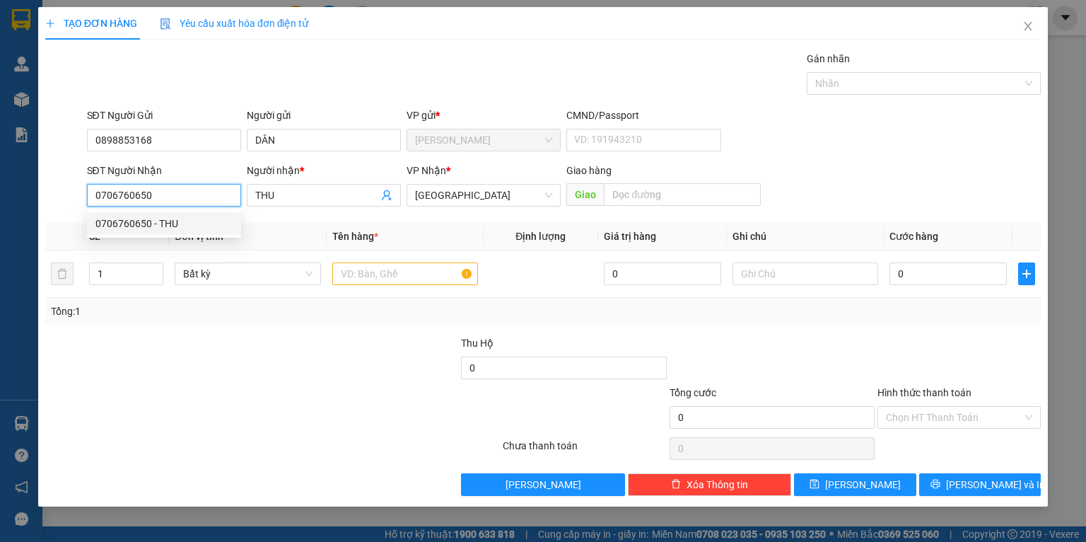
click at [164, 223] on div "0706760650 - THU" at bounding box center [163, 224] width 137 height 16
click at [408, 273] on input "text" at bounding box center [405, 273] width 146 height 23
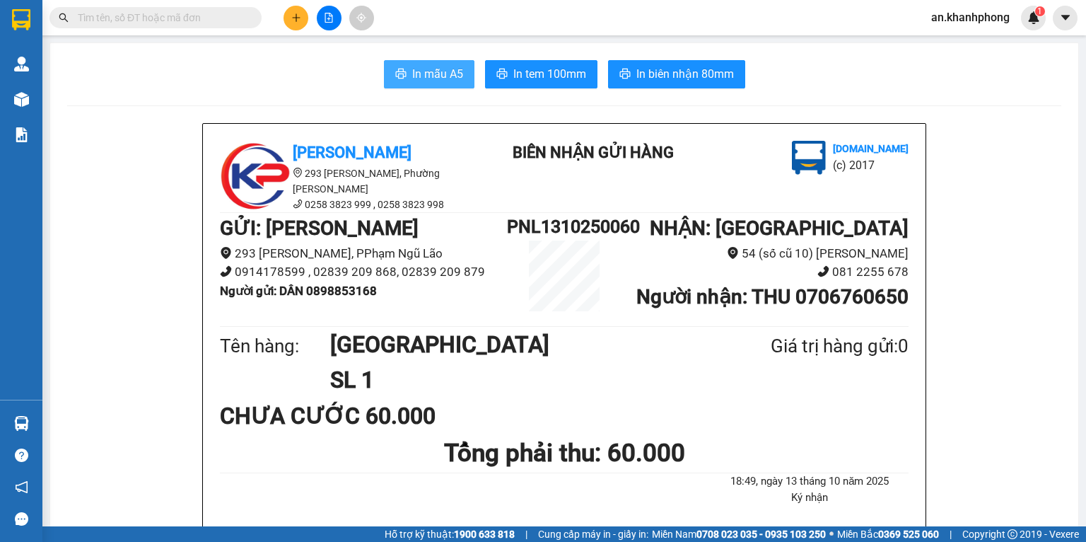
click at [430, 74] on span "In mẫu A5" at bounding box center [437, 74] width 51 height 18
click at [296, 17] on icon "plus" at bounding box center [296, 18] width 10 height 10
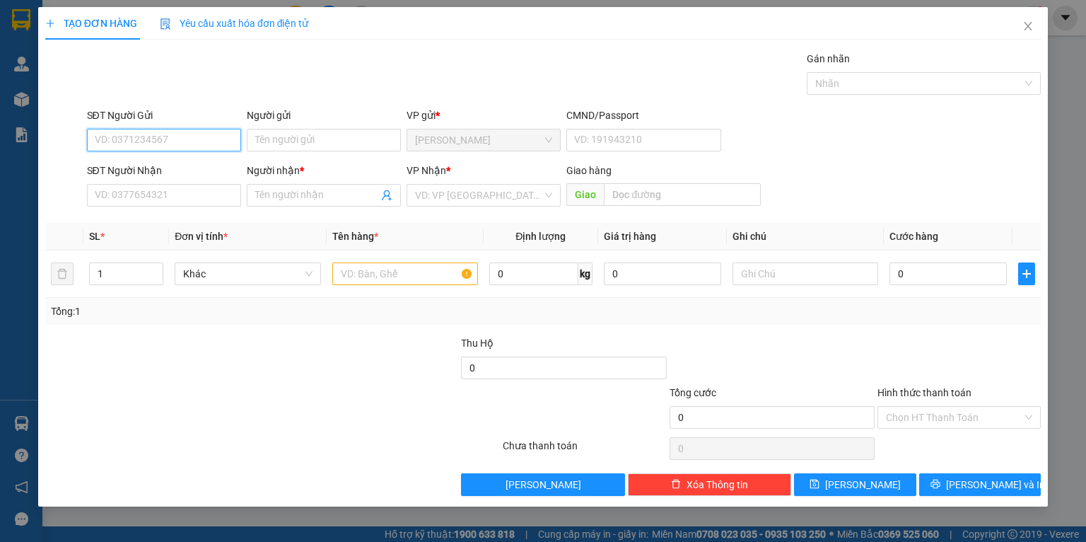
click at [195, 139] on input "SĐT Người Gửi" at bounding box center [164, 140] width 154 height 23
click at [168, 193] on input "SĐT Người Nhận" at bounding box center [164, 195] width 154 height 23
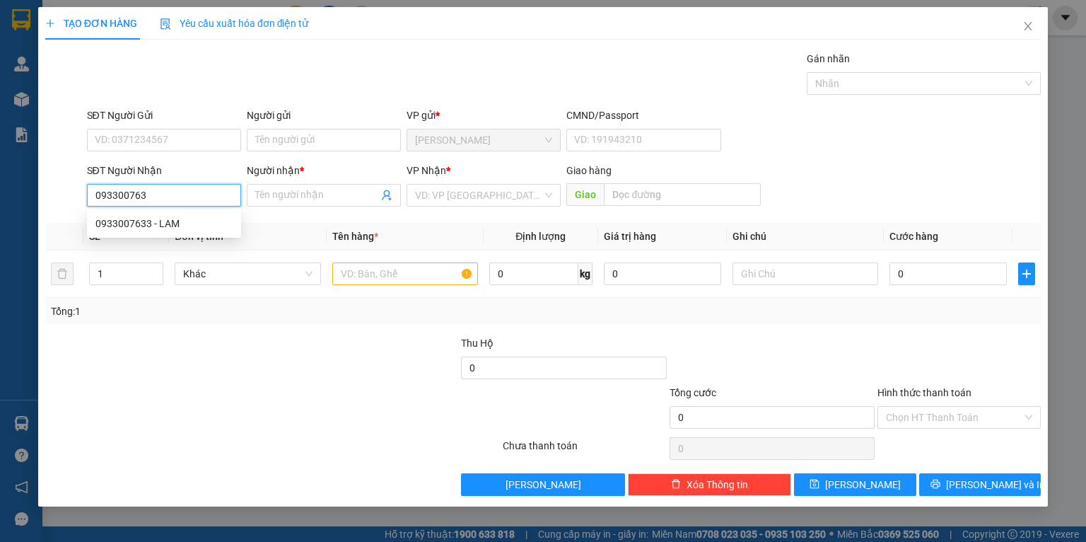
type input "0933007633"
click at [139, 226] on div "0933007633 - LAM" at bounding box center [163, 224] width 137 height 16
type input "LAM"
type input "0933007633"
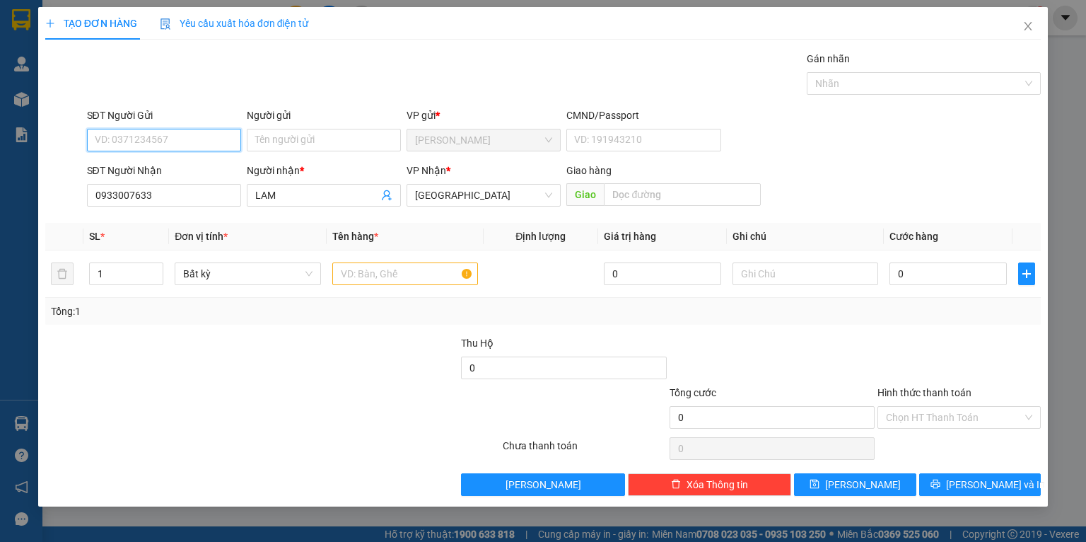
click at [232, 139] on input "SĐT Người Gửi" at bounding box center [164, 140] width 154 height 23
type input "0909110611"
click at [318, 138] on input "Người gửi" at bounding box center [324, 140] width 154 height 23
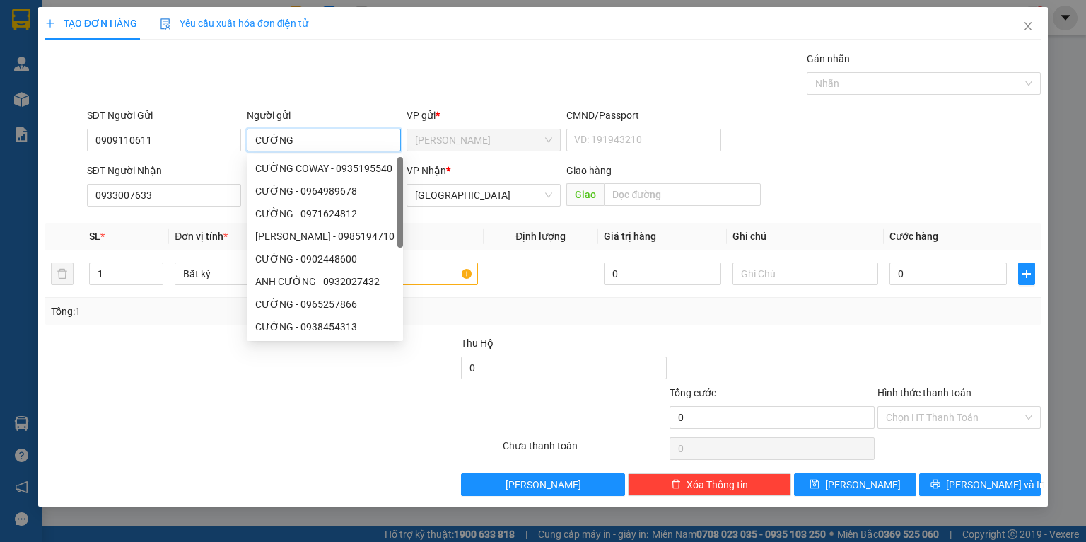
click at [397, 277] on div at bounding box center [400, 247] width 6 height 181
type input "CƯỜNG"
click at [419, 278] on input "text" at bounding box center [405, 273] width 146 height 23
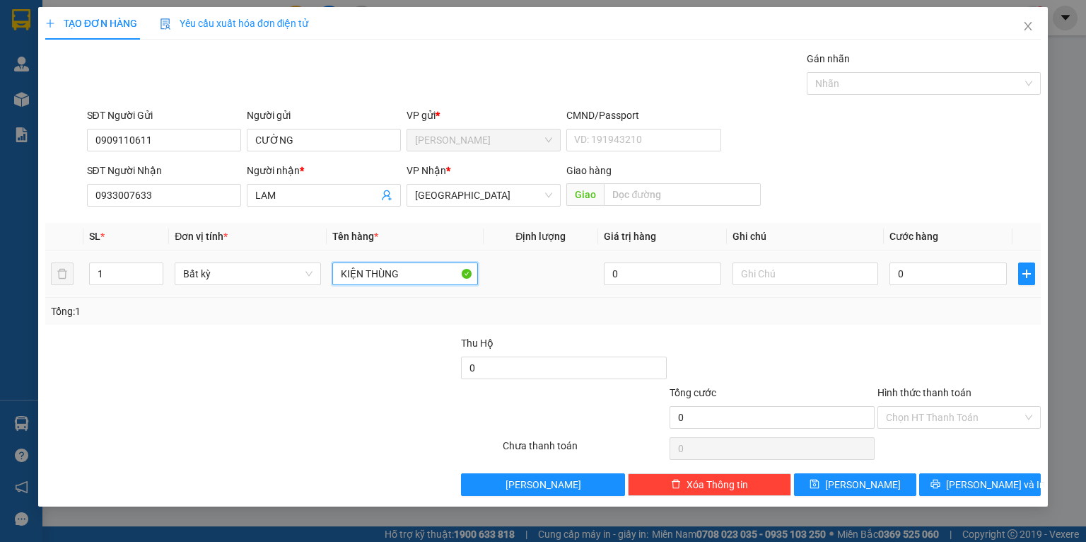
type input "KIỆN THÙNG"
type input "4"
type input "40"
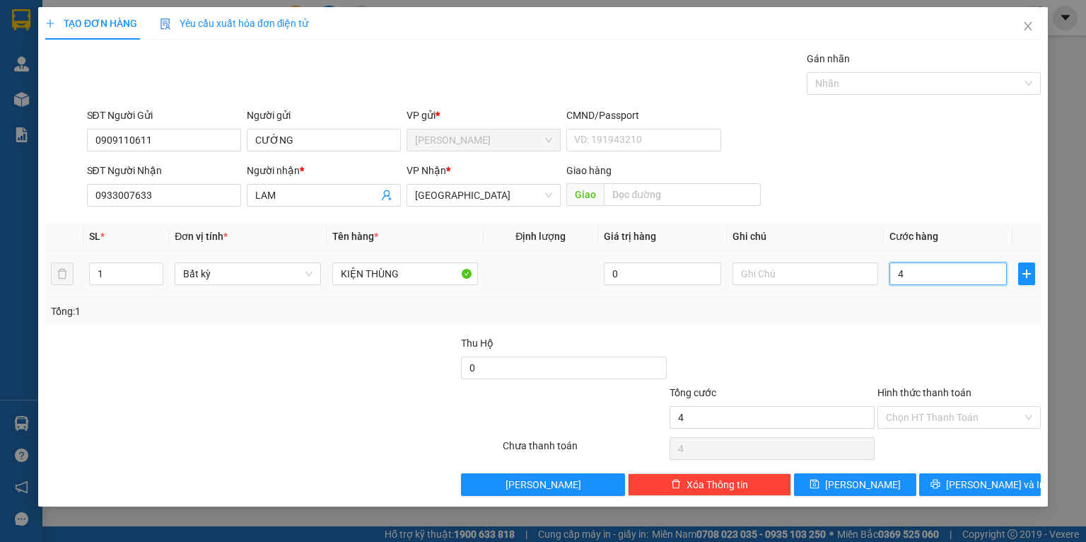
type input "40"
type input "40.000"
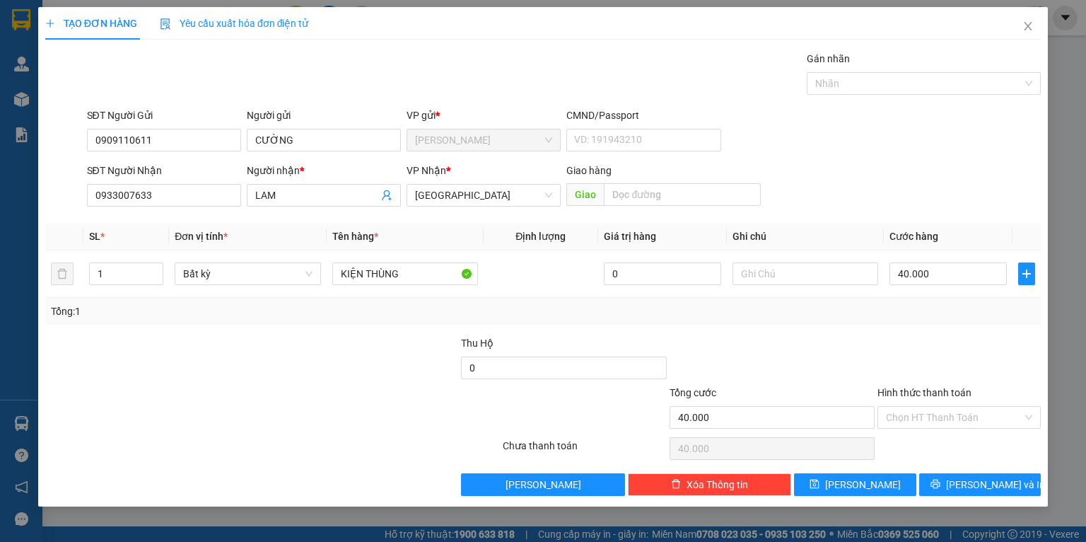
click at [766, 318] on div "Tổng: 1" at bounding box center [543, 311] width 985 height 16
click at [939, 493] on button "[PERSON_NAME] và In" at bounding box center [980, 484] width 122 height 23
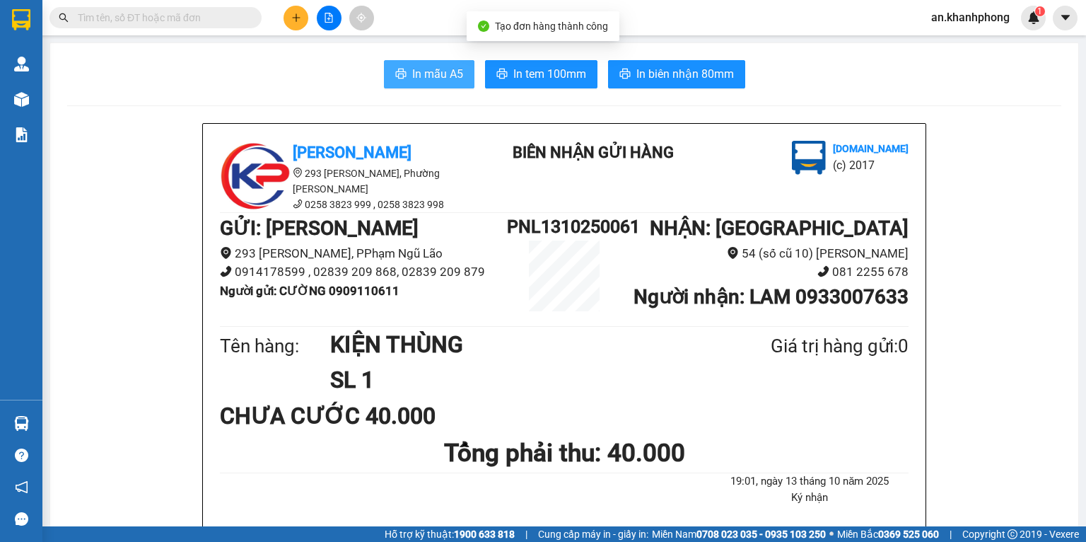
click at [413, 76] on span "In mẫu A5" at bounding box center [437, 74] width 51 height 18
click at [289, 15] on button at bounding box center [296, 18] width 25 height 25
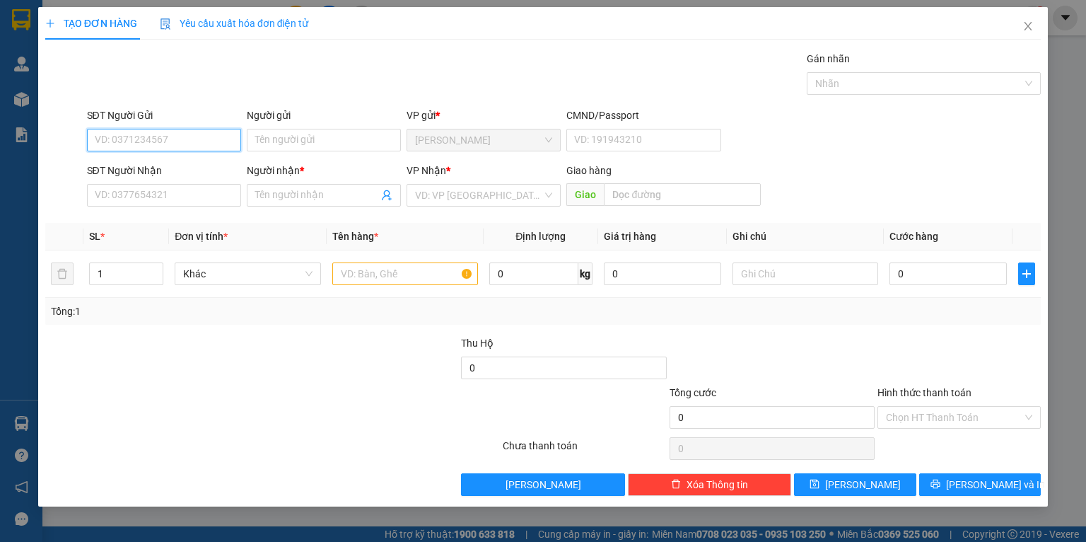
click at [170, 144] on input "SĐT Người Gửi" at bounding box center [164, 140] width 154 height 23
type input "0385843458"
click at [199, 169] on div "0385843458 - NGỌC THƯ" at bounding box center [164, 169] width 139 height 16
type input "[PERSON_NAME]"
type input "0385843458"
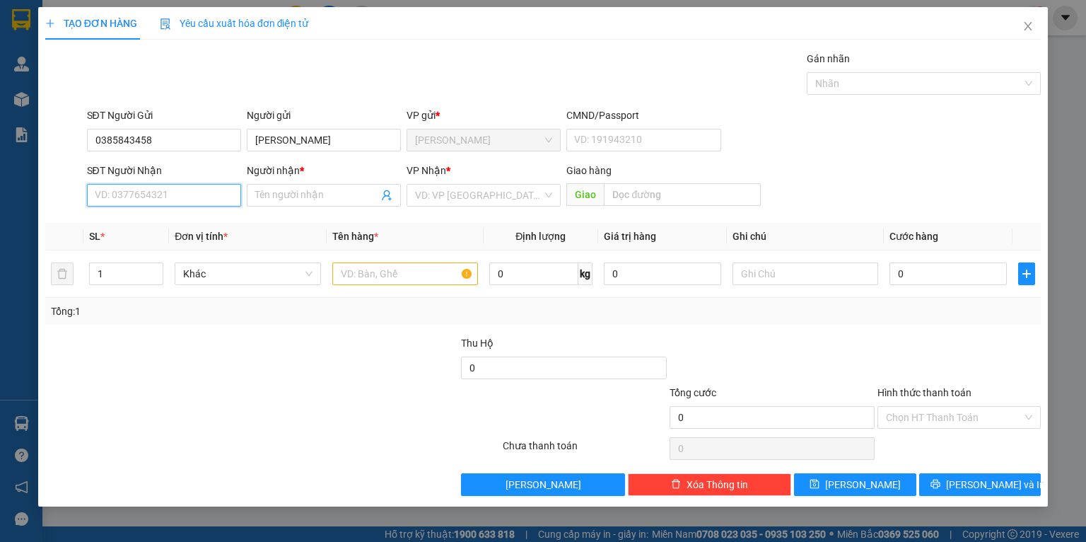
click at [189, 195] on input "SĐT Người Nhận" at bounding box center [164, 195] width 154 height 23
type input "0932408634"
click at [168, 219] on div "0932408634 - MỸ LIÊN" at bounding box center [174, 224] width 159 height 16
type input "MỸ LIÊN"
type input "0932408634"
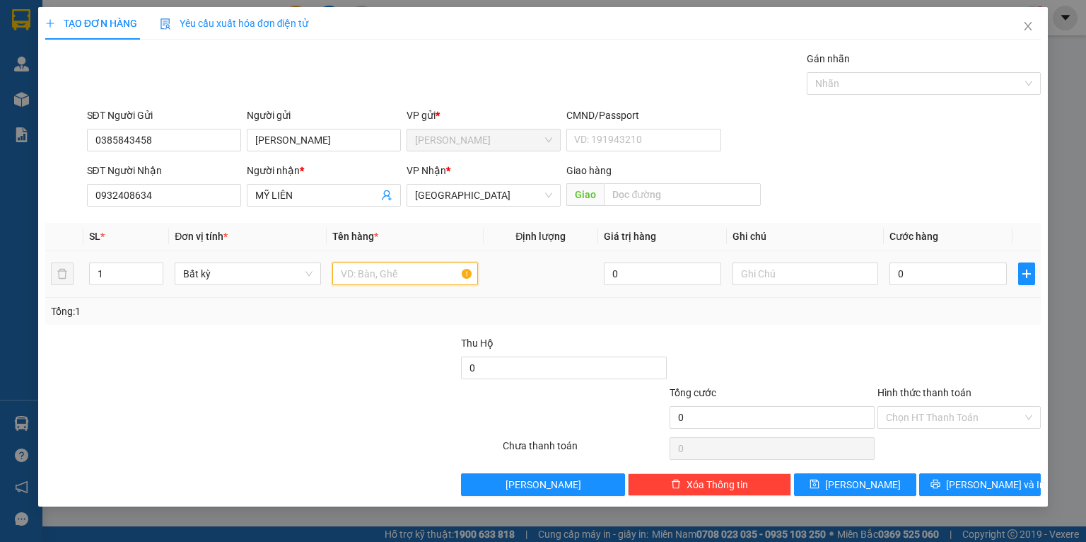
click at [366, 277] on input "text" at bounding box center [405, 273] width 146 height 23
type input "CỤC"
click at [924, 283] on input "0" at bounding box center [948, 273] width 117 height 23
type input "3"
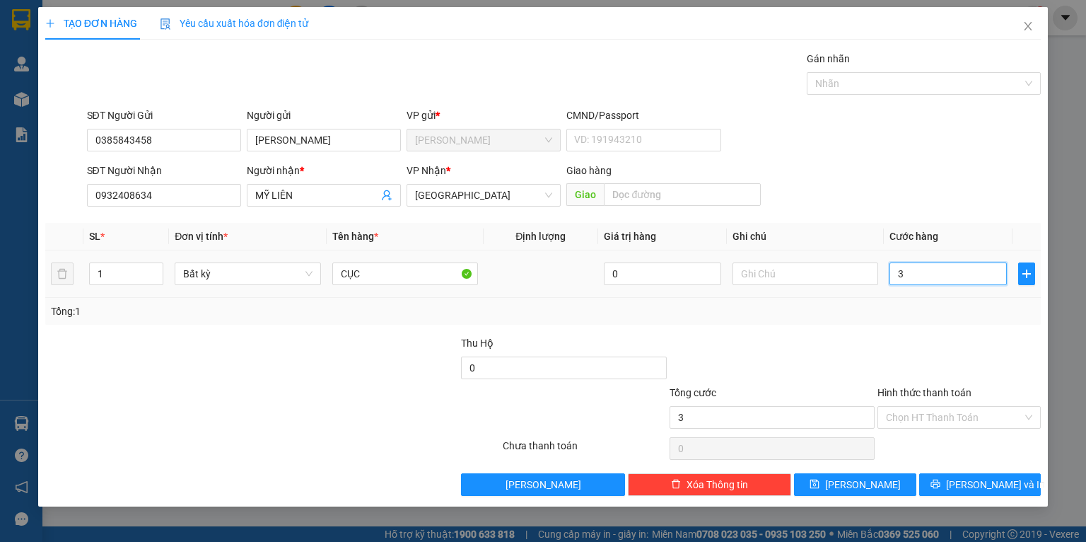
type input "3"
type input "302"
type input "30"
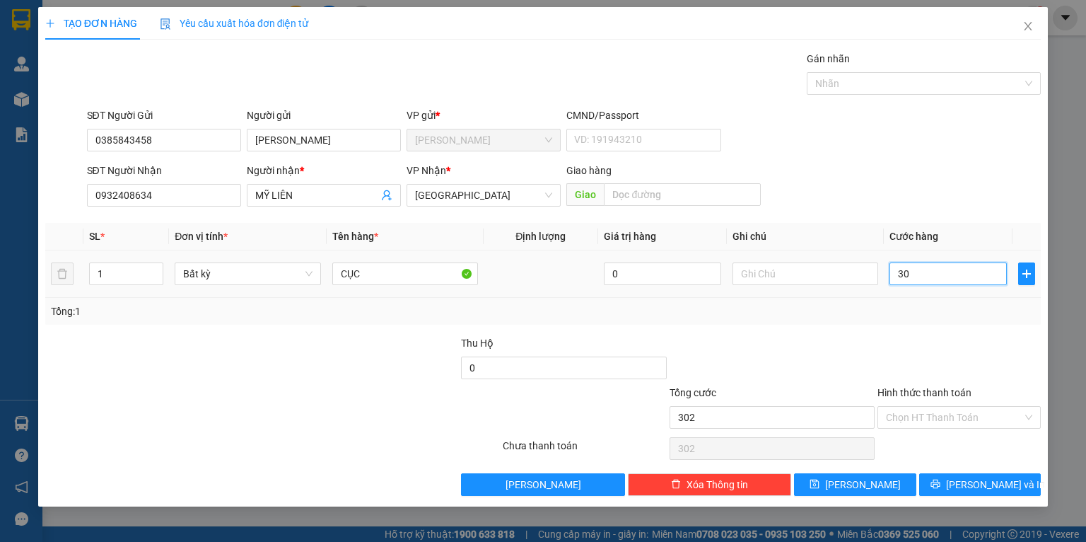
type input "30"
type input "30.000"
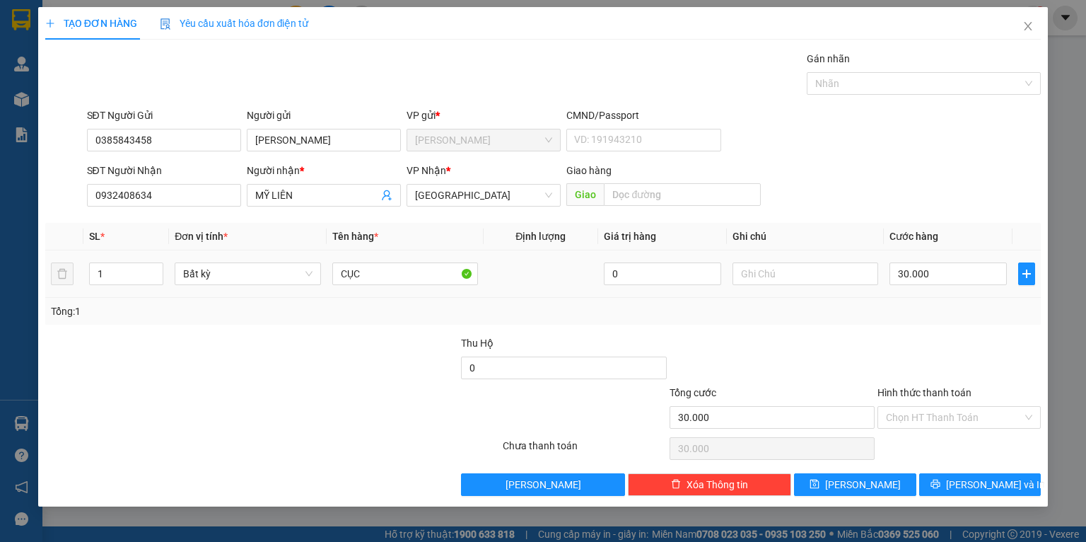
click at [966, 321] on div "Tổng: 1" at bounding box center [543, 311] width 996 height 27
click at [941, 481] on icon "printer" at bounding box center [936, 484] width 10 height 10
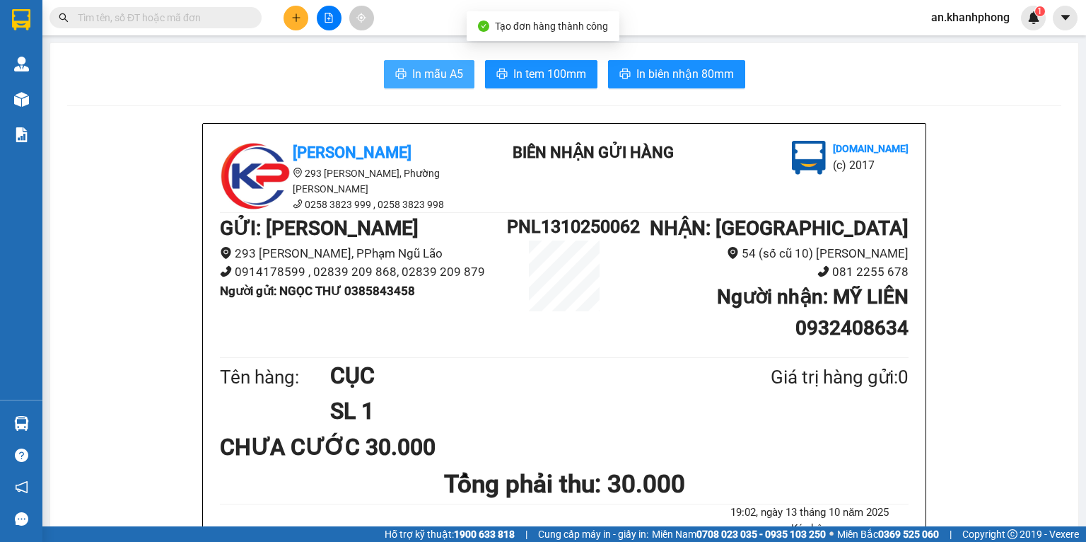
click at [422, 77] on span "In mẫu A5" at bounding box center [437, 74] width 51 height 18
click at [298, 17] on icon "plus" at bounding box center [296, 18] width 10 height 10
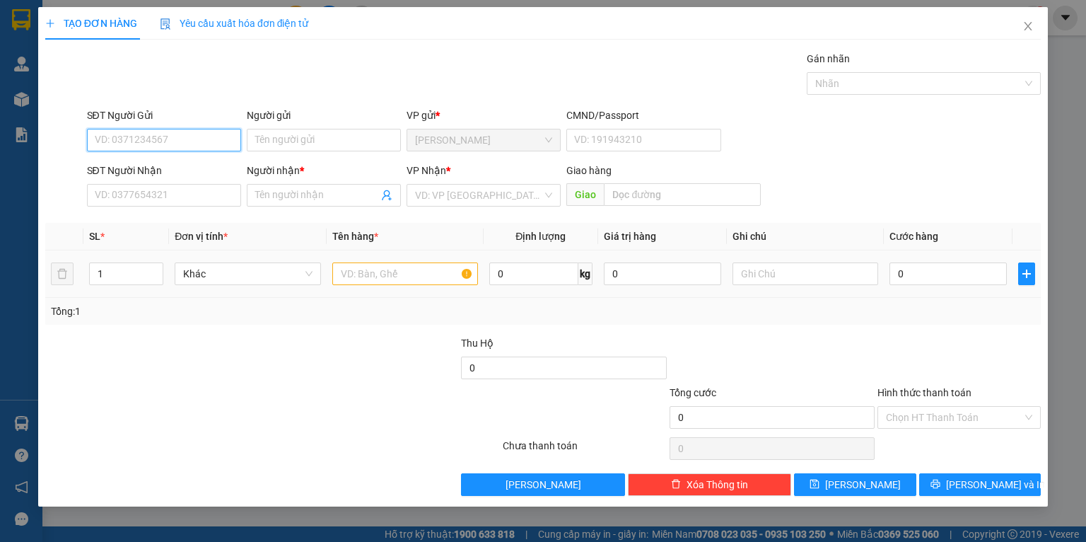
click at [113, 146] on input "SĐT Người Gửi" at bounding box center [164, 140] width 154 height 23
drag, startPoint x: 173, startPoint y: 137, endPoint x: 0, endPoint y: 180, distance: 177.9
click at [0, 180] on div "TẠO ĐƠN HÀNG Yêu cầu xuất hóa đơn điện tử Transit Pickup Surcharge Ids Transit …" at bounding box center [543, 271] width 1086 height 542
type input "0364030298"
click at [163, 178] on div "0364030298 - LOCAL FOOD TRADE" at bounding box center [173, 168] width 173 height 23
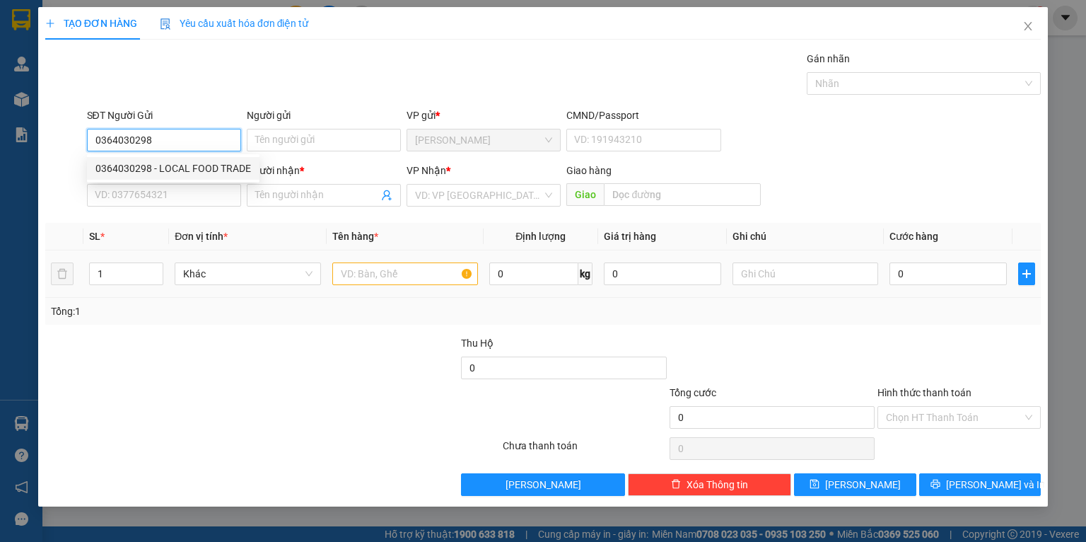
type input "LOCAL FOOD TRADE"
type input "0364030298"
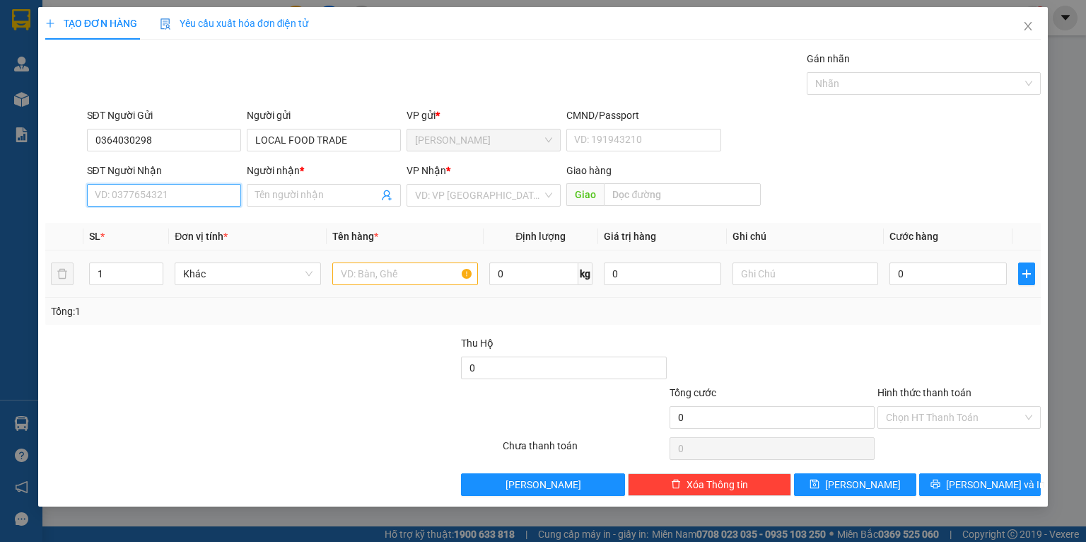
click at [154, 198] on input "SĐT Người Nhận" at bounding box center [164, 195] width 154 height 23
type input "0766789879"
click at [167, 224] on div "0766789879 - HIẾU" at bounding box center [163, 224] width 137 height 16
type input "HIẾU"
type input "0766789879"
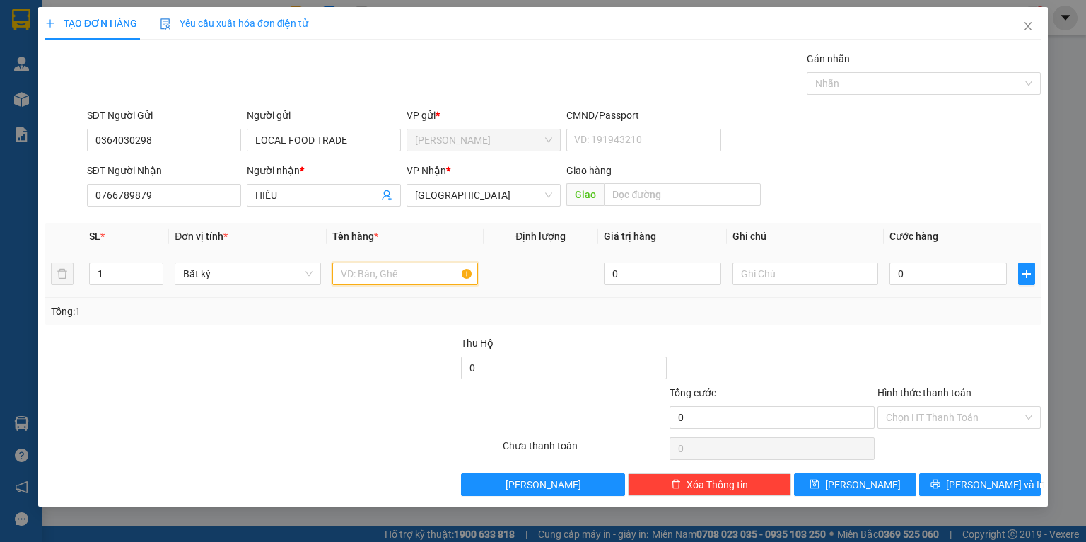
click at [381, 267] on input "text" at bounding box center [405, 273] width 146 height 23
type input "[GEOGRAPHIC_DATA]"
type input "30"
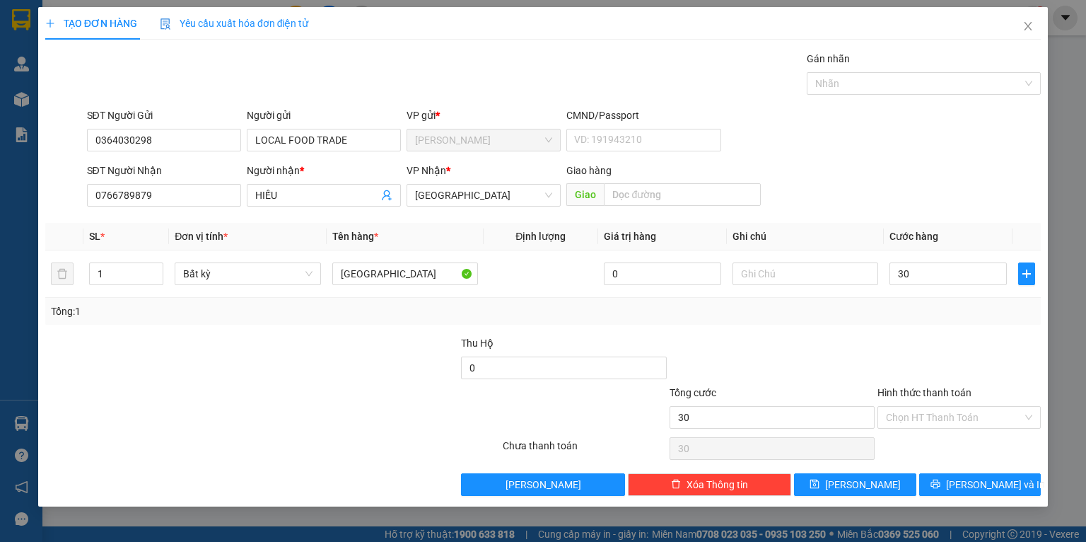
type input "30.000"
click at [899, 330] on div "Transit Pickup Surcharge Ids Transit Deliver Surcharge Ids Transit Deliver Surc…" at bounding box center [543, 273] width 996 height 445
click at [989, 487] on span "[PERSON_NAME] và In" at bounding box center [995, 485] width 99 height 16
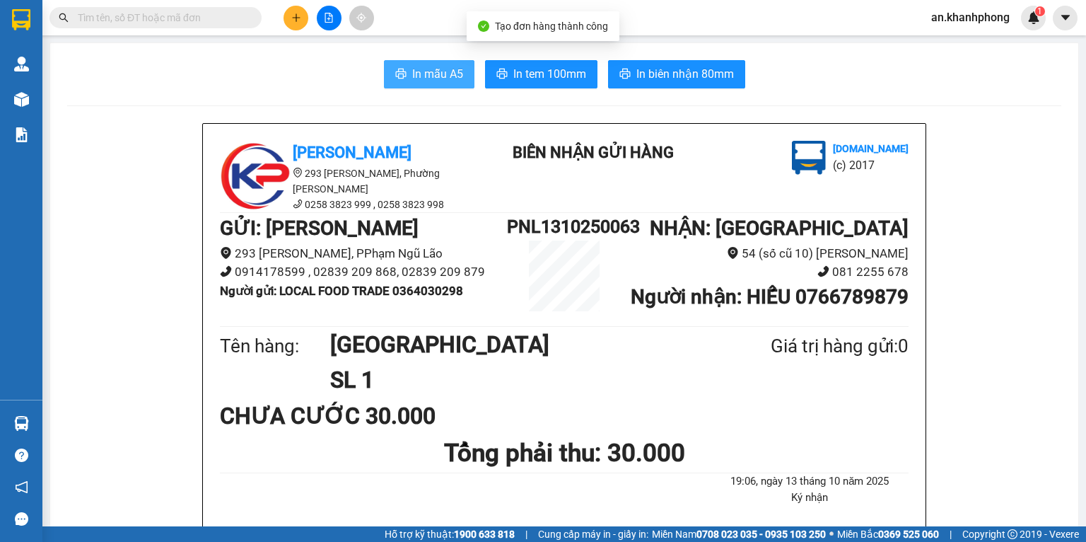
click at [425, 83] on button "In mẫu A5" at bounding box center [429, 74] width 91 height 28
click at [292, 17] on icon "plus" at bounding box center [296, 18] width 10 height 10
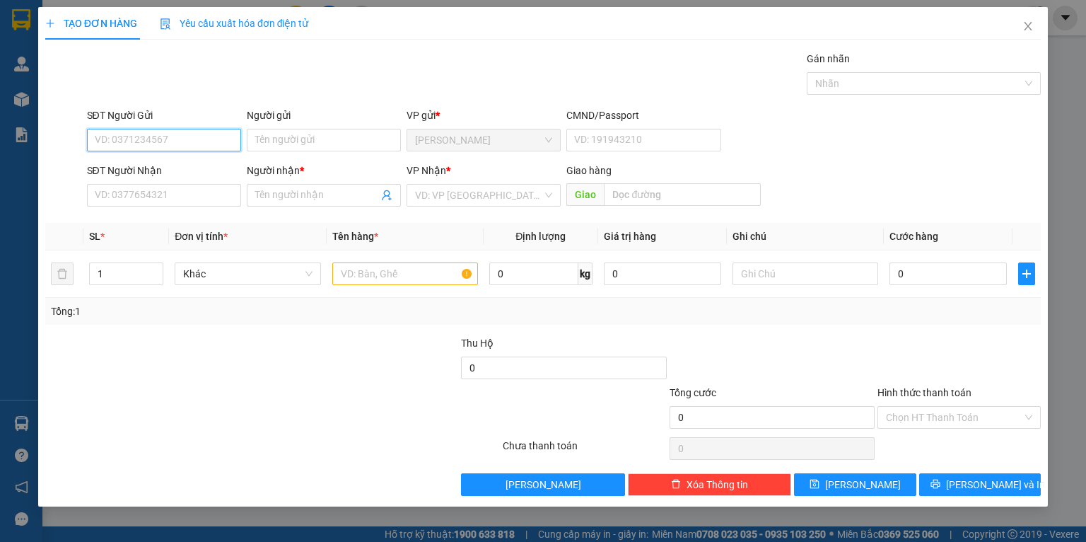
click at [198, 146] on input "SĐT Người Gửi" at bounding box center [164, 140] width 154 height 23
type input "0335490100"
click at [286, 146] on input "Người gửi" at bounding box center [324, 140] width 154 height 23
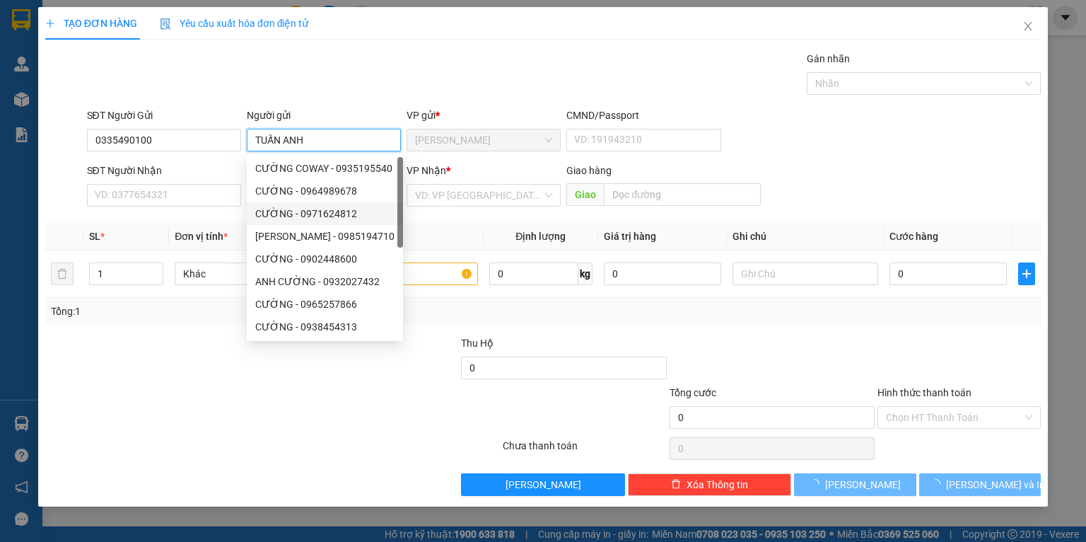
type input "TUẤN ANH"
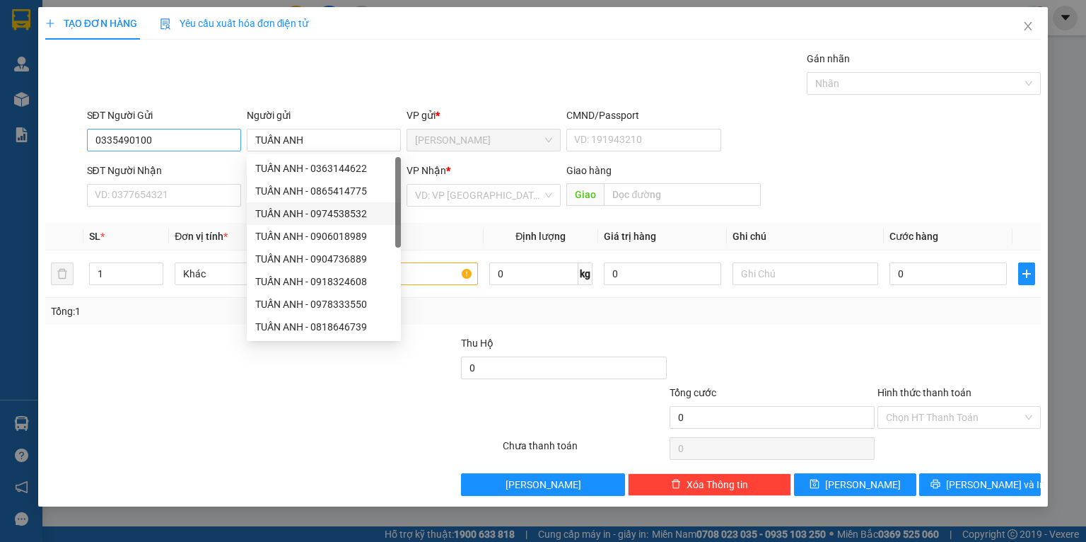
drag, startPoint x: 159, startPoint y: 156, endPoint x: 157, endPoint y: 147, distance: 8.7
click at [157, 147] on div "SĐT Người Gửi 0335490100" at bounding box center [164, 133] width 154 height 50
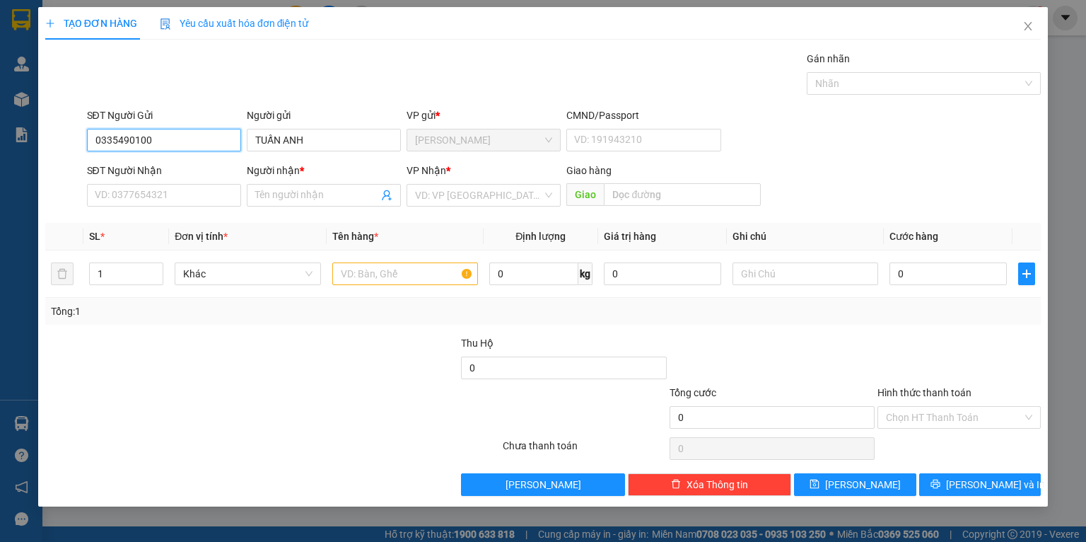
drag, startPoint x: 157, startPoint y: 147, endPoint x: 69, endPoint y: 136, distance: 89.1
click at [69, 136] on div "SĐT Người Gửi 0335490100 0335490100 Người gửi TUẤN ANH VP gửi * Phạm Ngũ Lão CM…" at bounding box center [543, 133] width 999 height 50
click at [179, 200] on input "SĐT Người Nhận" at bounding box center [164, 195] width 154 height 23
paste input "0335490100"
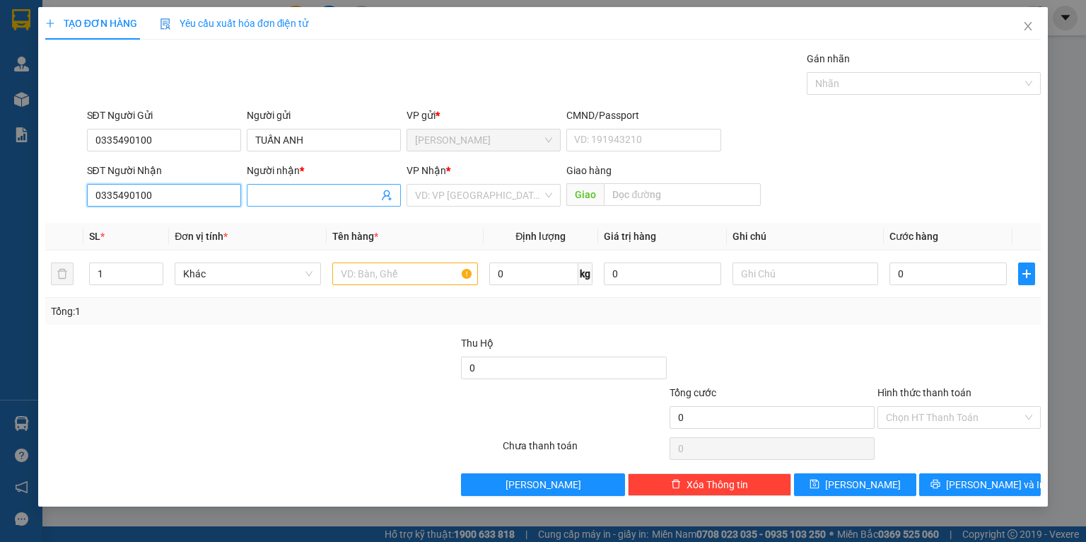
type input "0335490100"
click at [312, 195] on input "Người nhận *" at bounding box center [316, 195] width 123 height 16
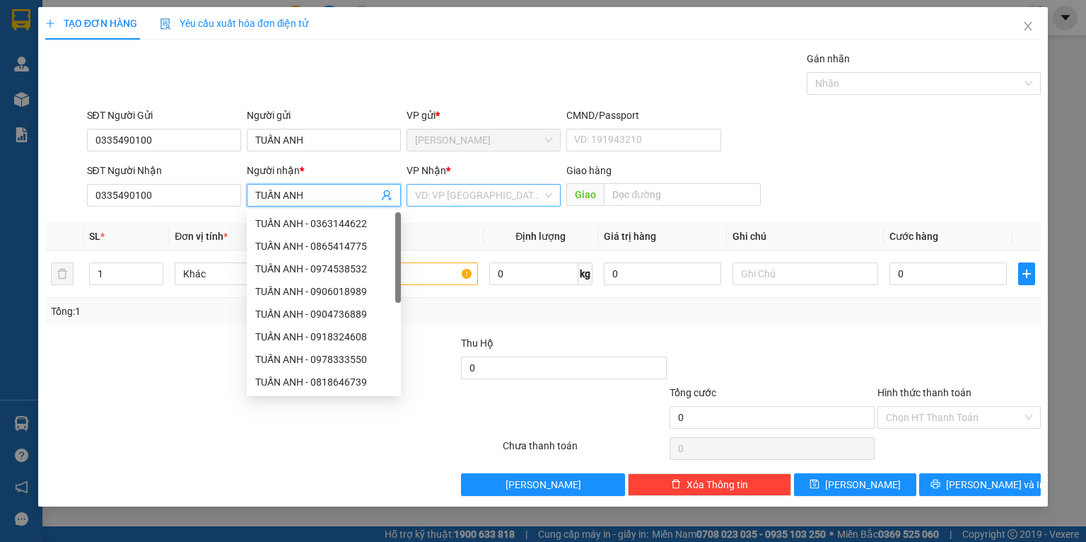
type input "TUẤN ANH"
click at [468, 192] on input "search" at bounding box center [478, 195] width 127 height 21
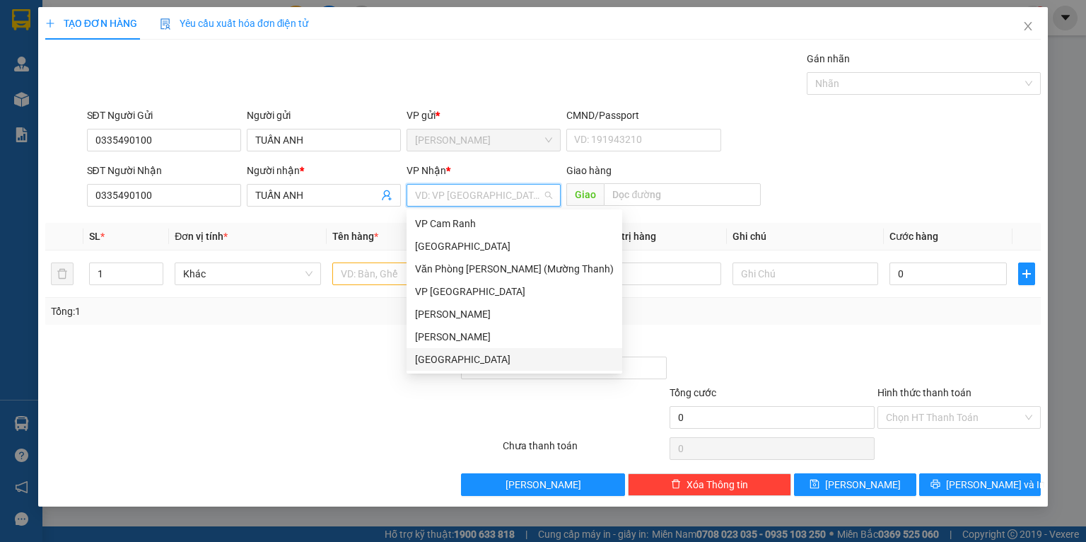
click at [453, 368] on div "[GEOGRAPHIC_DATA]" at bounding box center [515, 359] width 216 height 23
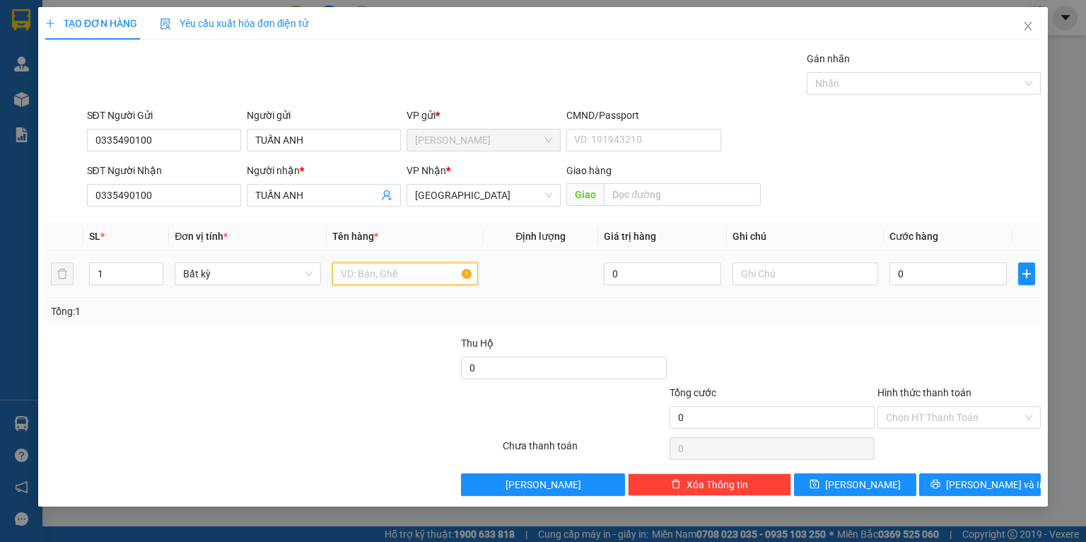
click at [435, 278] on input "text" at bounding box center [405, 273] width 146 height 23
type input "XE TK 20H NINH DIÊM"
click at [951, 277] on input "0" at bounding box center [948, 273] width 117 height 23
type input "4"
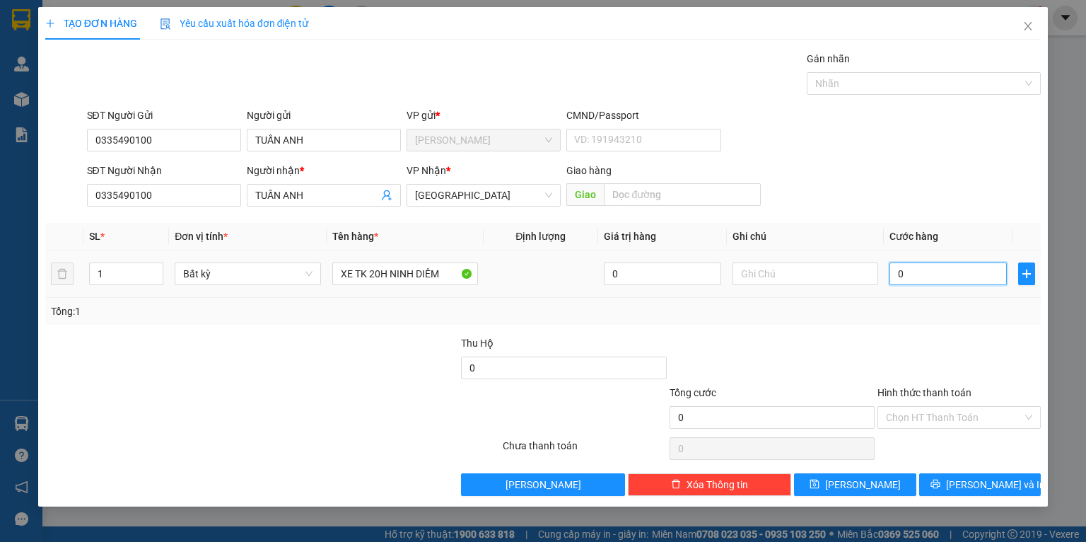
type input "4"
type input "40"
type input "400"
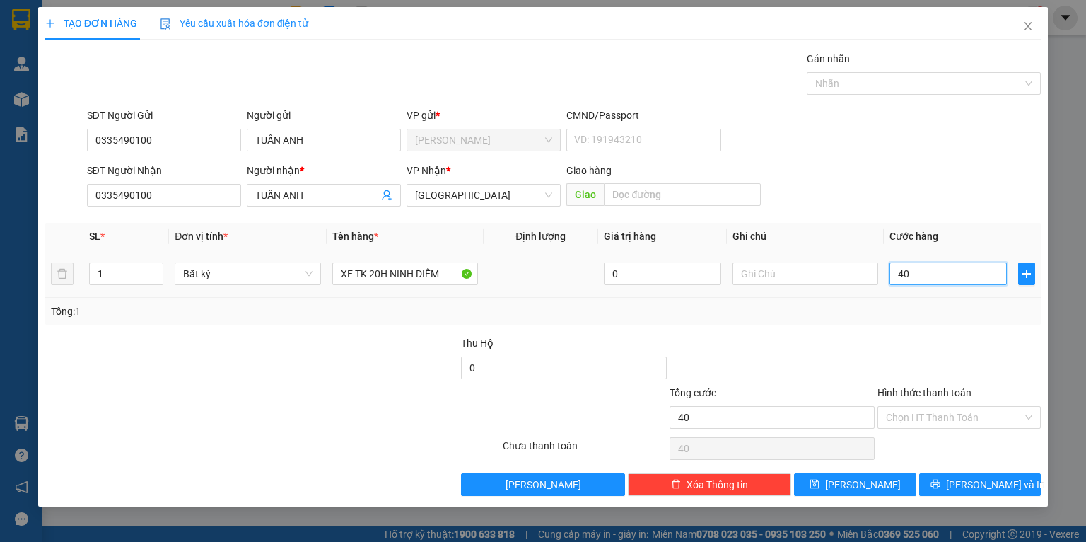
type input "400"
type input "400.000"
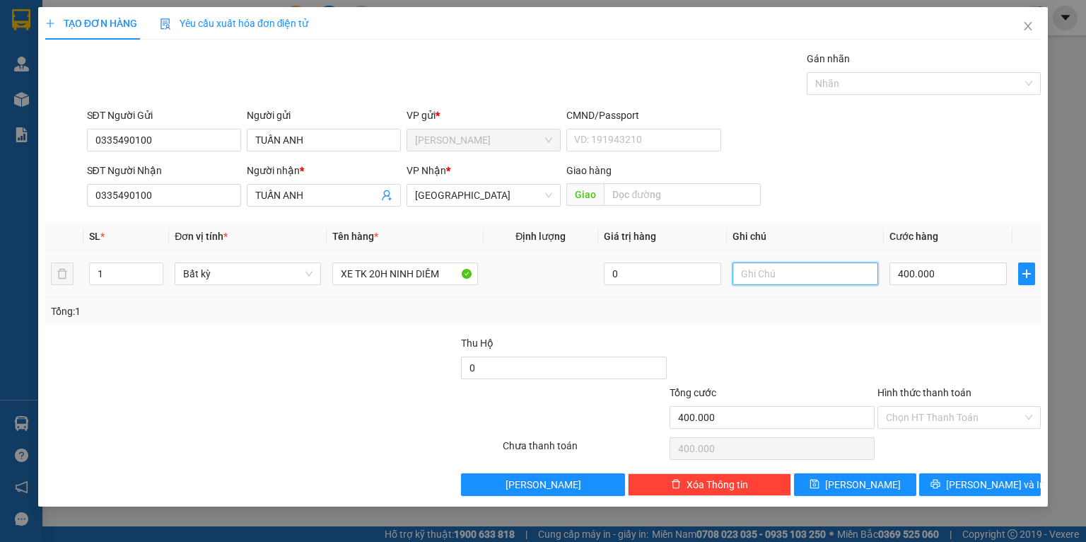
click at [820, 270] on input "text" at bounding box center [806, 273] width 146 height 23
click at [907, 340] on div at bounding box center [959, 360] width 166 height 50
click at [813, 267] on input "BỌC XE 50K" at bounding box center [806, 273] width 146 height 23
type input "BỌC XE 50K ĐÃ THU"
click at [929, 408] on input "Hình thức thanh toán" at bounding box center [954, 417] width 137 height 21
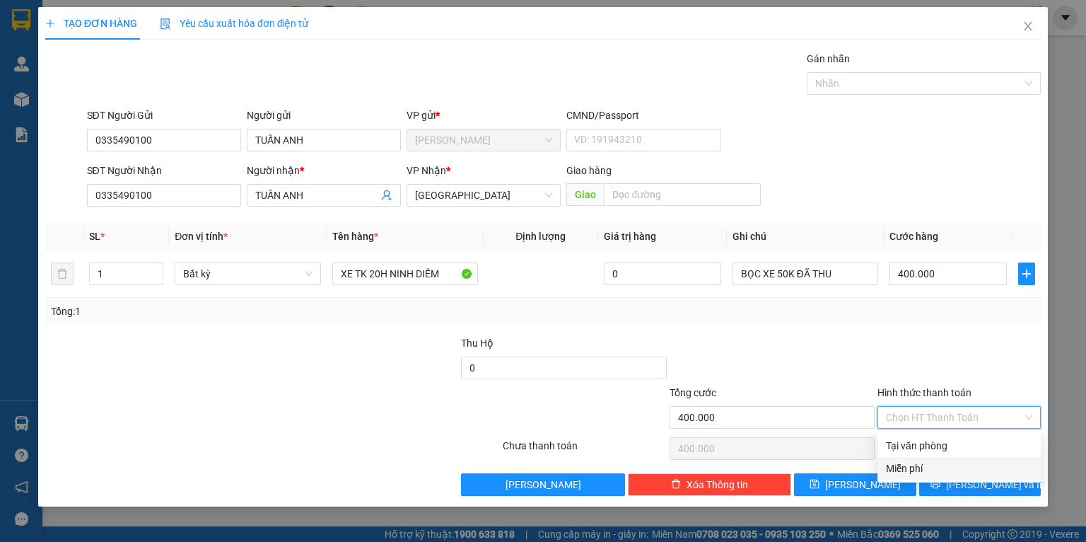
click at [935, 443] on div "Tại văn phòng" at bounding box center [959, 446] width 146 height 16
type input "0"
drag, startPoint x: 948, startPoint y: 473, endPoint x: 941, endPoint y: 490, distance: 18.1
click at [948, 475] on button "[PERSON_NAME] và In" at bounding box center [980, 484] width 122 height 23
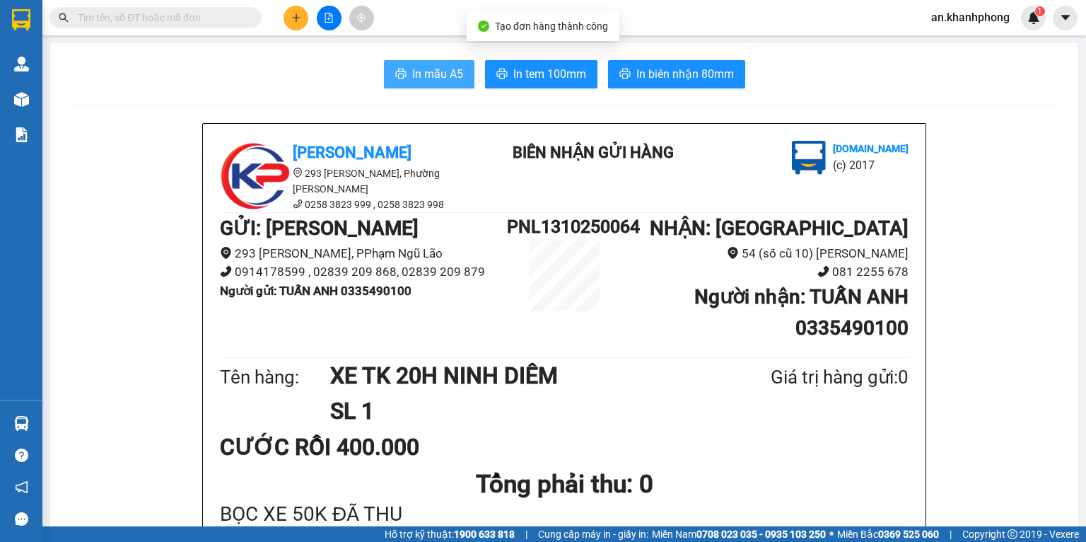
click at [429, 66] on span "In mẫu A5" at bounding box center [437, 74] width 51 height 18
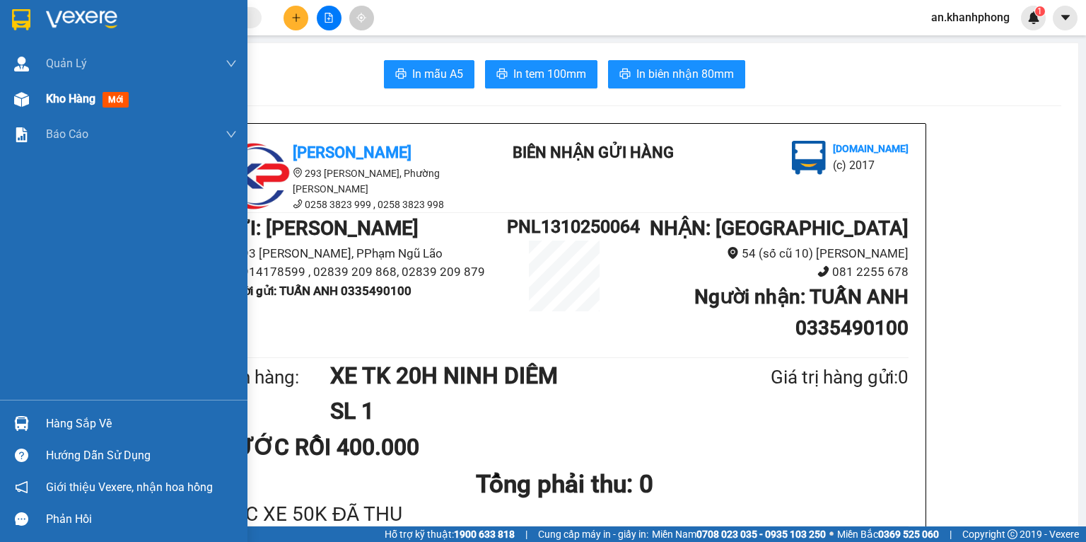
click at [97, 98] on div "Kho hàng mới" at bounding box center [90, 99] width 88 height 18
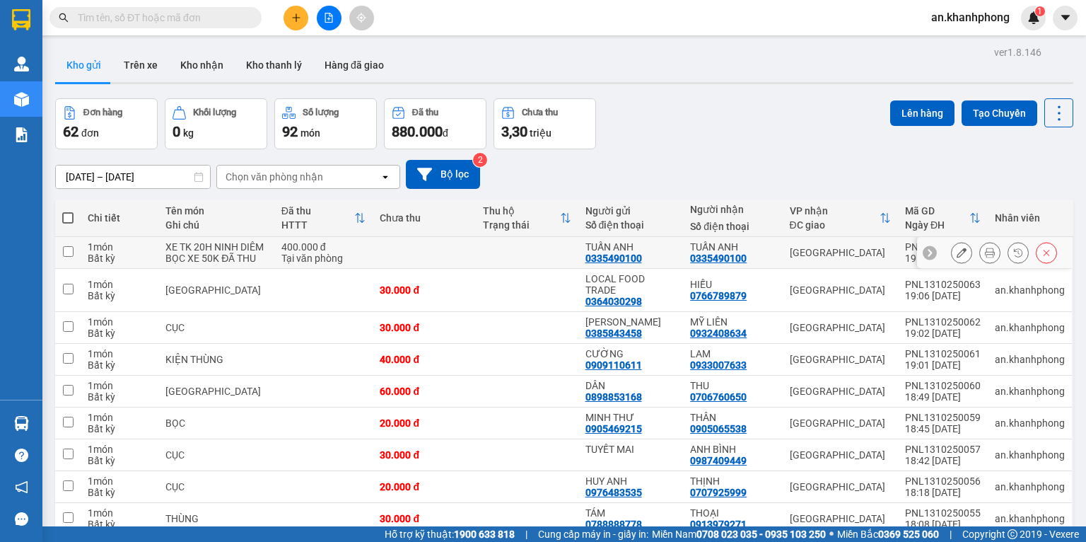
click at [957, 257] on icon at bounding box center [962, 253] width 10 height 10
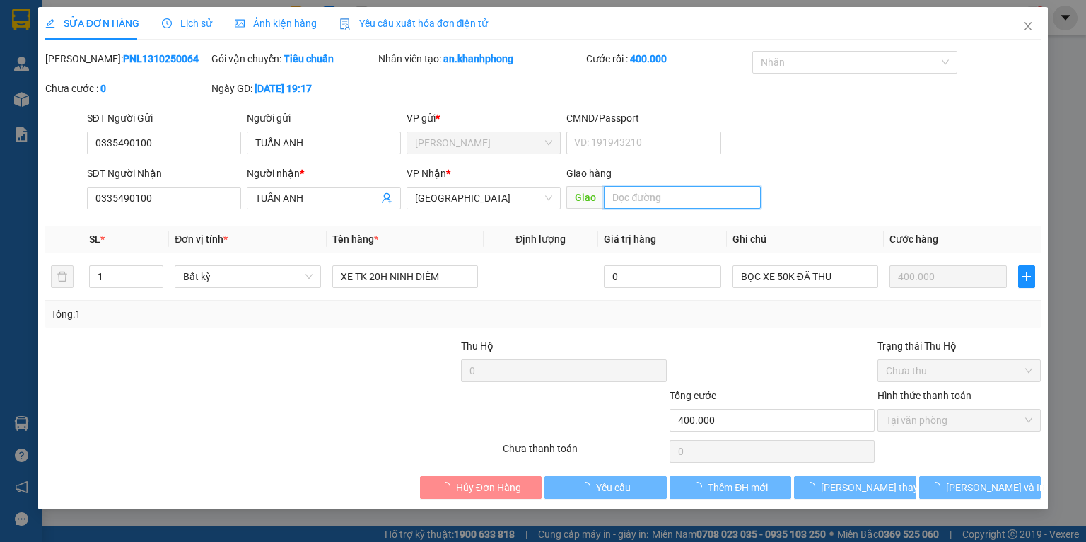
click at [638, 200] on input "text" at bounding box center [682, 197] width 157 height 23
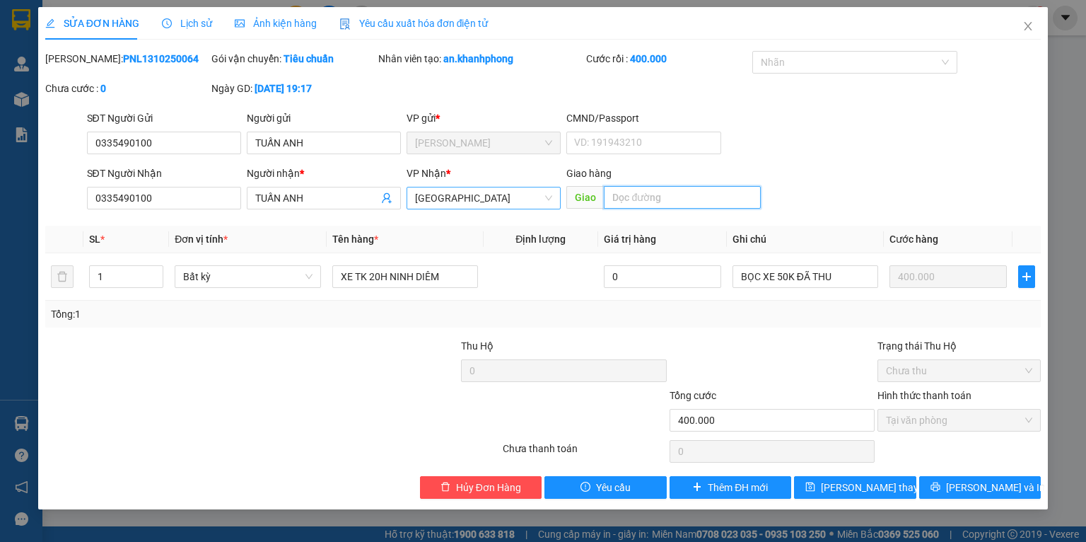
click at [538, 199] on span "[GEOGRAPHIC_DATA]" at bounding box center [483, 197] width 137 height 21
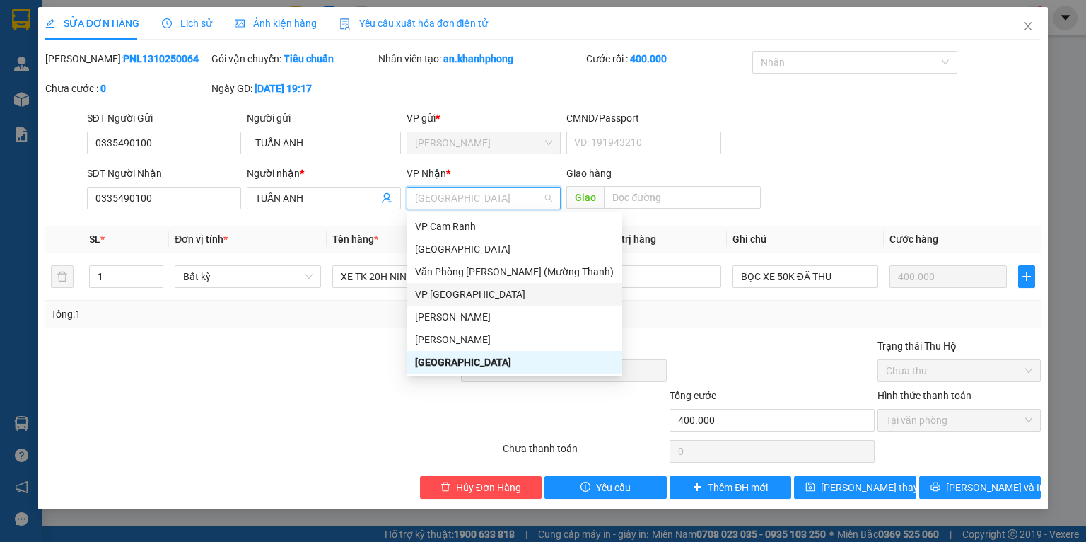
drag, startPoint x: 469, startPoint y: 296, endPoint x: 637, endPoint y: 249, distance: 174.9
click at [469, 296] on div "VP [GEOGRAPHIC_DATA]" at bounding box center [514, 294] width 199 height 16
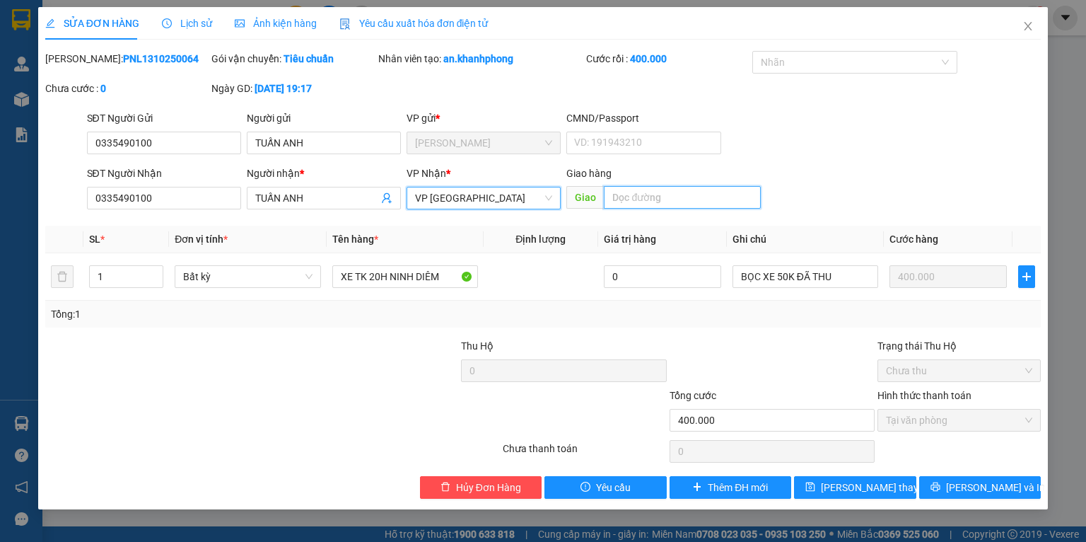
click at [652, 207] on input "text" at bounding box center [682, 197] width 157 height 23
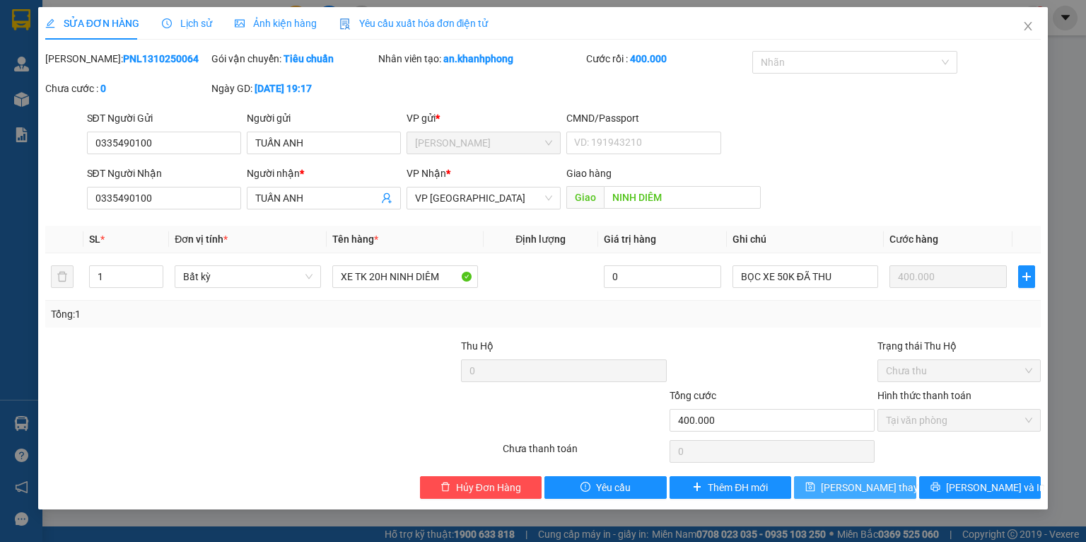
click at [868, 484] on span "[PERSON_NAME] thay đổi" at bounding box center [877, 488] width 113 height 16
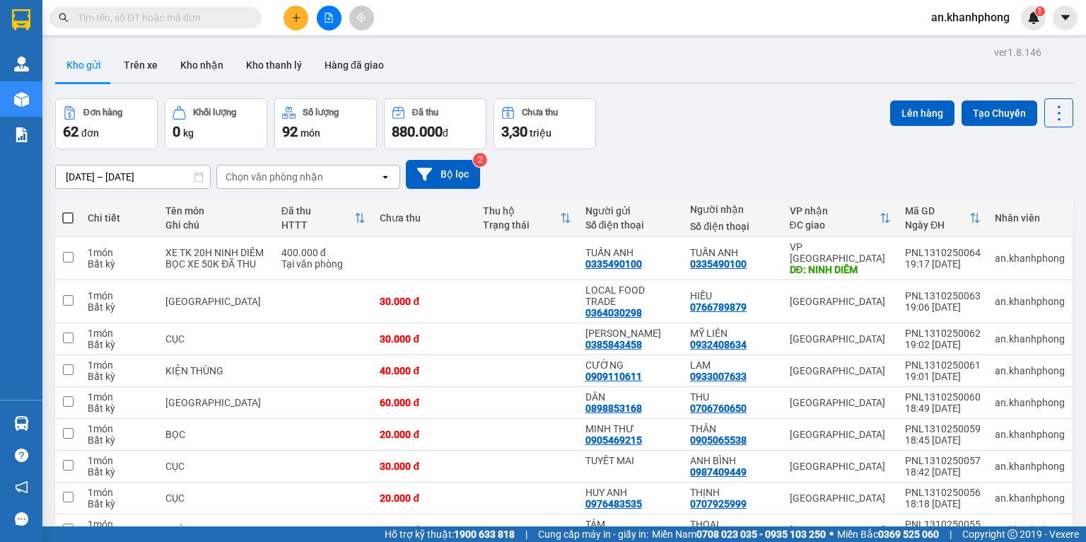
click at [283, 18] on div at bounding box center [329, 18] width 106 height 25
click at [304, 18] on button at bounding box center [296, 18] width 25 height 25
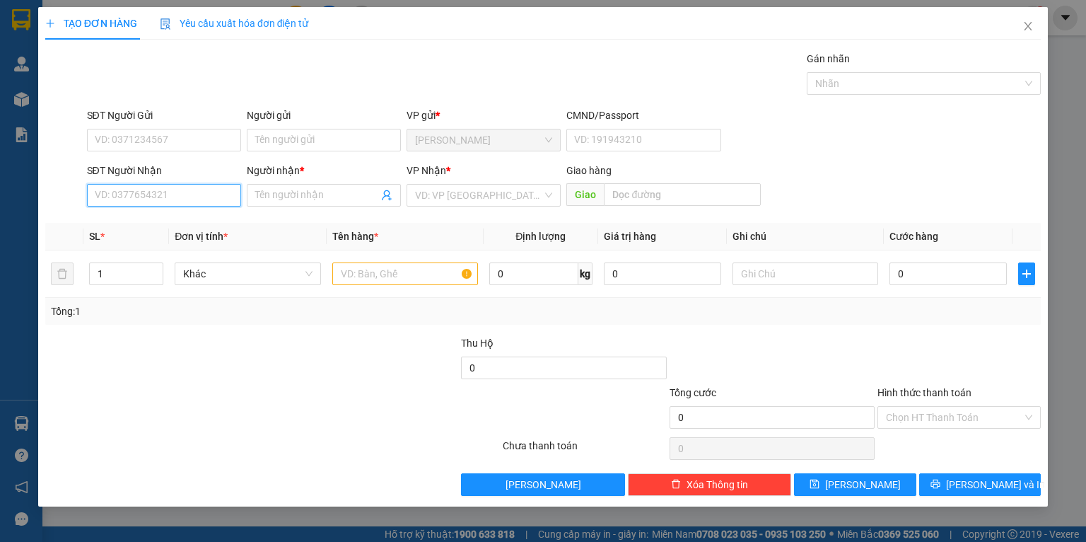
click at [156, 192] on input "SĐT Người Nhận" at bounding box center [164, 195] width 154 height 23
click at [173, 224] on div "0907928169 - VƯƠNG TƯỜNG" at bounding box center [164, 224] width 139 height 16
type input "0907928169"
type input "VƯƠNG TƯỜNG"
type input "0907928169"
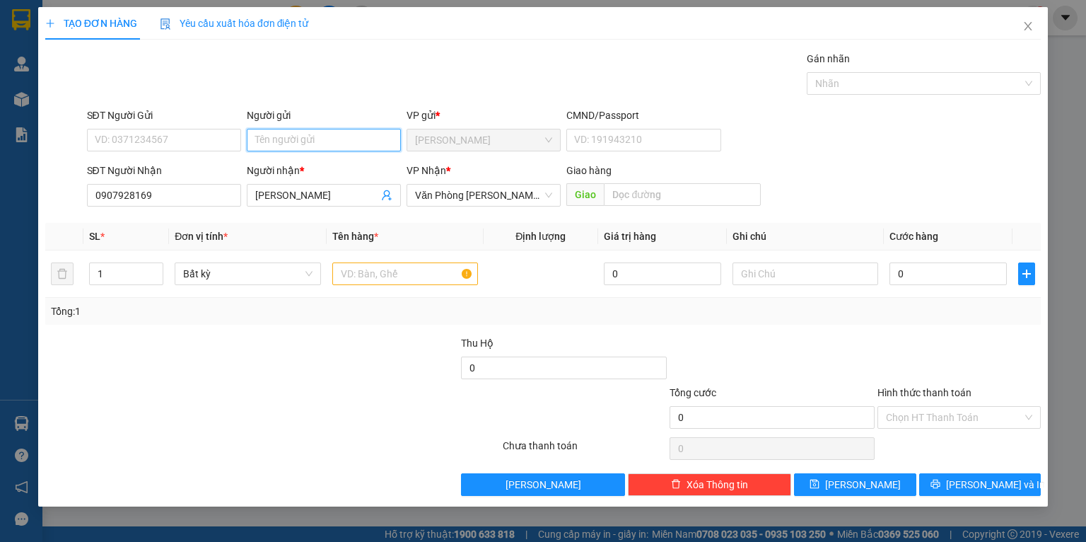
click at [268, 139] on input "Người gửi" at bounding box center [324, 140] width 154 height 23
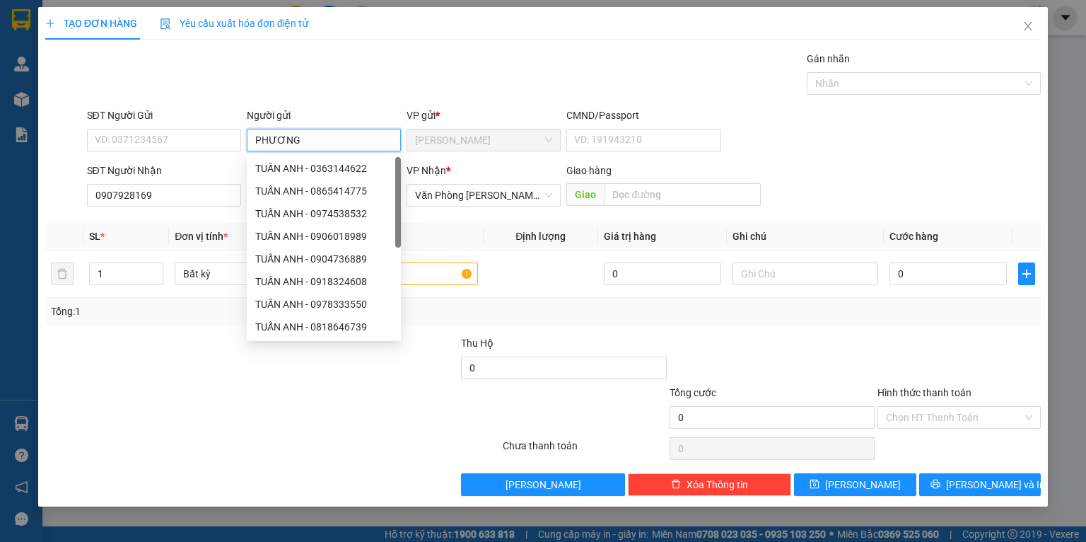
type input "PHƯƠNG"
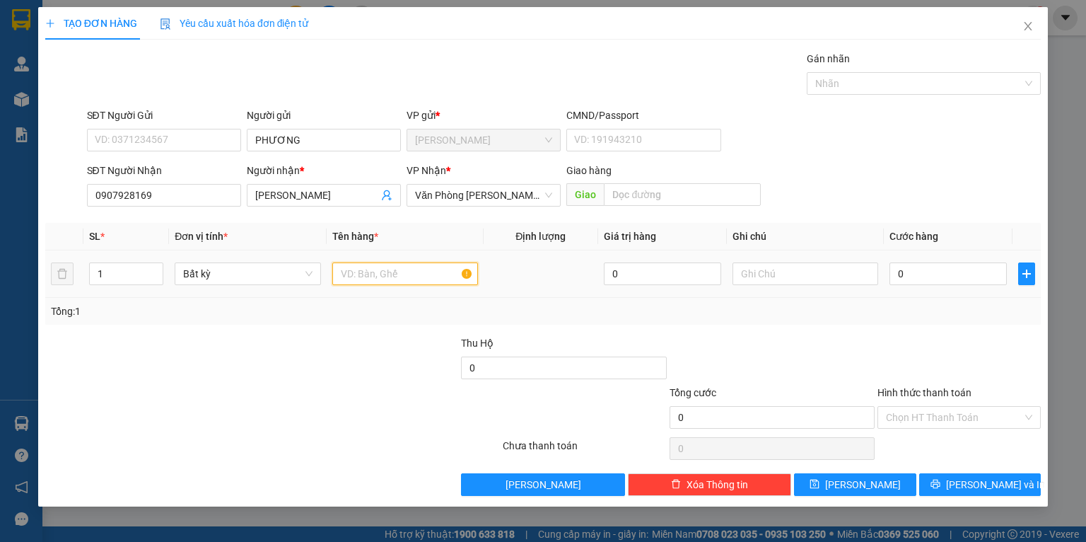
click at [342, 283] on input "text" at bounding box center [405, 273] width 146 height 23
click at [659, 196] on input "text" at bounding box center [682, 194] width 157 height 23
type input "MT"
click at [370, 285] on input "text" at bounding box center [405, 273] width 146 height 23
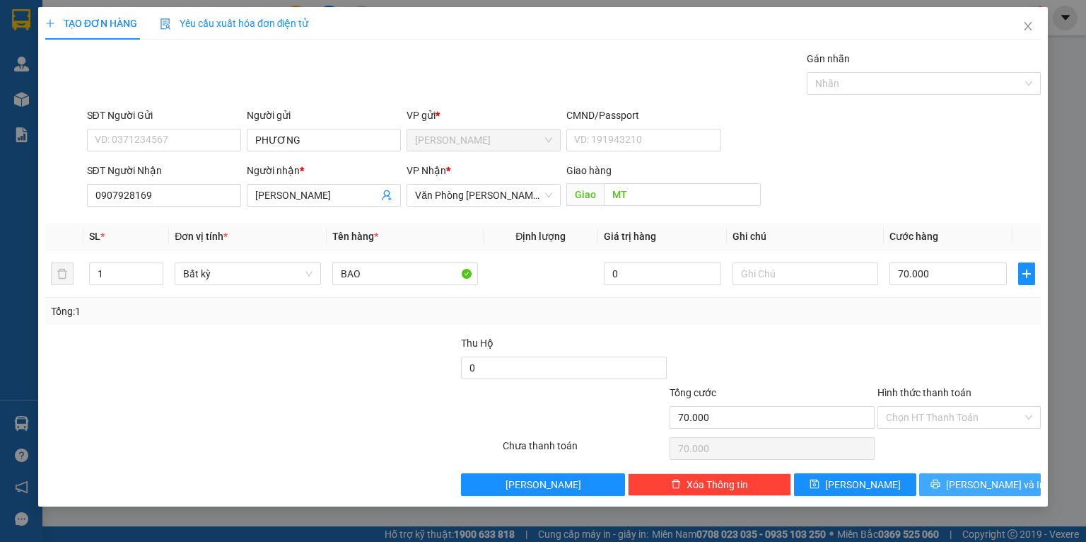
drag, startPoint x: 940, startPoint y: 494, endPoint x: 946, endPoint y: 502, distance: 10.2
click at [942, 494] on button "[PERSON_NAME] và In" at bounding box center [980, 484] width 122 height 23
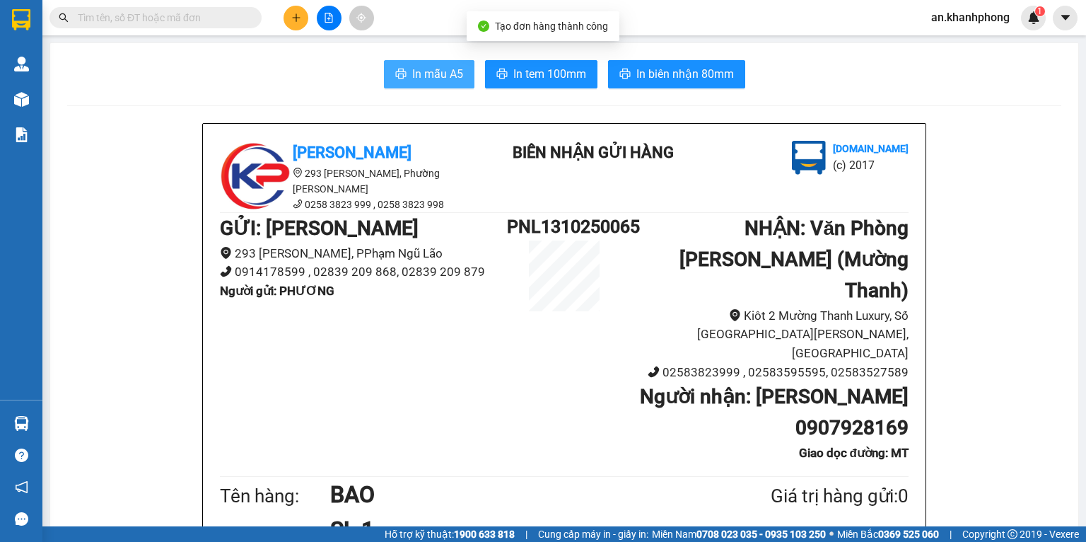
click at [423, 72] on span "In mẫu A5" at bounding box center [437, 74] width 51 height 18
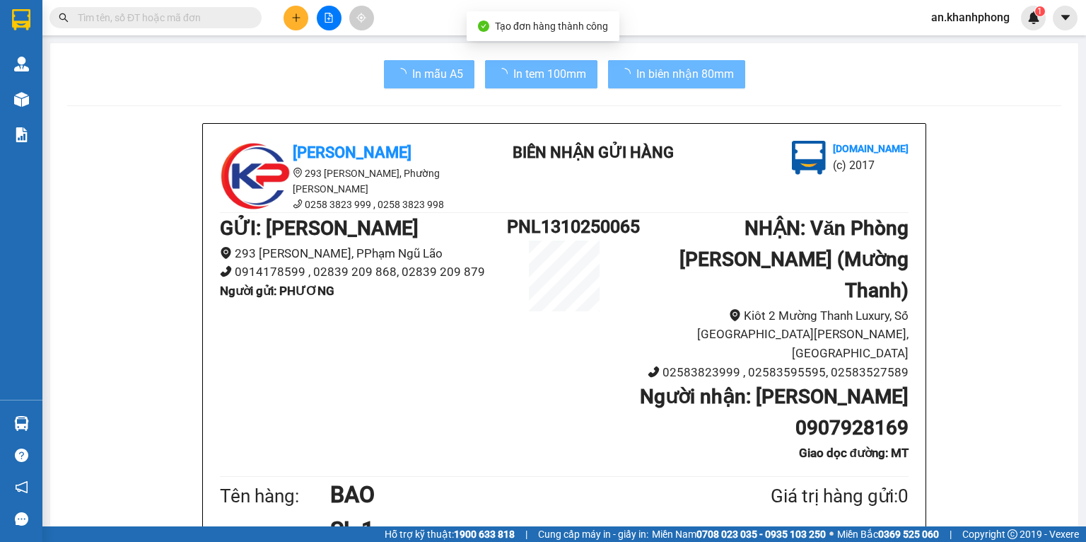
click at [988, 74] on div "In mẫu A5 In tem 100mm In biên nhận 80mm" at bounding box center [564, 74] width 994 height 28
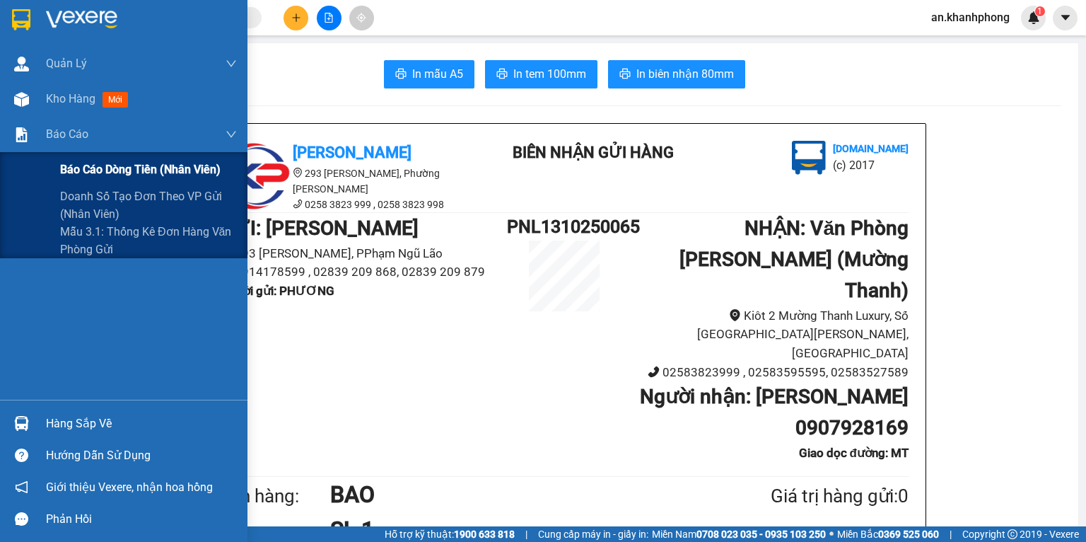
click at [57, 161] on div "Báo cáo dòng tiền (nhân viên)" at bounding box center [124, 169] width 248 height 35
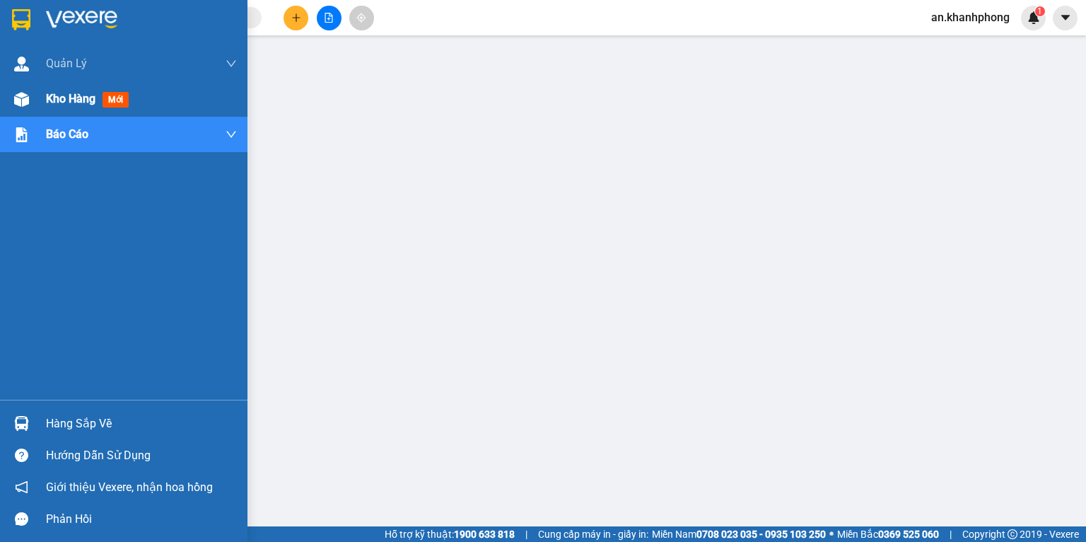
click at [23, 98] on img at bounding box center [21, 99] width 15 height 15
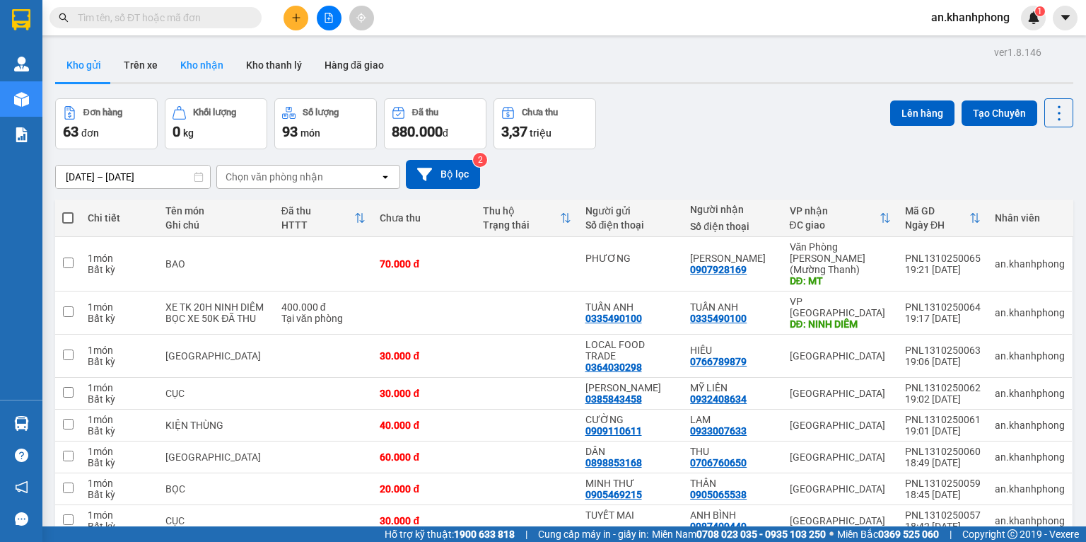
click at [188, 62] on button "Kho nhận" at bounding box center [202, 65] width 66 height 34
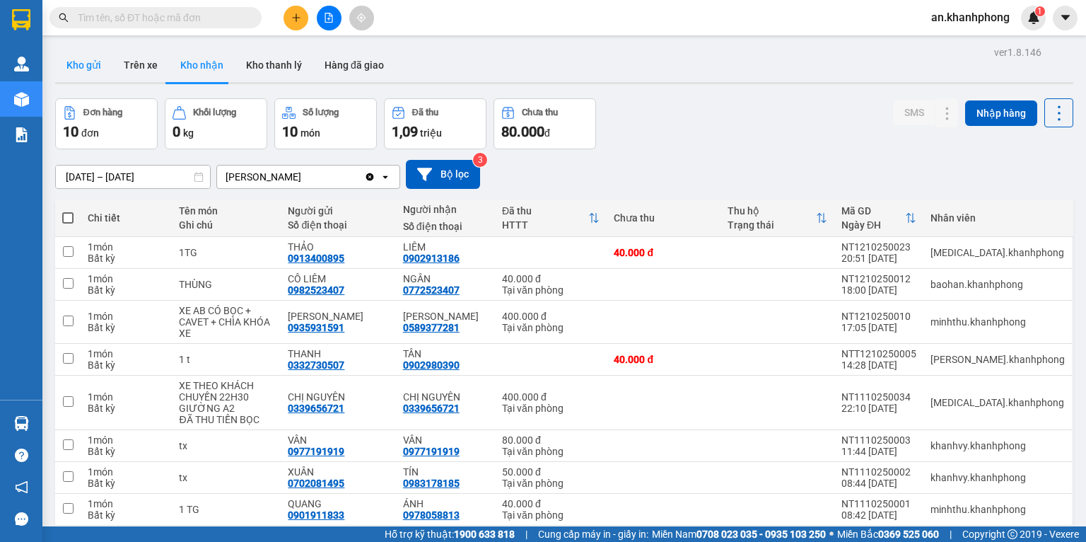
click at [66, 64] on button "Kho gửi" at bounding box center [83, 65] width 57 height 34
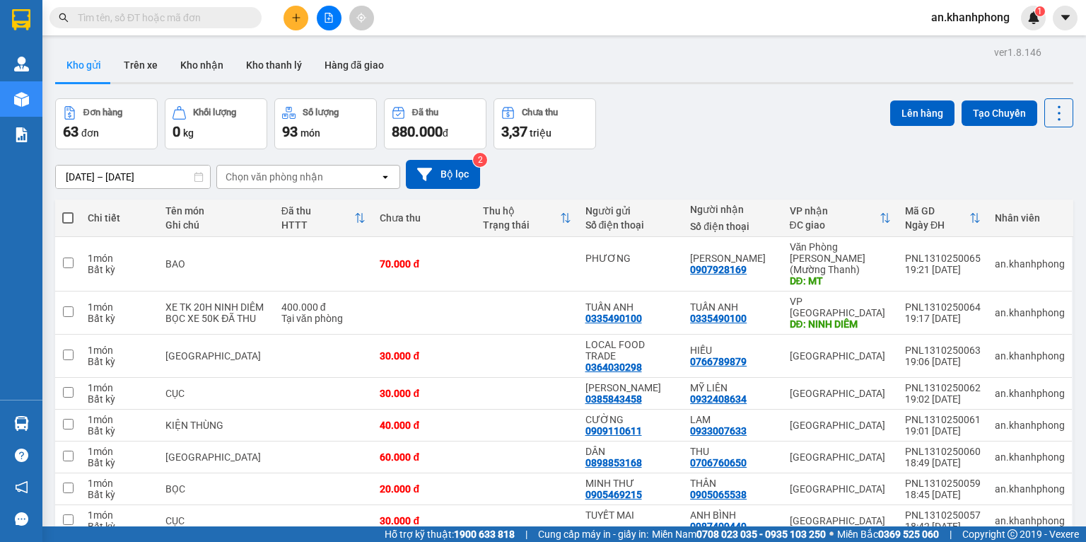
click at [133, 32] on div "Kết quả tìm kiếm ( 0 ) Bộ lọc No Data an.khanhphong 1" at bounding box center [543, 17] width 1086 height 35
click at [134, 14] on input "text" at bounding box center [161, 18] width 167 height 16
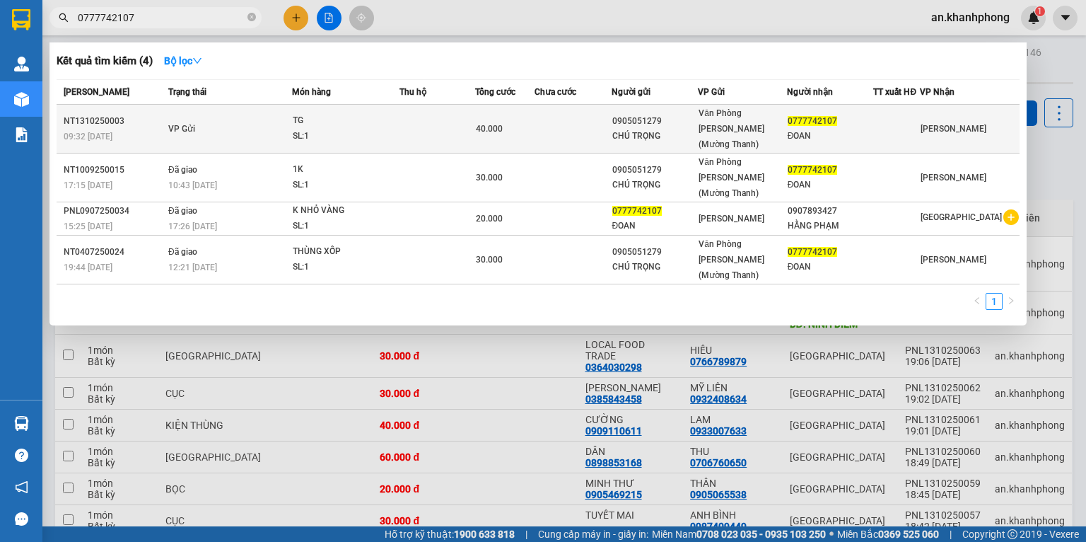
type input "0777742107"
click at [503, 125] on span "40.000" at bounding box center [489, 129] width 27 height 10
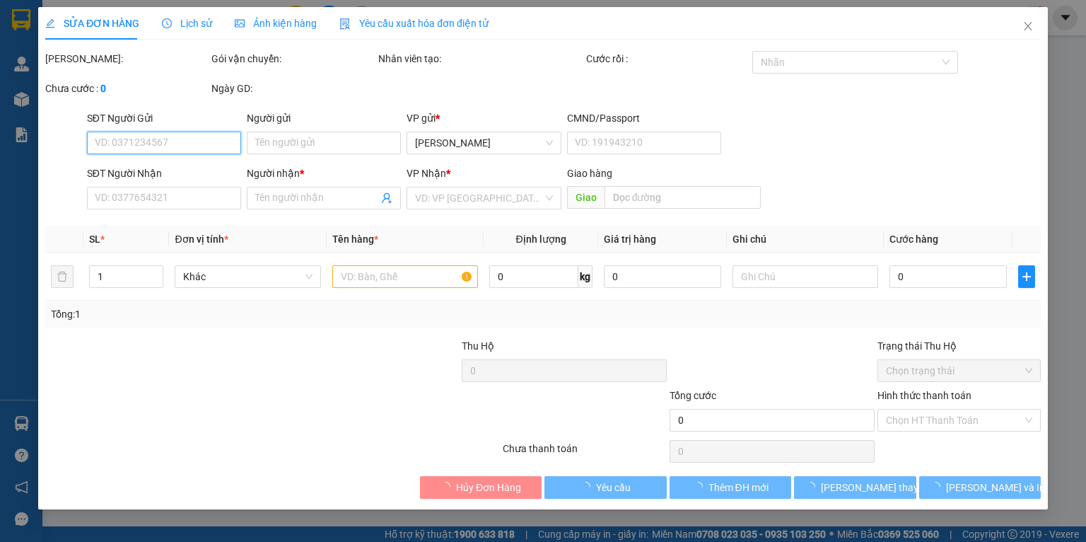
type input "0905051279"
type input "CHÚ TRỌNG"
type input "0777742107"
type input "ĐOAN"
type input "40.000"
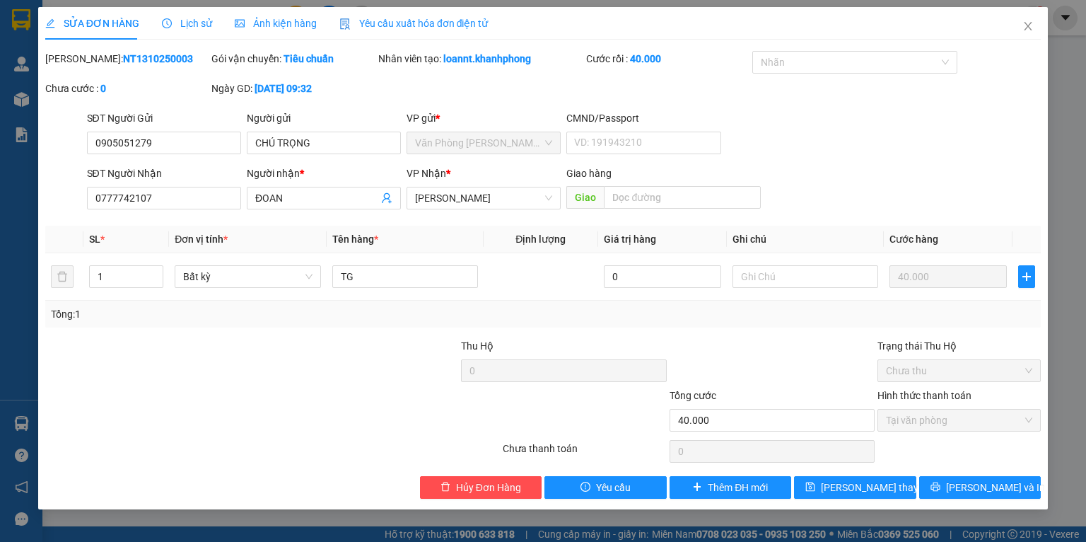
drag, startPoint x: 369, startPoint y: 83, endPoint x: 257, endPoint y: 91, distance: 112.7
click at [257, 91] on div "Ngày GD: 13-10-2025 lúc 09:32" at bounding box center [292, 89] width 163 height 16
drag, startPoint x: 167, startPoint y: 57, endPoint x: 80, endPoint y: 71, distance: 88.1
click at [80, 71] on div "Mã ĐH: NT1310250003" at bounding box center [127, 66] width 166 height 30
click at [1028, 17] on span "Close" at bounding box center [1029, 27] width 40 height 40
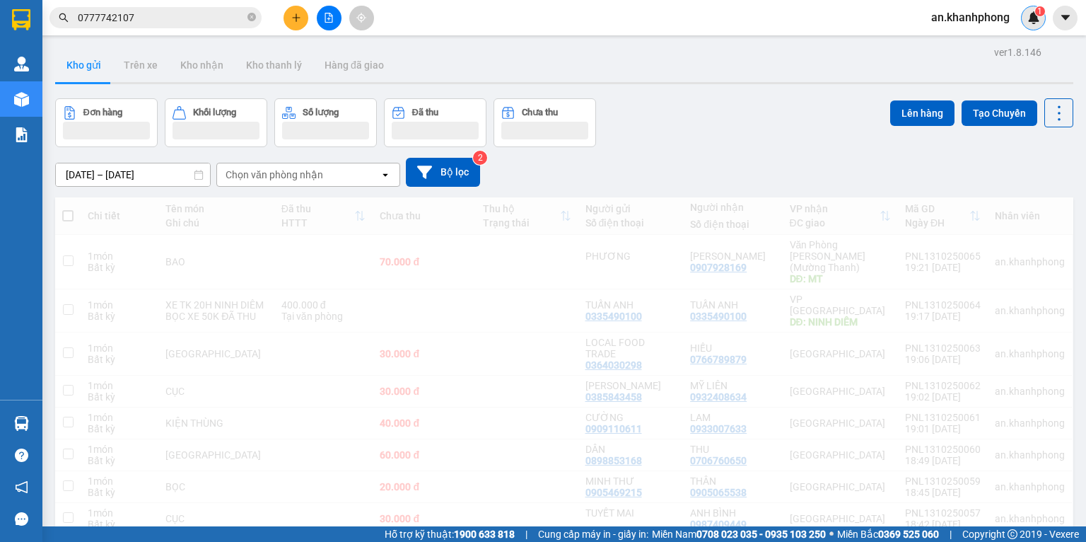
click at [1023, 20] on div "1" at bounding box center [1033, 18] width 25 height 25
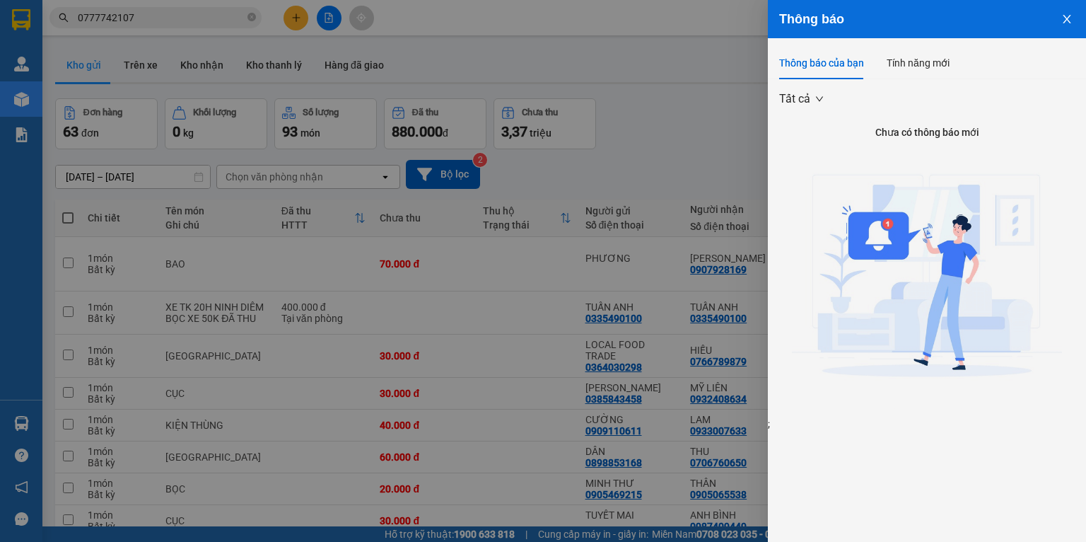
click at [1062, 11] on button "Close" at bounding box center [1067, 18] width 38 height 36
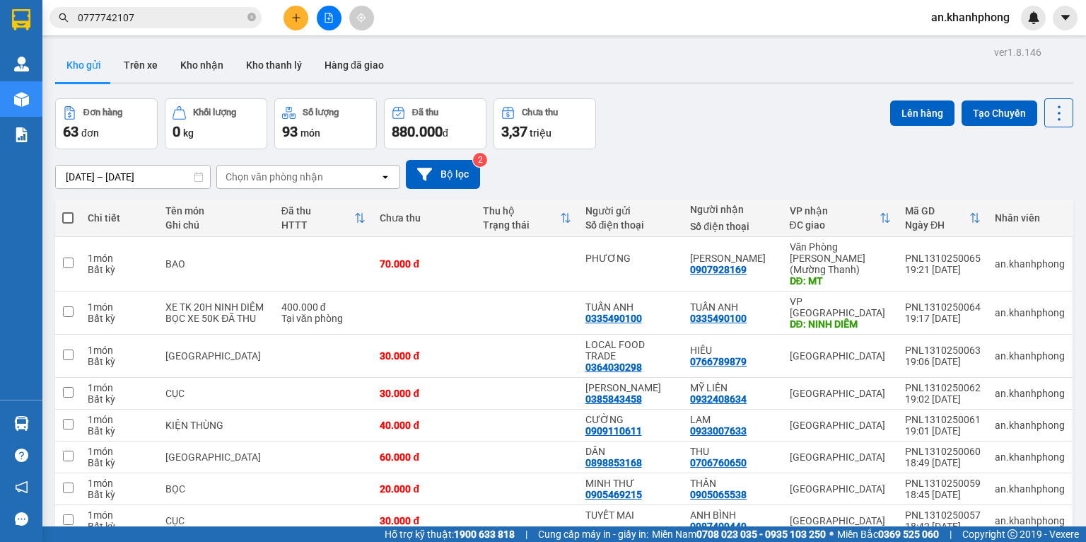
click at [620, 25] on div "Kết quả tìm kiếm ( 4 ) Bộ lọc Mã ĐH Trạng thái Món hàng Thu hộ Tổng cước Chưa c…" at bounding box center [543, 17] width 1086 height 35
click at [474, 67] on div "Kho gửi Trên xe Kho nhận Kho thanh lý Hàng đã giao" at bounding box center [564, 66] width 1018 height 37
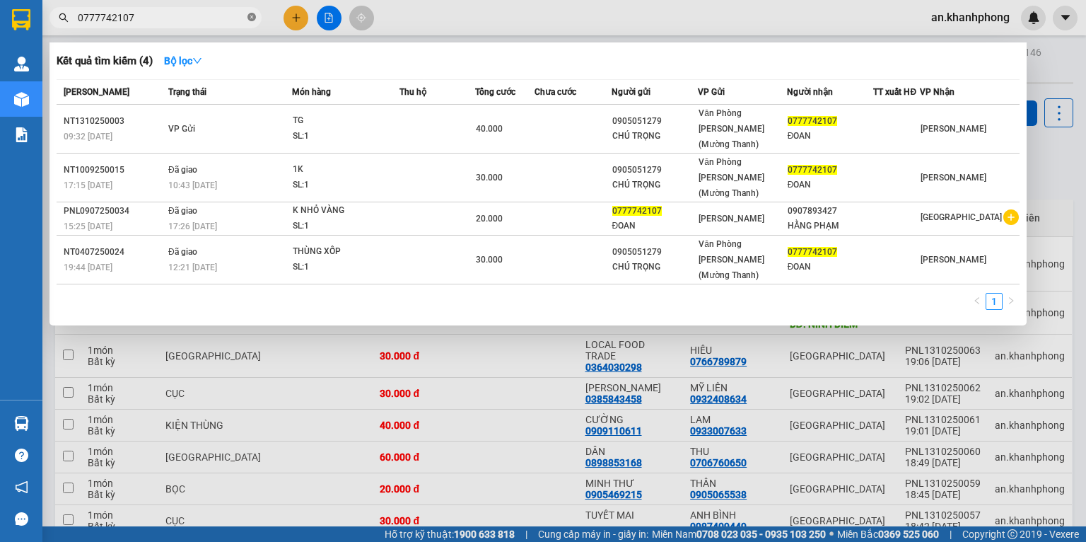
click at [248, 16] on icon "close-circle" at bounding box center [252, 17] width 8 height 8
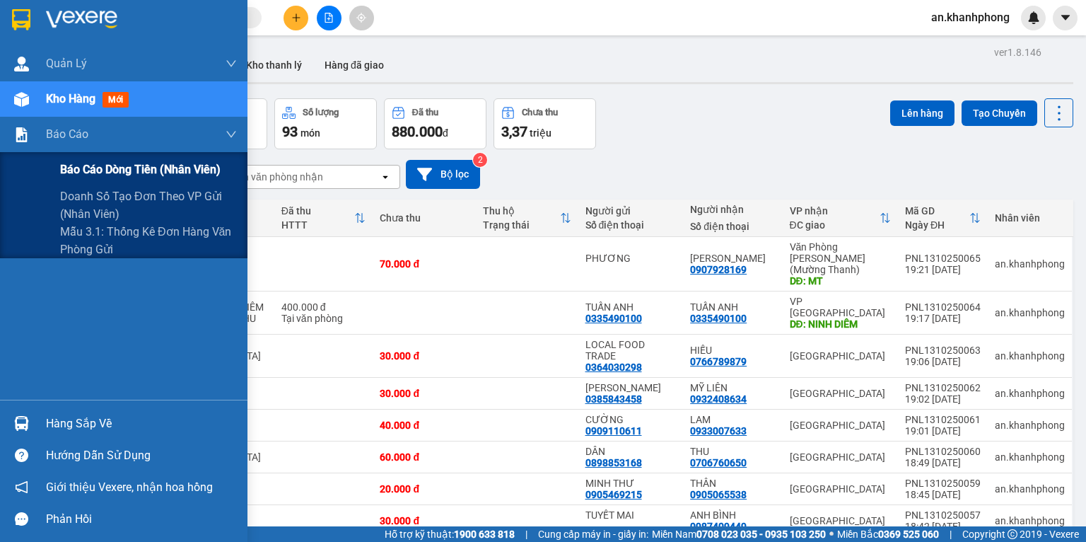
click at [103, 173] on span "Báo cáo dòng tiền (nhân viên)" at bounding box center [140, 170] width 161 height 18
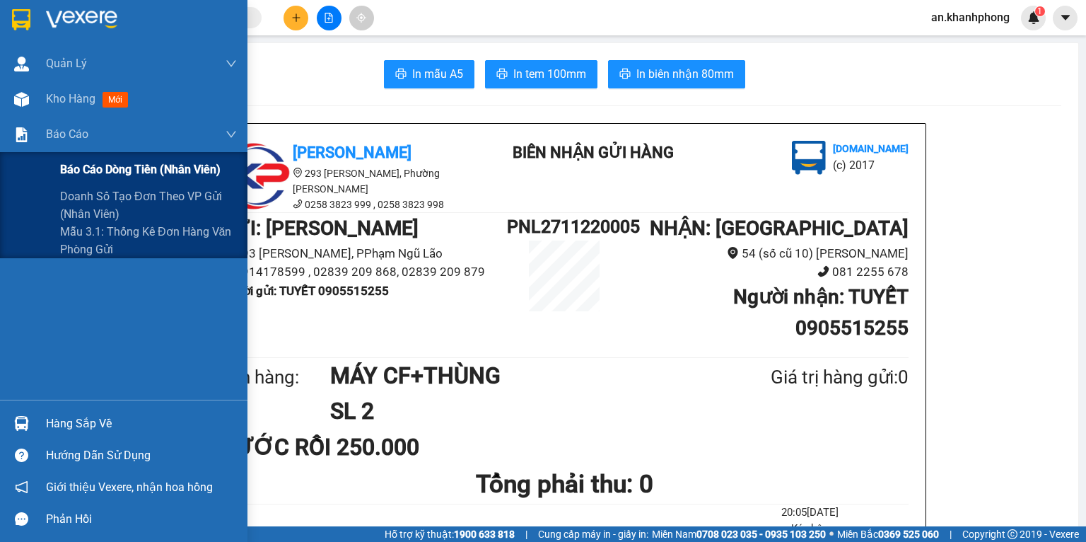
click at [94, 161] on span "Báo cáo dòng tiền (nhân viên)" at bounding box center [140, 170] width 161 height 18
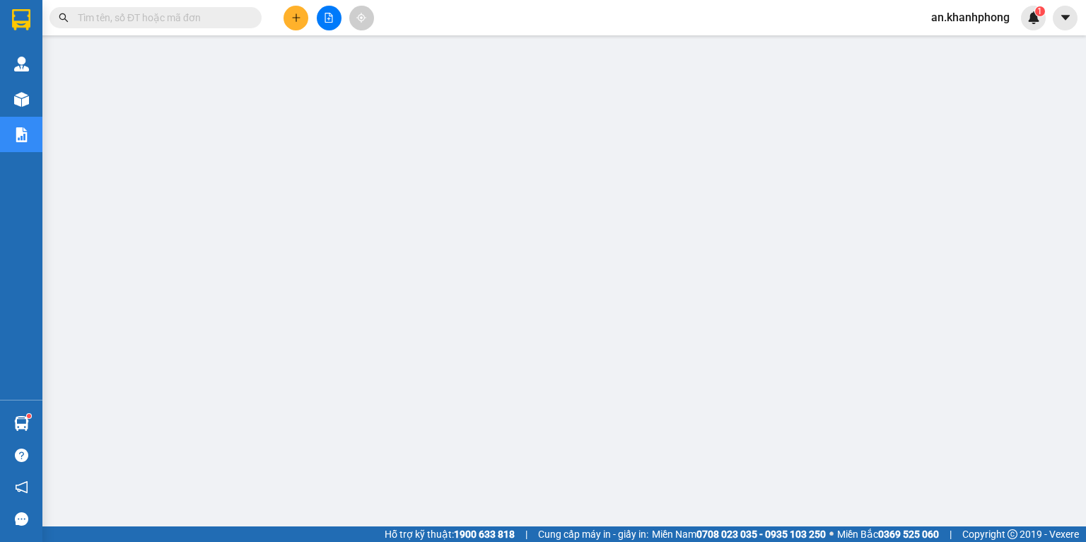
click at [157, 25] on input "text" at bounding box center [161, 18] width 167 height 16
click at [99, 14] on input "text" at bounding box center [161, 18] width 167 height 16
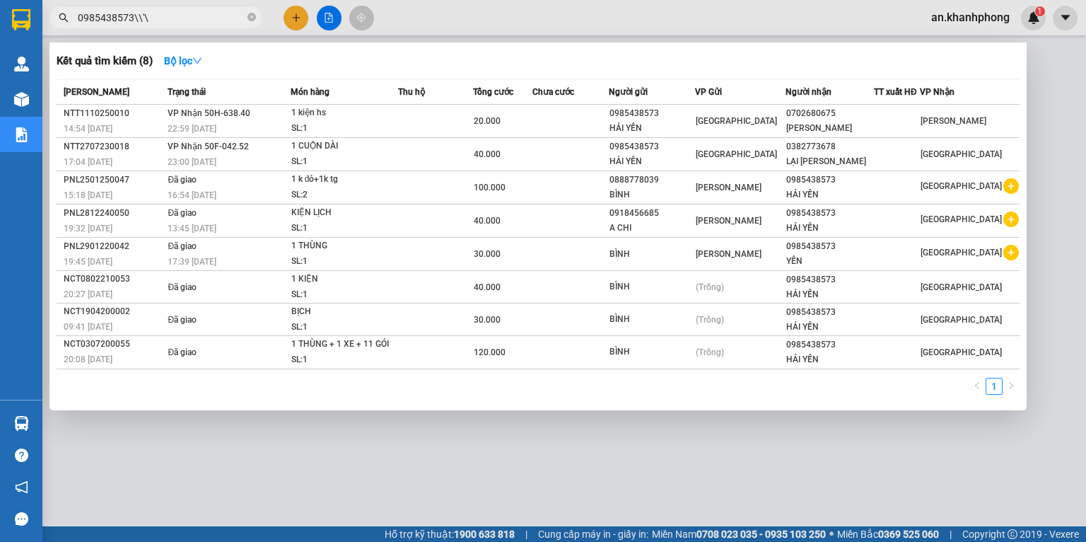
type input "0985438573\\'\"
click at [298, 14] on div at bounding box center [543, 271] width 1086 height 542
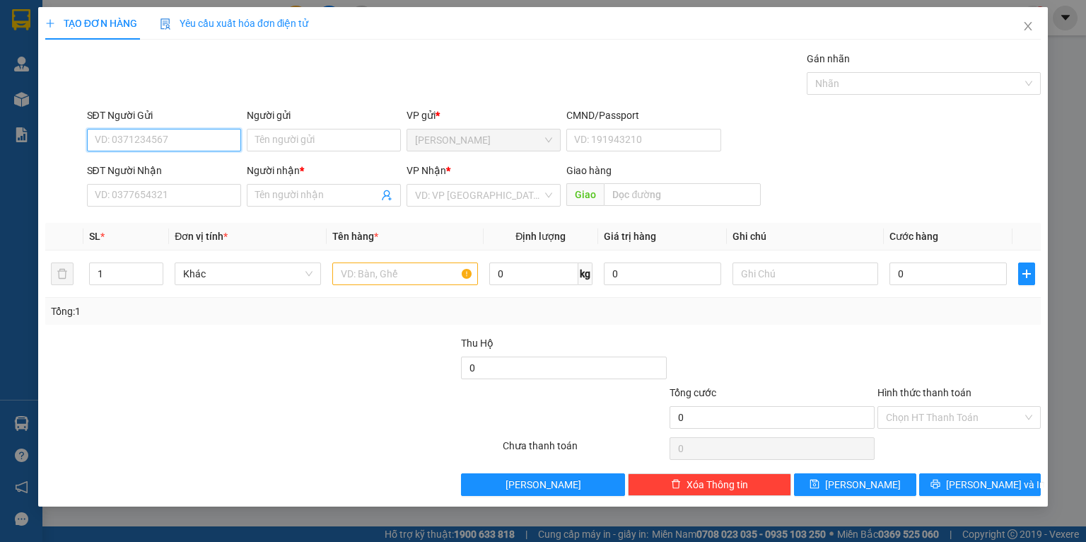
click at [149, 137] on input "SĐT Người Gửi" at bounding box center [164, 140] width 154 height 23
type input "0794662798"
click at [298, 138] on input "Người gửi" at bounding box center [324, 140] width 154 height 23
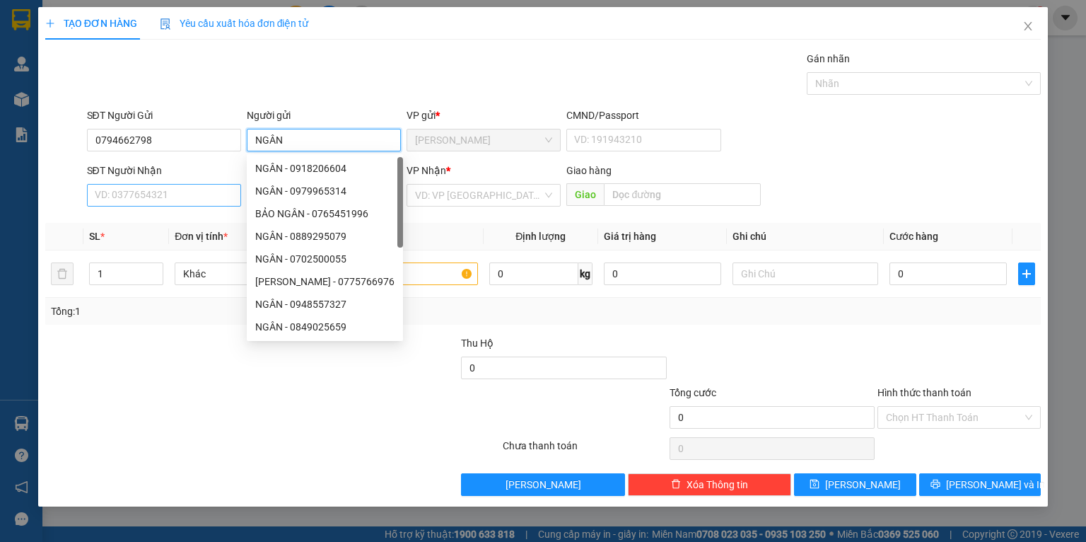
type input "NGÂN"
click at [140, 194] on input "SĐT Người Nhận" at bounding box center [164, 195] width 154 height 23
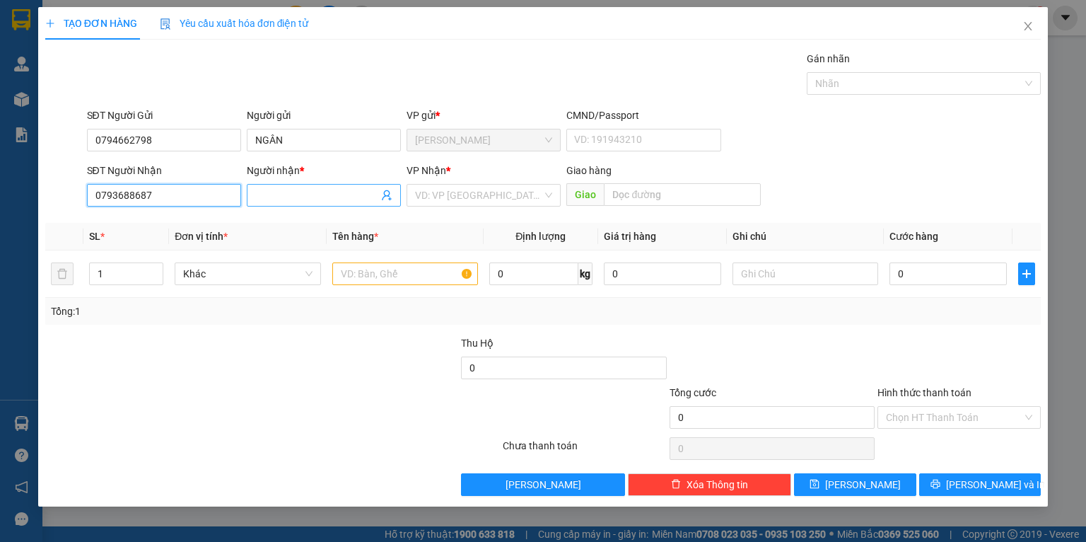
type input "0793688687"
click at [293, 195] on input "Người nhận *" at bounding box center [316, 195] width 123 height 16
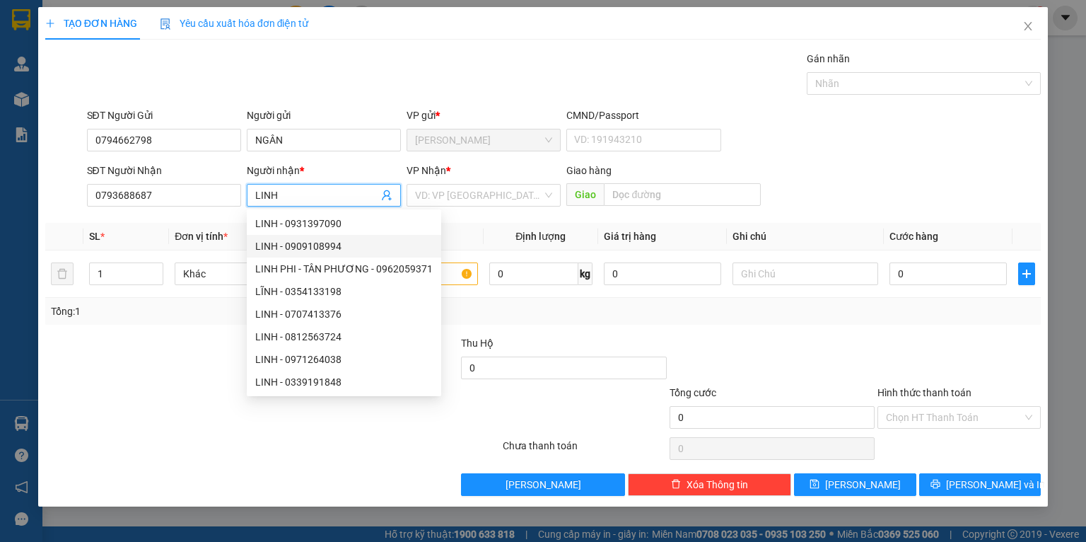
type input "LINH"
click at [498, 328] on div "Transit Pickup Surcharge Ids Transit Deliver Surcharge Ids Transit Deliver Surc…" at bounding box center [543, 273] width 996 height 445
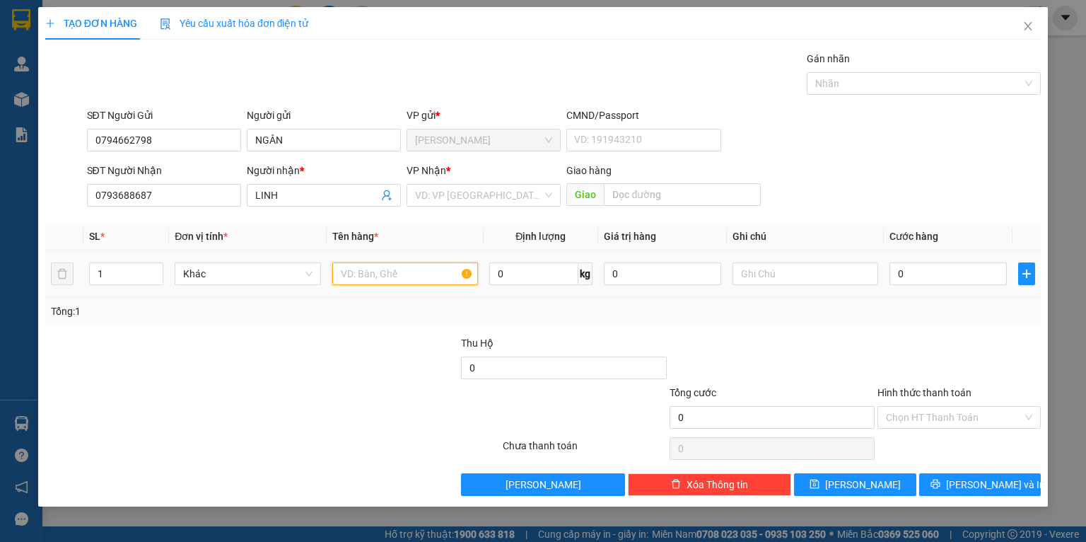
click at [400, 277] on input "text" at bounding box center [405, 273] width 146 height 23
click at [431, 276] on input "BTRAWNGS" at bounding box center [405, 273] width 146 height 23
type input "B TRẮNG"
click at [942, 277] on input "0" at bounding box center [948, 273] width 117 height 23
type input "3"
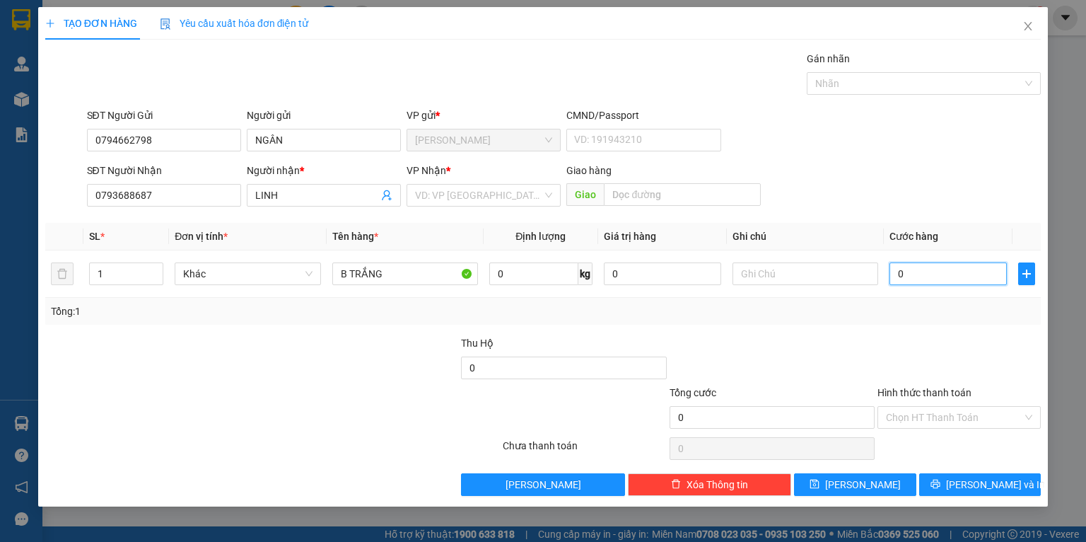
type input "3"
type input "30"
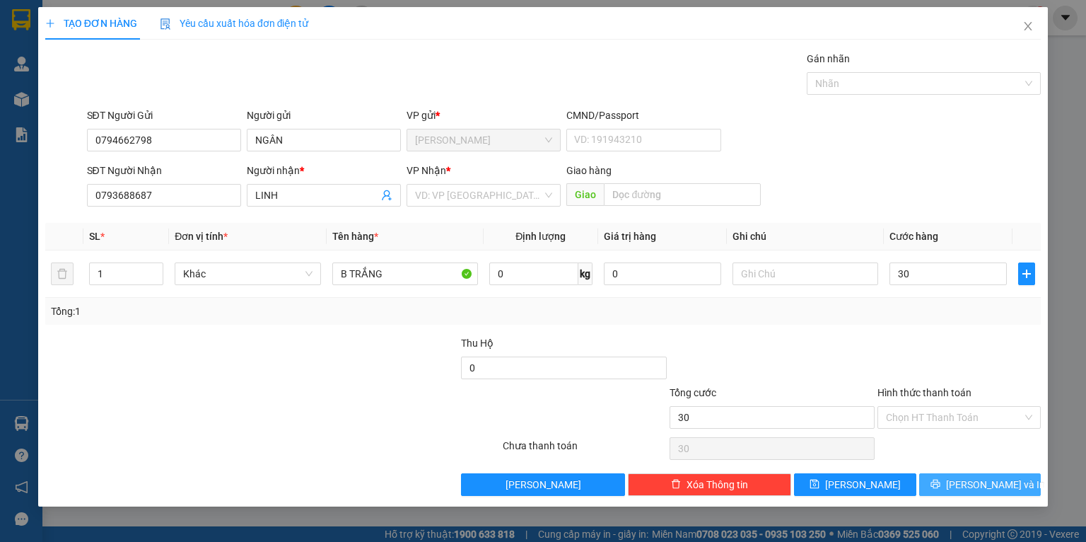
type input "30.000"
click at [986, 484] on span "[PERSON_NAME] và In" at bounding box center [995, 485] width 99 height 16
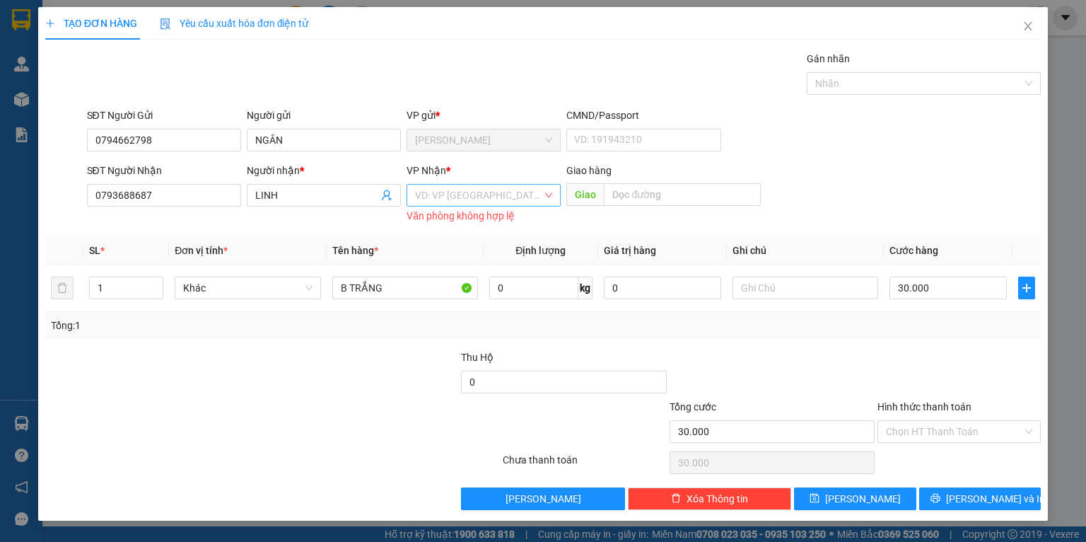
click at [482, 197] on input "search" at bounding box center [478, 195] width 127 height 21
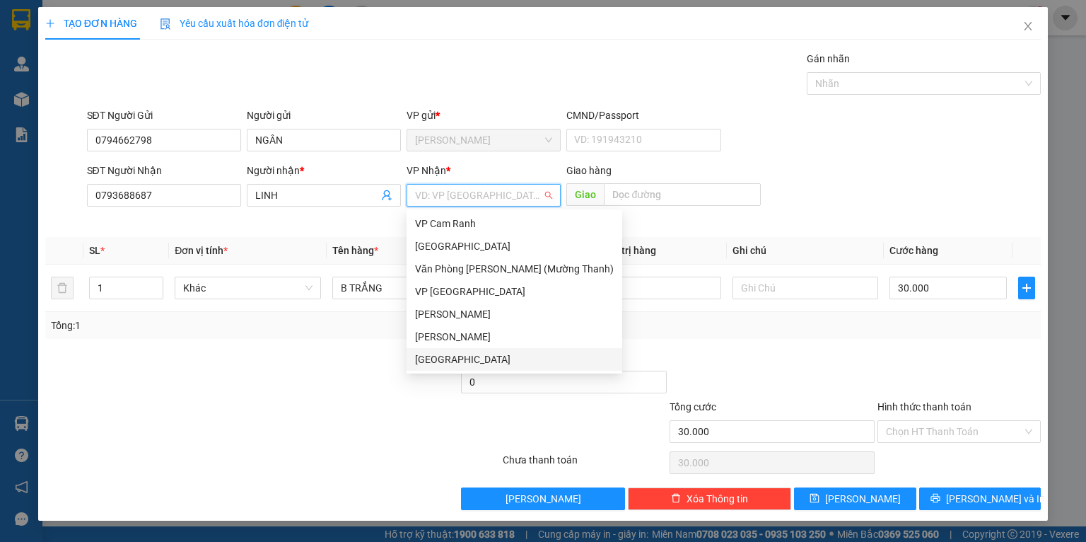
click at [457, 355] on div "[GEOGRAPHIC_DATA]" at bounding box center [514, 360] width 199 height 16
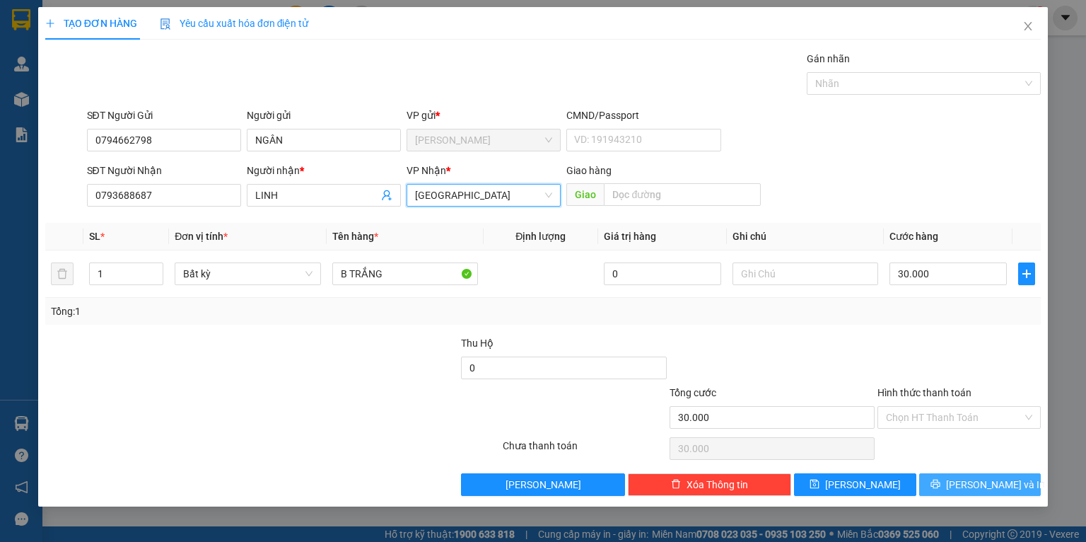
click at [964, 479] on button "[PERSON_NAME] và In" at bounding box center [980, 484] width 122 height 23
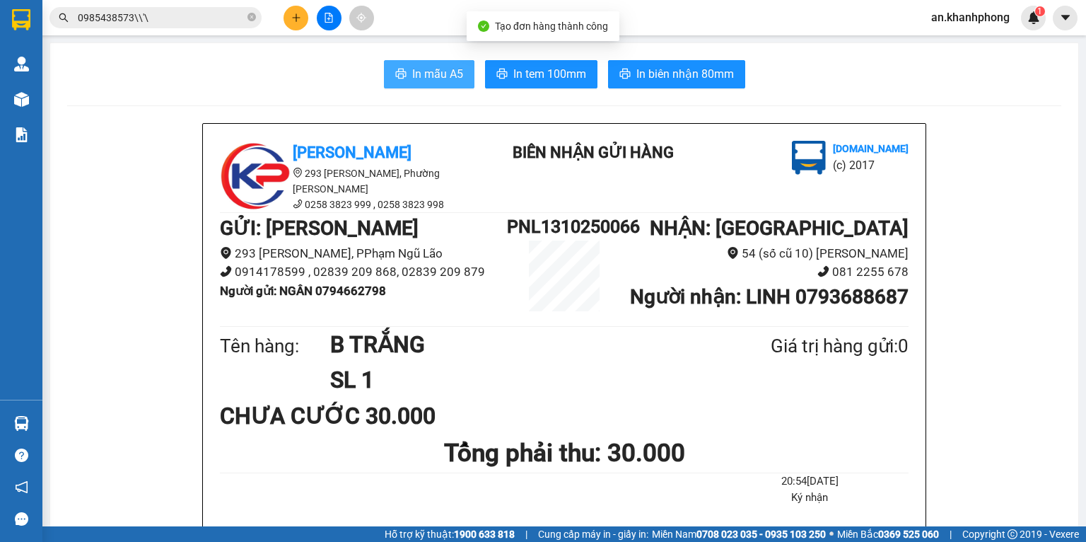
click at [451, 71] on span "In mẫu A5" at bounding box center [437, 74] width 51 height 18
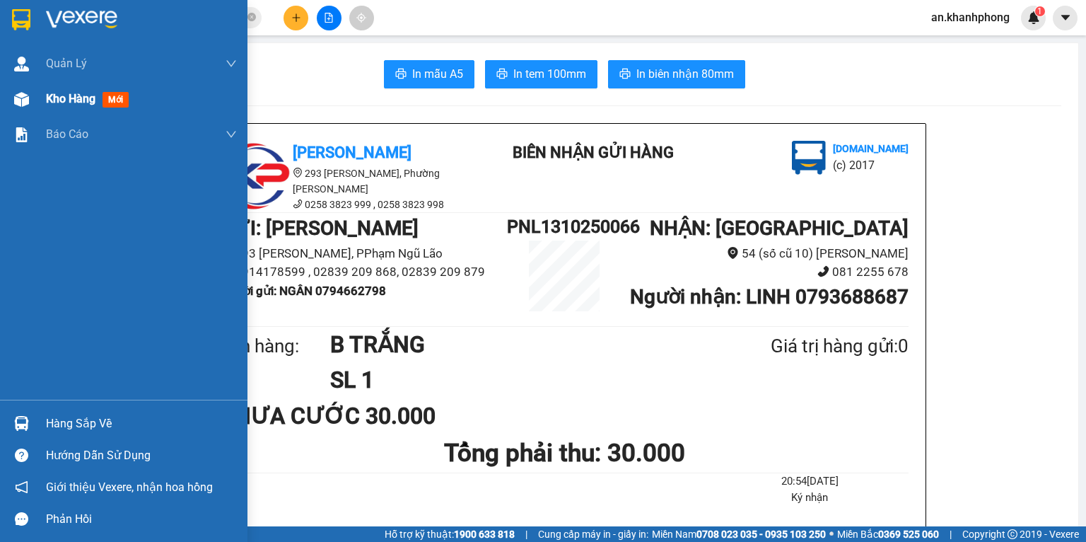
click at [74, 97] on span "Kho hàng" at bounding box center [71, 98] width 50 height 13
click at [76, 100] on span "Kho hàng" at bounding box center [71, 98] width 50 height 13
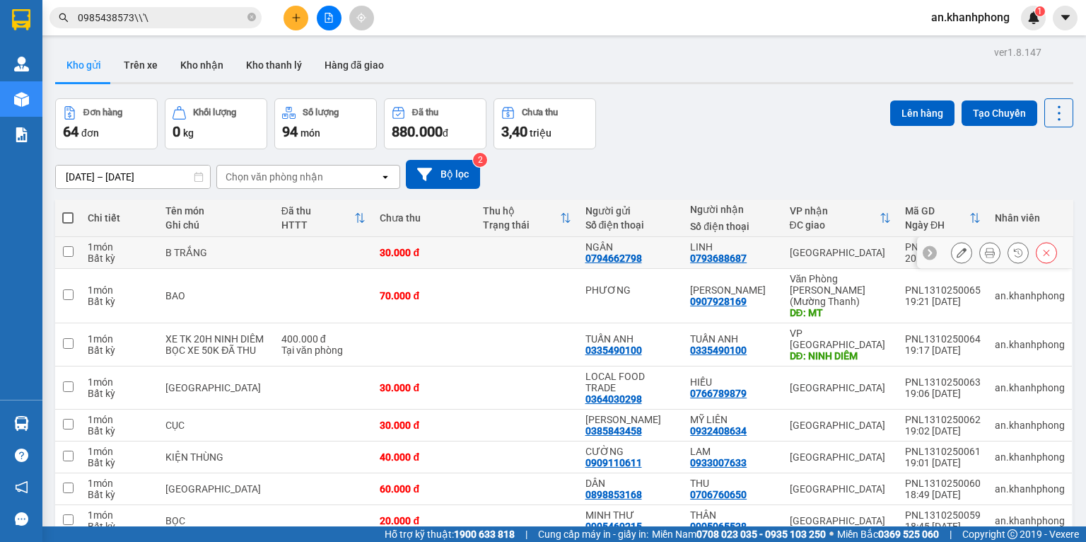
click at [957, 250] on icon at bounding box center [962, 253] width 10 height 10
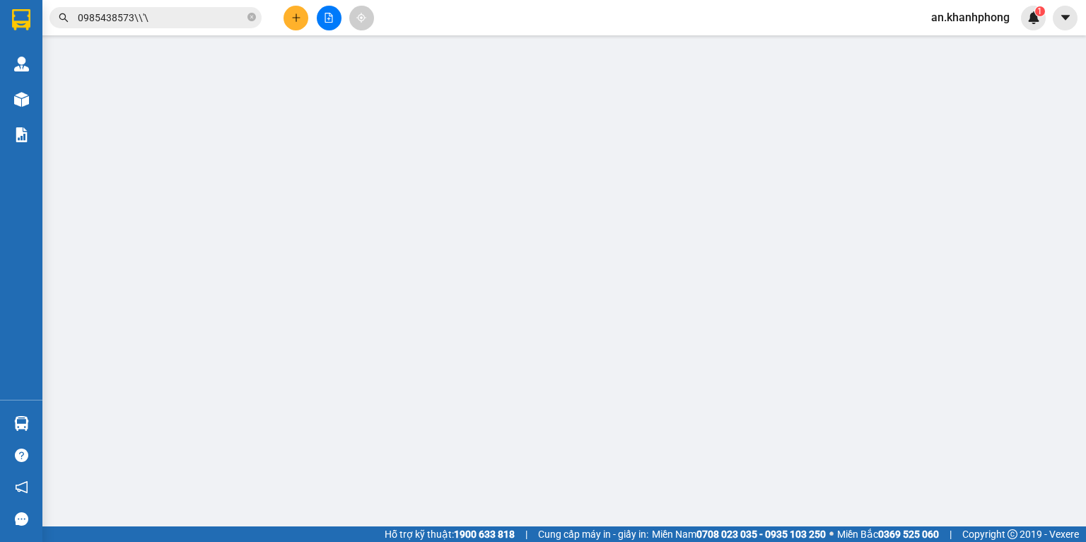
type input "0794662798"
type input "NGÂN"
type input "0793688687"
type input "LINH"
type input "30.000"
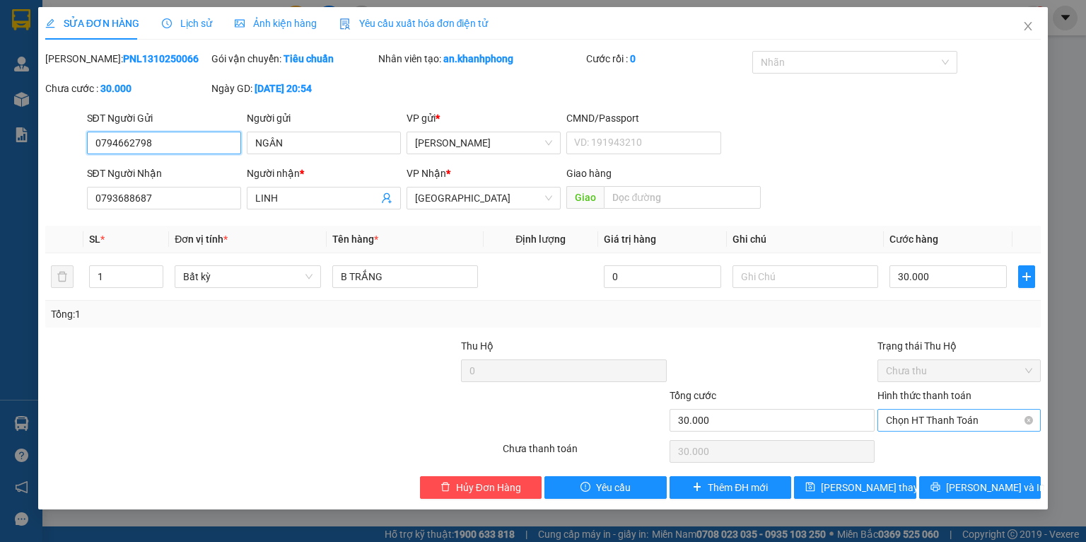
click at [924, 419] on span "Chọn HT Thanh Toán" at bounding box center [959, 420] width 146 height 21
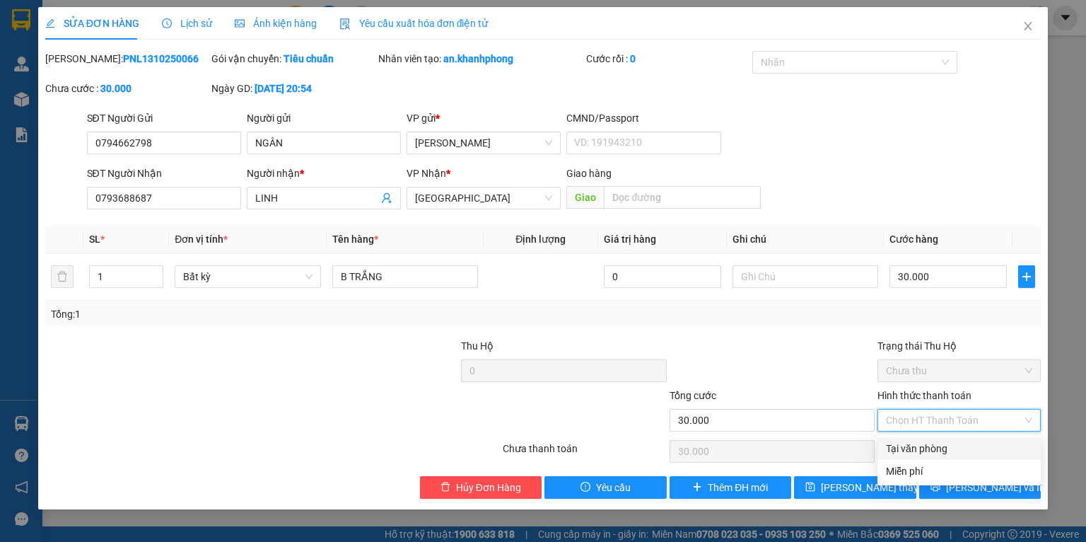
click at [924, 443] on div "Tại văn phòng" at bounding box center [959, 449] width 146 height 16
type input "0"
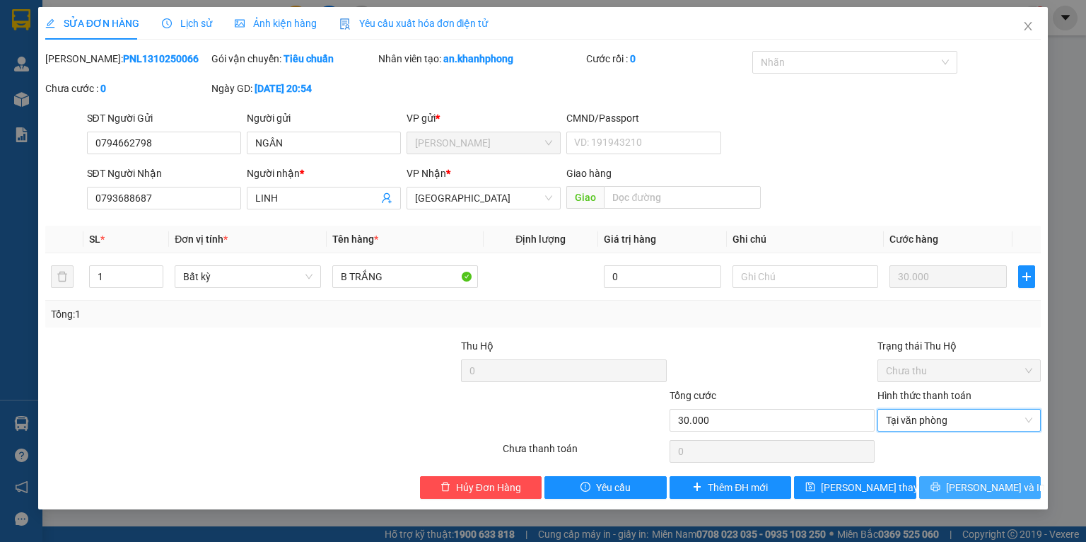
click at [967, 487] on button "[PERSON_NAME] và In" at bounding box center [980, 487] width 122 height 23
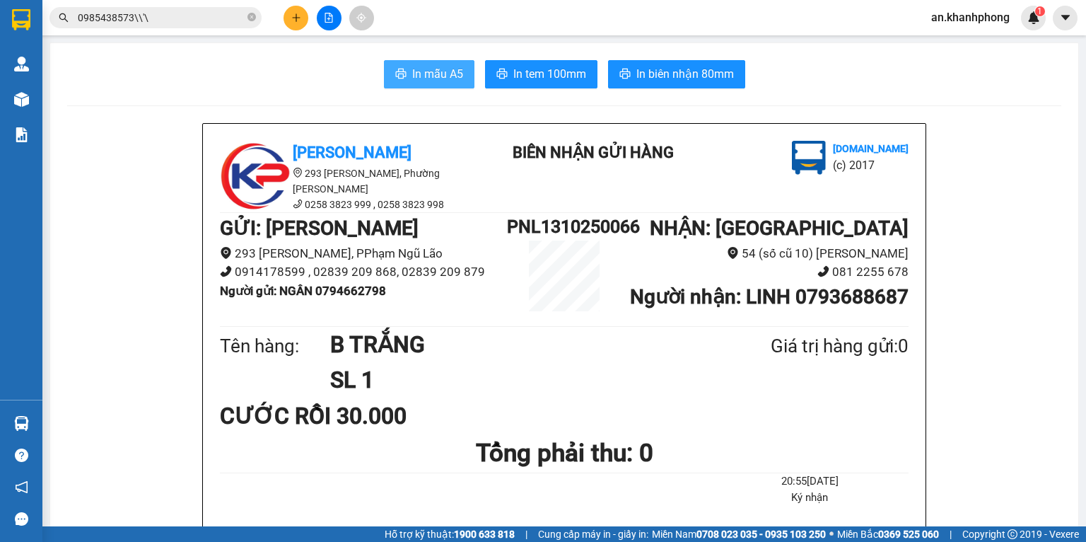
click at [430, 75] on span "In mẫu A5" at bounding box center [437, 74] width 51 height 18
click at [252, 19] on icon "close-circle" at bounding box center [252, 17] width 8 height 8
click at [288, 26] on button at bounding box center [296, 18] width 25 height 25
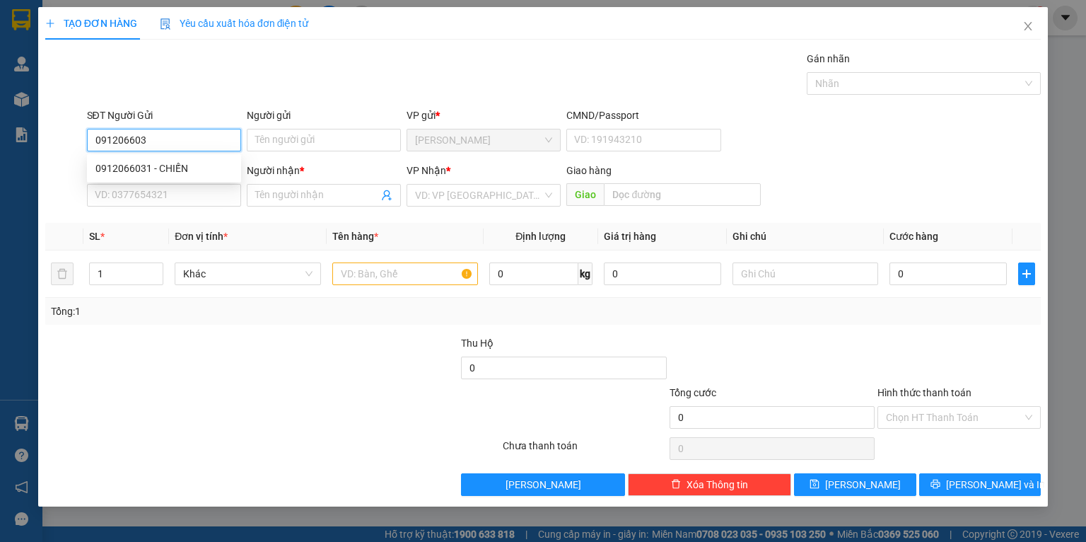
type input "0912066031"
click at [187, 167] on div "0912066031 - CHIẾN" at bounding box center [163, 169] width 137 height 16
type input "CHIẾN"
type input "0912066031"
click at [183, 209] on div "SĐT Người Nhận VD: 0377654321" at bounding box center [164, 188] width 154 height 50
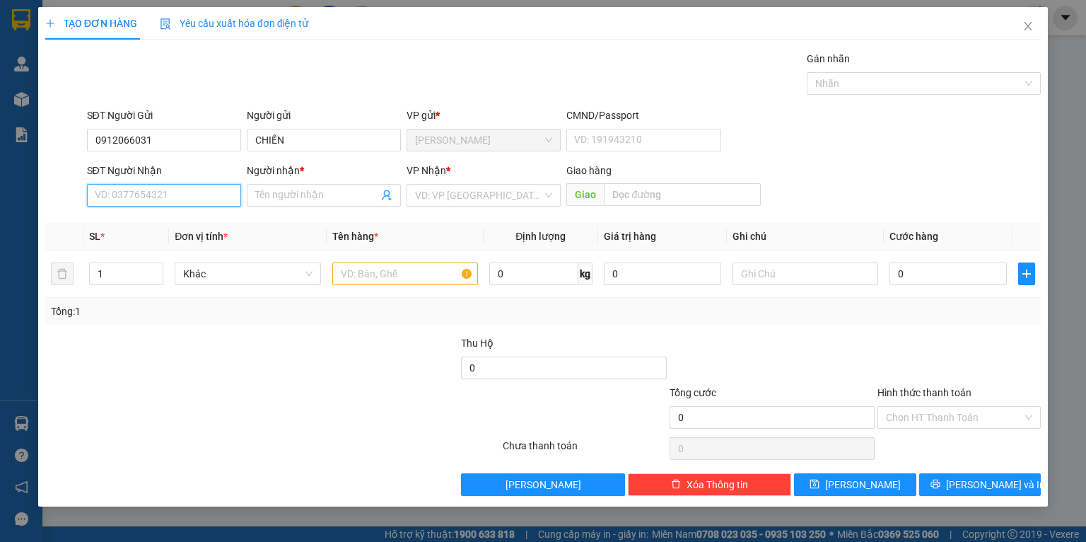
click at [178, 201] on input "SĐT Người Nhận" at bounding box center [164, 195] width 154 height 23
click at [172, 223] on div "0906585039 - TUYỀN" at bounding box center [163, 224] width 137 height 16
type input "0906585039"
type input "TUYỀN"
click at [399, 267] on input "text" at bounding box center [405, 273] width 146 height 23
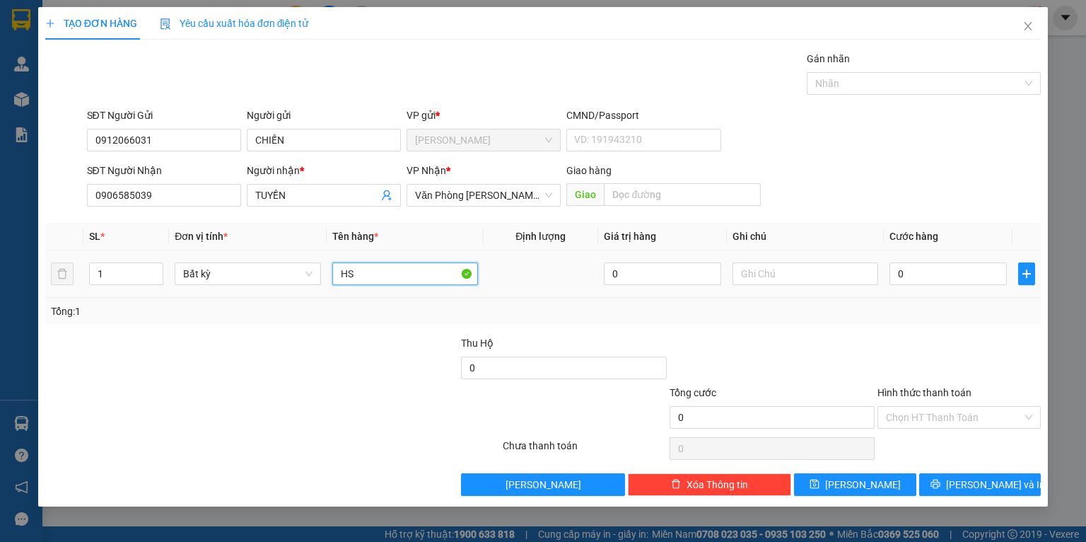
type input "HS"
click at [400, 343] on div at bounding box center [356, 360] width 208 height 50
click at [919, 278] on input "0" at bounding box center [948, 273] width 117 height 23
type input "2"
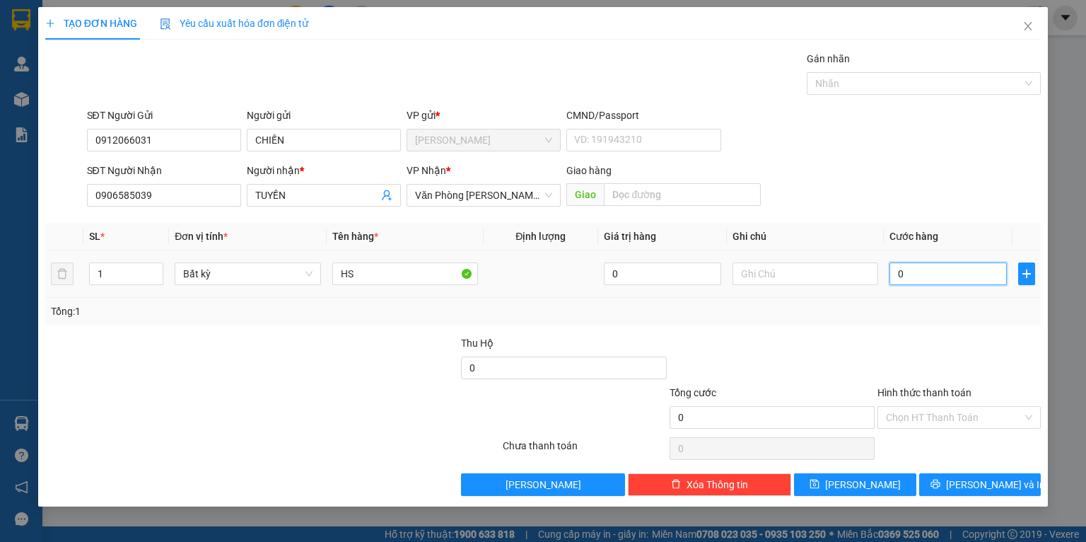
type input "2"
type input "20"
type input "20.000"
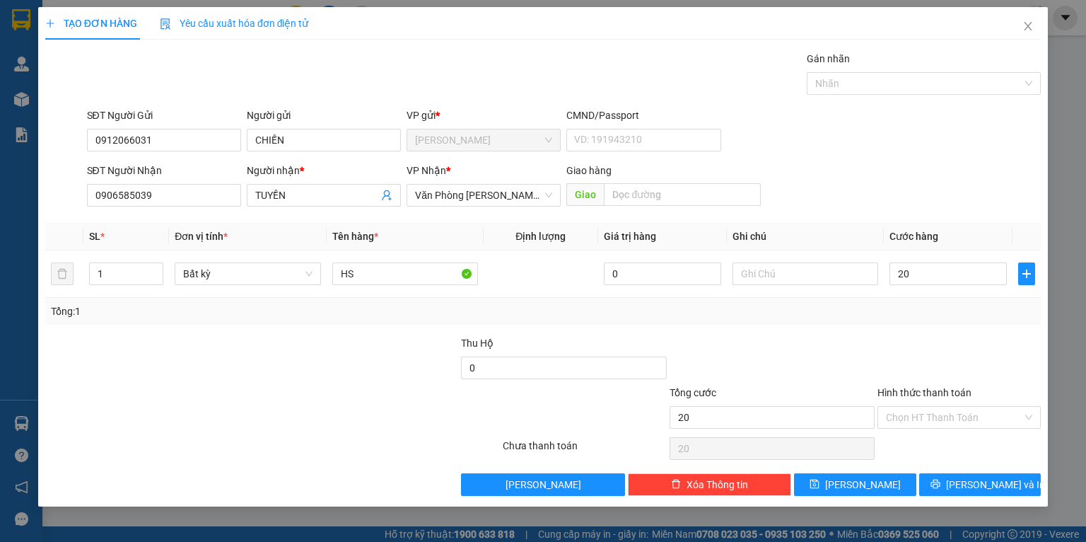
type input "20.000"
click at [896, 315] on div "Tổng: 1" at bounding box center [543, 311] width 985 height 16
click at [906, 419] on input "Hình thức thanh toán" at bounding box center [954, 417] width 137 height 21
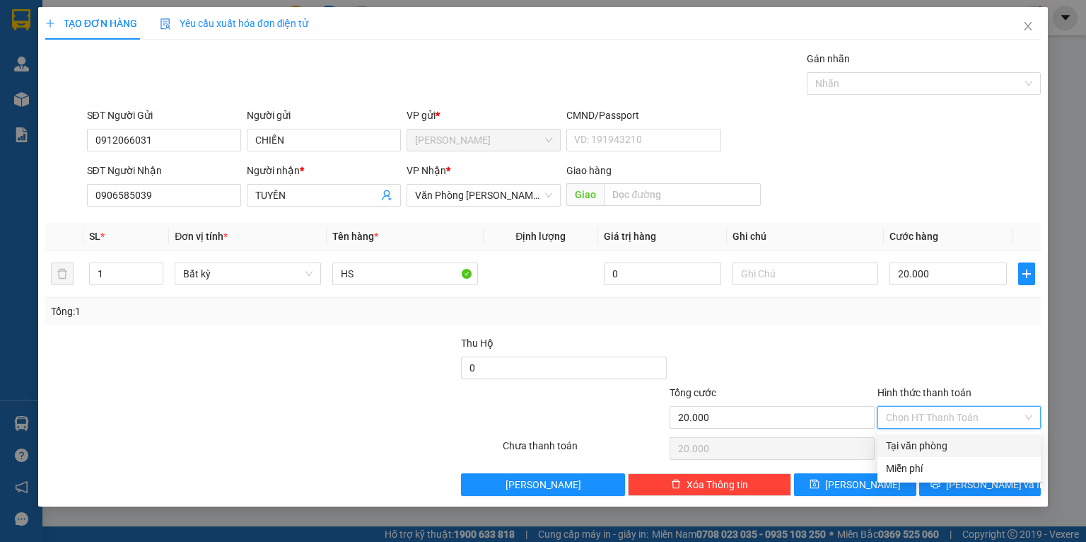
click at [899, 441] on div "Tại văn phòng" at bounding box center [959, 446] width 146 height 16
type input "0"
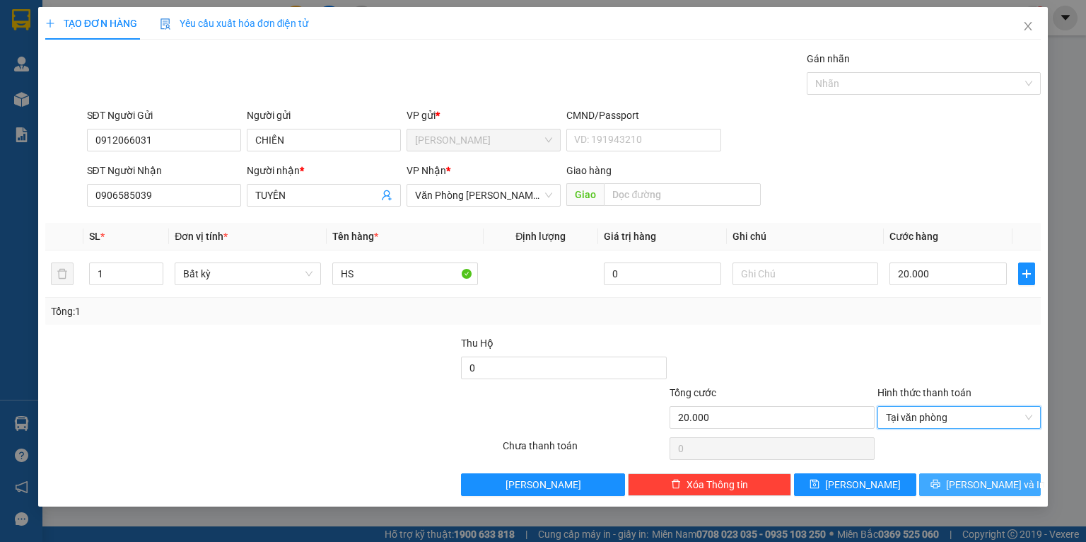
click at [949, 479] on button "[PERSON_NAME] và In" at bounding box center [980, 484] width 122 height 23
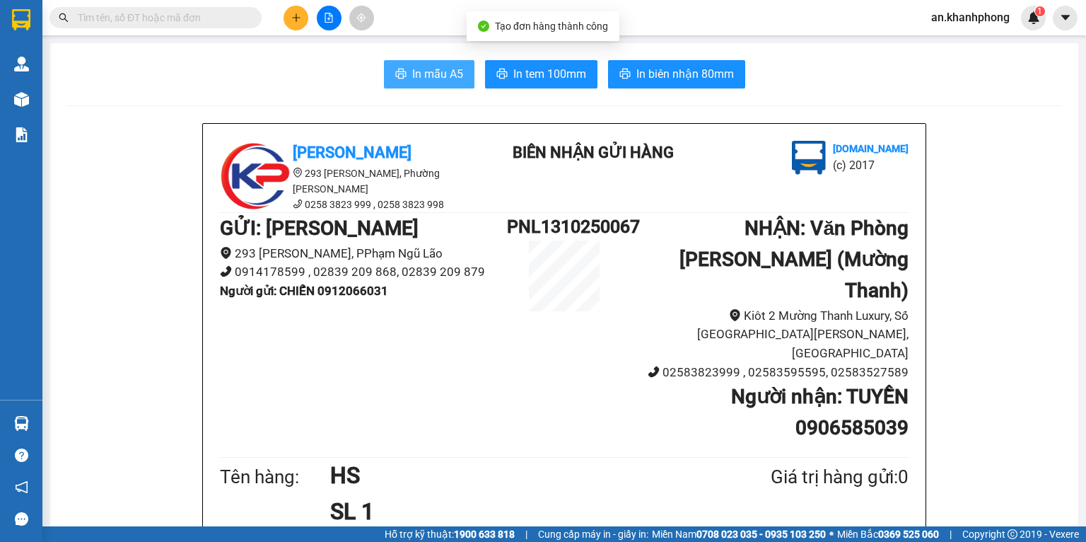
click at [431, 66] on span "In mẫu A5" at bounding box center [437, 74] width 51 height 18
click at [289, 13] on button at bounding box center [296, 18] width 25 height 25
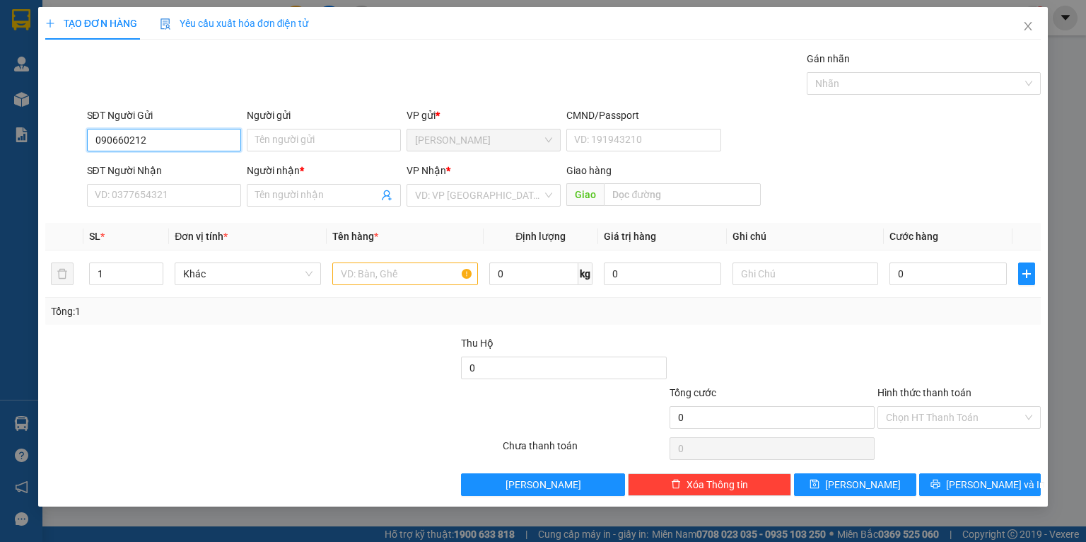
type input "0906602122"
click at [156, 171] on div "0906602122 - HẢI" at bounding box center [163, 169] width 137 height 16
type input "HẢI"
type input "0906602122"
click at [163, 189] on input "SĐT Người Nhận" at bounding box center [164, 195] width 154 height 23
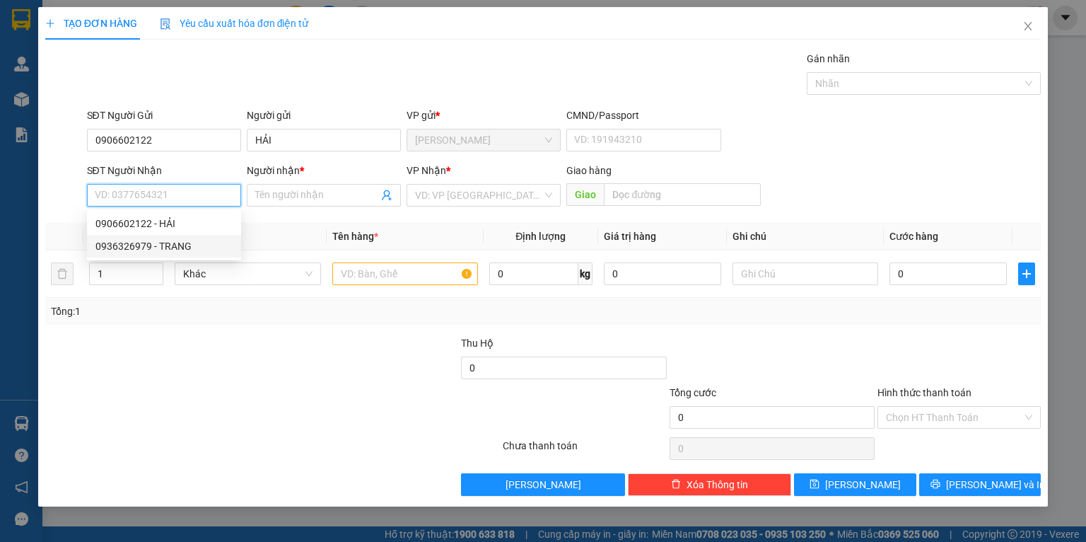
click at [172, 240] on div "0936326979 - TRANG" at bounding box center [163, 246] width 137 height 16
type input "0936326979"
type input "TRANG"
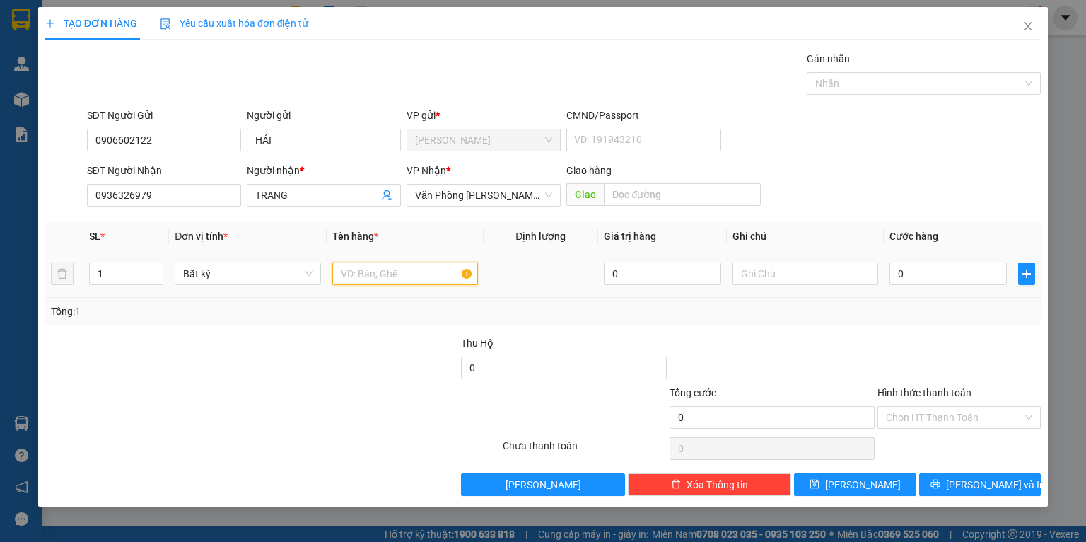
click at [379, 268] on input "text" at bounding box center [405, 273] width 146 height 23
type input "[GEOGRAPHIC_DATA]"
click at [383, 368] on div at bounding box center [356, 360] width 208 height 50
click at [946, 274] on input "0" at bounding box center [948, 273] width 117 height 23
type input "2"
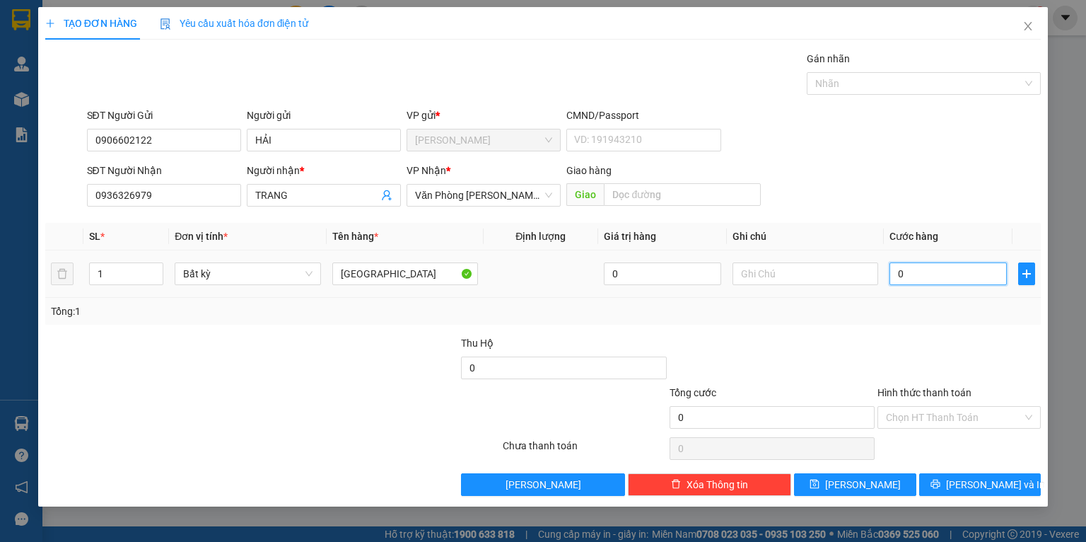
type input "2"
type input "0"
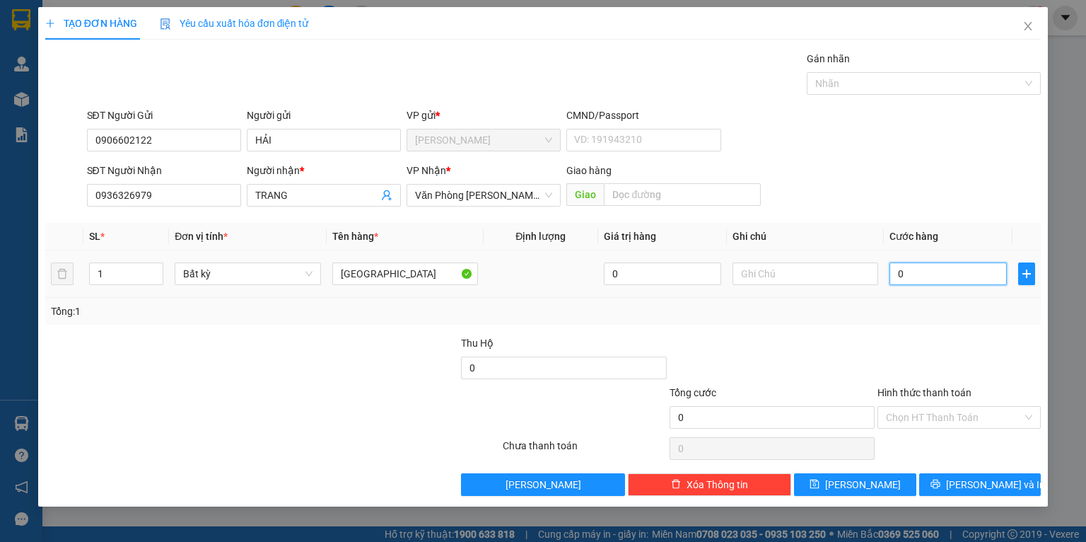
type input "03"
type input "3"
type input "030"
type input "30"
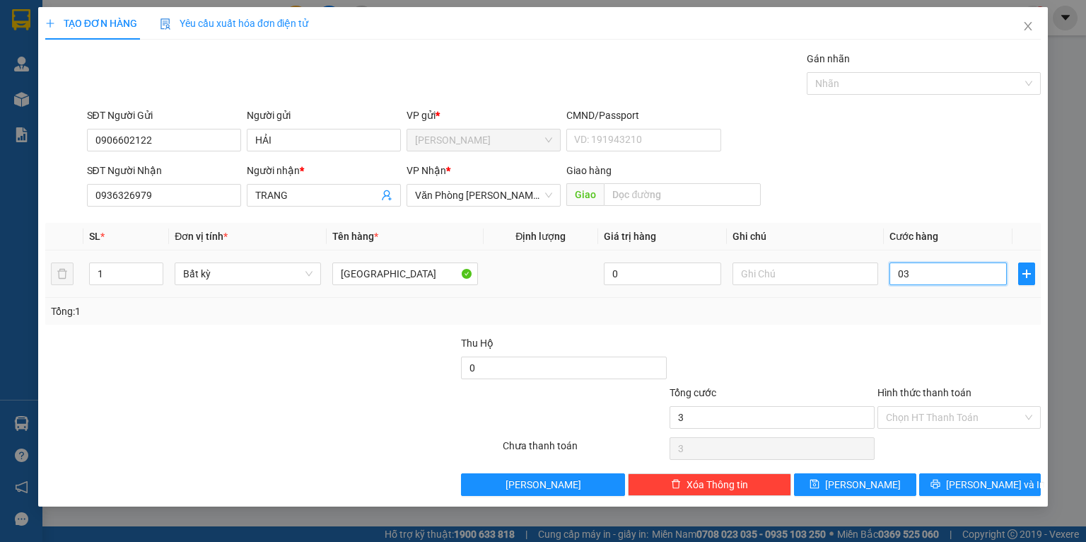
type input "30"
type input "30.000"
click at [936, 290] on td "30.000" at bounding box center [948, 273] width 129 height 47
click at [919, 422] on input "Hình thức thanh toán" at bounding box center [954, 417] width 137 height 21
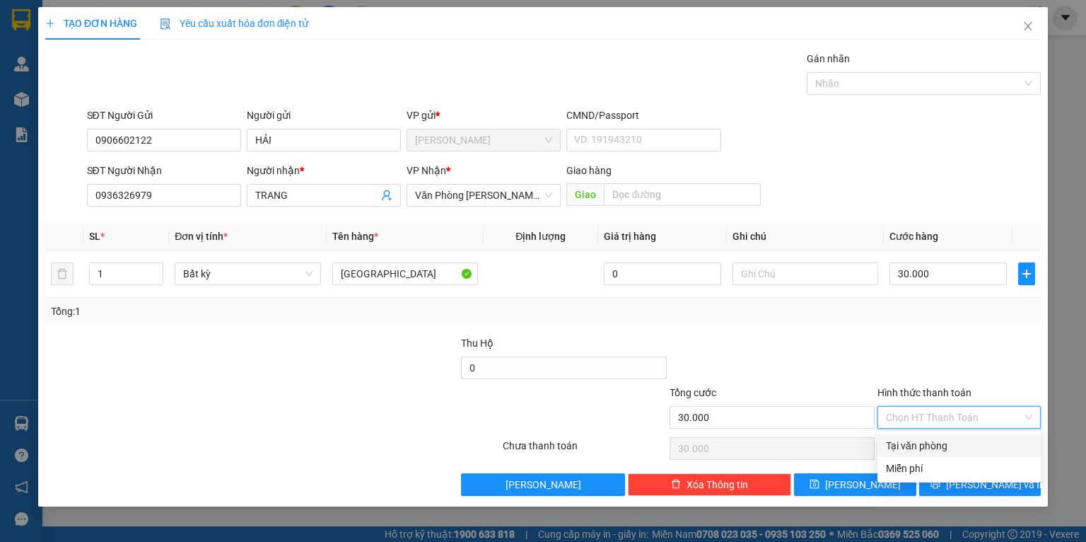
click at [911, 444] on div "Tại văn phòng" at bounding box center [959, 446] width 146 height 16
type input "0"
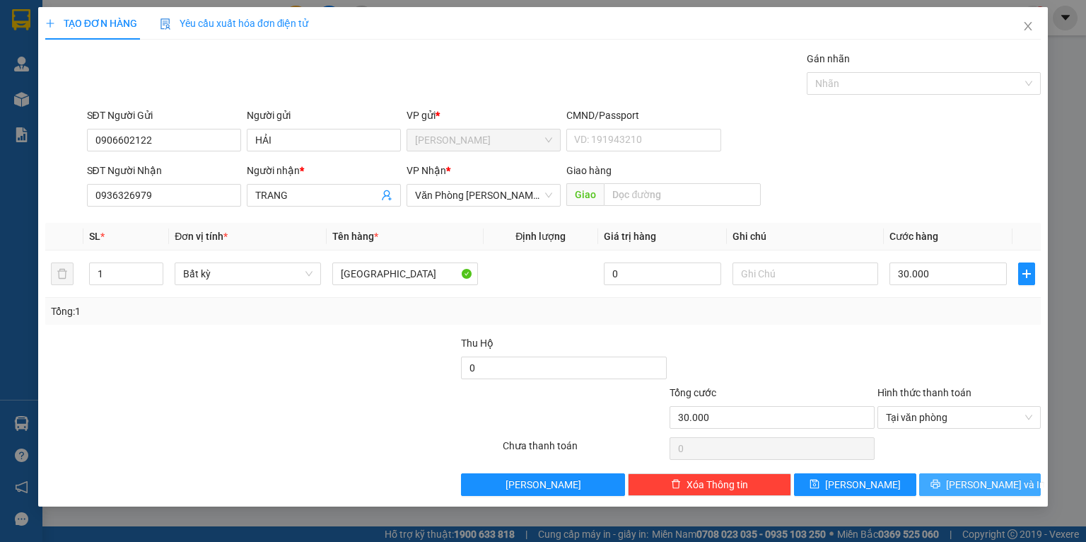
click at [944, 484] on button "[PERSON_NAME] và In" at bounding box center [980, 484] width 122 height 23
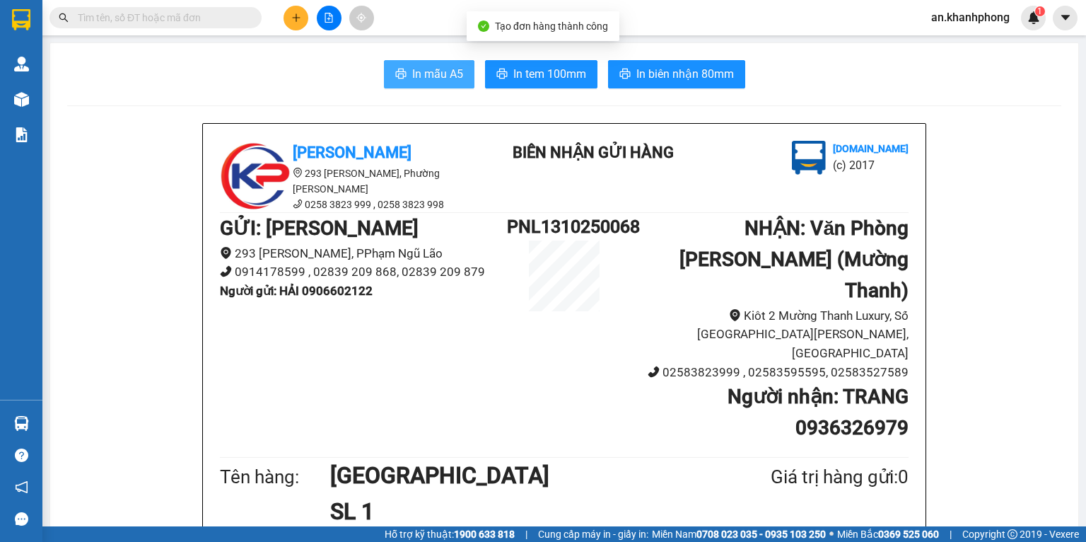
click at [400, 74] on button "In mẫu A5" at bounding box center [429, 74] width 91 height 28
click at [161, 10] on input "text" at bounding box center [161, 18] width 167 height 16
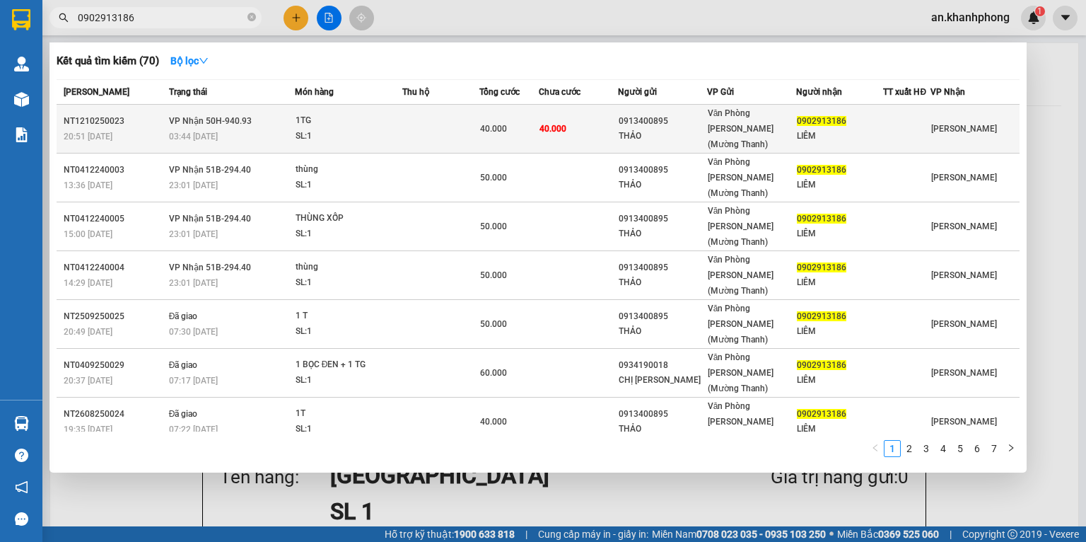
type input "0902913186"
click at [593, 120] on td "40.000" at bounding box center [578, 129] width 79 height 49
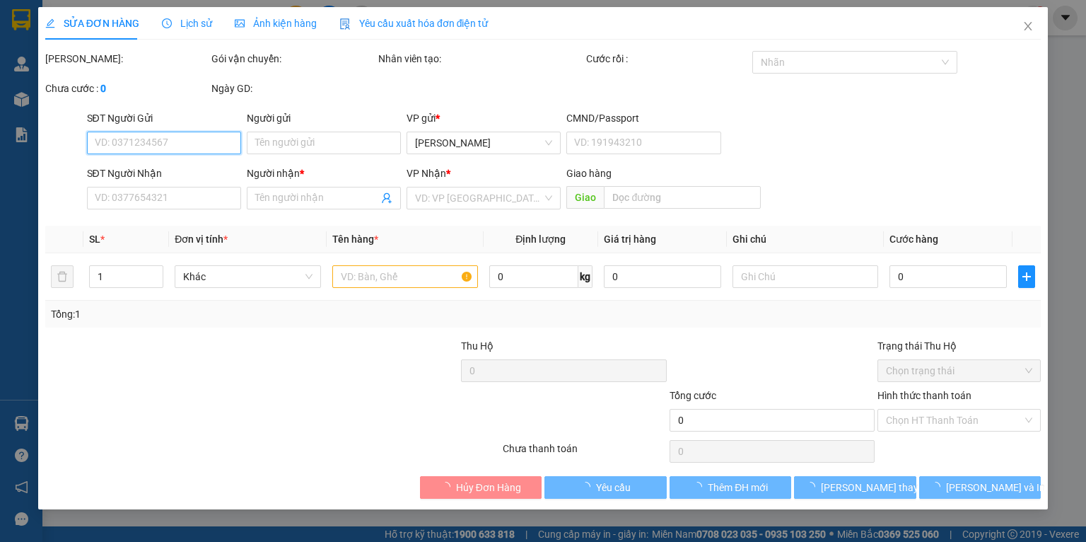
type input "0913400895"
type input "THẢO"
type input "0902913186"
type input "LIÊM"
type input "40.000"
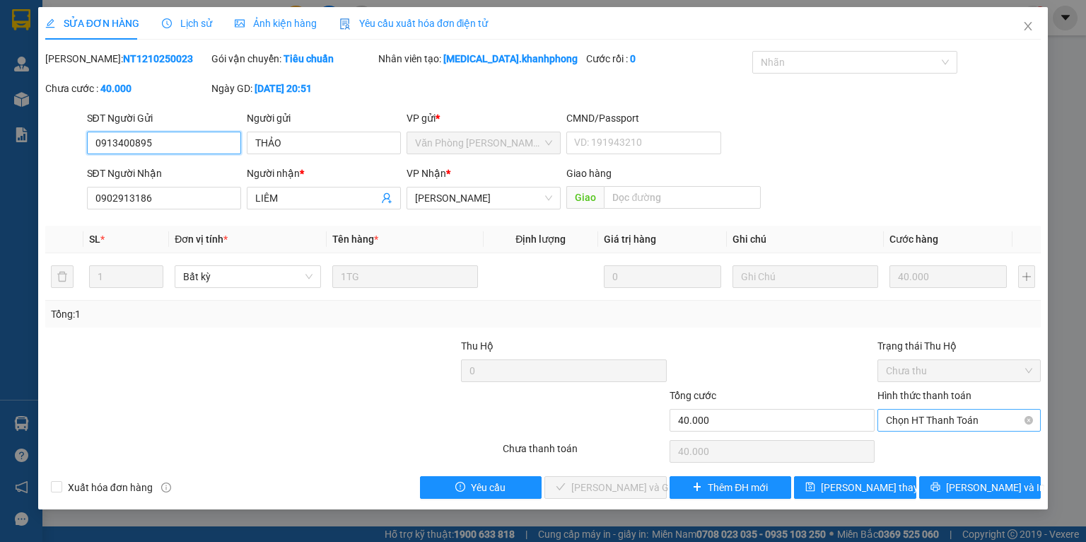
click at [907, 411] on span "Chọn HT Thanh Toán" at bounding box center [959, 420] width 146 height 21
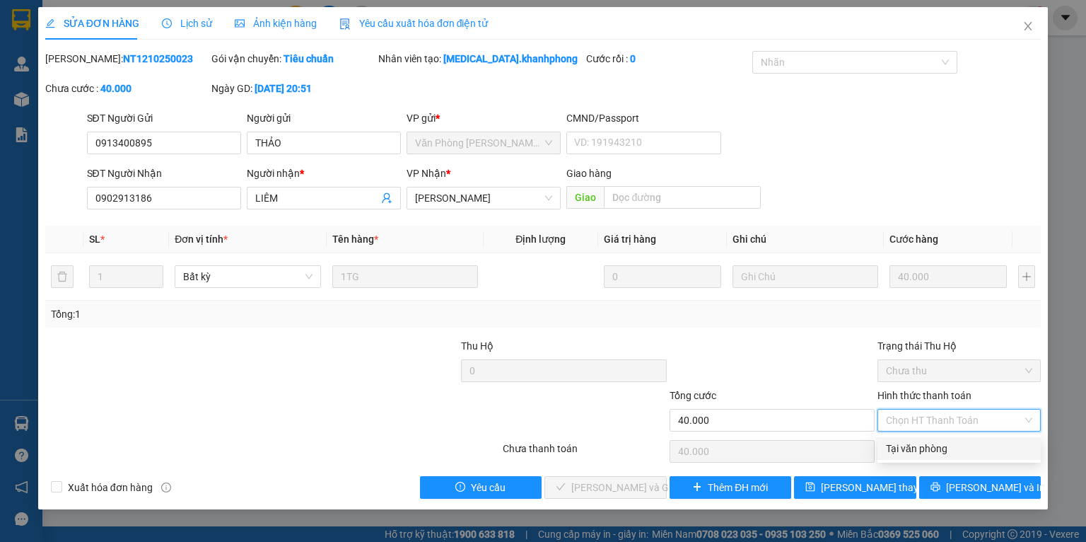
click at [910, 443] on div "Tại văn phòng" at bounding box center [959, 449] width 146 height 16
type input "0"
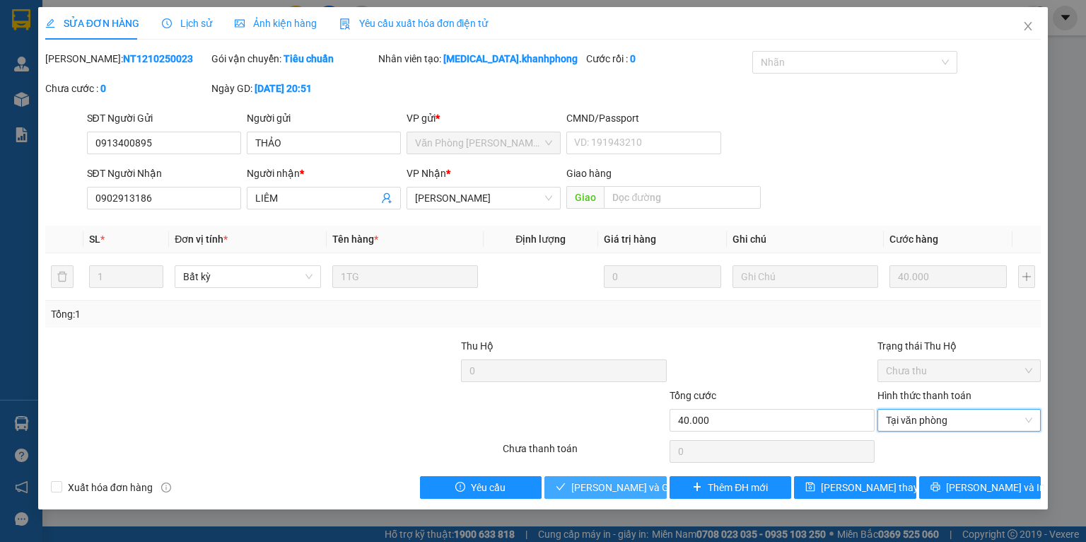
click at [605, 482] on span "[PERSON_NAME] và Giao hàng" at bounding box center [639, 488] width 136 height 16
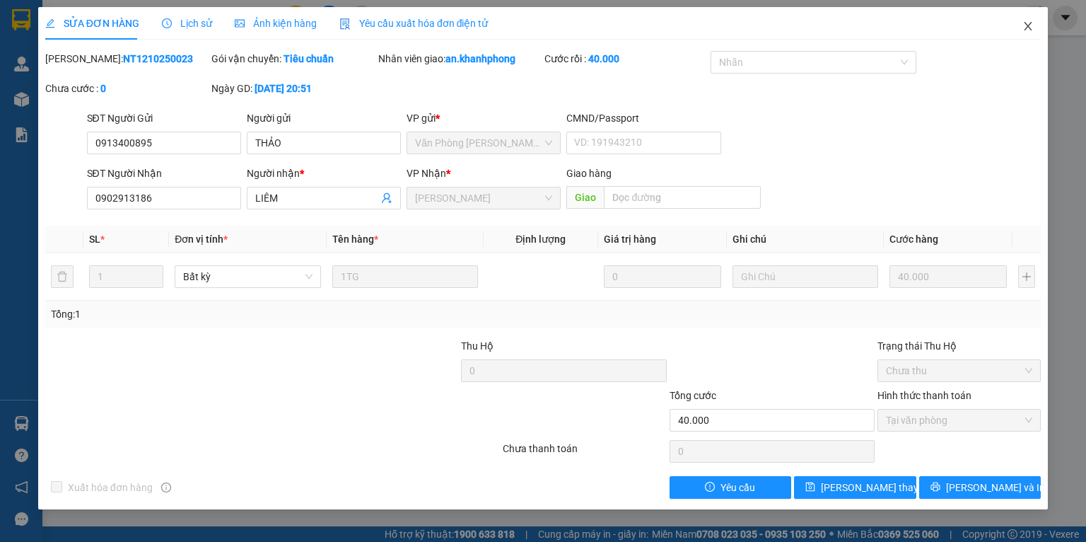
click at [1034, 30] on span "Close" at bounding box center [1029, 27] width 40 height 40
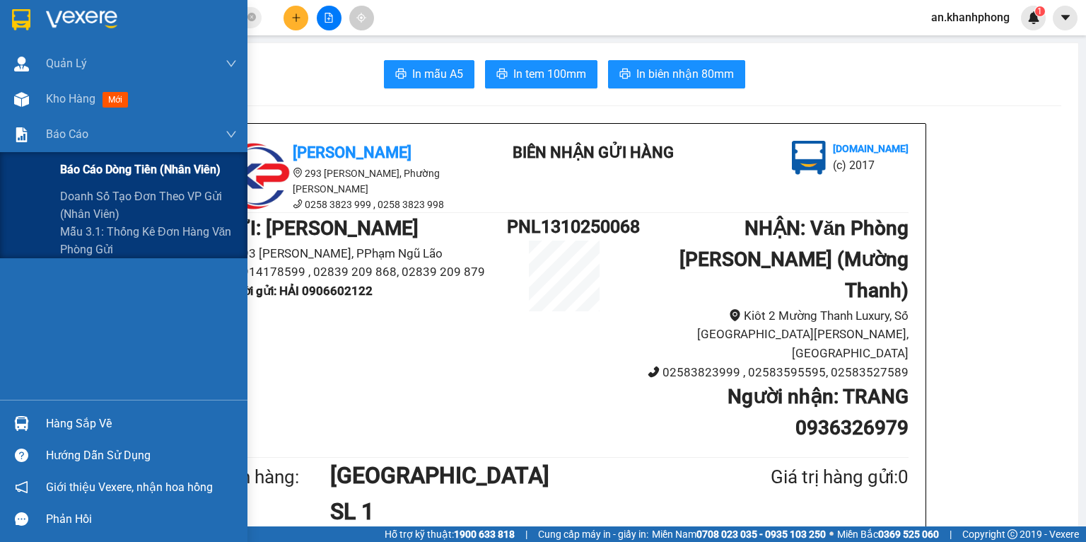
click at [61, 163] on span "Báo cáo dòng tiền (nhân viên)" at bounding box center [140, 170] width 161 height 18
